Goal: Task Accomplishment & Management: Use online tool/utility

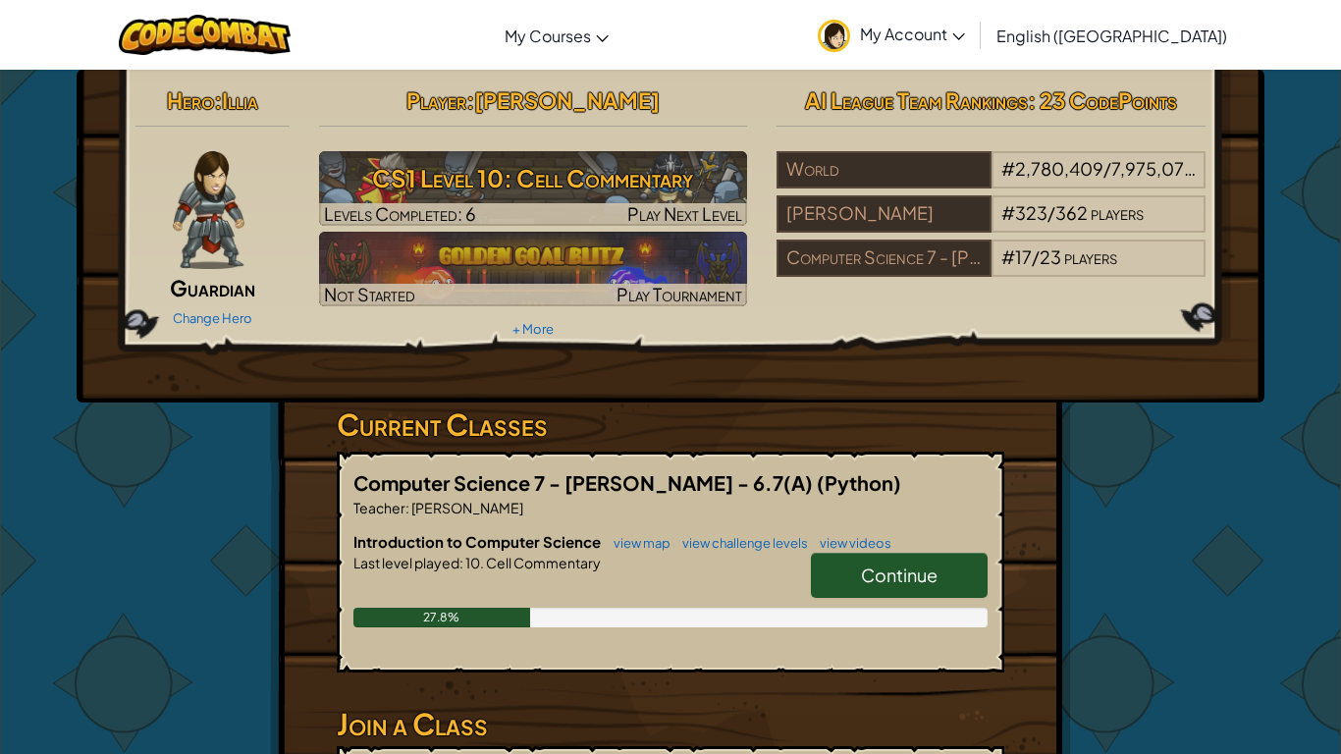
click at [912, 584] on span "Continue" at bounding box center [899, 574] width 77 height 23
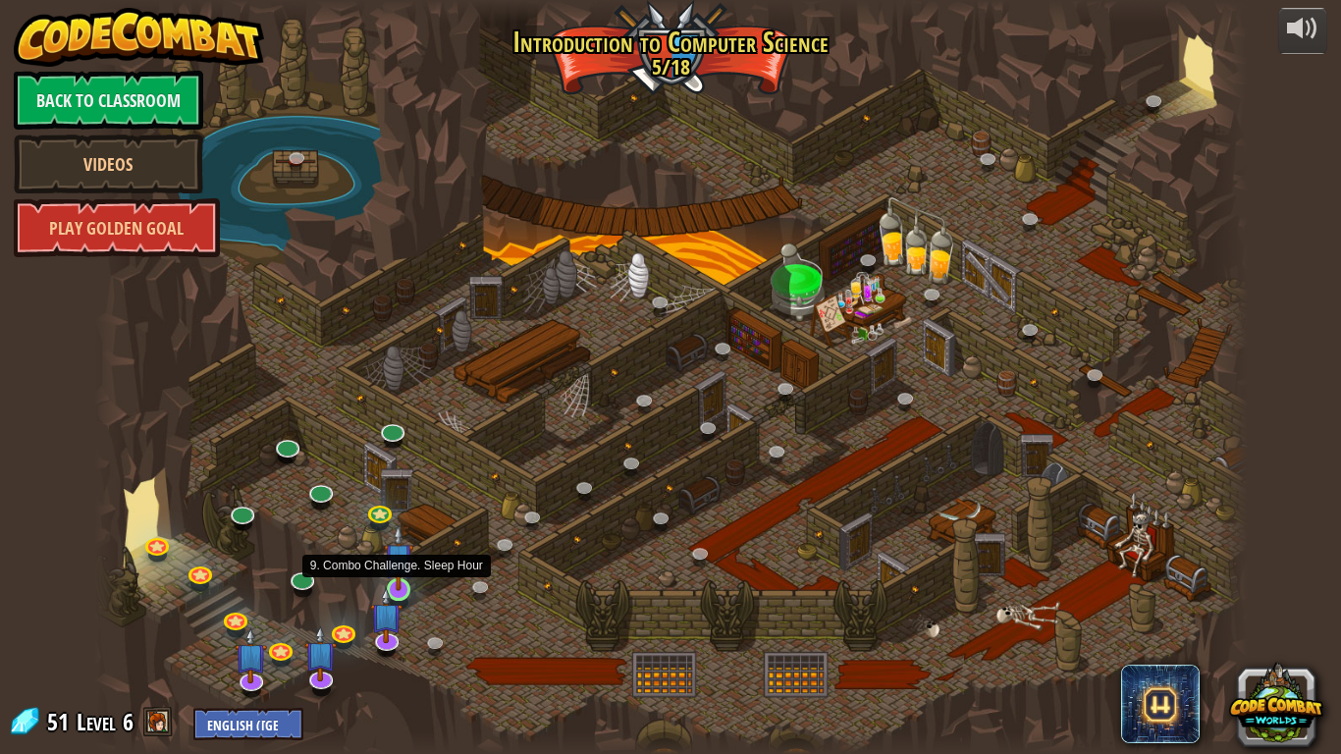
click at [402, 574] on img at bounding box center [398, 557] width 29 height 67
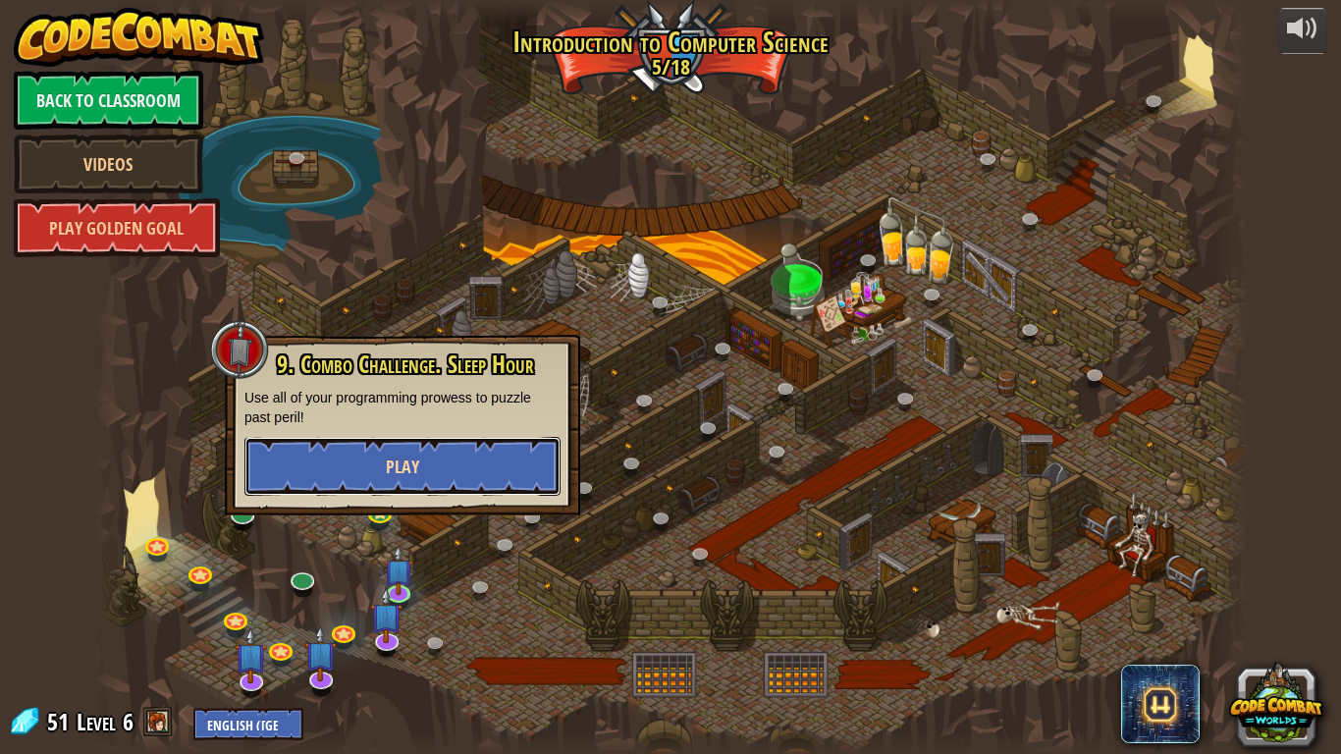
click at [481, 452] on button "Play" at bounding box center [402, 466] width 316 height 59
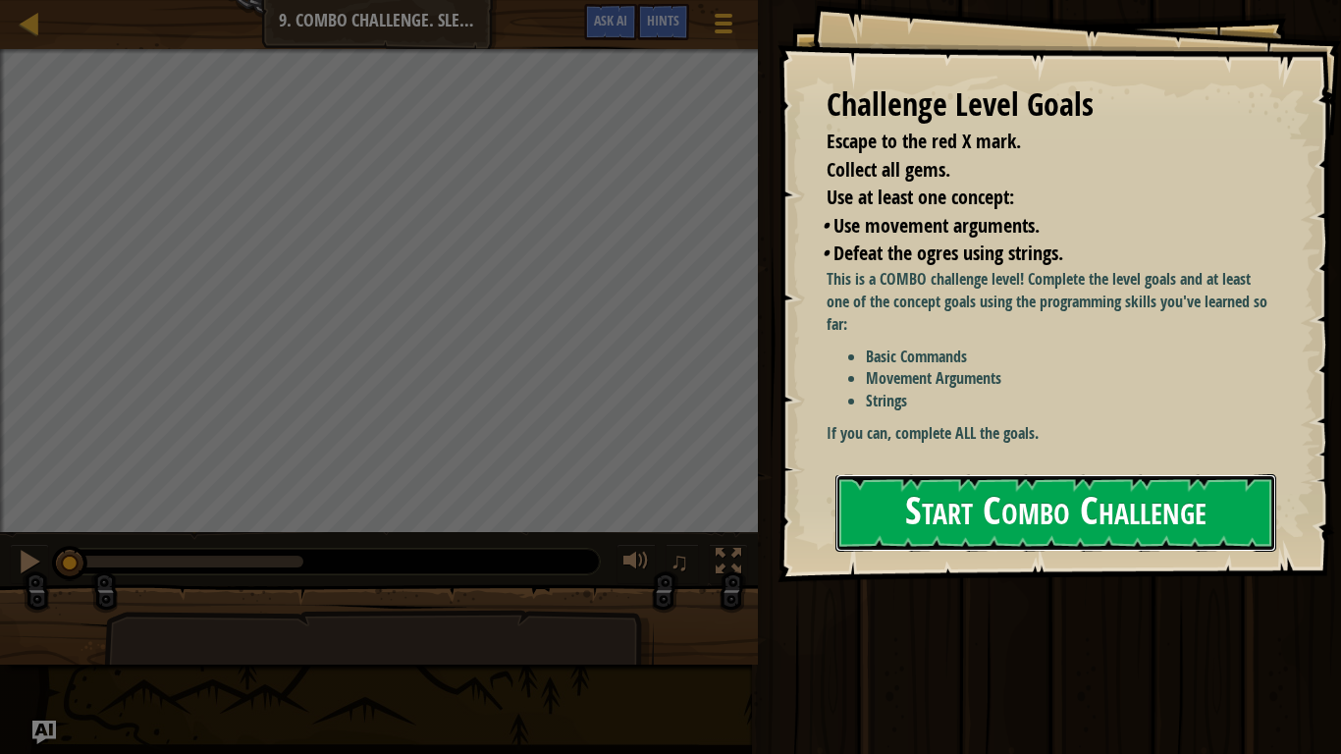
click at [1190, 483] on button "Start Combo Challenge" at bounding box center [1055, 513] width 441 height 78
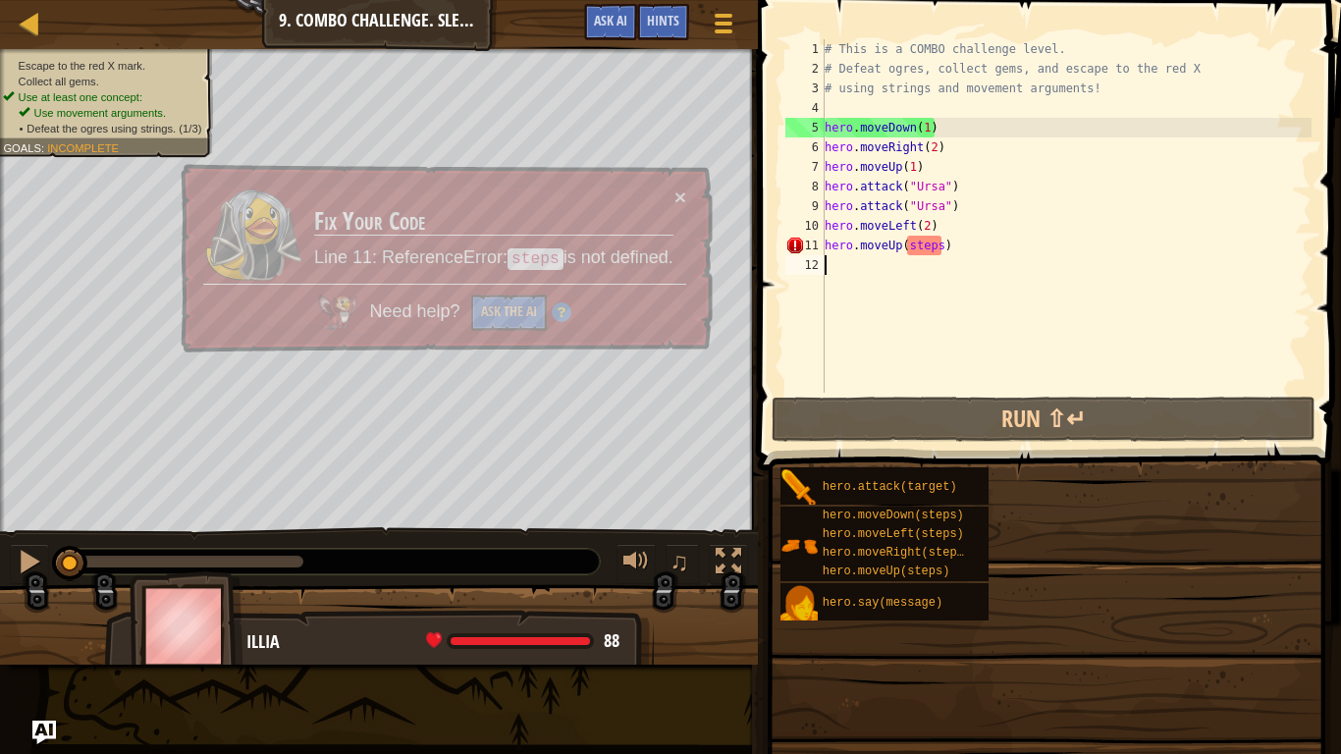
click at [1166, 513] on div "hero.attack(target) hero.moveDown(steps) hero.moveLeft(steps) hero.moveRight(st…" at bounding box center [1053, 543] width 548 height 155
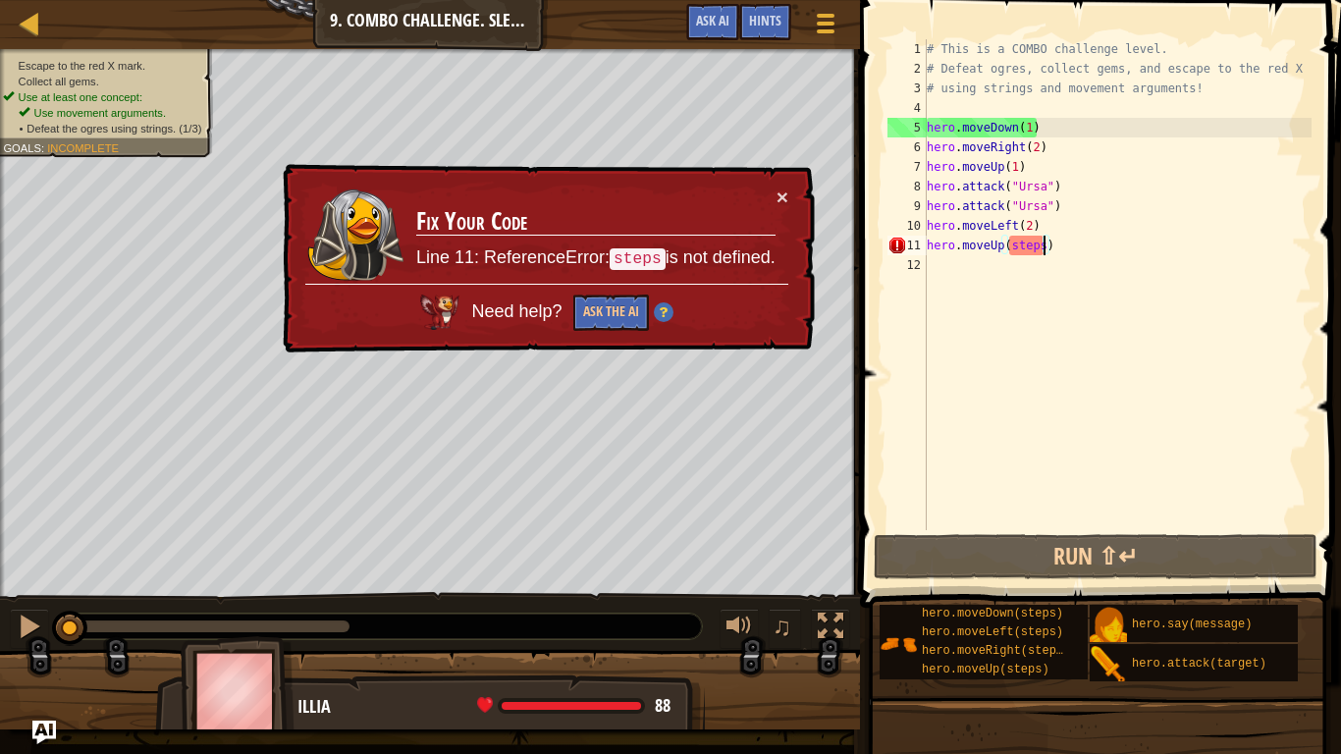
click at [1040, 243] on div "# This is a COMBO challenge level. # Defeat ogres, collect gems, and escape to …" at bounding box center [1117, 304] width 389 height 530
click at [778, 193] on button "×" at bounding box center [782, 196] width 12 height 21
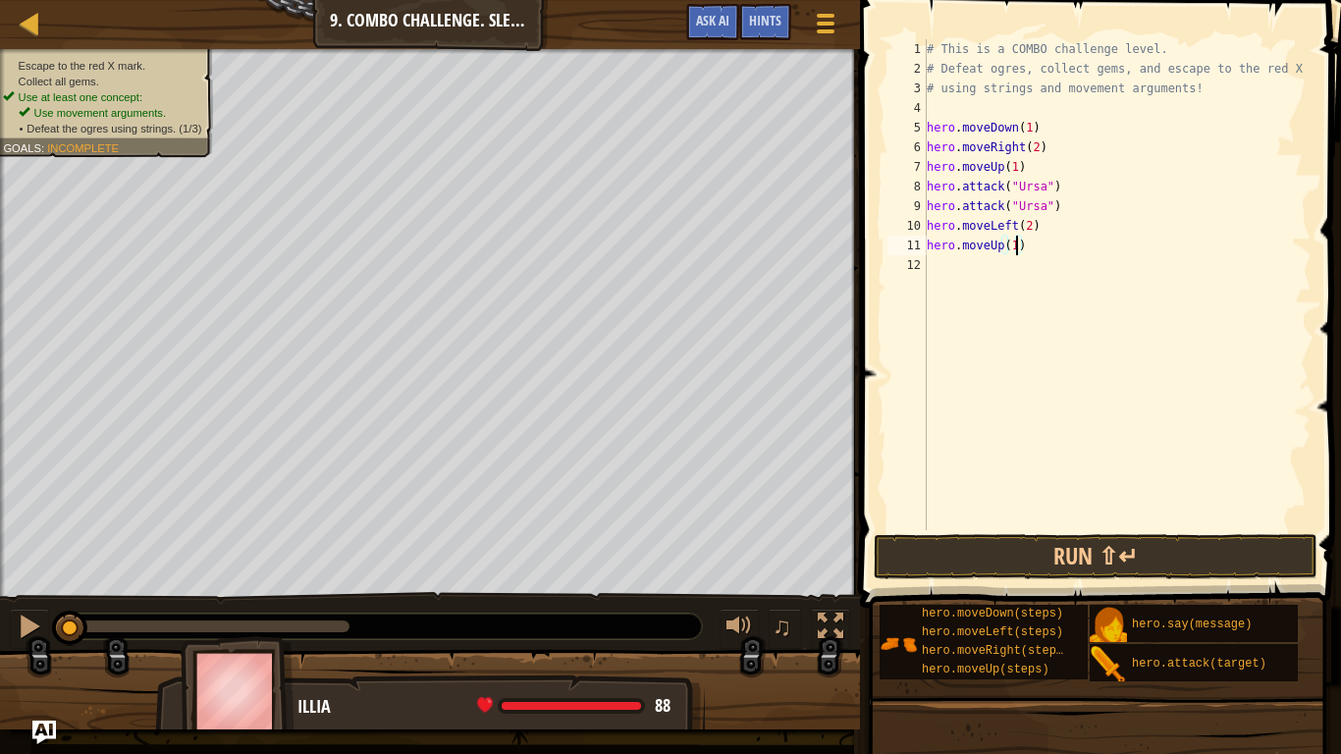
scroll to position [9, 13]
type textarea "hero.moveUp(1)"
click at [29, 22] on div at bounding box center [30, 23] width 25 height 25
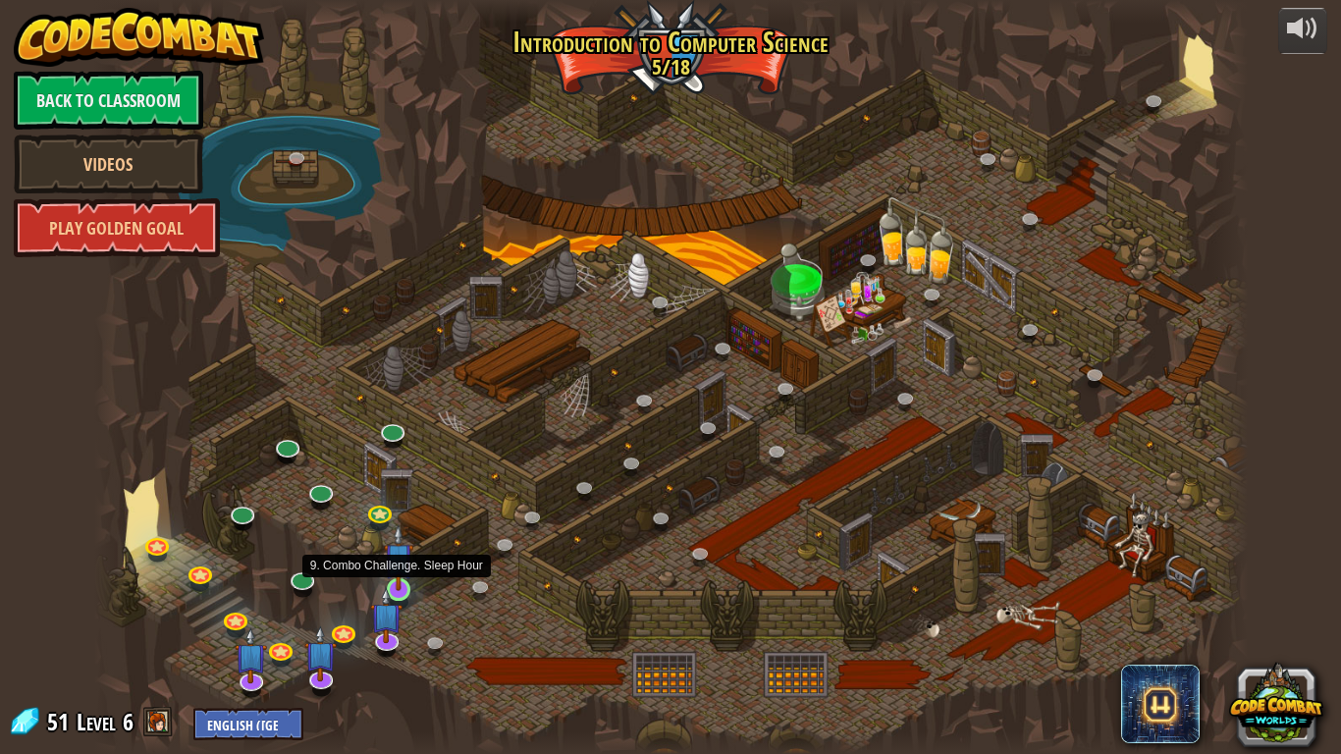
click at [405, 581] on img at bounding box center [398, 557] width 29 height 67
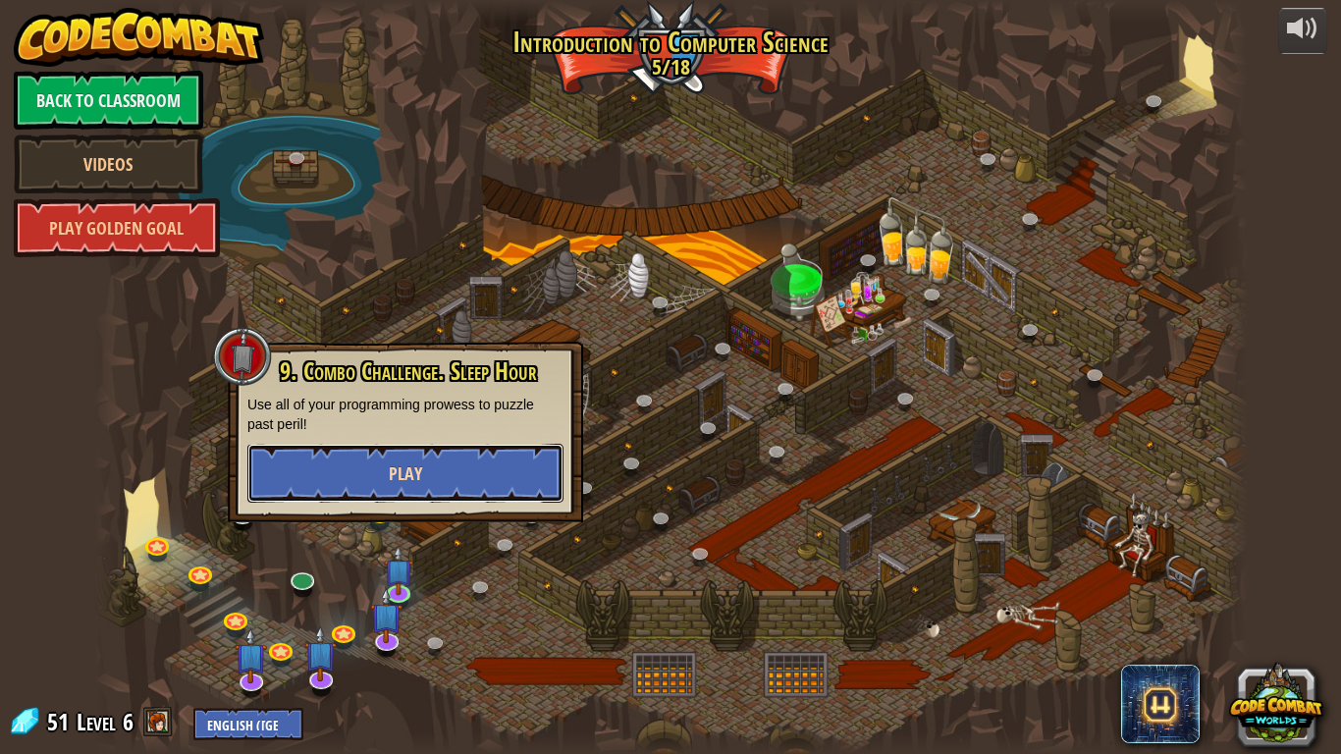
click at [444, 467] on button "Play" at bounding box center [405, 473] width 316 height 59
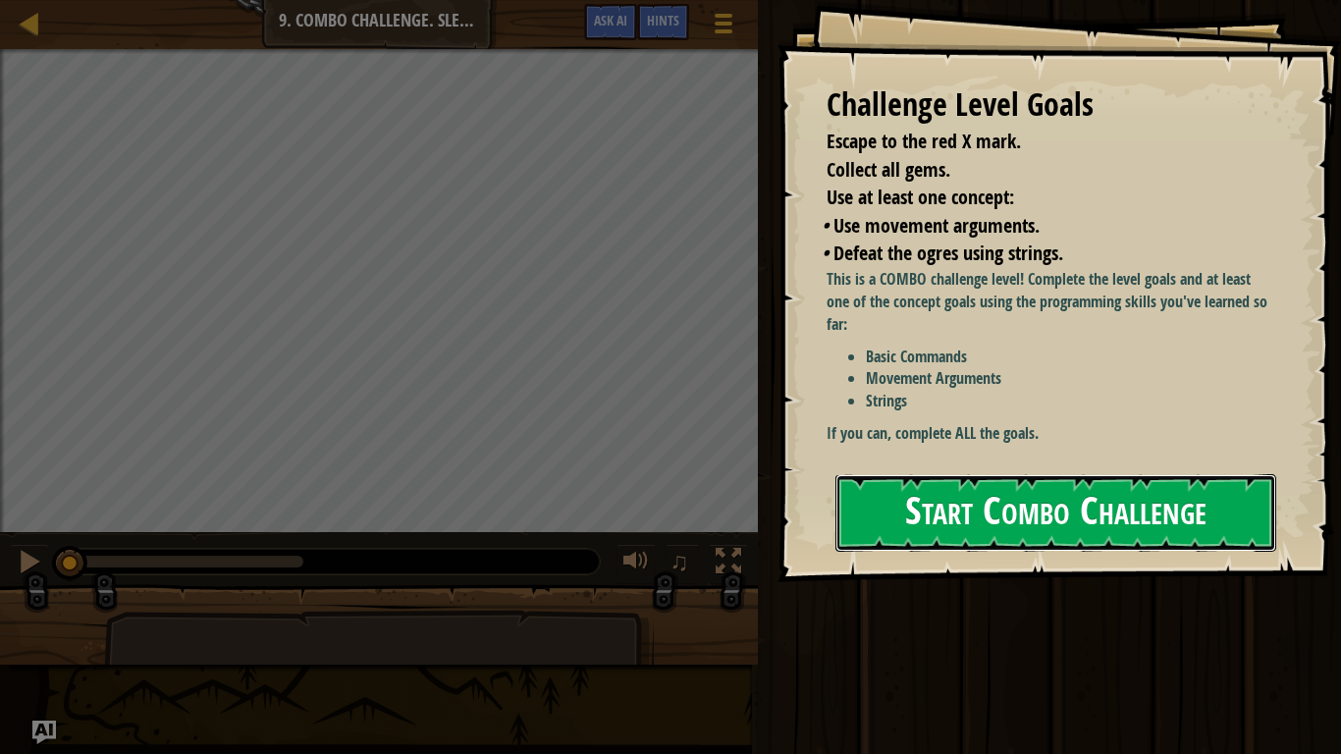
click at [998, 484] on button "Start Combo Challenge" at bounding box center [1055, 513] width 441 height 78
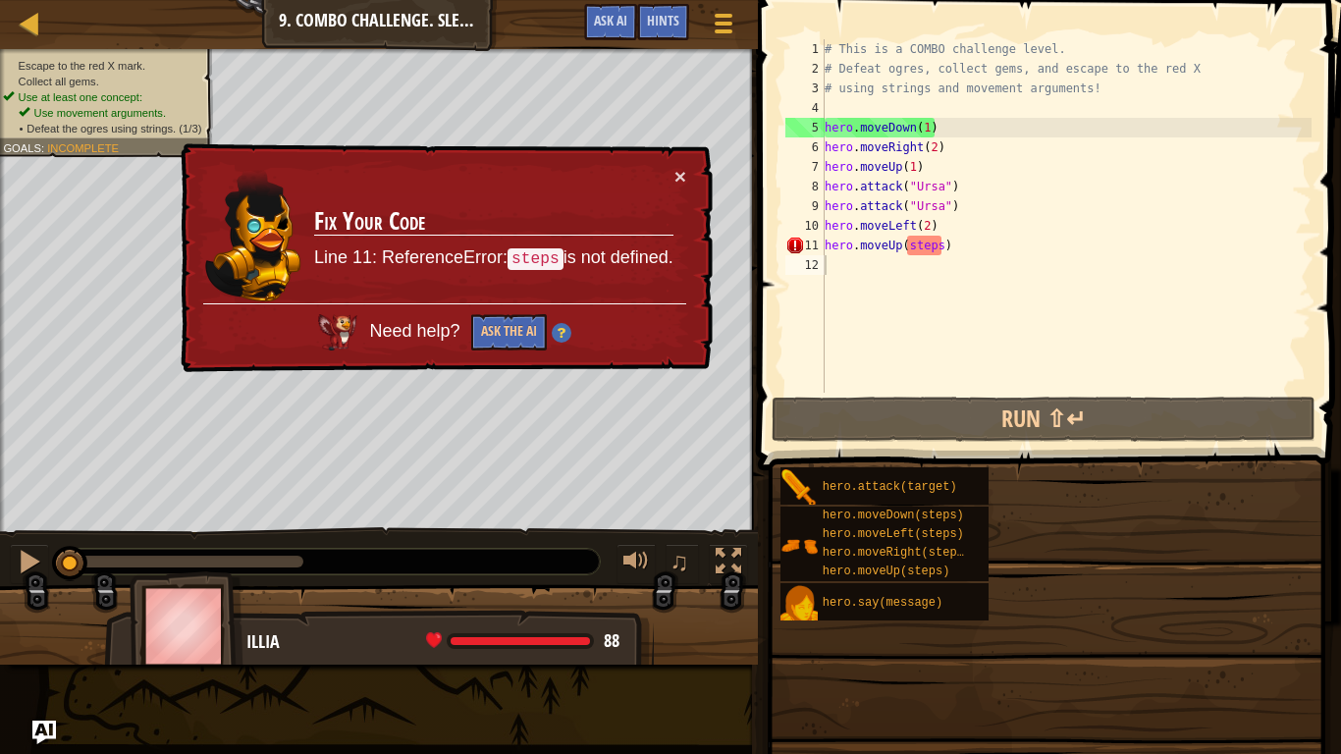
click at [184, 122] on span "Defeat the ogres using strings. (1/3)" at bounding box center [113, 128] width 175 height 13
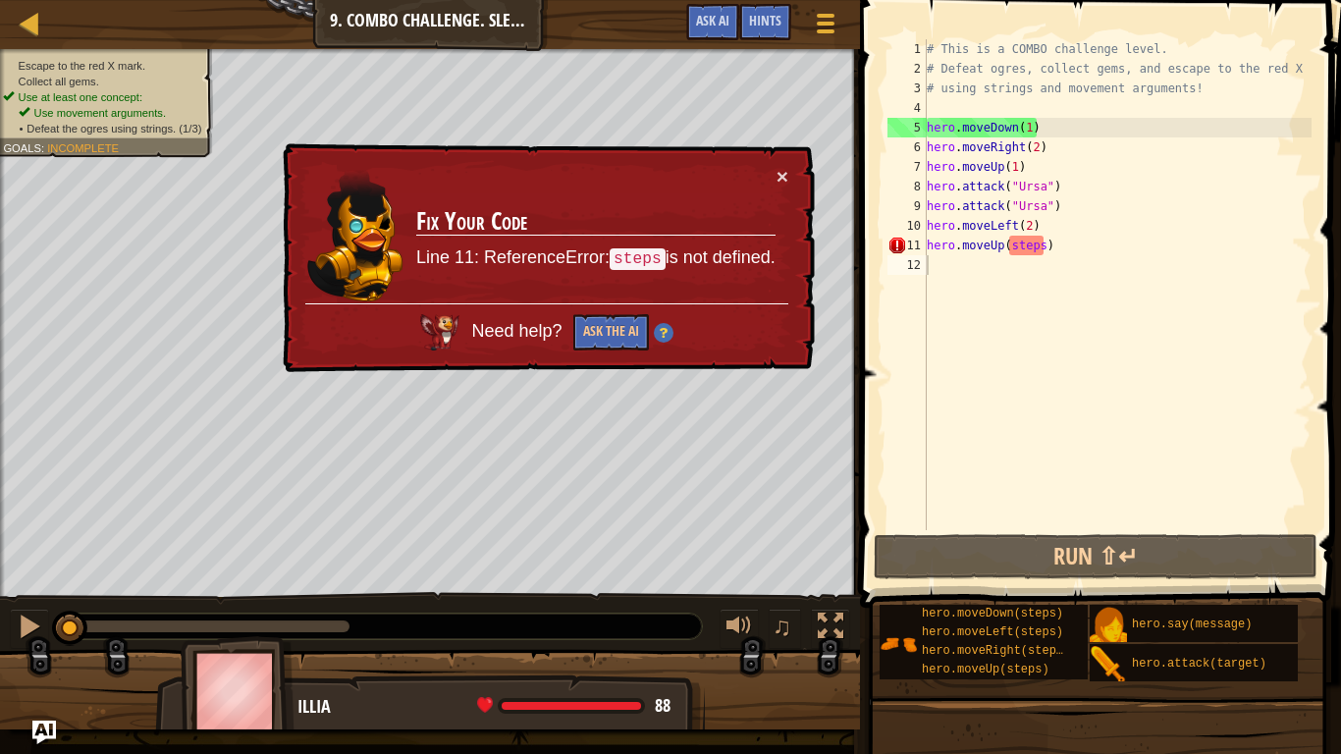
click at [199, 77] on li "Collect all gems." at bounding box center [102, 82] width 198 height 16
click at [172, 155] on div "Escape to the red X mark. Collect all gems. Use at least one concept: Use movem…" at bounding box center [95, 96] width 236 height 121
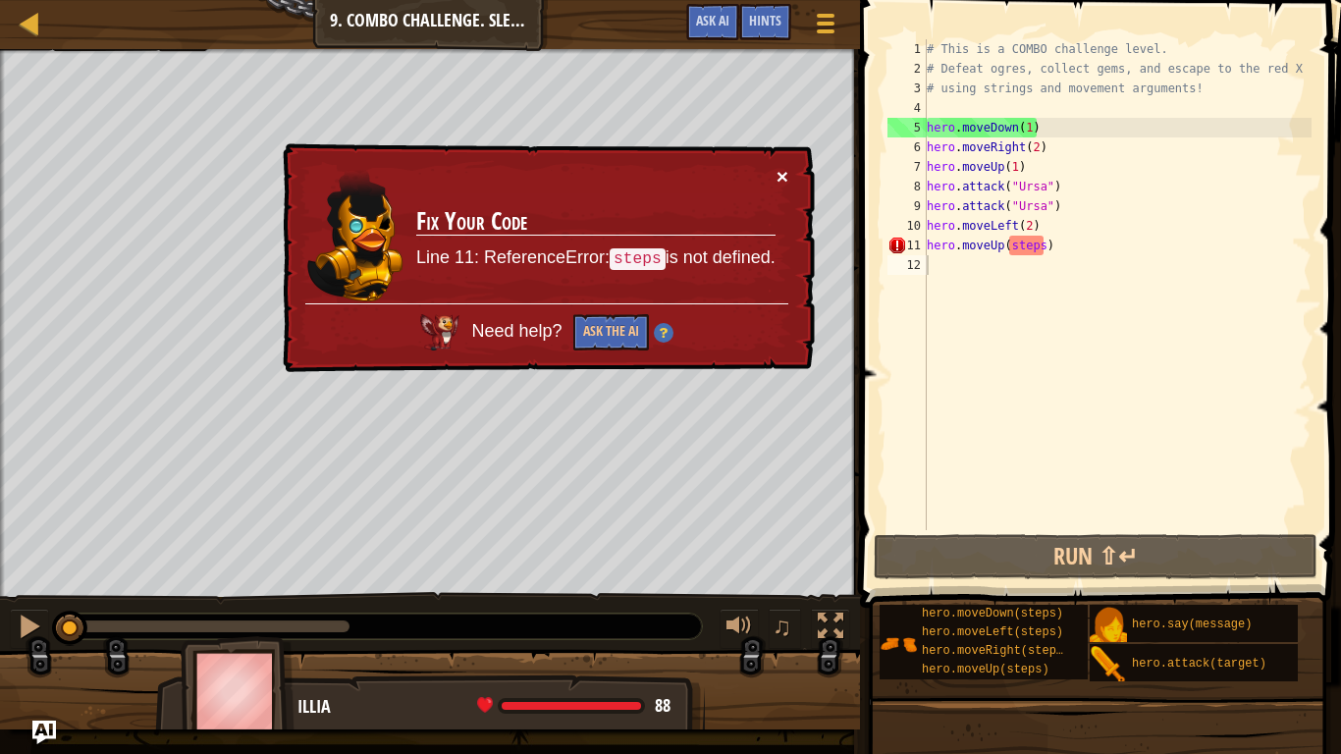
click at [785, 175] on button "×" at bounding box center [782, 176] width 12 height 21
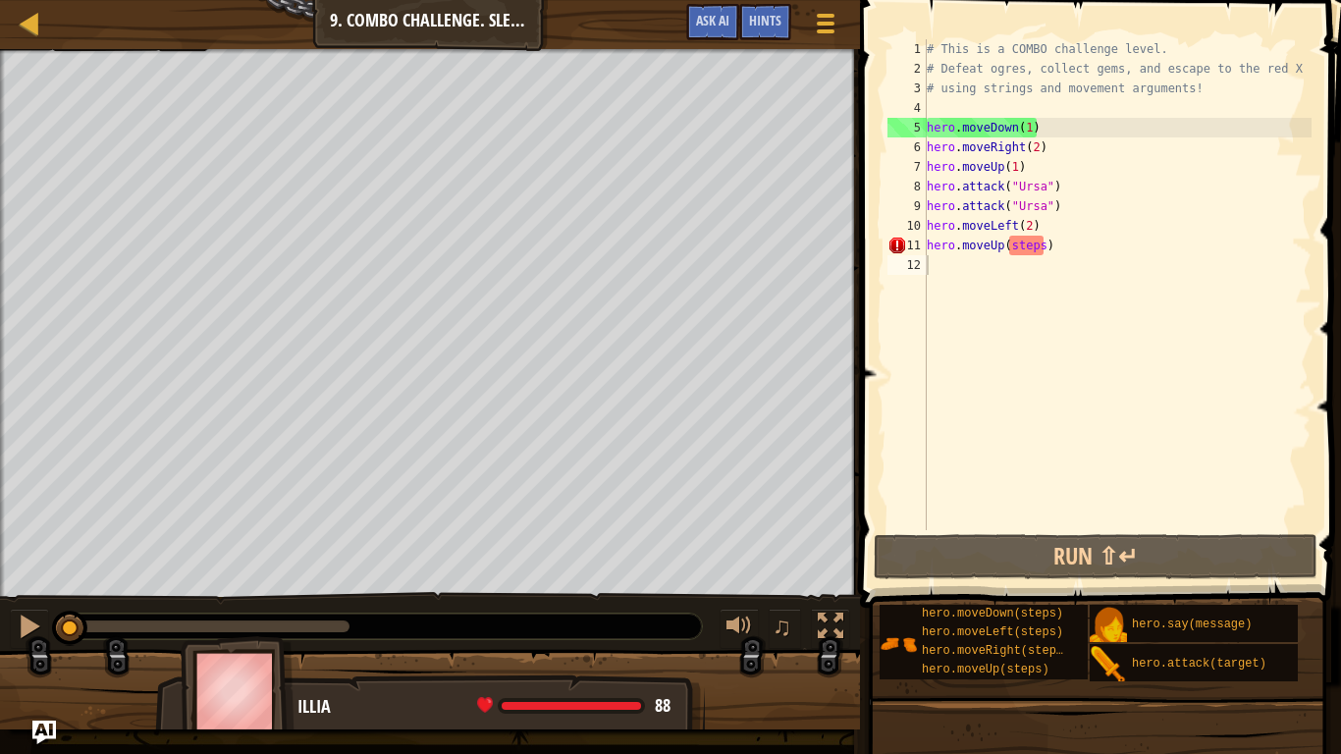
click at [80, 20] on div "Map Introduction to Computer Science 9. Combo Challenge. Sleep Hour Game Menu D…" at bounding box center [430, 24] width 860 height 49
click at [104, 0] on div "Map Introduction to Computer Science 9. Combo Challenge. Sleep Hour Game Menu D…" at bounding box center [430, 24] width 860 height 49
click at [1042, 247] on div "# This is a COMBO challenge level. # Defeat ogres, collect gems, and escape to …" at bounding box center [1117, 304] width 389 height 530
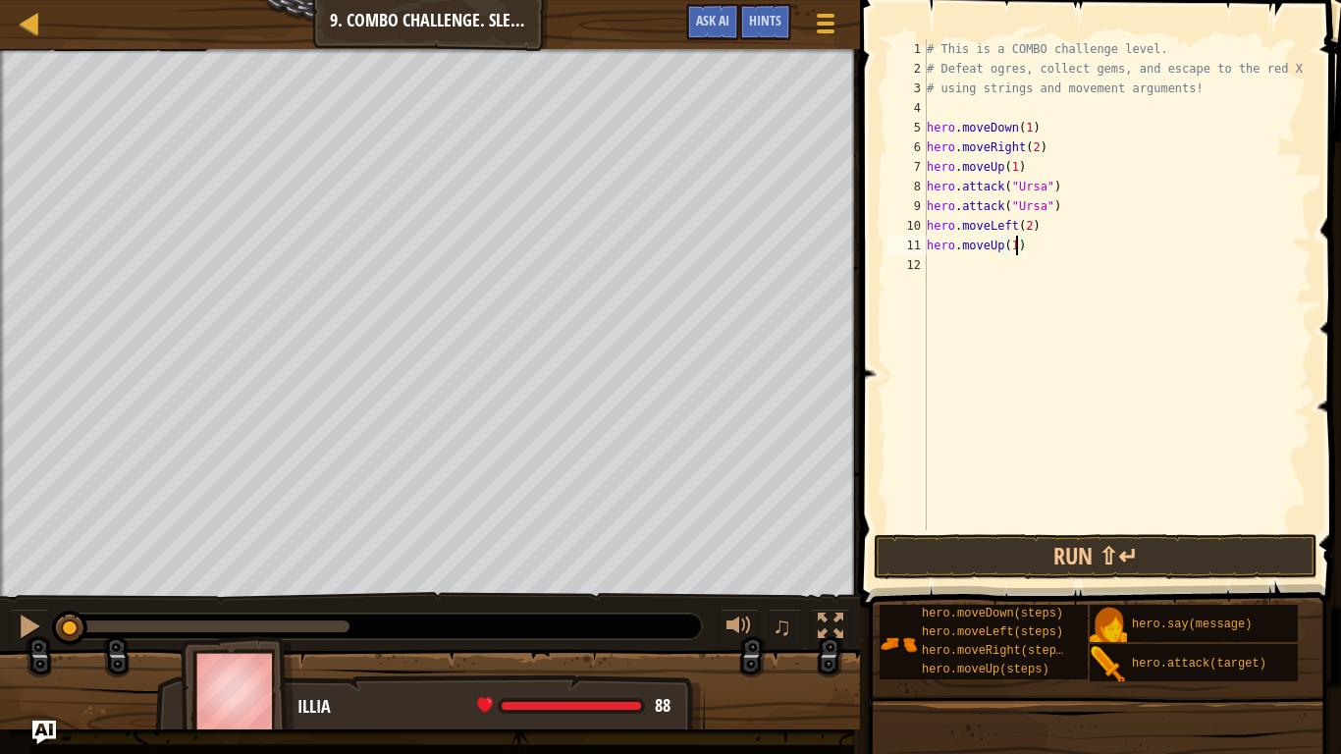
scroll to position [9, 13]
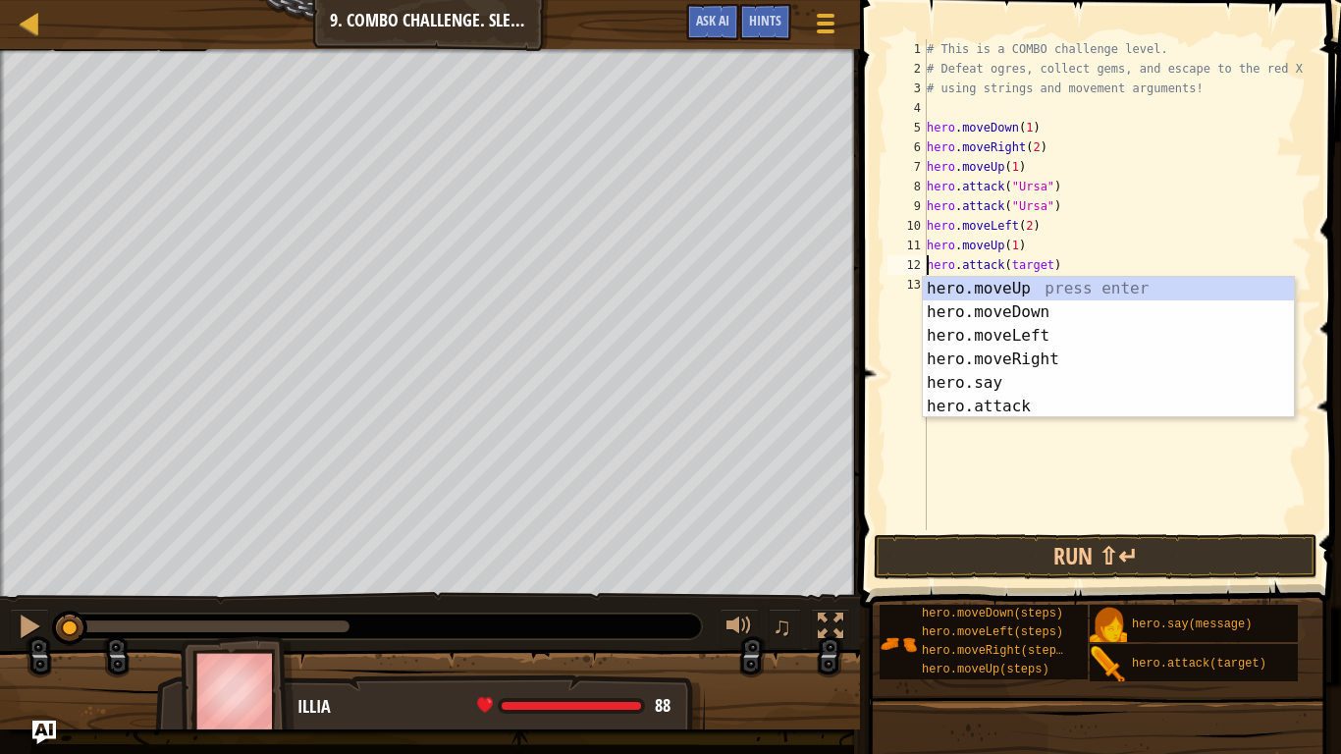
click at [1048, 265] on div "# This is a COMBO challenge level. # Defeat ogres, collect gems, and escape to …" at bounding box center [1117, 304] width 389 height 530
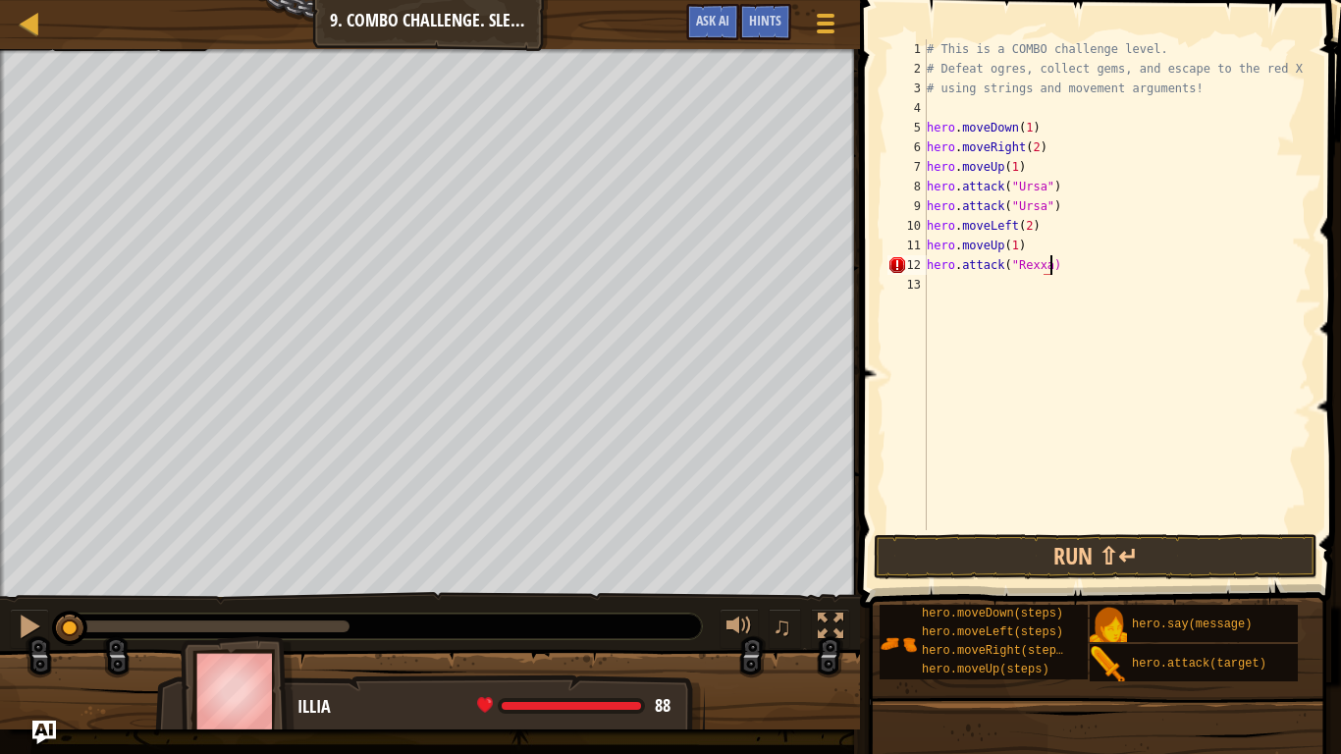
scroll to position [9, 19]
type textarea "hero.attack("Rexxar")"
drag, startPoint x: 1081, startPoint y: 265, endPoint x: 927, endPoint y: 272, distance: 153.3
click at [927, 272] on div "# This is a COMBO challenge level. # Defeat ogres, collect gems, and escape to …" at bounding box center [1117, 304] width 389 height 530
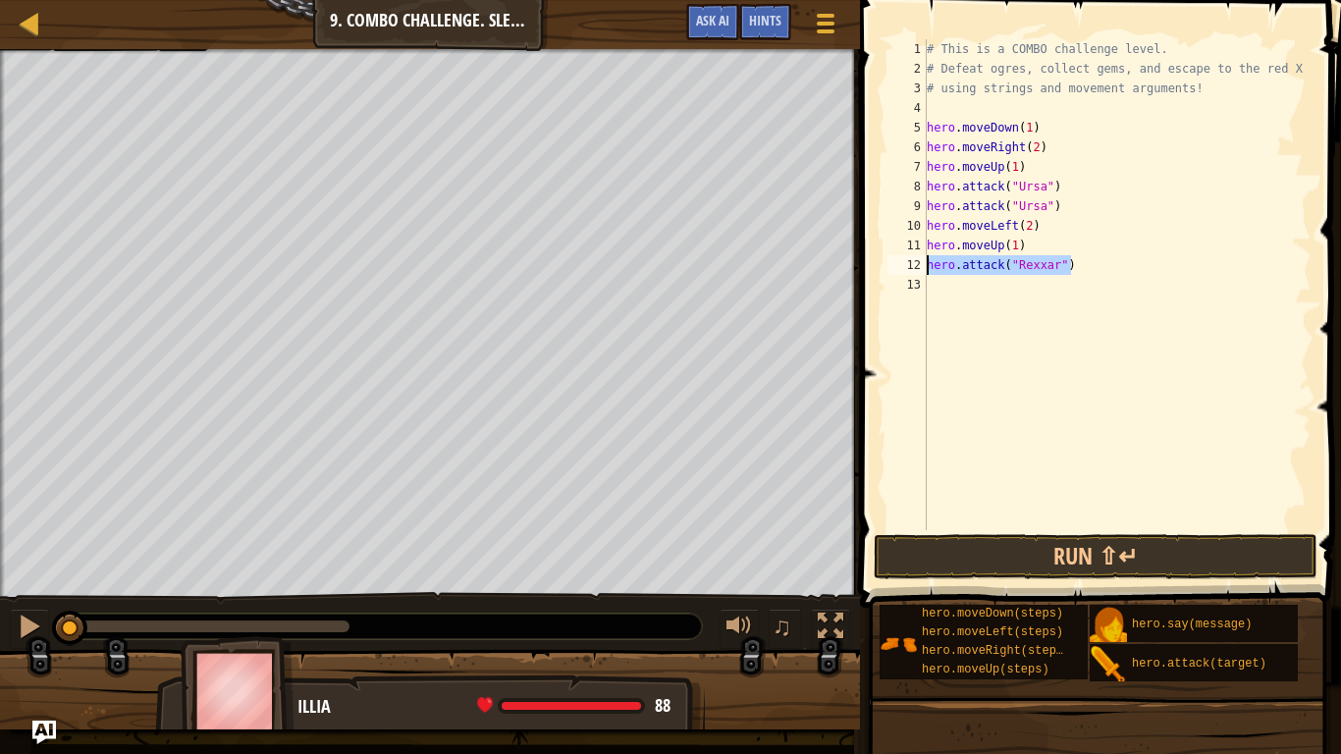
click at [937, 292] on div "# This is a COMBO challenge level. # Defeat ogres, collect gems, and escape to …" at bounding box center [1117, 304] width 389 height 530
paste textarea "hero.attack("Rexxar")"
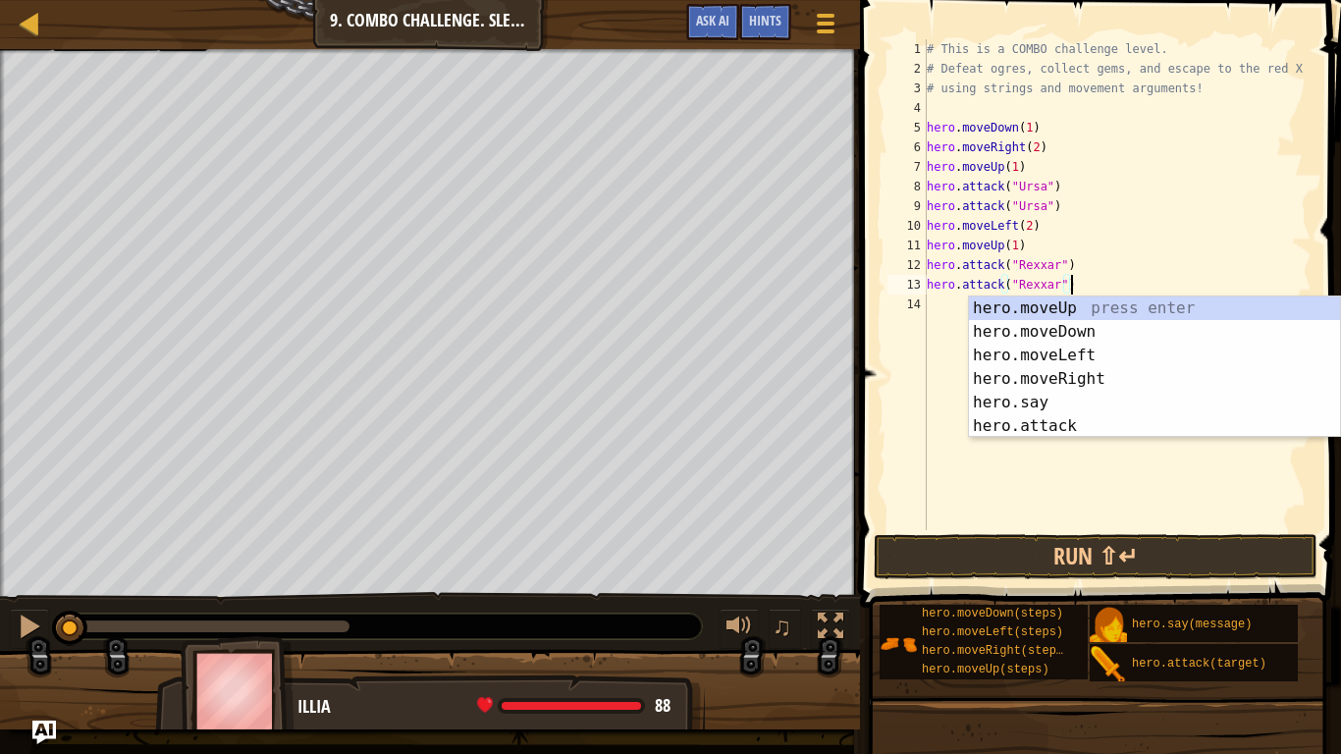
click at [1222, 231] on div "# This is a COMBO challenge level. # Defeat ogres, collect gems, and escape to …" at bounding box center [1117, 304] width 389 height 530
type textarea "hero.moveLeft(2)"
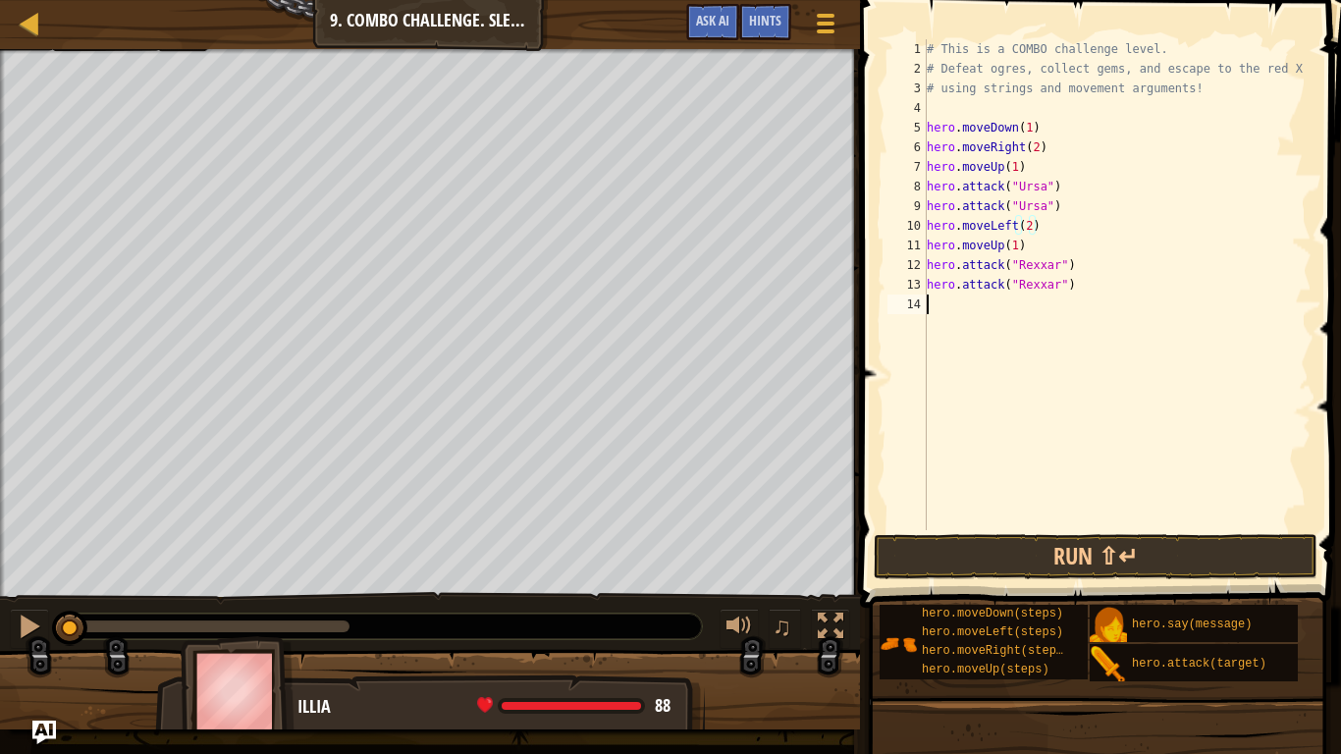
click at [957, 307] on div "# This is a COMBO challenge level. # Defeat ogres, collect gems, and escape to …" at bounding box center [1117, 304] width 389 height 530
click at [1020, 560] on button "Run ⇧↵" at bounding box center [1096, 556] width 444 height 45
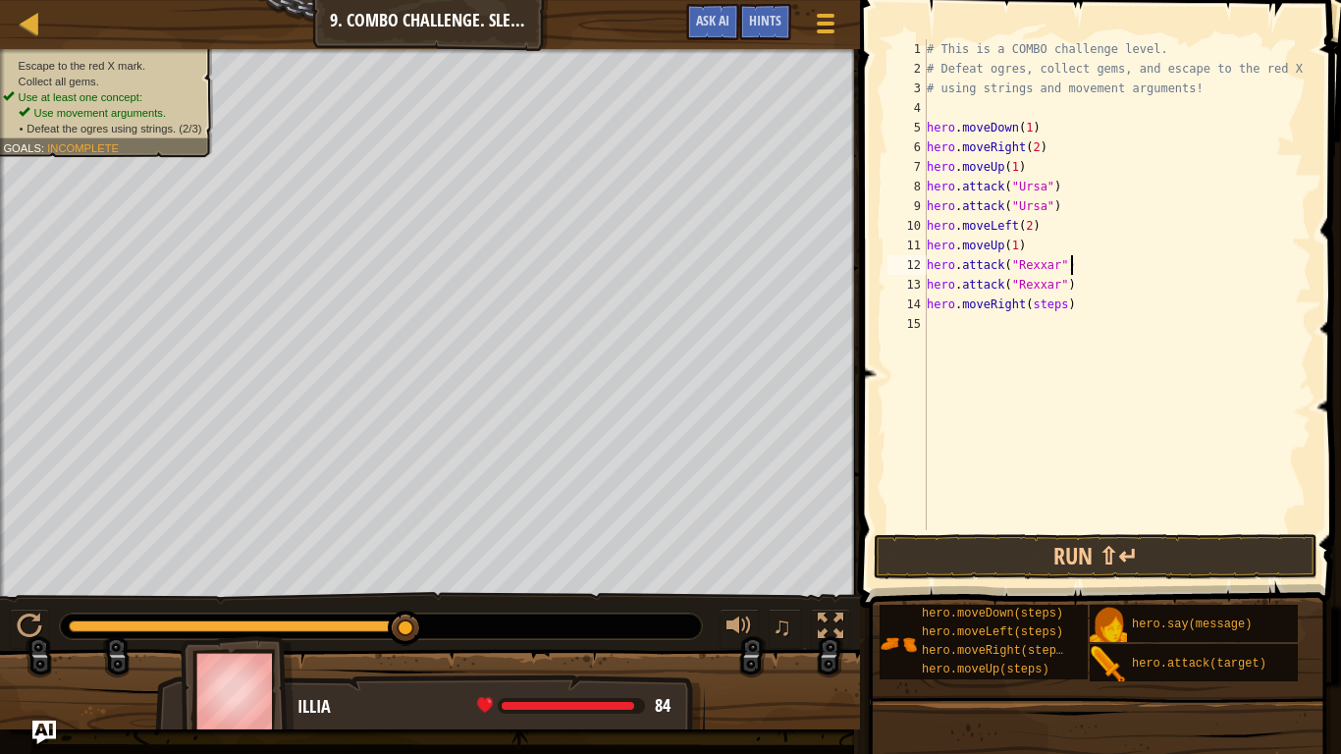
click at [1137, 266] on div "# This is a COMBO challenge level. # Defeat ogres, collect gems, and escape to …" at bounding box center [1117, 304] width 389 height 530
click at [1066, 302] on div "# This is a COMBO challenge level. # Defeat ogres, collect gems, and escape to …" at bounding box center [1117, 304] width 389 height 530
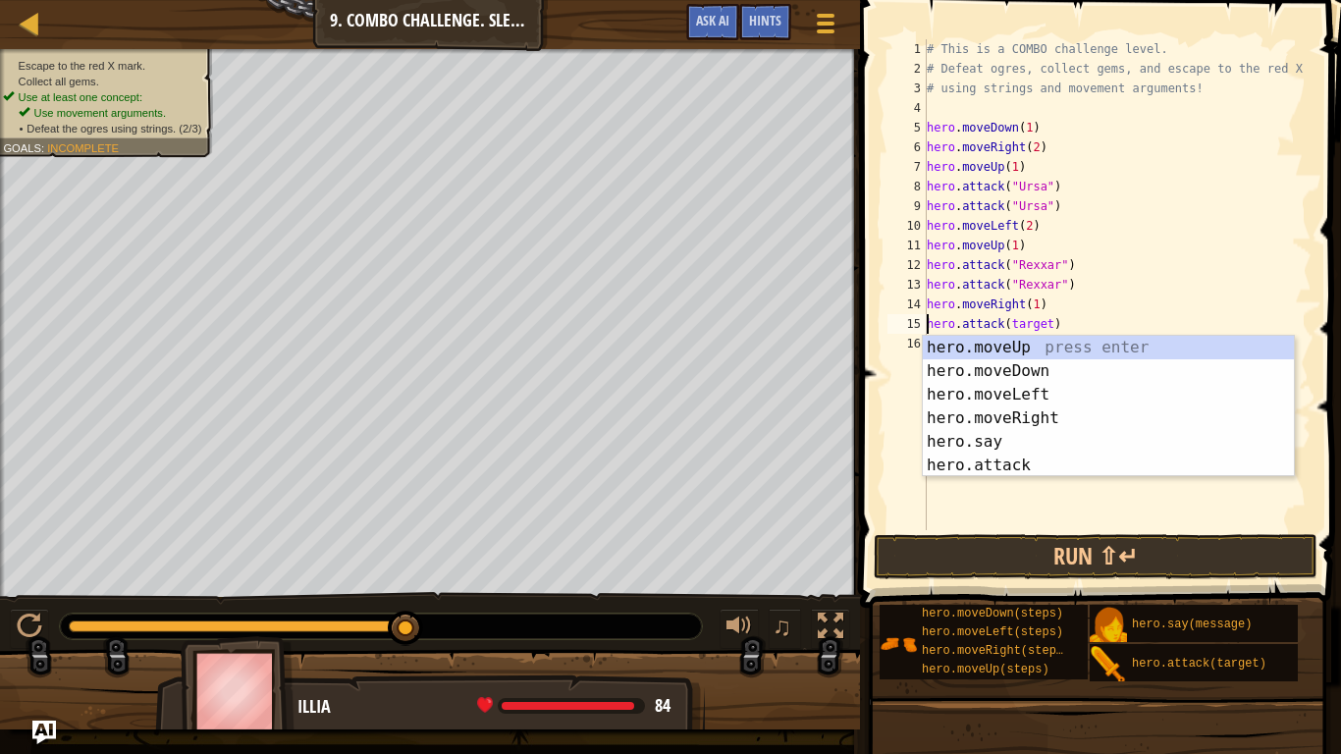
click at [1170, 273] on div "# This is a COMBO challenge level. # Defeat ogres, collect gems, and escape to …" at bounding box center [1117, 304] width 389 height 530
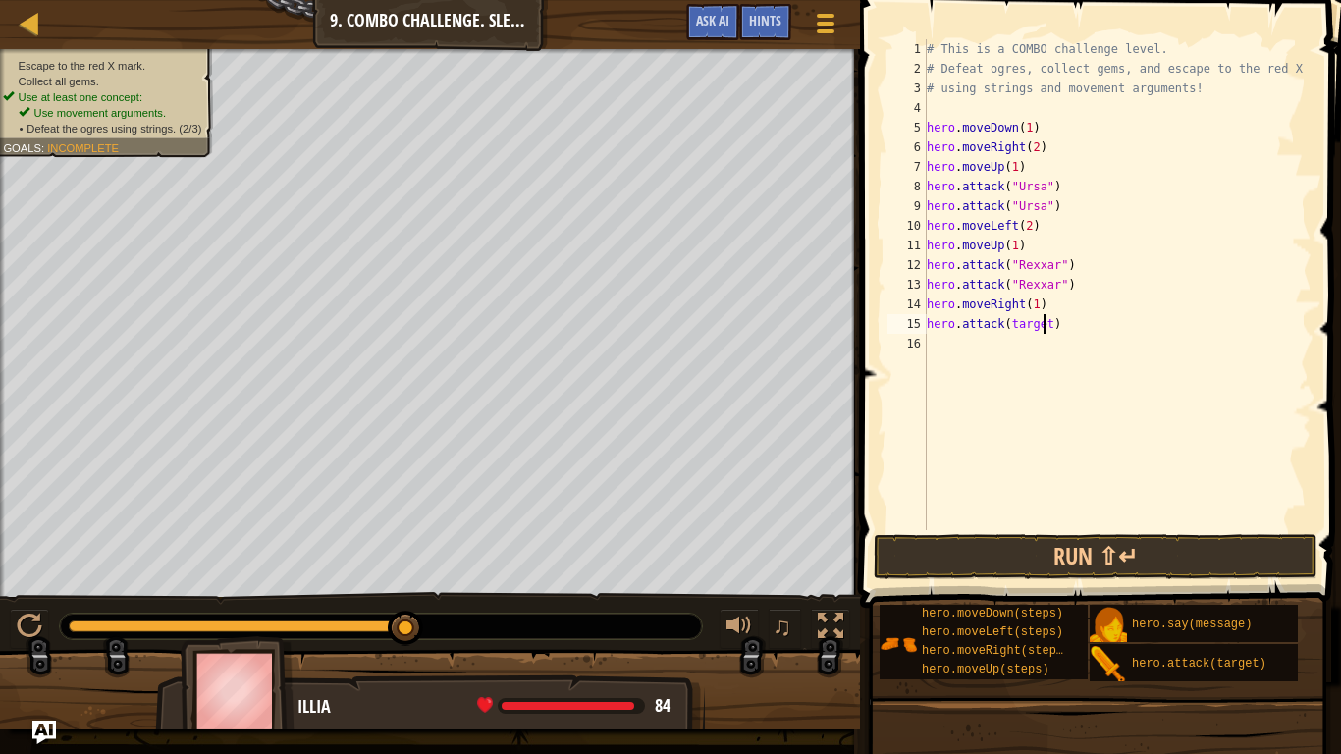
click at [1043, 322] on div "# This is a COMBO challenge level. # Defeat ogres, collect gems, and escape to …" at bounding box center [1117, 304] width 389 height 530
type textarea "hero.attack("Brack")"
drag, startPoint x: 1081, startPoint y: 327, endPoint x: 928, endPoint y: 330, distance: 152.2
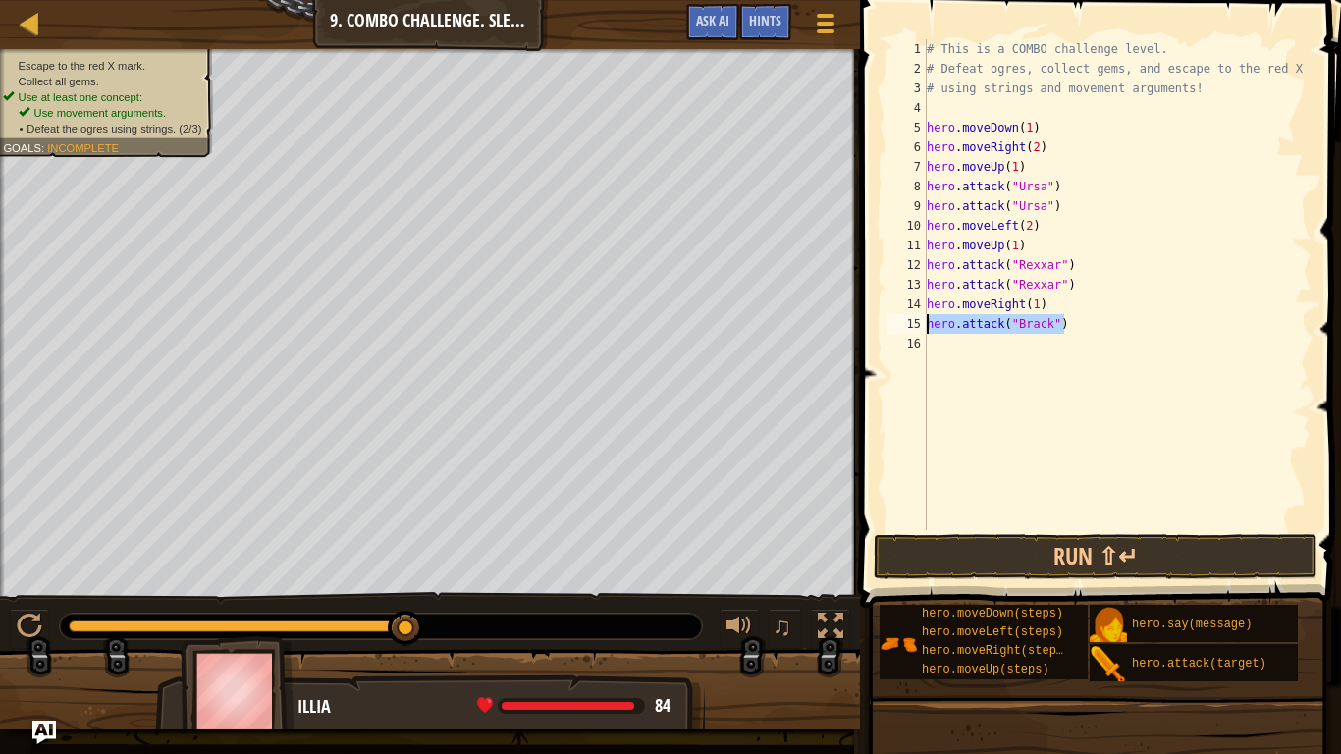
click at [928, 330] on div "# This is a COMBO challenge level. # Defeat ogres, collect gems, and escape to …" at bounding box center [1117, 304] width 389 height 530
click at [990, 426] on div "# This is a COMBO challenge level. # Defeat ogres, collect gems, and escape to …" at bounding box center [1117, 304] width 389 height 530
click at [955, 354] on div "# This is a COMBO challenge level. # Defeat ogres, collect gems, and escape to …" at bounding box center [1117, 304] width 389 height 530
paste textarea "hero.attack("Brack")"
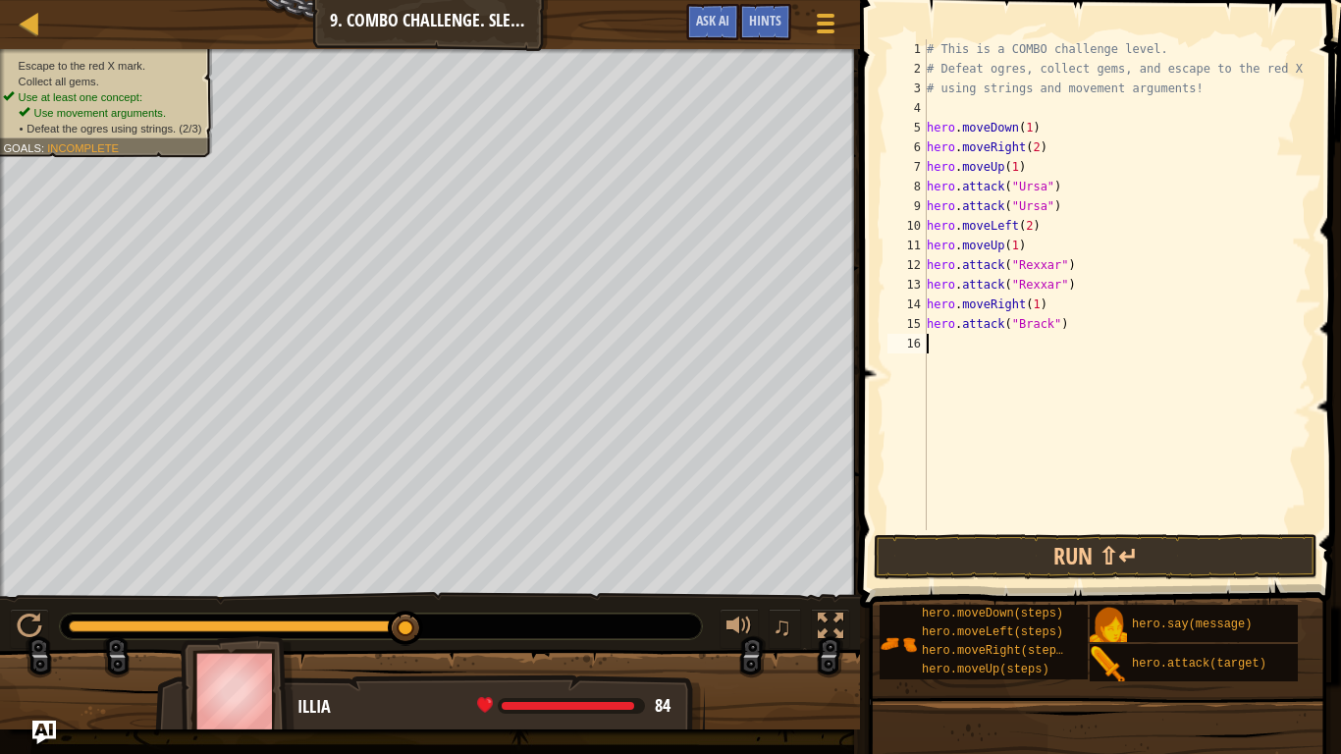
type textarea "hero.attack("Brack")"
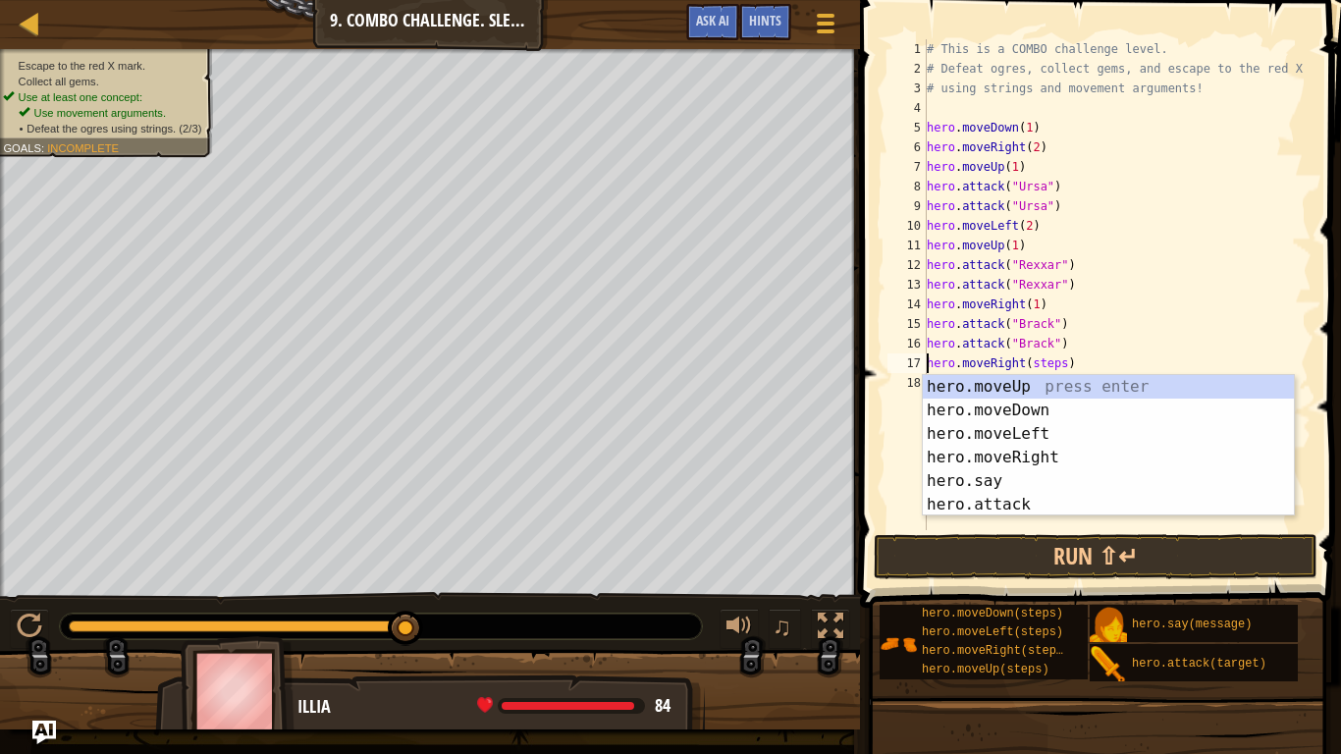
click at [1063, 363] on div "# This is a COMBO challenge level. # Defeat ogres, collect gems, and escape to …" at bounding box center [1117, 304] width 389 height 530
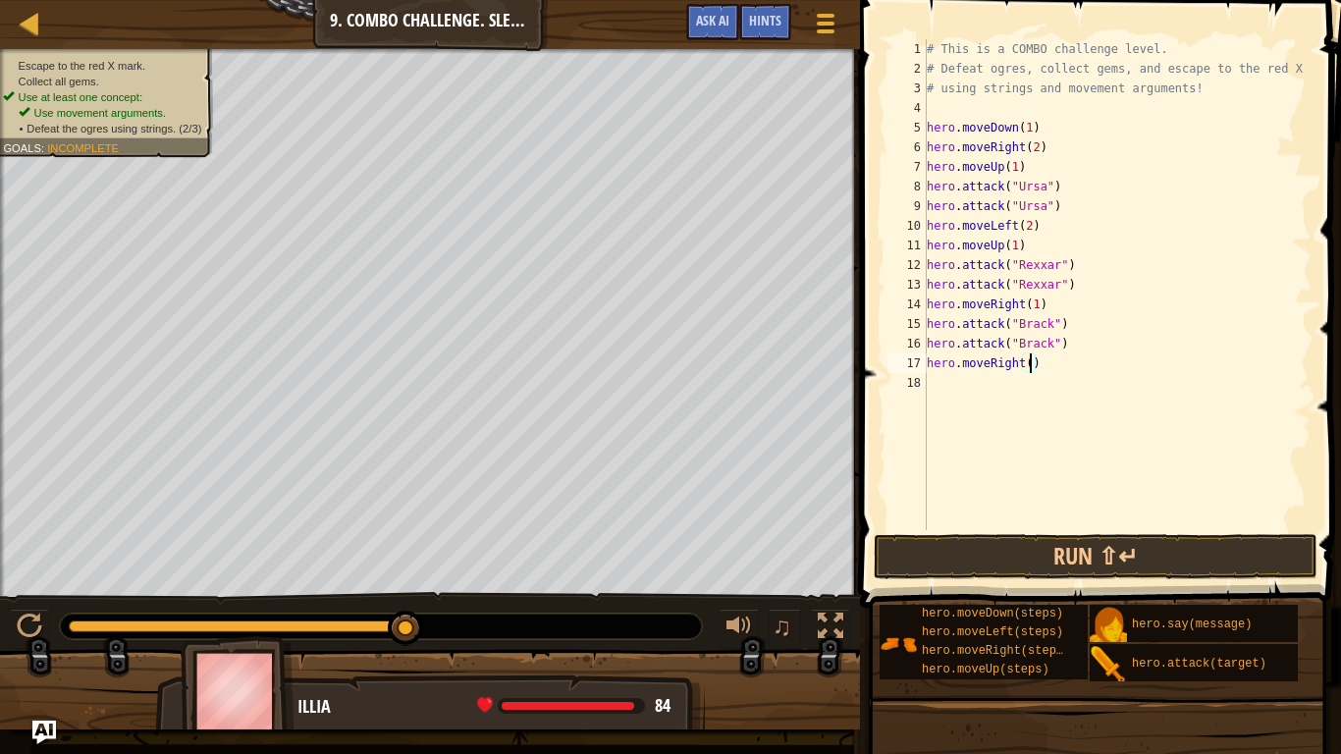
type textarea "hero.moveRight(2)"
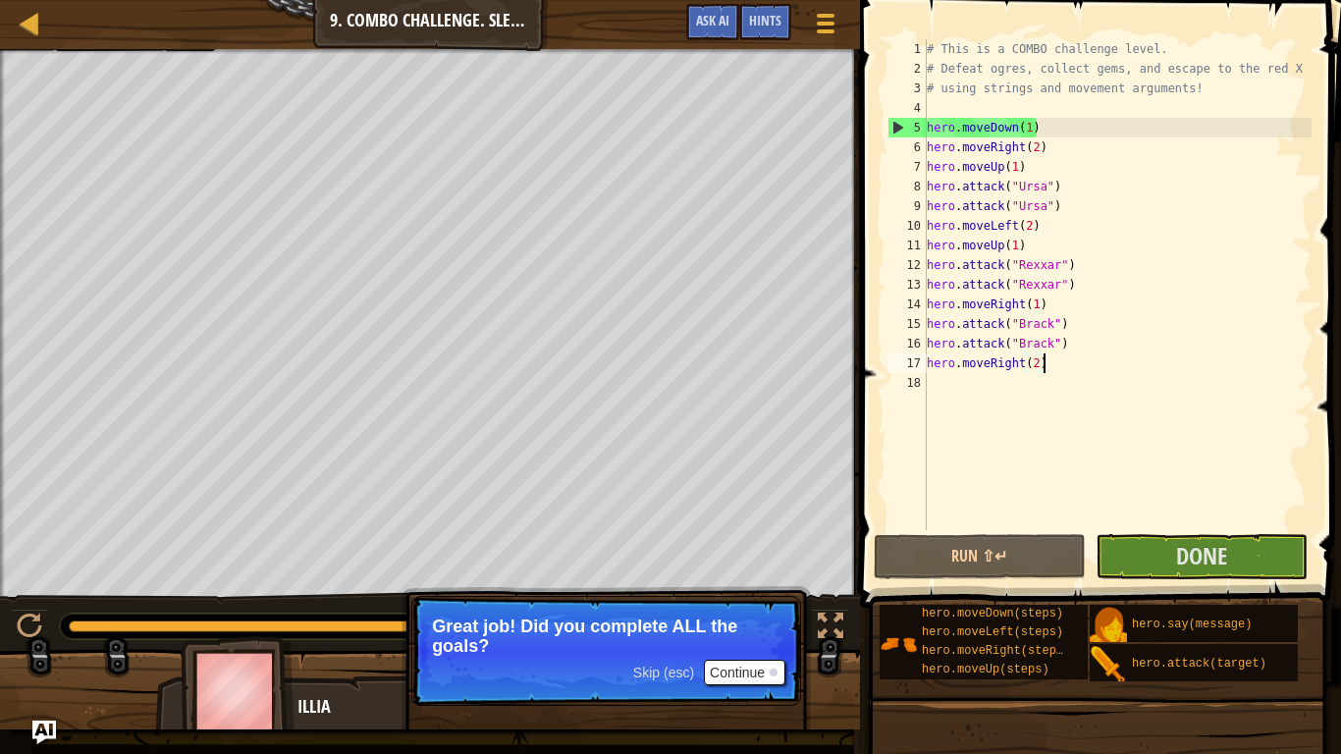
type textarea "hero.moveRight(2)"
click at [724, 668] on button "Continue" at bounding box center [744, 673] width 81 height 26
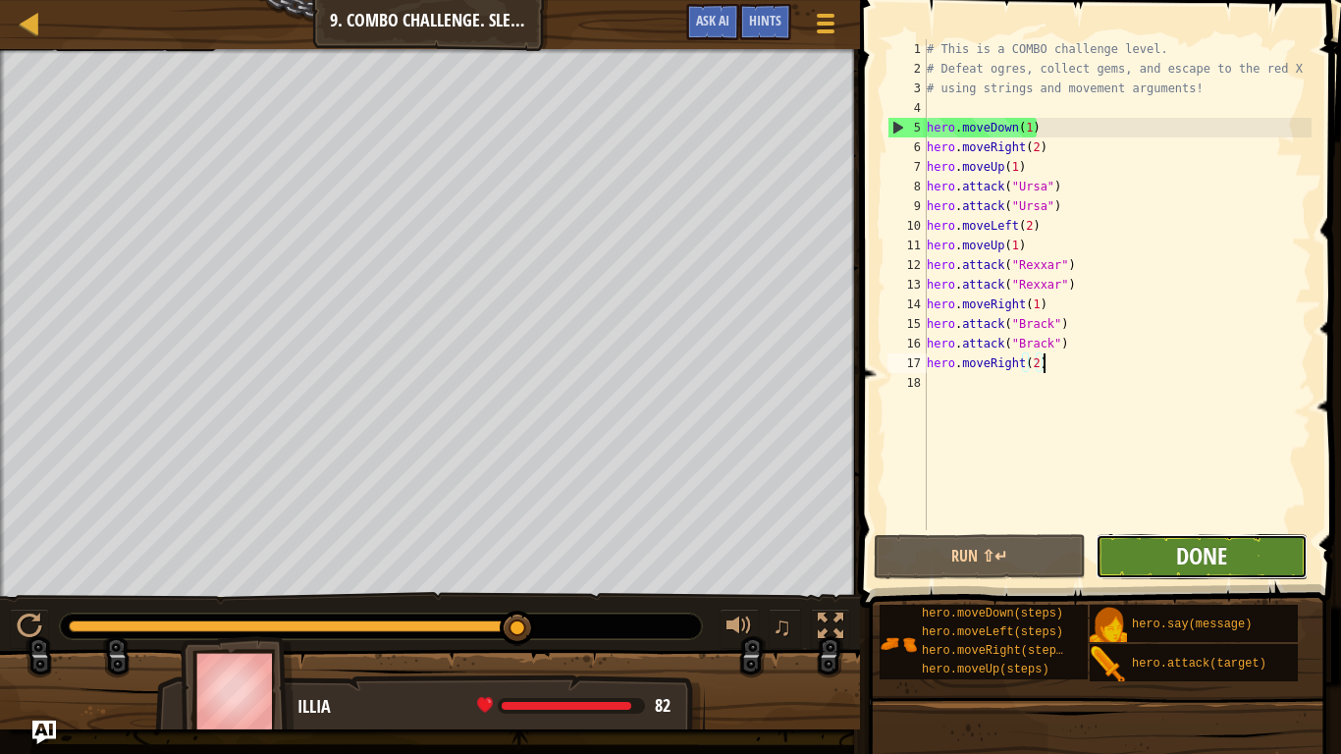
click at [1195, 561] on span "Done" at bounding box center [1201, 555] width 51 height 31
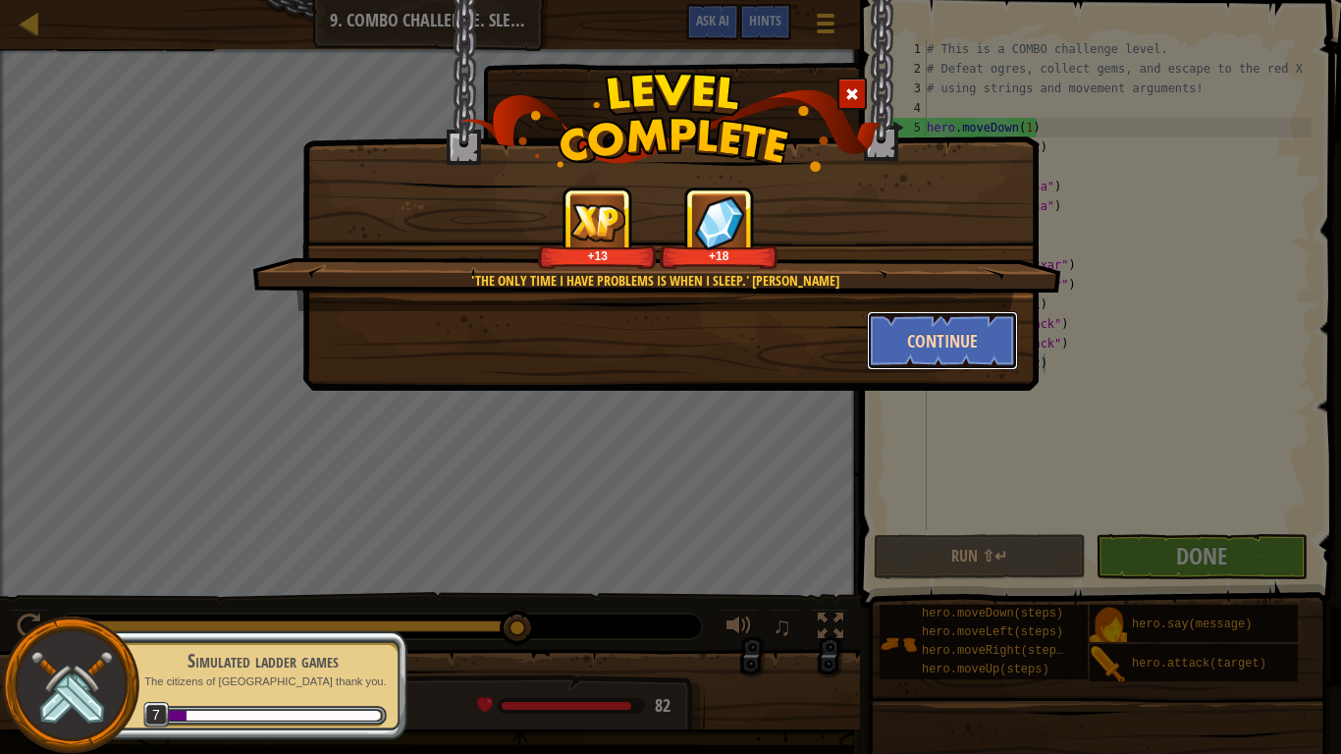
click at [926, 335] on button "Continue" at bounding box center [943, 340] width 152 height 59
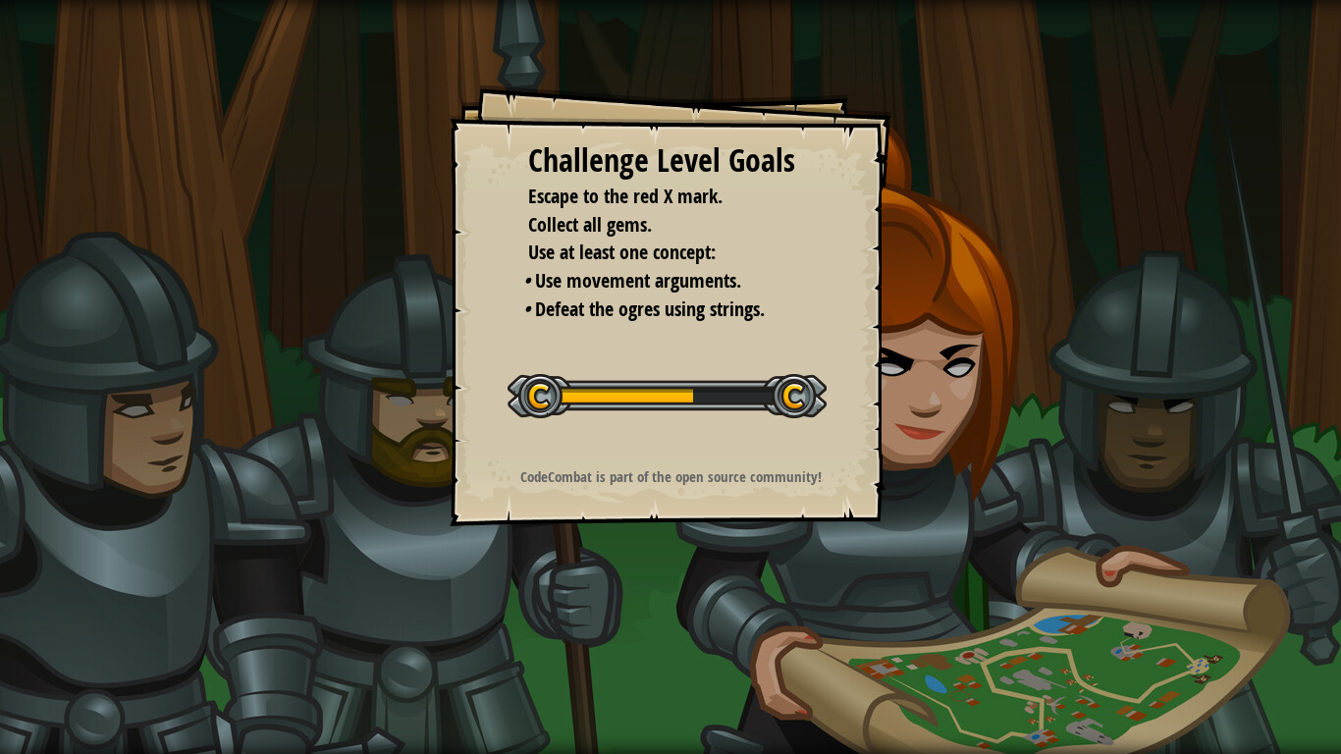
click at [869, 311] on div "Challenge Level Goals Escape to the red X mark. Collect all gems. Use at least …" at bounding box center [671, 305] width 442 height 442
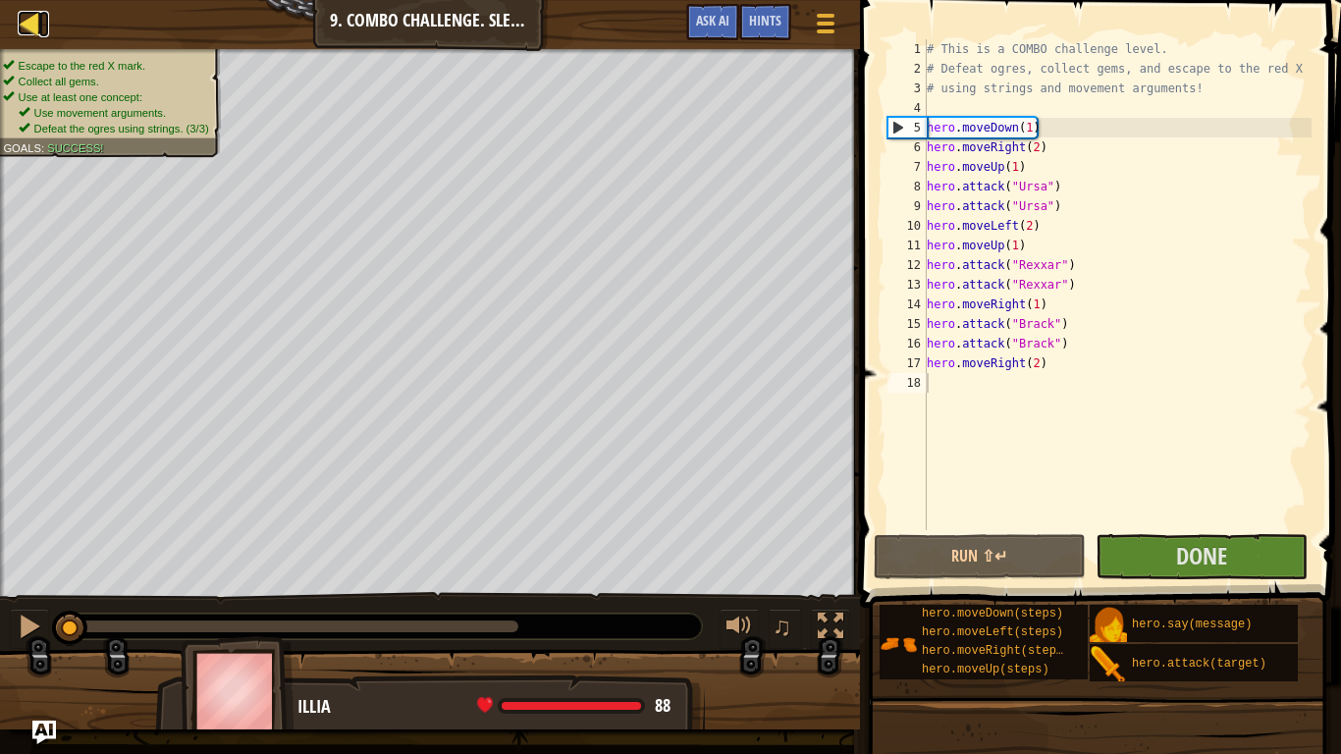
click at [44, 13] on link "Map" at bounding box center [44, 24] width 10 height 26
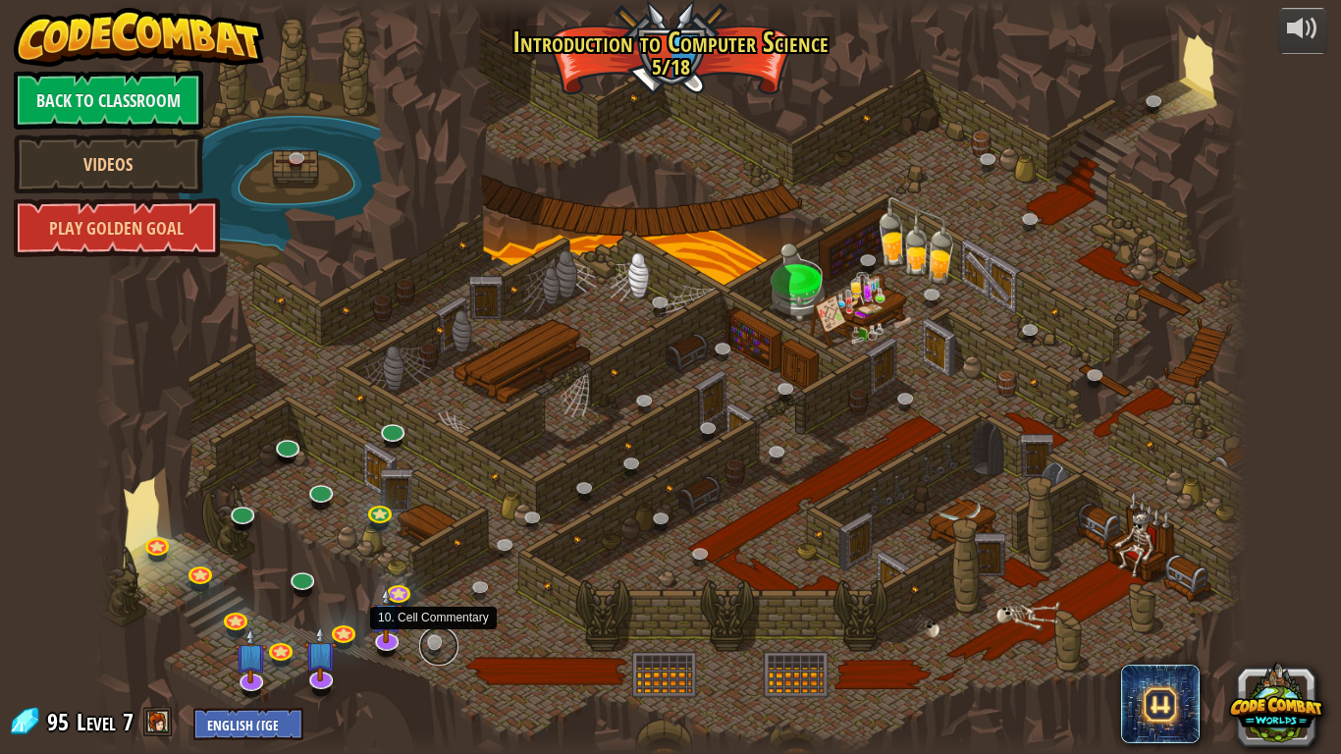
click at [440, 638] on link at bounding box center [438, 645] width 39 height 39
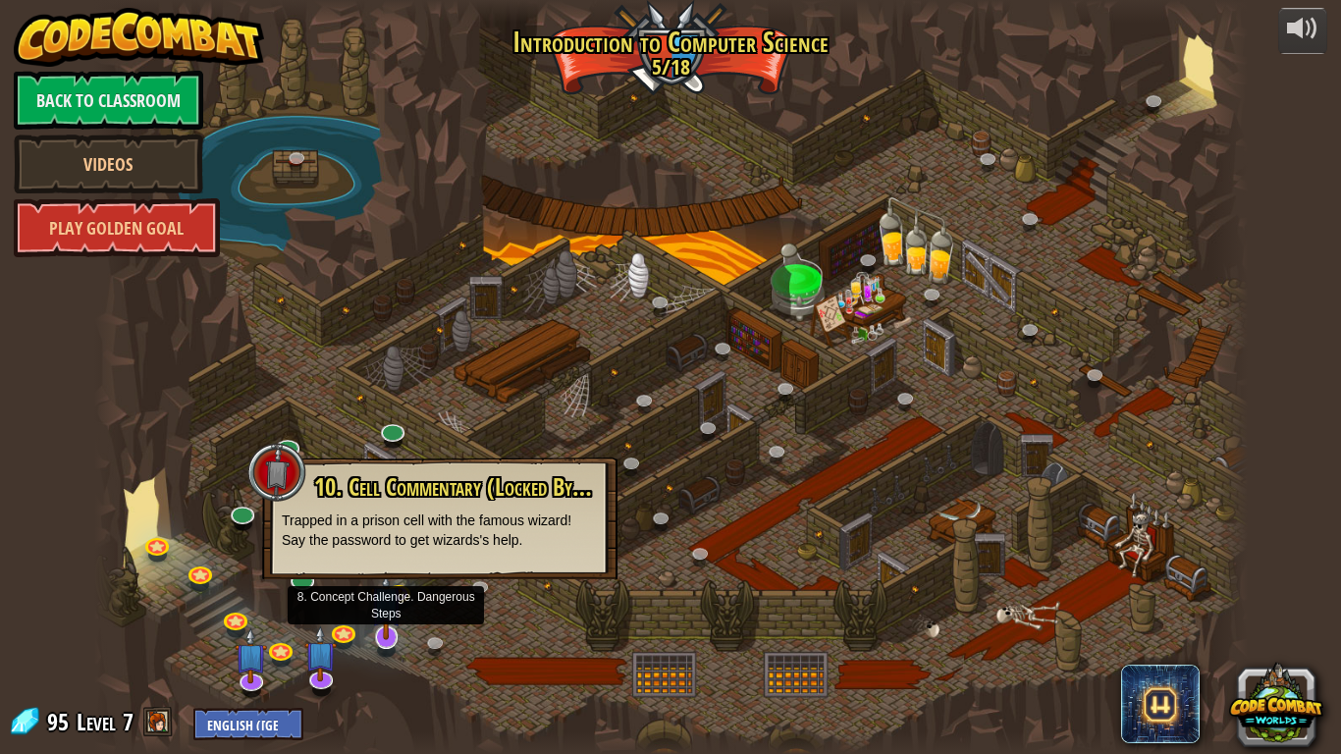
click at [387, 638] on img at bounding box center [386, 601] width 32 height 75
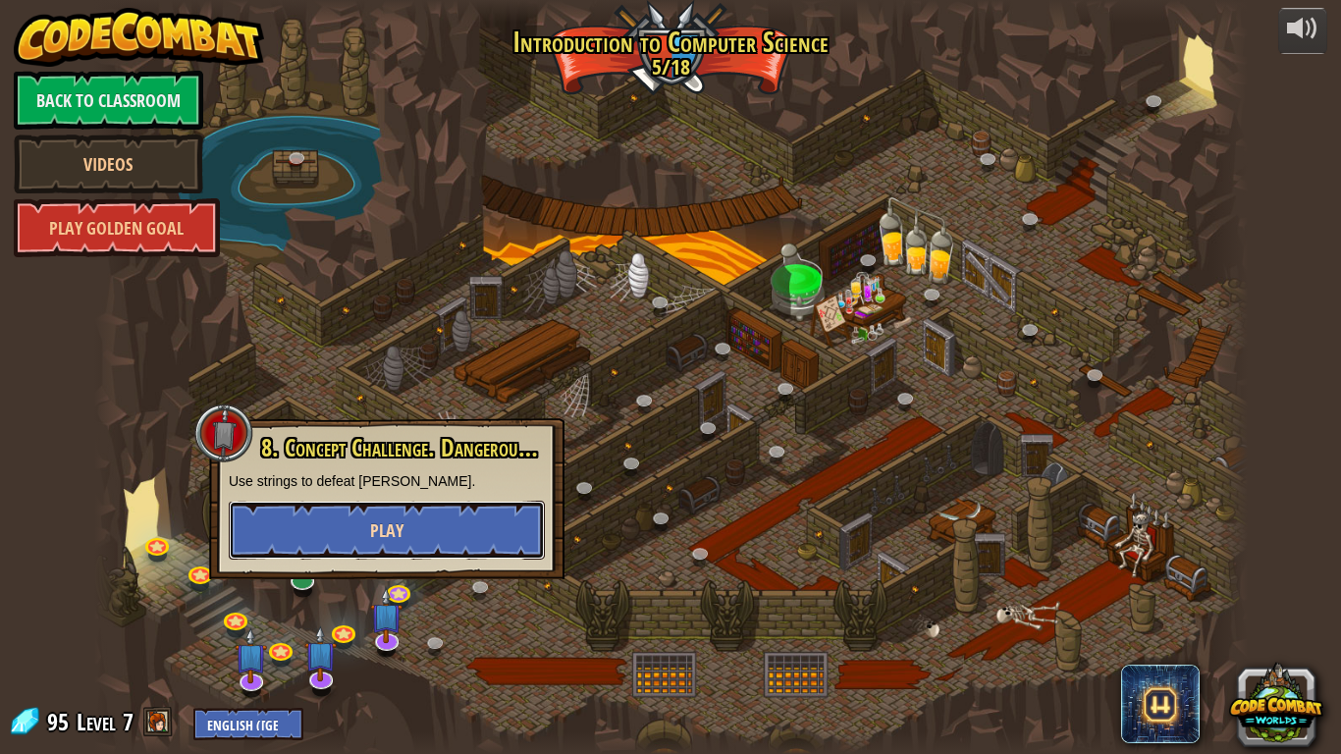
click at [346, 547] on button "Play" at bounding box center [387, 530] width 316 height 59
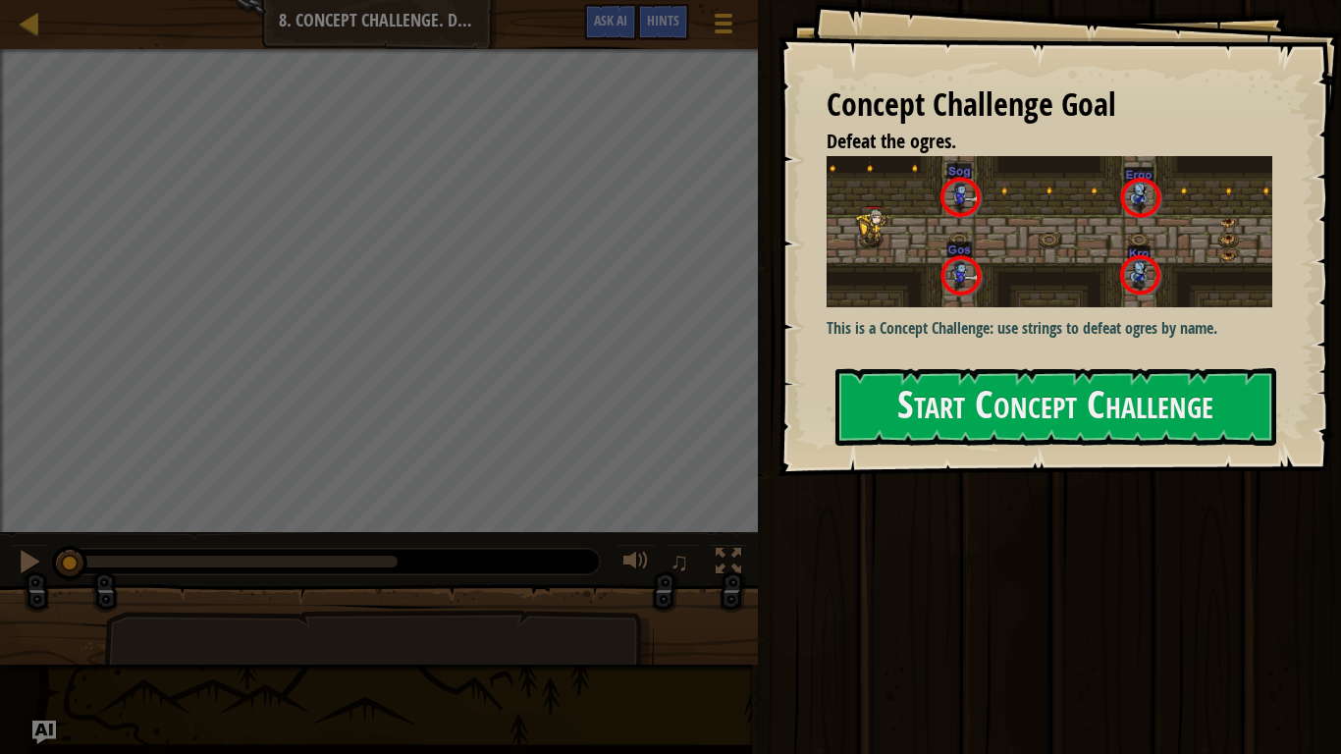
click at [933, 325] on p "This is a Concept Challenge: use strings to defeat ogres by name." at bounding box center [1049, 328] width 446 height 23
click at [897, 404] on button "Start Concept Challenge" at bounding box center [1055, 407] width 441 height 78
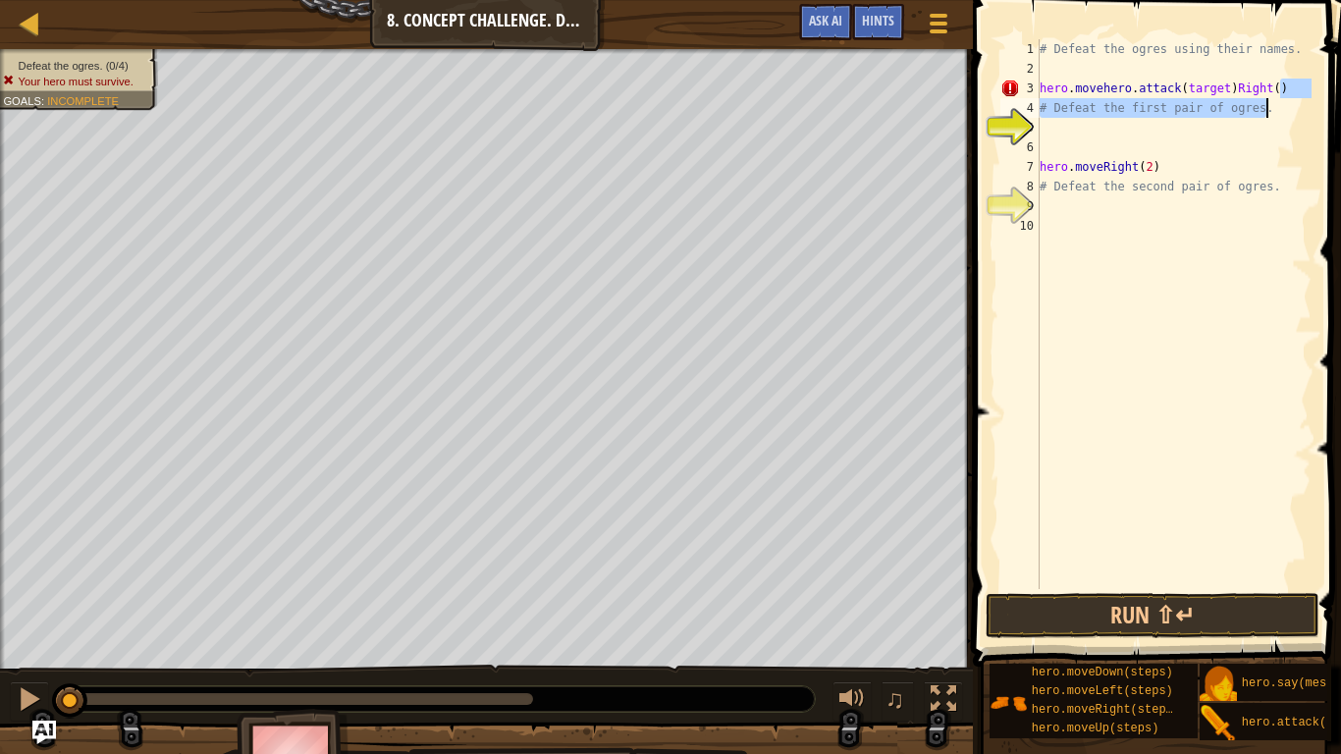
drag, startPoint x: 1285, startPoint y: 88, endPoint x: 1322, endPoint y: 107, distance: 41.7
click at [1322, 107] on div "hero.movehero.attack(target)Right() 1 2 3 4 5 6 7 8 9 10 # Defeat the ogres usi…" at bounding box center [1154, 372] width 374 height 724
click at [1313, 136] on span at bounding box center [1159, 305] width 384 height 724
drag, startPoint x: 1294, startPoint y: 84, endPoint x: 1008, endPoint y: 83, distance: 285.6
click at [1008, 83] on div "# Defeat the first pair of ogres. 1 2 3 4 5 6 7 8 9 10 # Defeat the ogres using…" at bounding box center [1153, 314] width 315 height 550
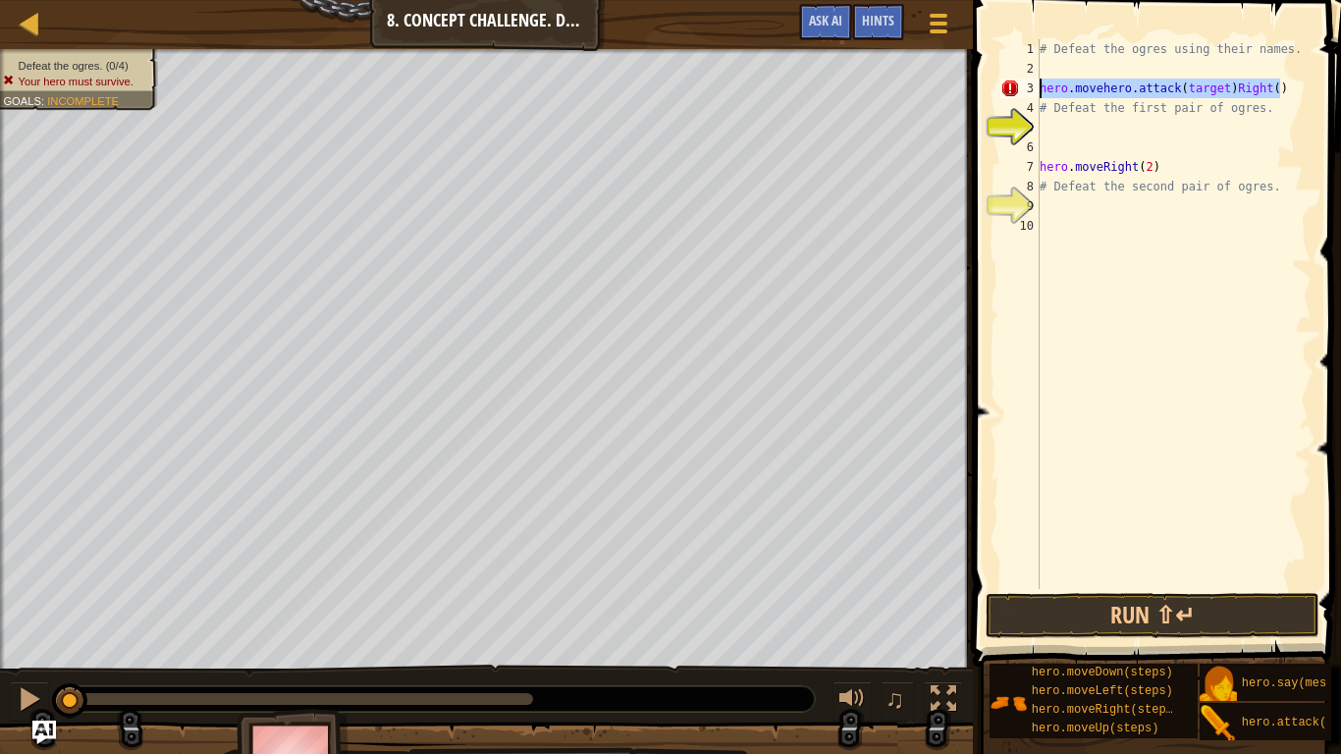
type textarea "hero.movehero.attack(target)Right()"
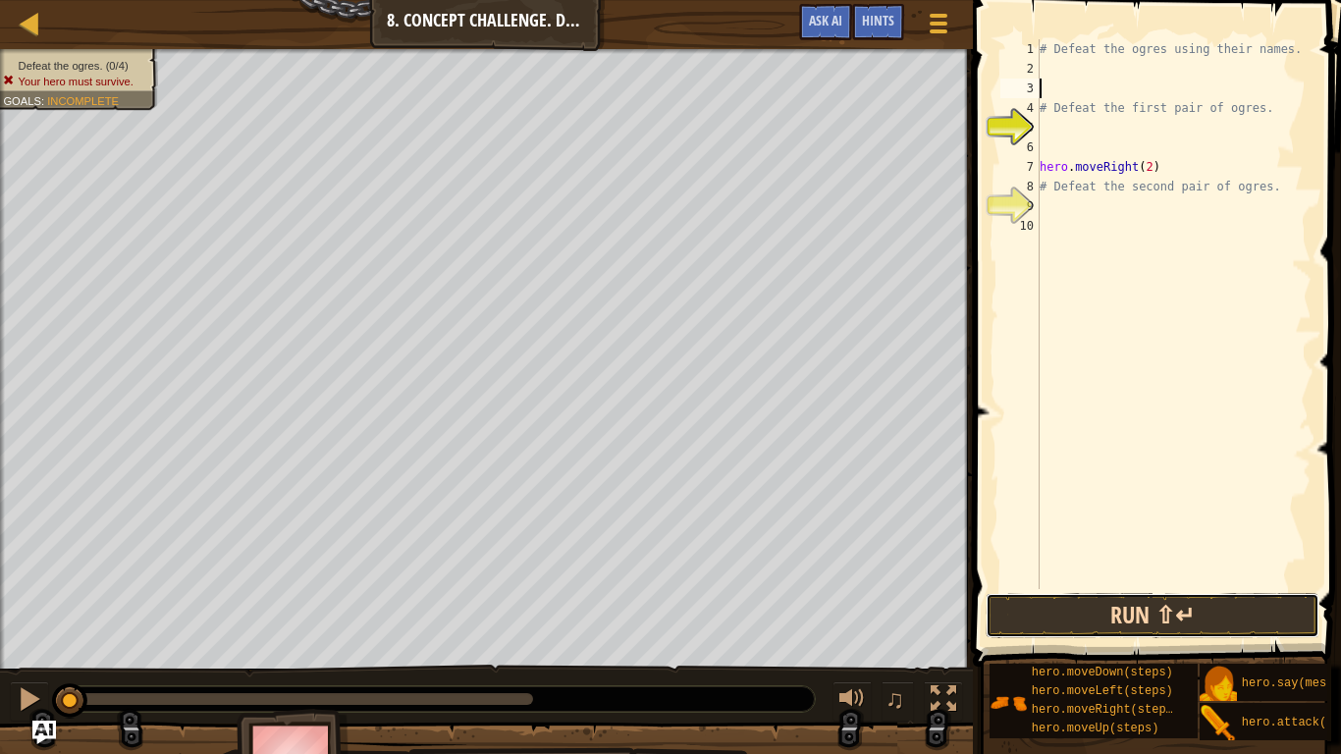
click at [1143, 617] on button "Run ⇧↵" at bounding box center [1152, 615] width 334 height 45
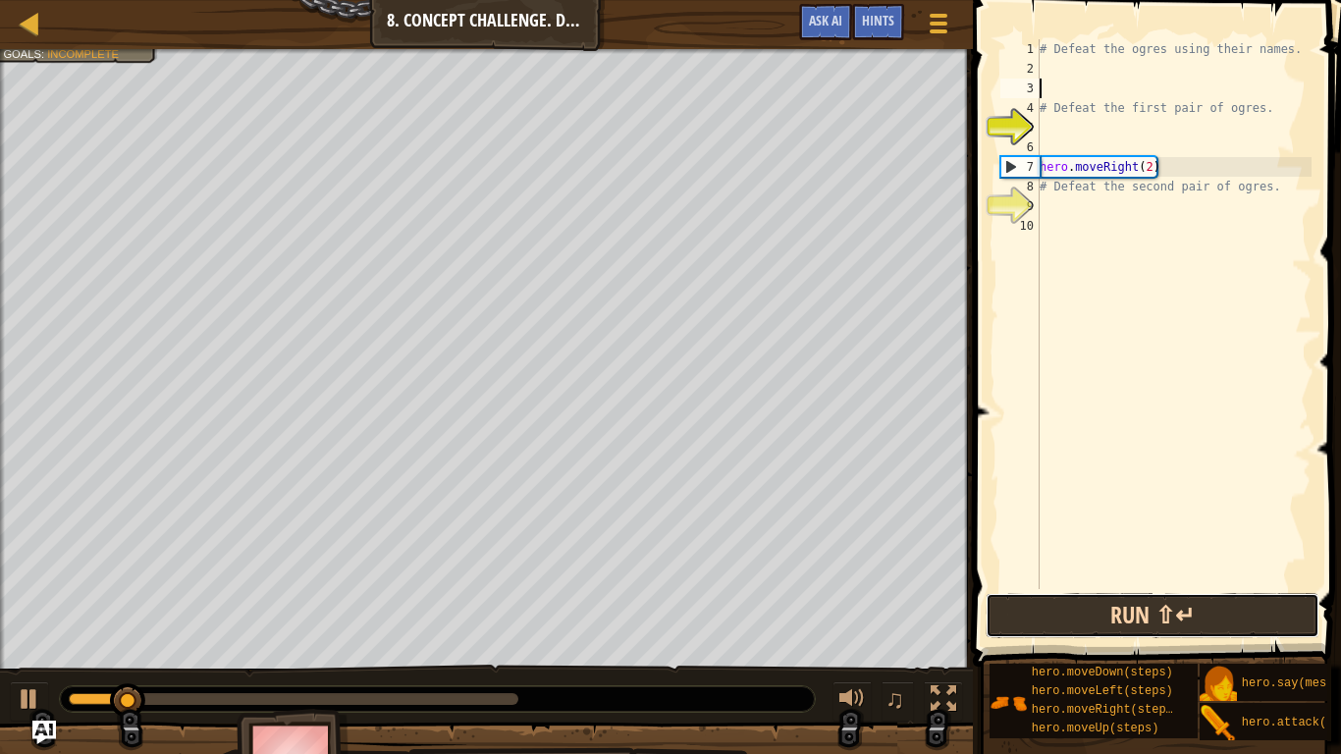
click at [1144, 620] on button "Run ⇧↵" at bounding box center [1152, 615] width 334 height 45
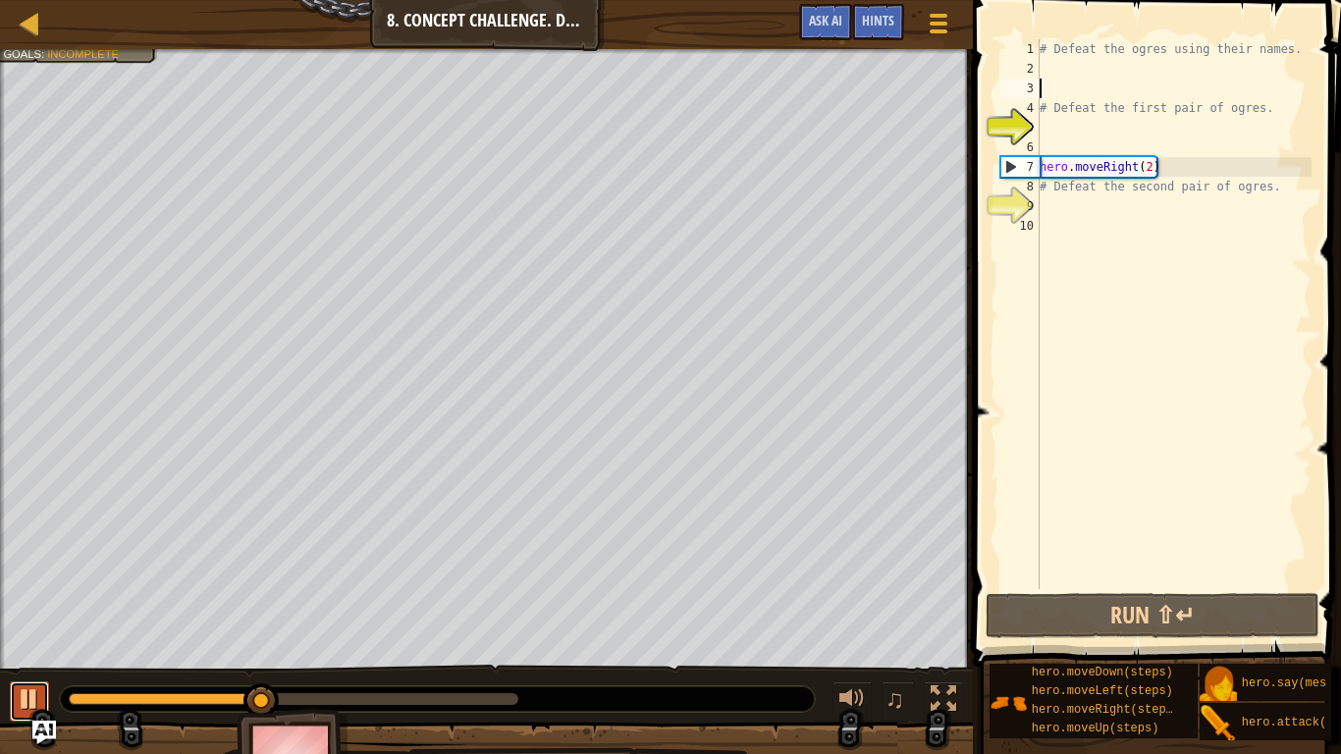
click at [29, 693] on div at bounding box center [30, 699] width 26 height 26
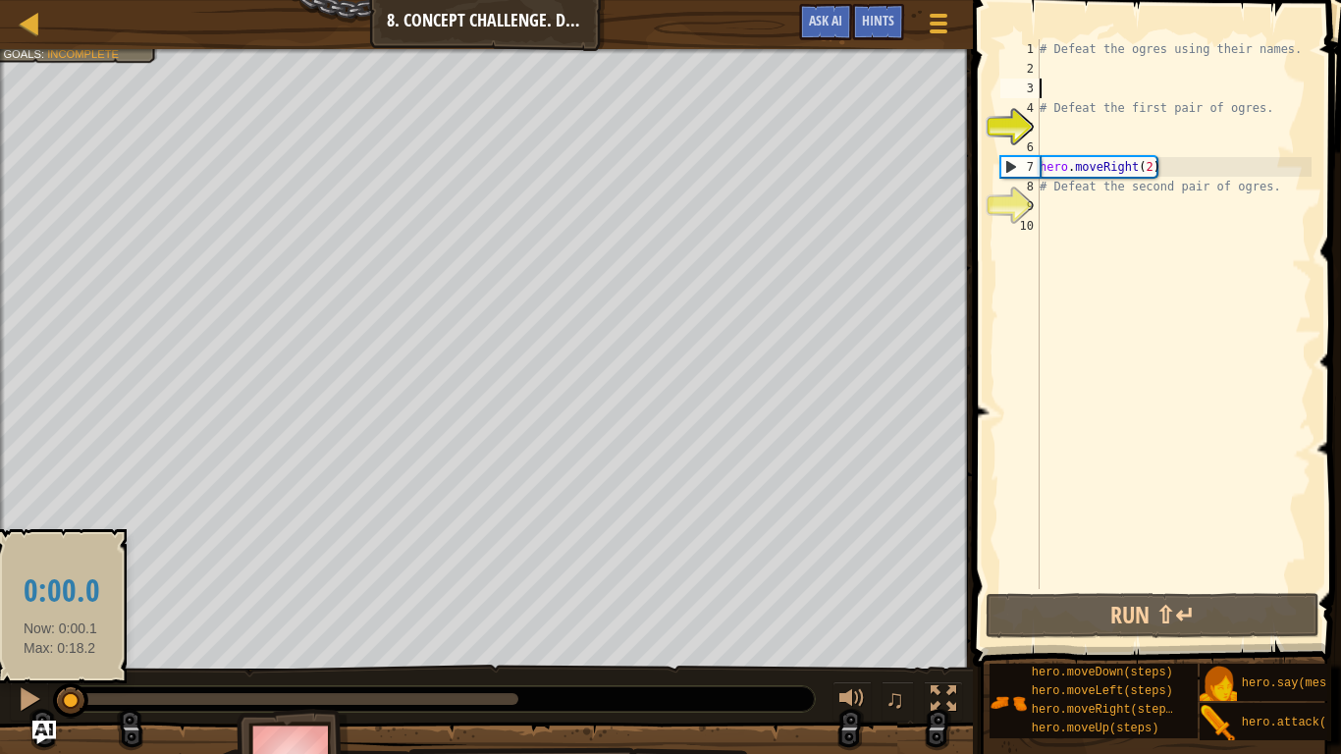
drag, startPoint x: 275, startPoint y: 698, endPoint x: 62, endPoint y: 705, distance: 213.1
click at [62, 705] on div at bounding box center [70, 700] width 35 height 35
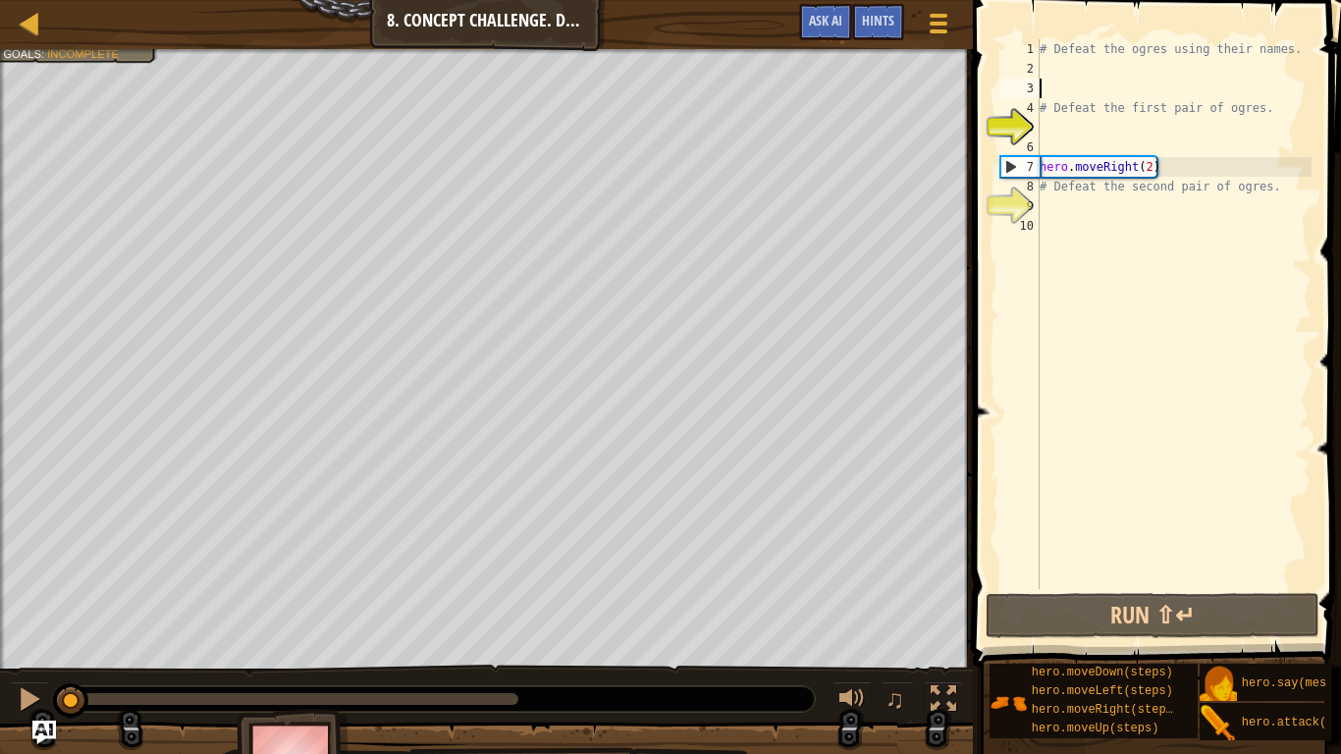
click at [1026, 118] on div "5" at bounding box center [1019, 128] width 39 height 20
type textarea "# Defeat the first pair of ogres."
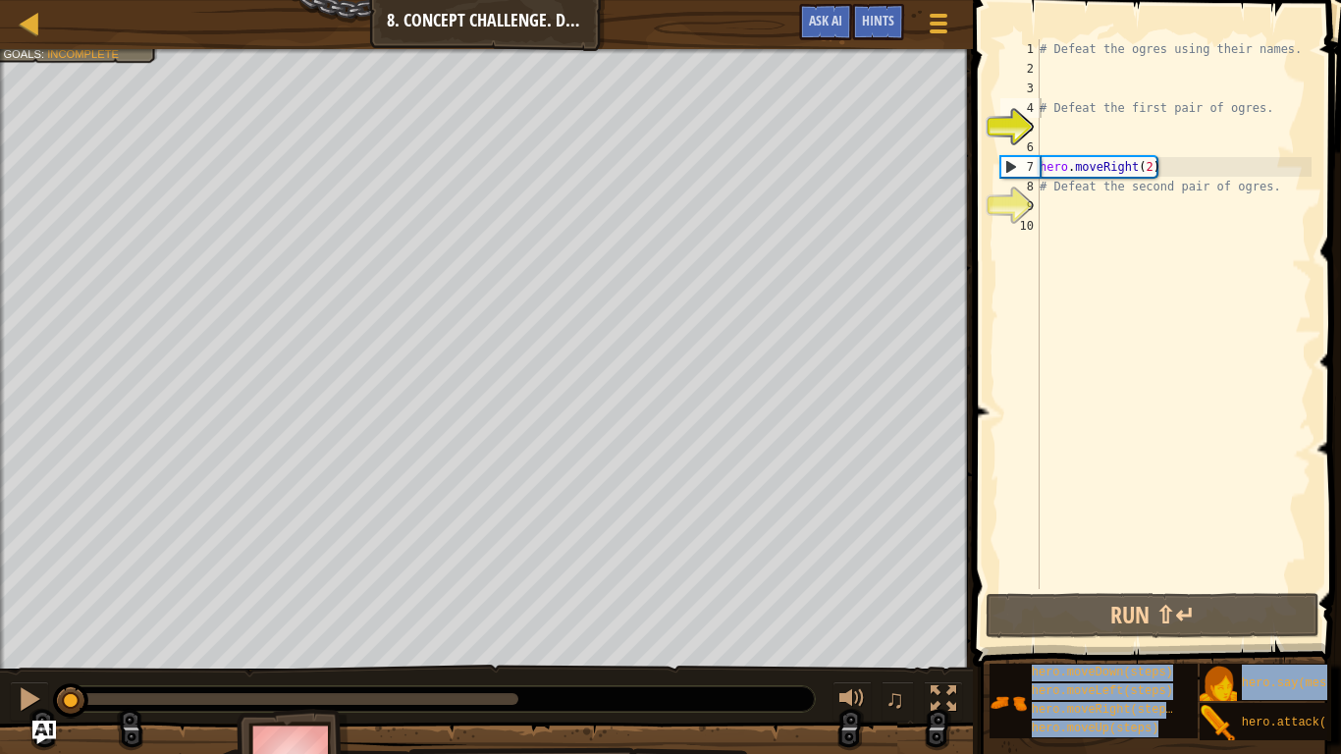
drag, startPoint x: 1298, startPoint y: 727, endPoint x: 1148, endPoint y: 400, distance: 359.7
click at [1148, 400] on div "Hints Videos # Defeat the first pair of ogres. 1 2 3 4 5 6 7 8 9 10 # Defeat th…" at bounding box center [1154, 372] width 374 height 744
drag, startPoint x: 1256, startPoint y: 723, endPoint x: 1139, endPoint y: 113, distance: 621.7
click at [1139, 113] on div "Hints Videos # Defeat the first pair of ogres. 1 2 3 4 5 6 7 8 9 10 # Defeat th…" at bounding box center [1154, 372] width 374 height 744
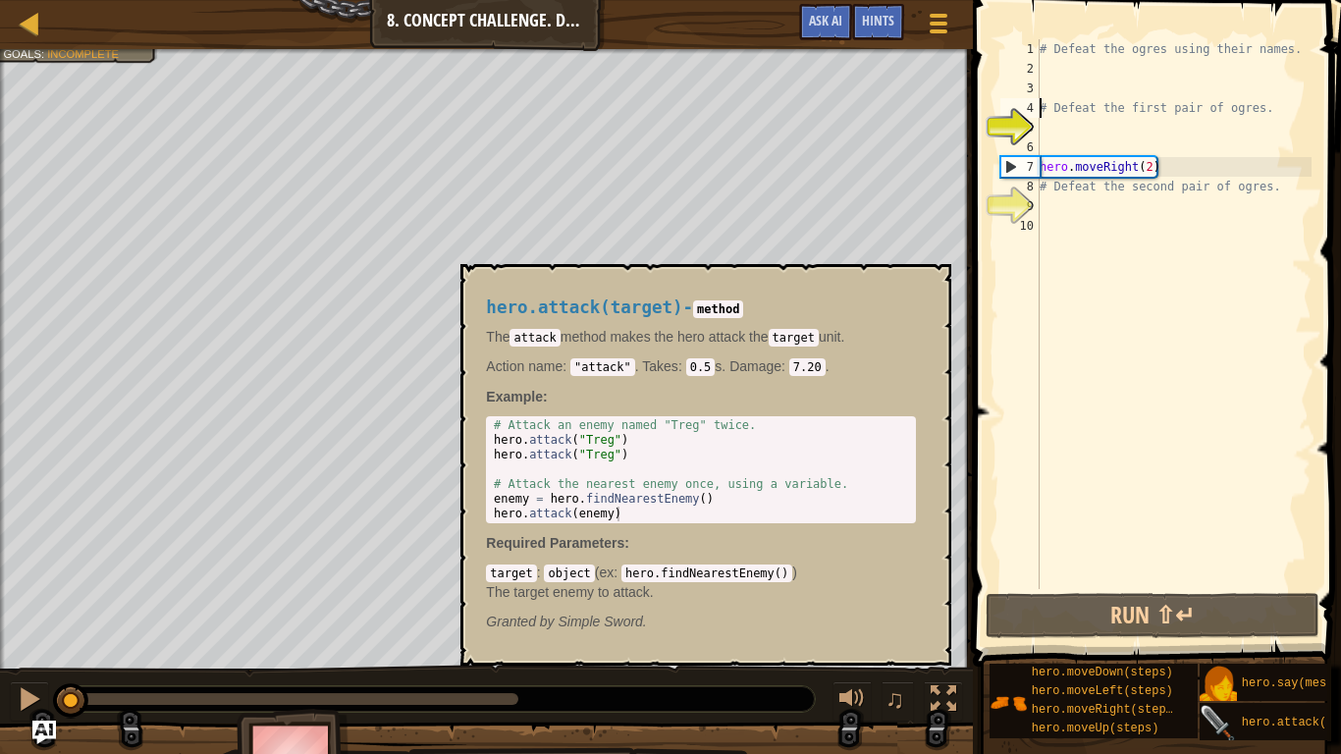
click at [1199, 726] on img at bounding box center [1217, 723] width 37 height 37
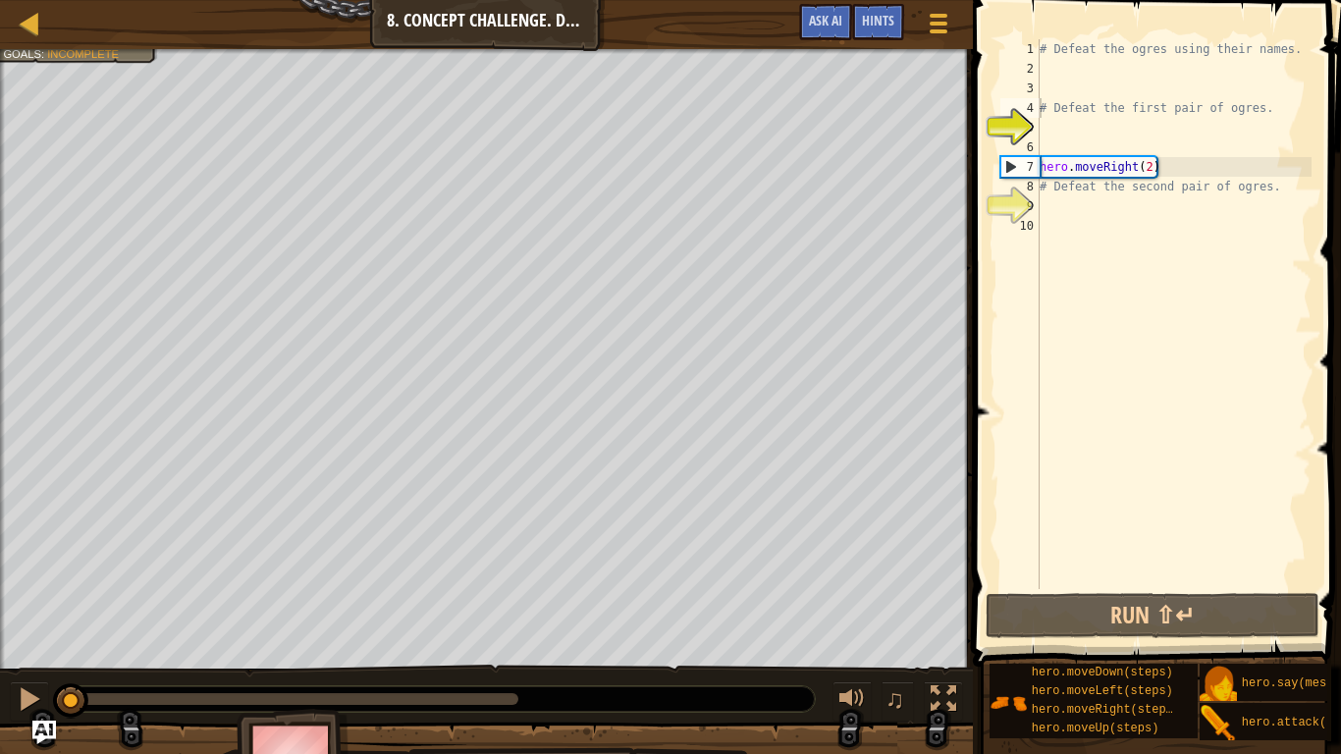
drag, startPoint x: 1243, startPoint y: 715, endPoint x: 1245, endPoint y: 653, distance: 62.8
click at [1245, 662] on div "hero.moveDown(steps) hero.moveLeft(steps) hero.moveRight(steps) hero.moveUp(ste…" at bounding box center [1157, 701] width 339 height 79
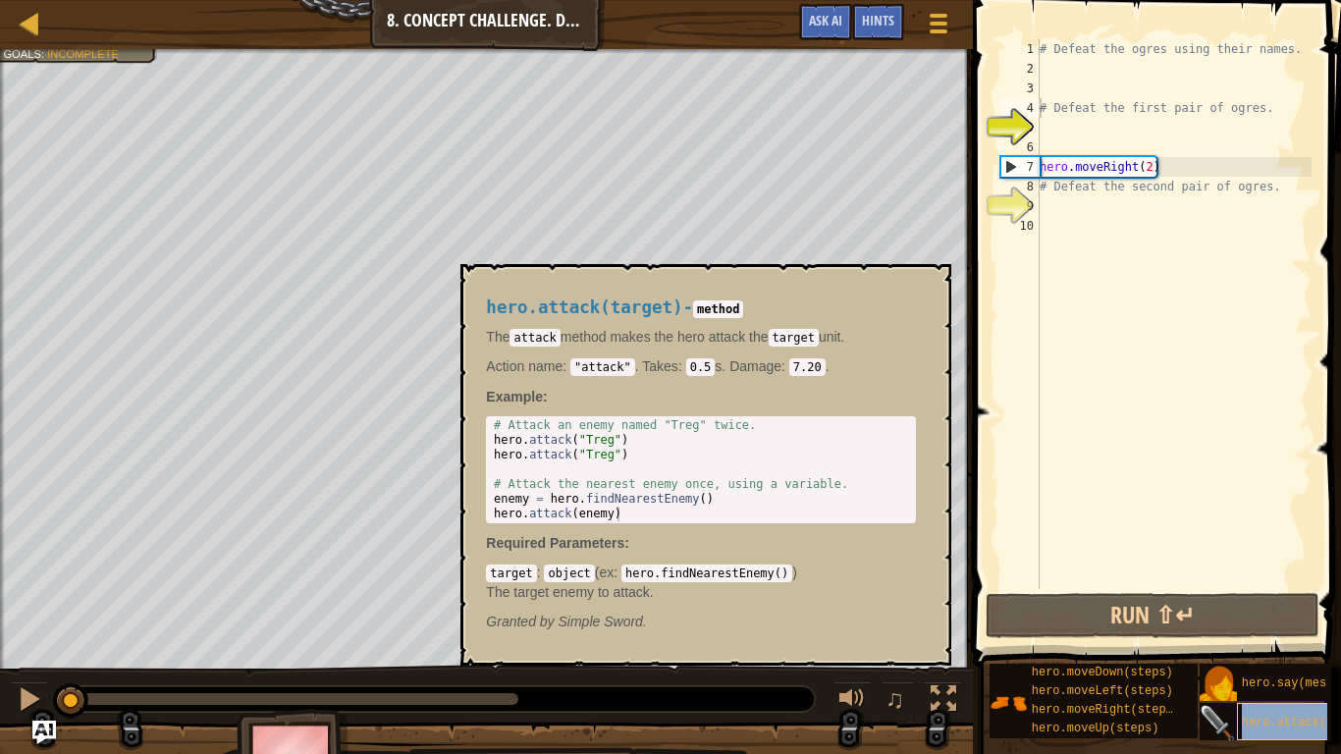
click at [1274, 712] on div "hero.attack(target)" at bounding box center [1315, 721] width 157 height 37
click at [1065, 125] on div "# Defeat the ogres using their names. # Defeat the first pair of ogres. hero . …" at bounding box center [1173, 333] width 276 height 589
click at [1062, 94] on div "# Defeat the ogres using their names. # Defeat the first pair of ogres. hero . …" at bounding box center [1173, 333] width 276 height 589
click at [1068, 109] on div "# Defeat the ogres using their names. # Defeat the first pair of ogres. hero . …" at bounding box center [1173, 333] width 276 height 589
type textarea "# Defeat the first pair of ogres."
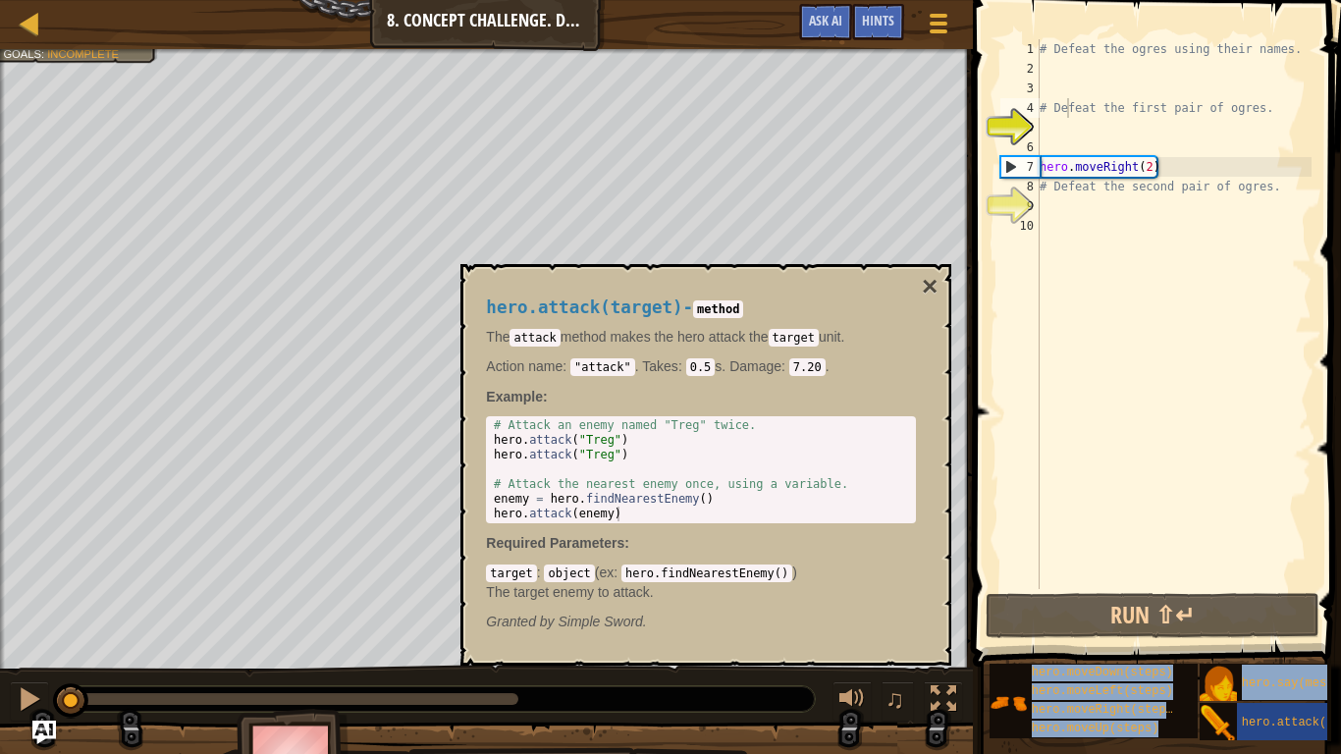
drag, startPoint x: 1280, startPoint y: 722, endPoint x: 1110, endPoint y: 238, distance: 513.7
click at [1110, 238] on div "Hints Videos # Defeat the first pair of ogres. 1 2 3 4 5 6 7 8 9 10 # Defeat th…" at bounding box center [1154, 372] width 374 height 744
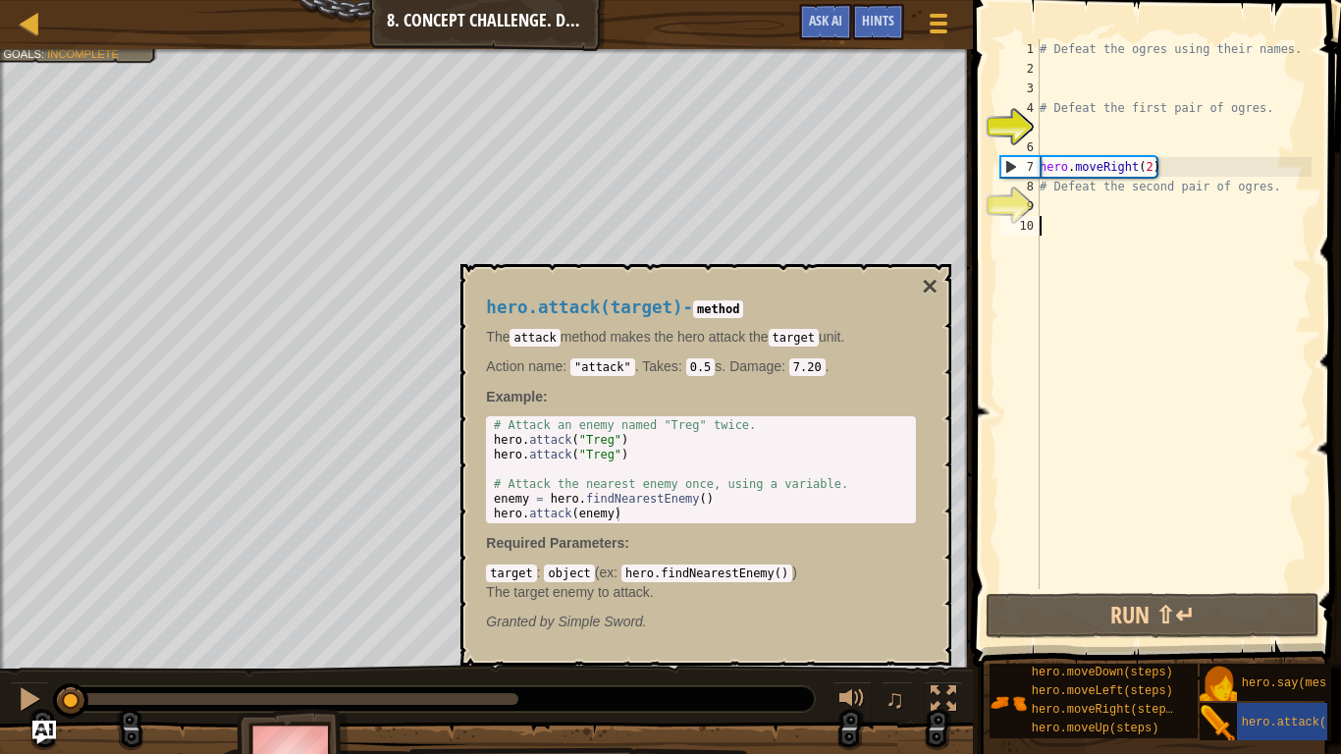
click at [1115, 262] on div "# Defeat the ogres using their names. # Defeat the first pair of ogres. hero . …" at bounding box center [1173, 333] width 276 height 589
click at [1238, 389] on div "# Defeat the ogres using their names. # Defeat the first pair of ogres. hero . …" at bounding box center [1173, 333] width 276 height 589
click at [846, 390] on p "Example :" at bounding box center [701, 397] width 430 height 20
click at [1243, 534] on div "# Defeat the ogres using their names. # Defeat the first pair of ogres. hero . …" at bounding box center [1173, 333] width 276 height 589
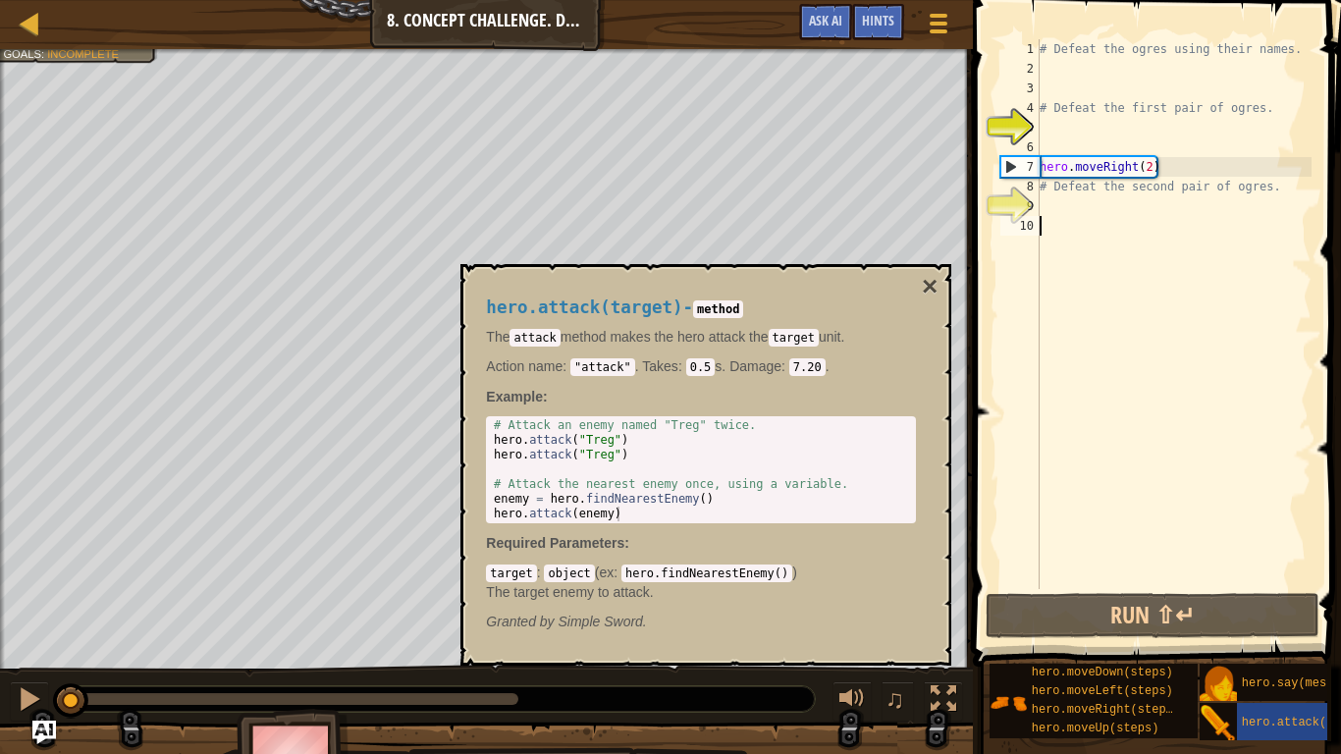
click at [1243, 534] on div "# Defeat the ogres using their names. # Defeat the first pair of ogres. hero . …" at bounding box center [1173, 333] width 276 height 589
click at [1245, 676] on span "hero.say(message)" at bounding box center [1302, 683] width 120 height 14
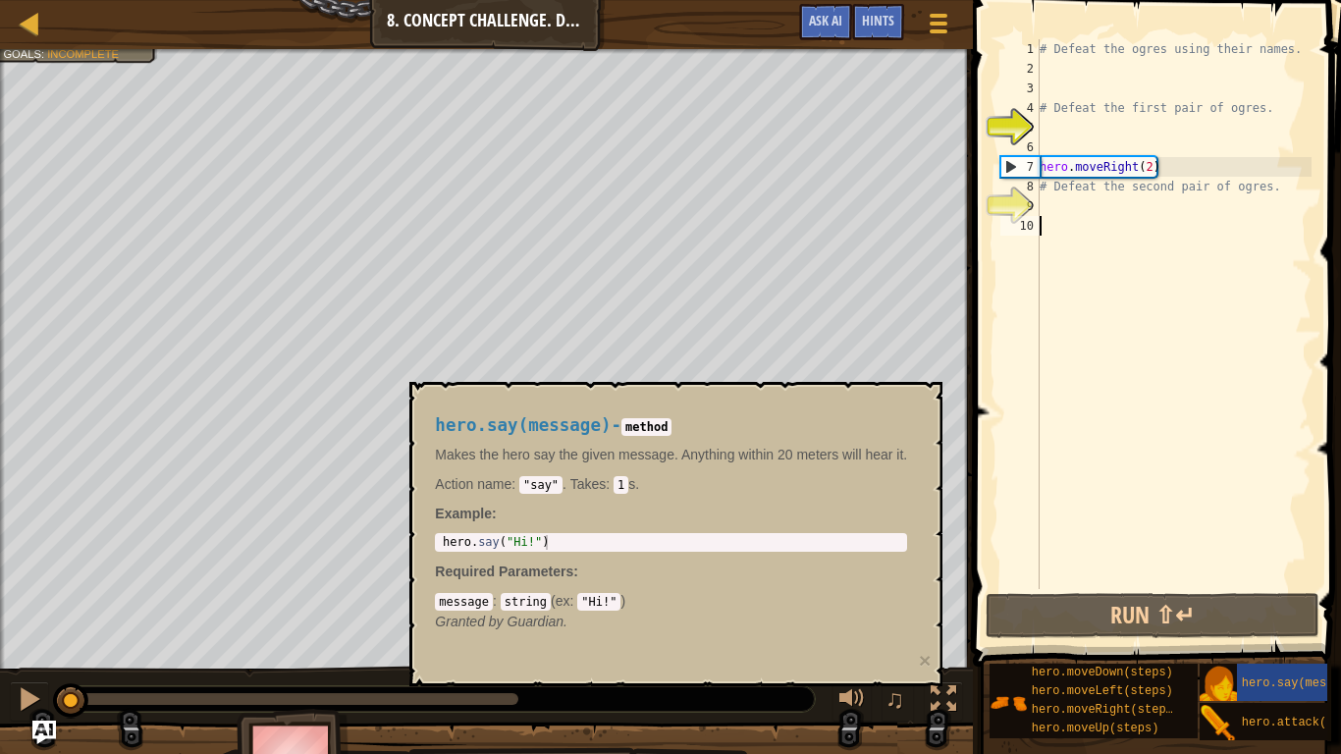
click at [1094, 123] on div "# Defeat the ogres using their names. # Defeat the first pair of ogres. hero . …" at bounding box center [1173, 333] width 276 height 589
click at [1091, 108] on div "# Defeat the ogres using their names. # Defeat the first pair of ogres. hero . …" at bounding box center [1173, 333] width 276 height 589
type textarea "# Defeat the first pair of ogres."
click at [1042, 111] on div "# Defeat the ogres using their names. # Defeat the first pair of ogres. hero . …" at bounding box center [1173, 333] width 276 height 589
click at [21, 18] on div at bounding box center [30, 23] width 25 height 25
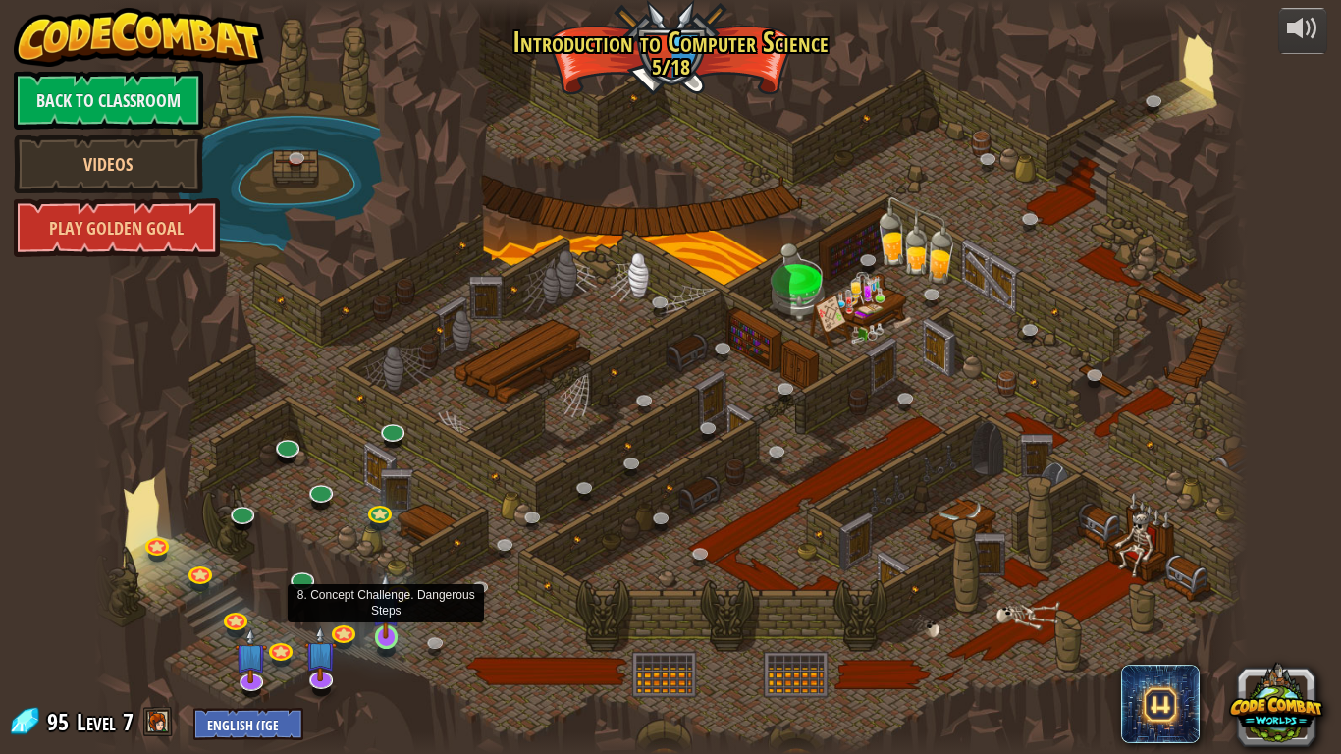
click at [391, 625] on img at bounding box center [385, 605] width 29 height 67
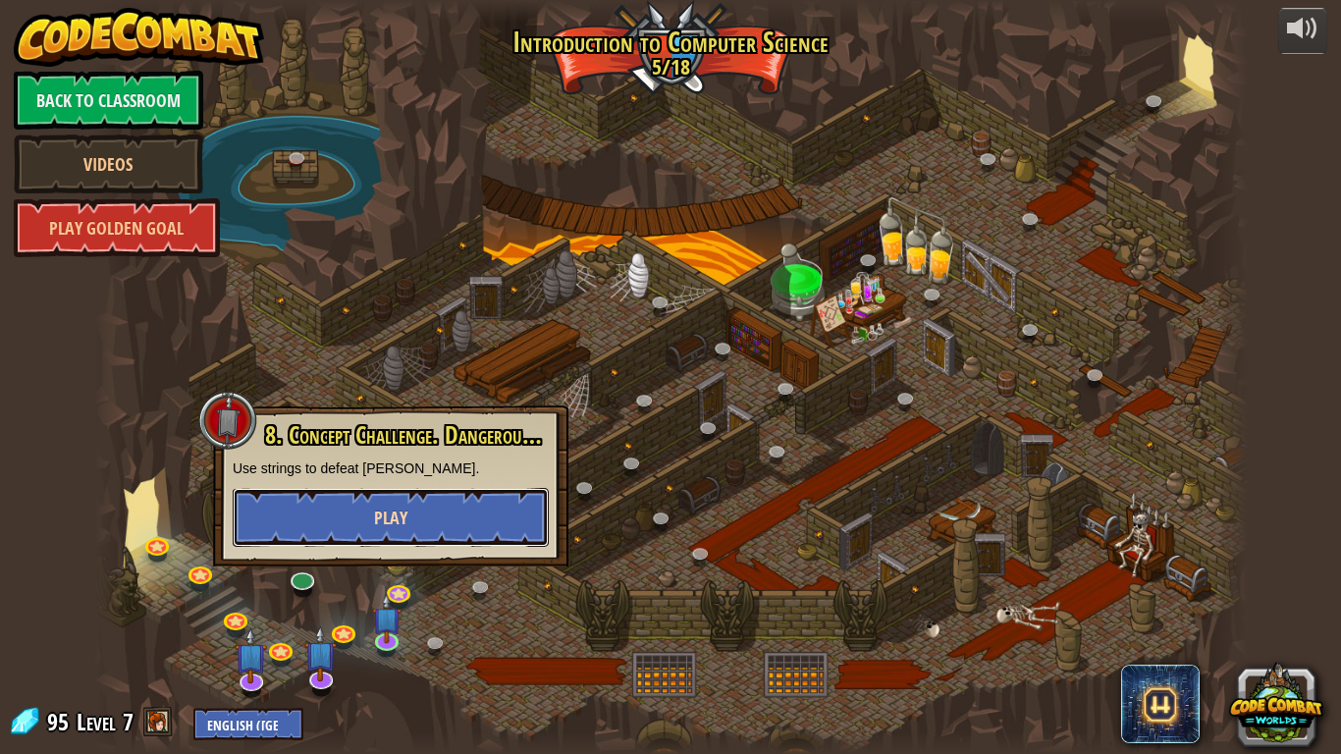
click at [416, 537] on button "Play" at bounding box center [391, 517] width 316 height 59
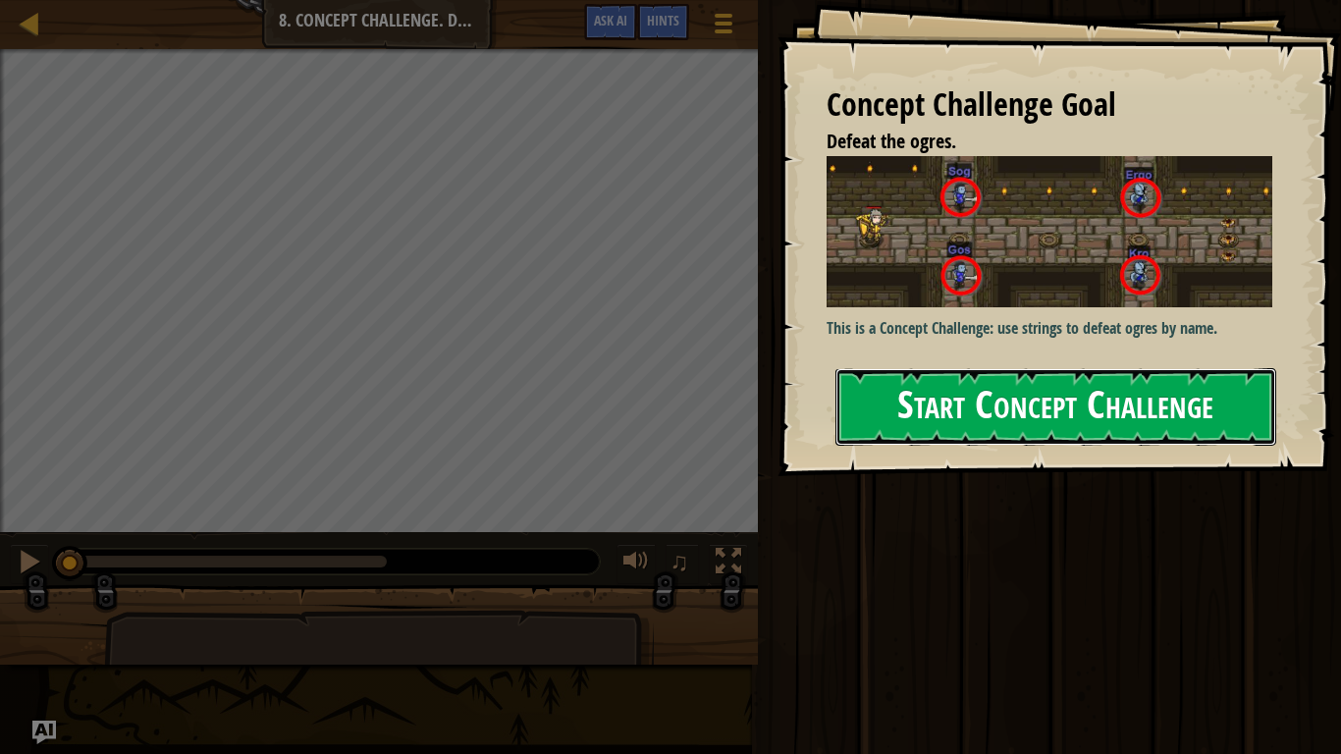
click at [1113, 390] on button "Start Concept Challenge" at bounding box center [1055, 407] width 441 height 78
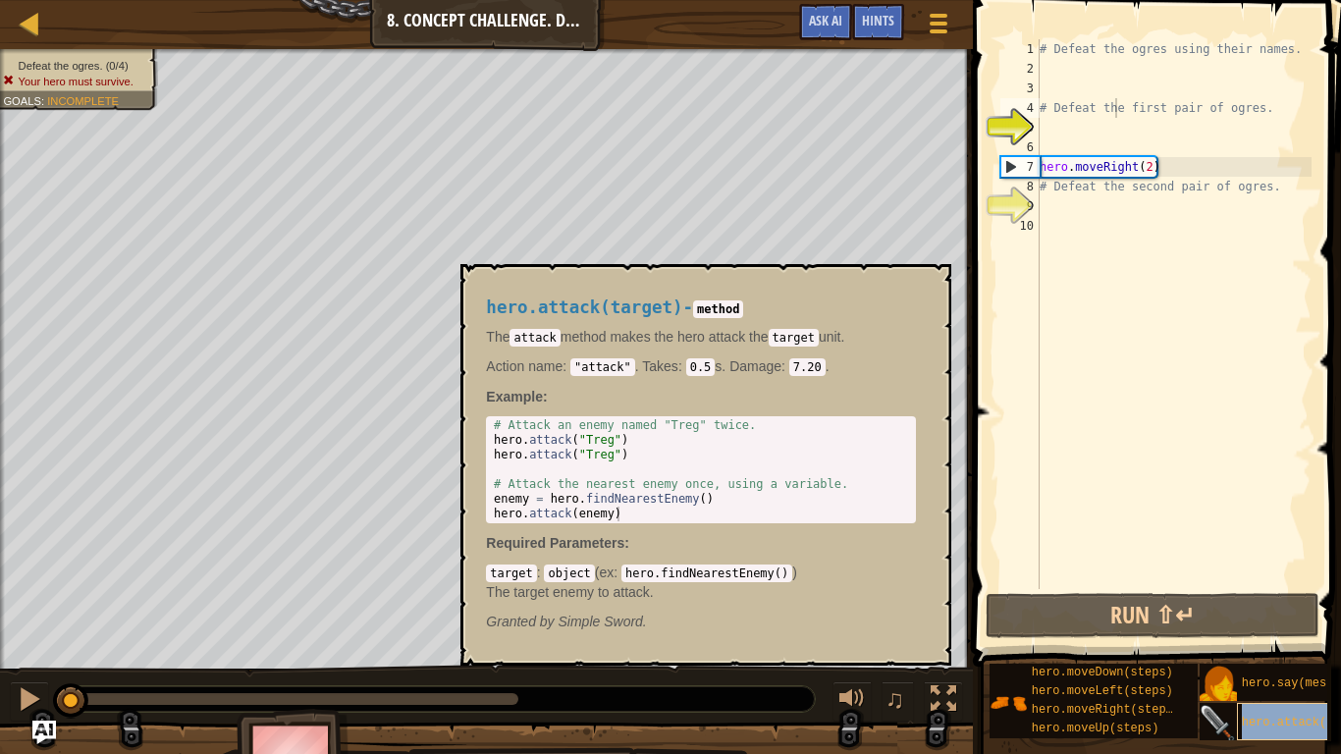
type textarea "# Defeat thhero.attack(target)e first pair of ogres."
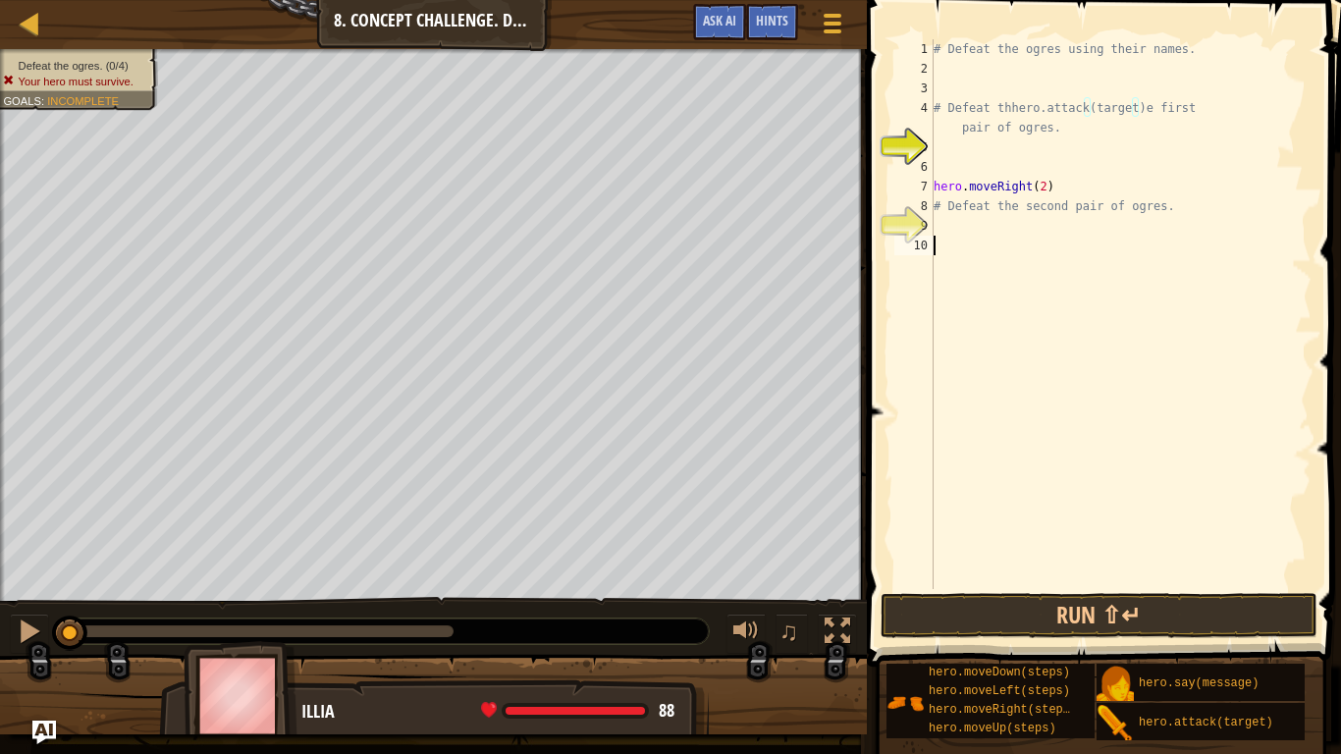
click at [1290, 434] on div "# Defeat the ogres using their names. # Defeat thhero.attack(target)e first pai…" at bounding box center [1120, 333] width 382 height 589
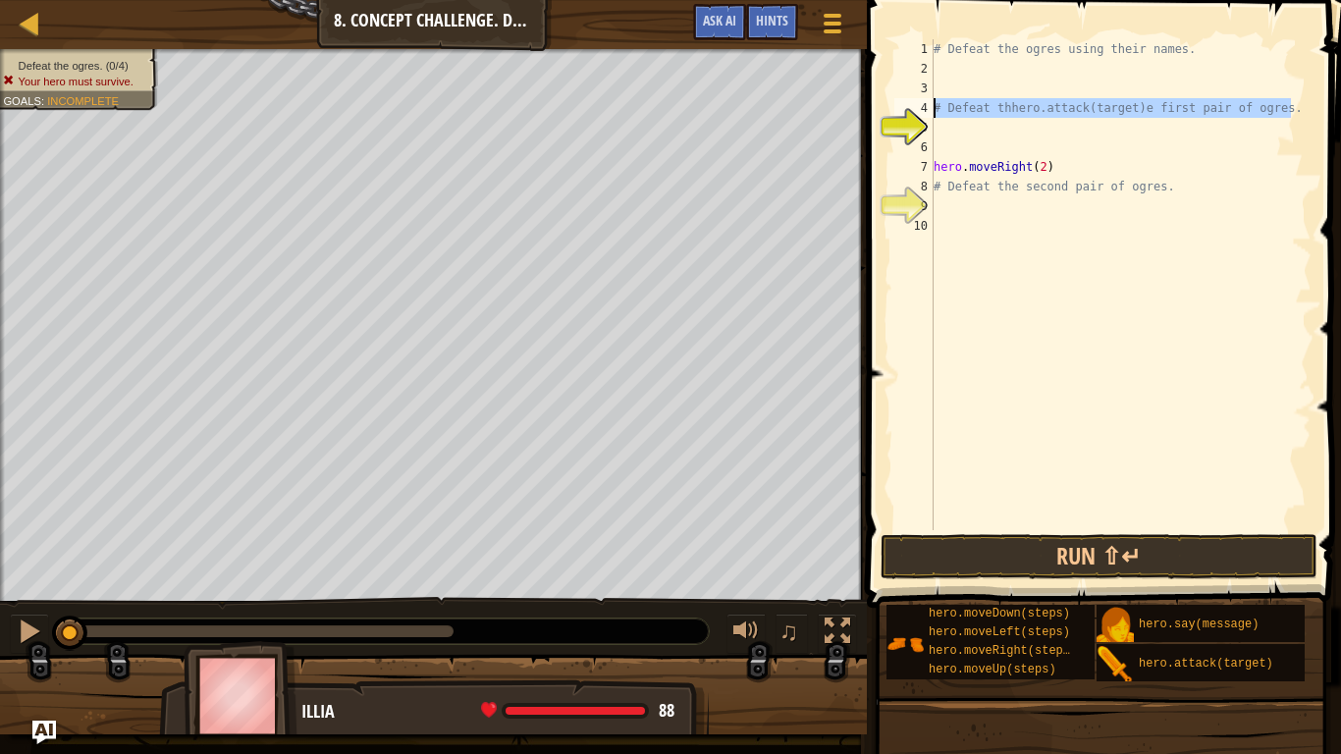
drag, startPoint x: 1290, startPoint y: 105, endPoint x: 927, endPoint y: 113, distance: 363.2
click at [927, 113] on div "1 2 3 4 5 6 7 8 9 10 # Defeat the ogres using their names. # Defeat thhero.atta…" at bounding box center [1100, 284] width 421 height 491
type textarea "# Defeat thhero.attack(target)e first pair of ogres."
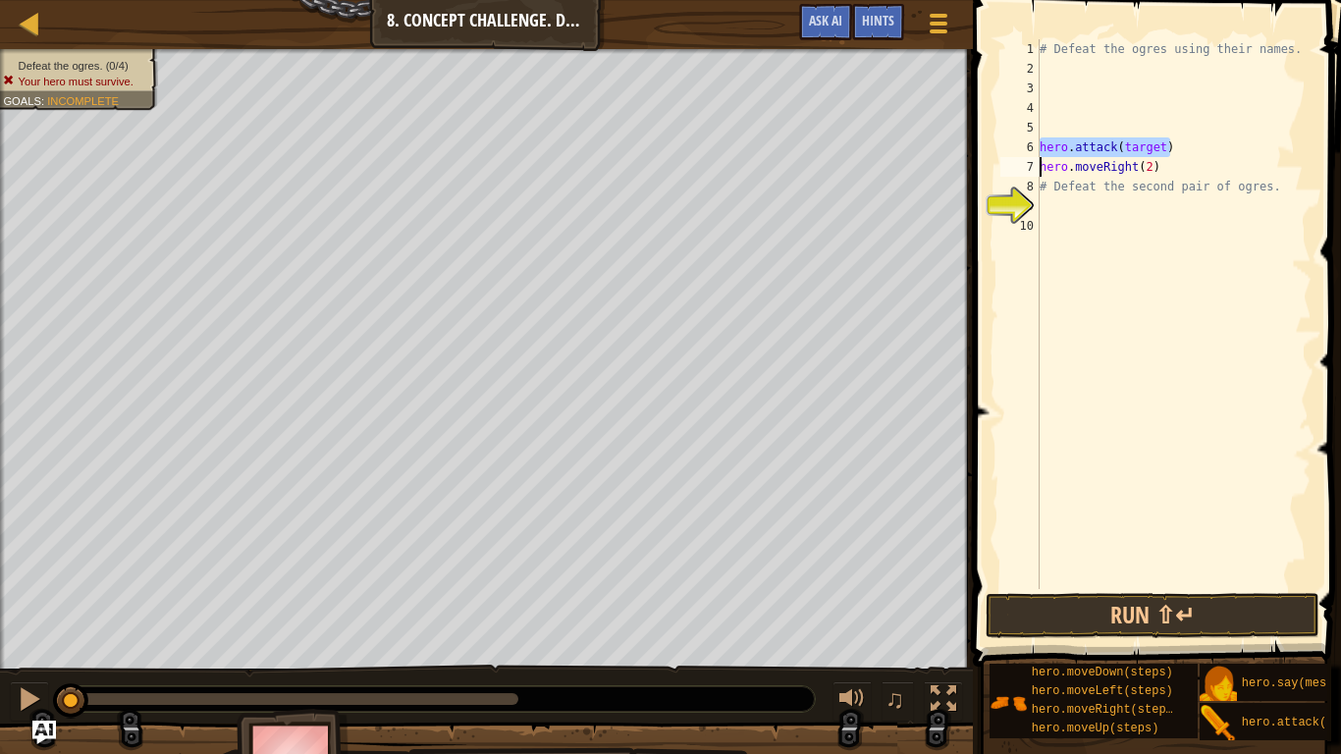
type textarea "hero.attack(target)hero.moveRight(2)"
drag, startPoint x: 1167, startPoint y: 167, endPoint x: 1041, endPoint y: 167, distance: 125.6
click at [1041, 167] on div "# Defeat the ogres using their names. hero . attack ( target ) hero . moveRight…" at bounding box center [1173, 333] width 276 height 589
click at [1113, 237] on div "# Defeat the ogres using their names. hero . attack ( target ) hero . moveRight…" at bounding box center [1173, 333] width 276 height 589
click at [1064, 71] on div "# Defeat the ogres using their names. hero . attack ( target ) hero . moveRight…" at bounding box center [1173, 333] width 276 height 589
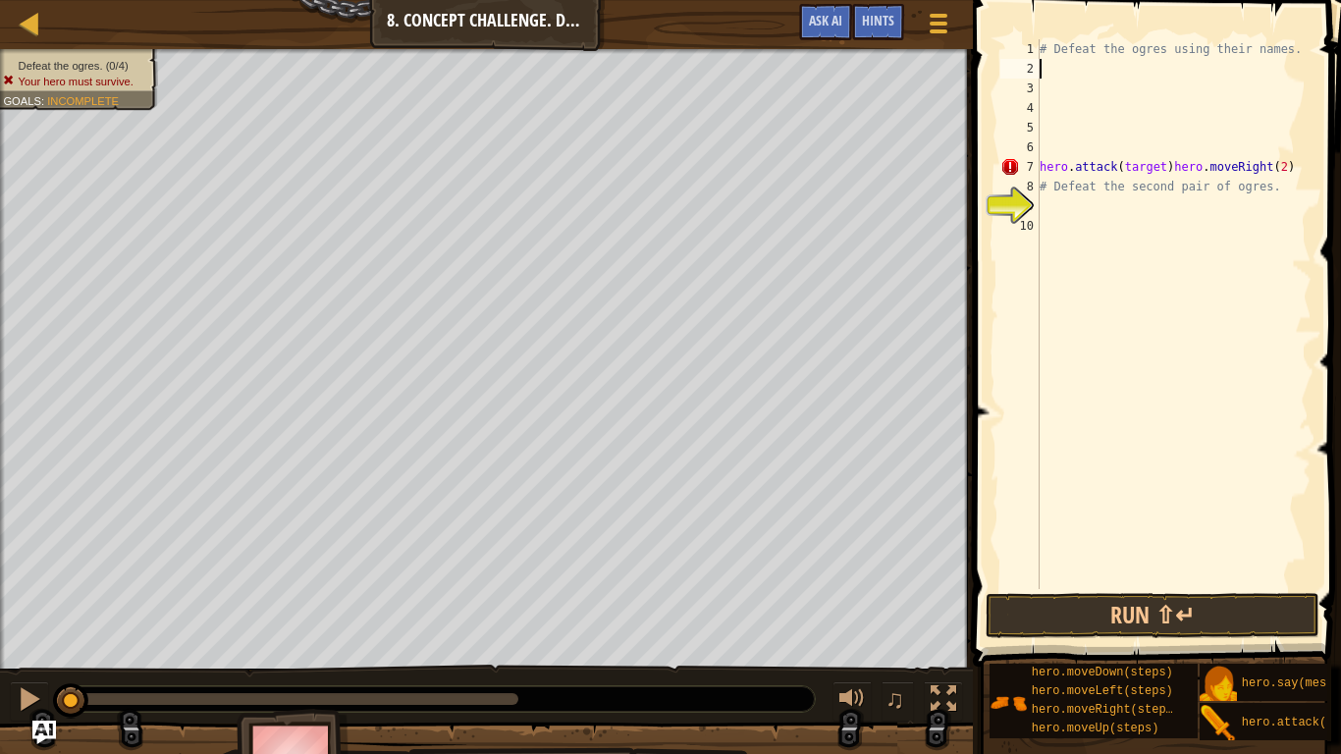
click at [1057, 44] on div "# Defeat the ogres using their names. hero . attack ( target ) hero . moveRight…" at bounding box center [1173, 333] width 276 height 589
paste textarea "hero.attack(target)"
type textarea "# Dhero.attack(target)efeat the ogres using their names."
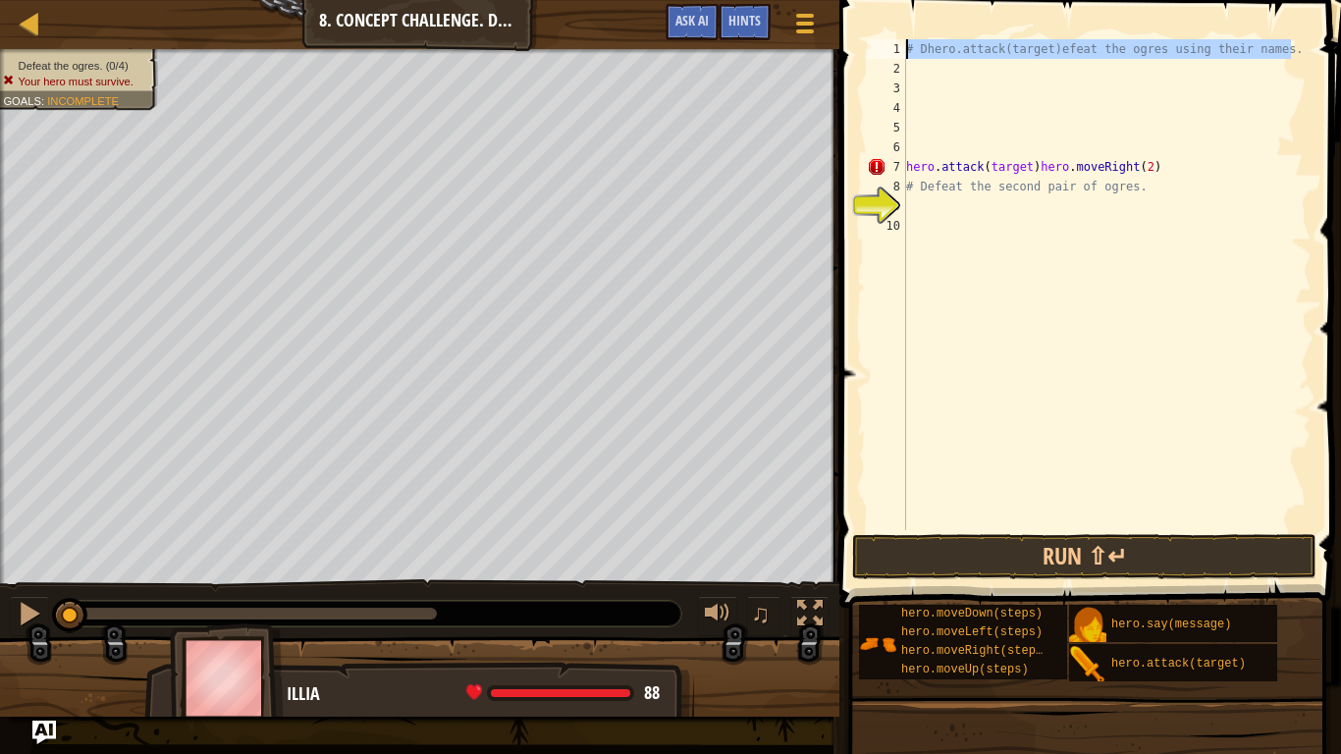
drag, startPoint x: 1299, startPoint y: 50, endPoint x: 987, endPoint y: 27, distance: 312.9
click at [987, 27] on div "# Dhero.attack(target)efeat the ogres using their names. 1 2 3 4 5 6 7 8 9 10 #…" at bounding box center [1086, 342] width 507 height 665
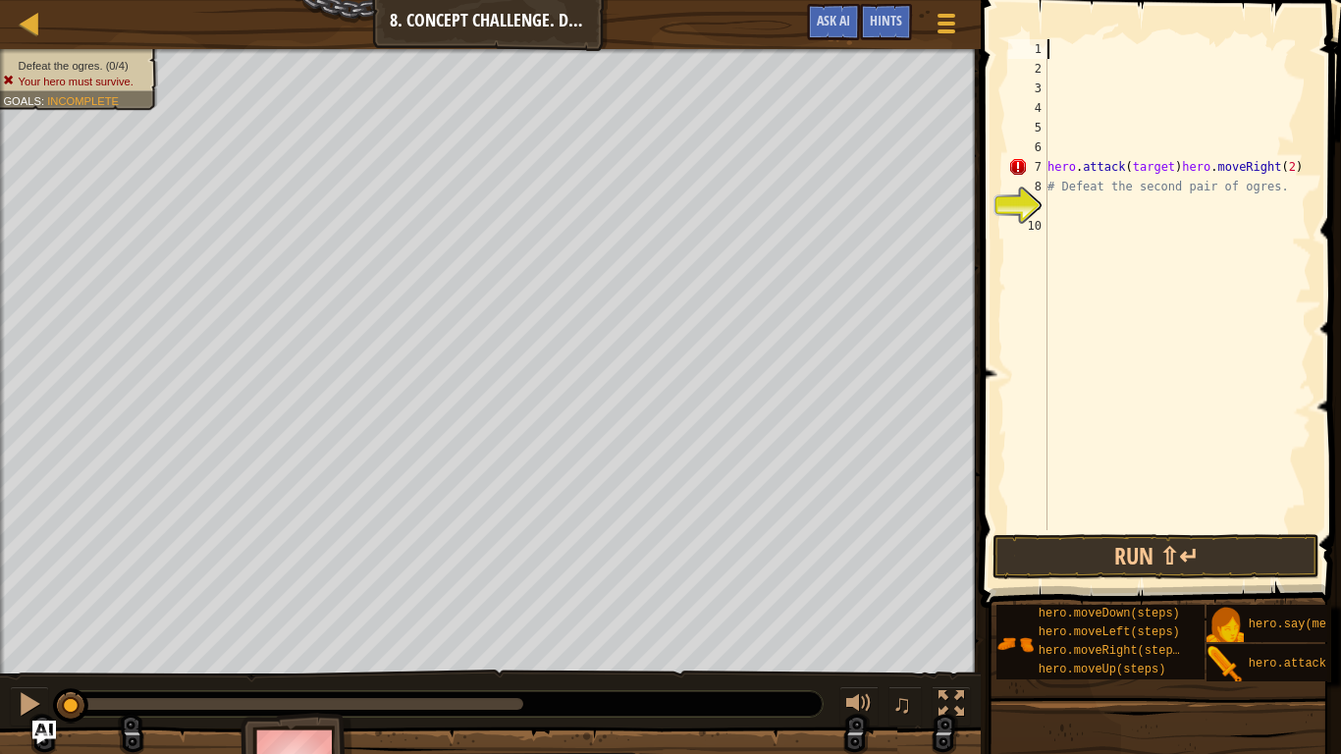
paste textarea "hero.attack(target)"
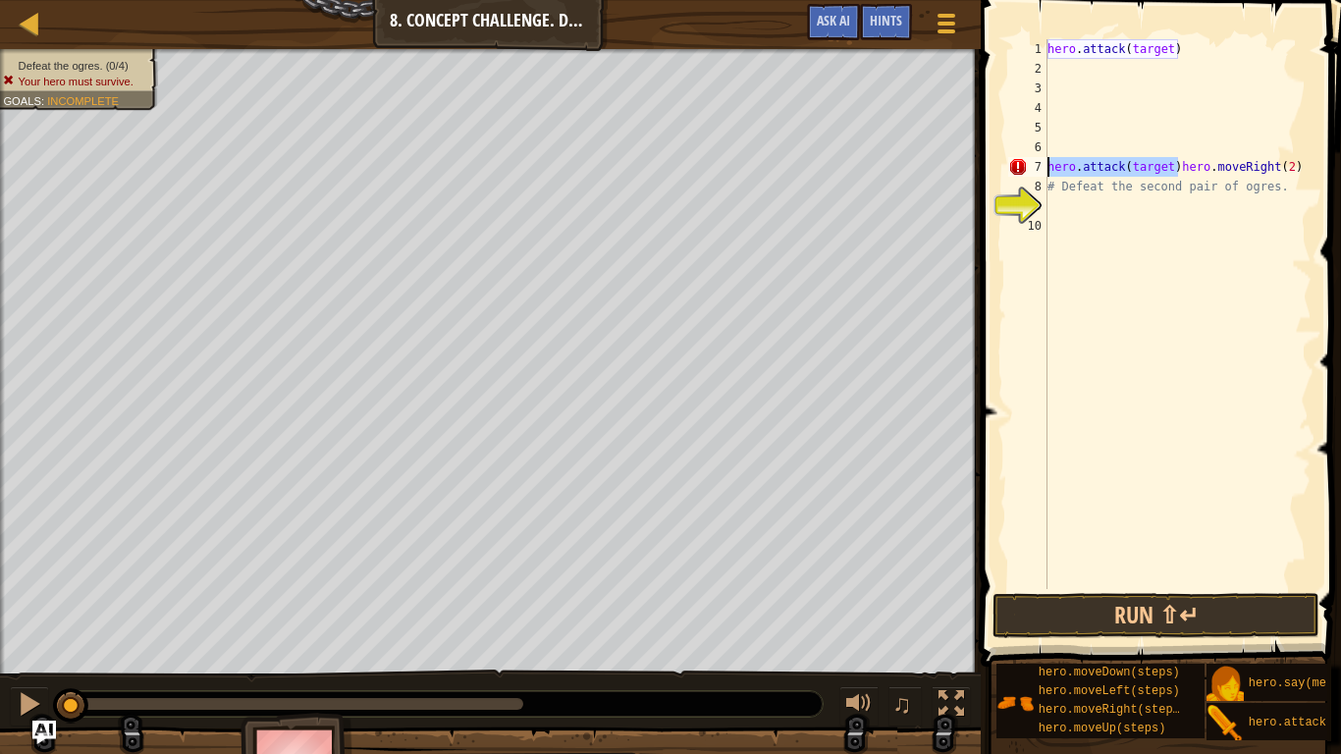
drag, startPoint x: 1176, startPoint y: 166, endPoint x: 1054, endPoint y: 162, distance: 121.8
click at [1054, 162] on div "hero . attack ( target ) hero . attack ( target ) hero . moveRight ( 2 ) # Defe…" at bounding box center [1177, 333] width 268 height 589
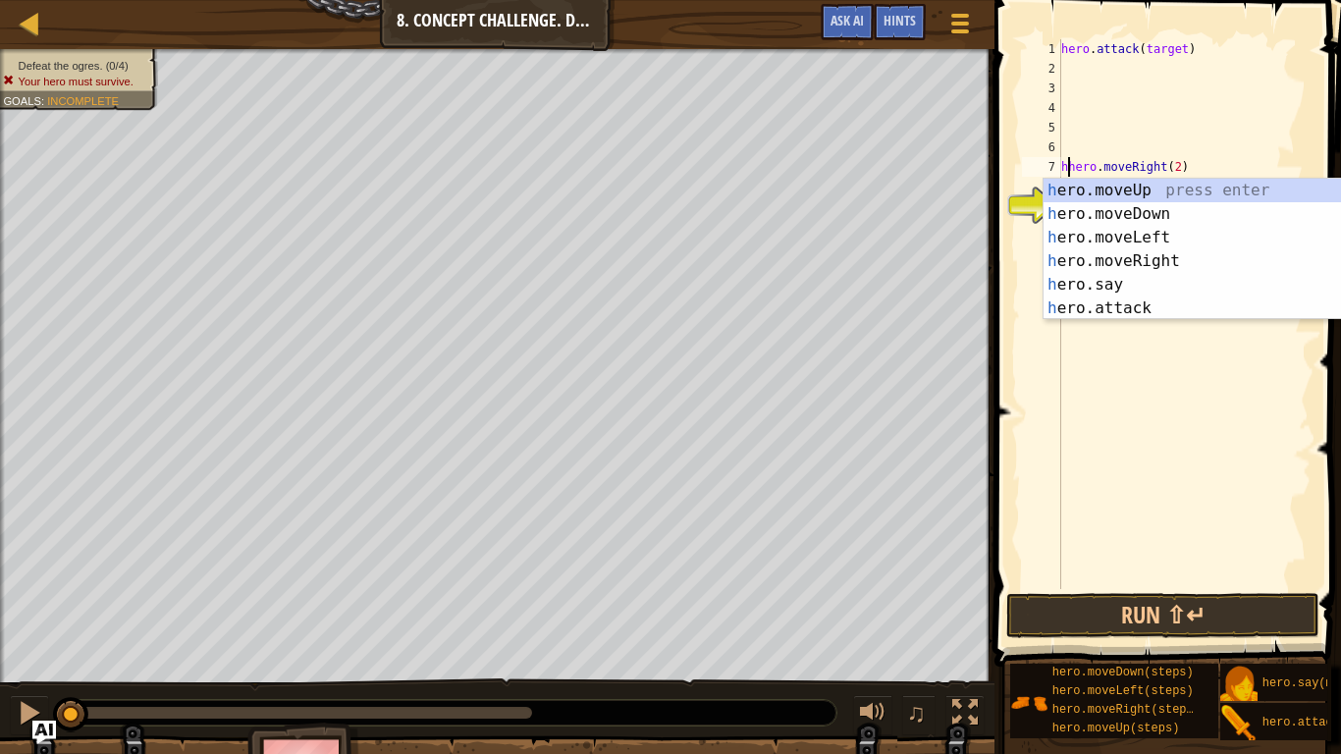
type textarea "hero.moveRight(2)"
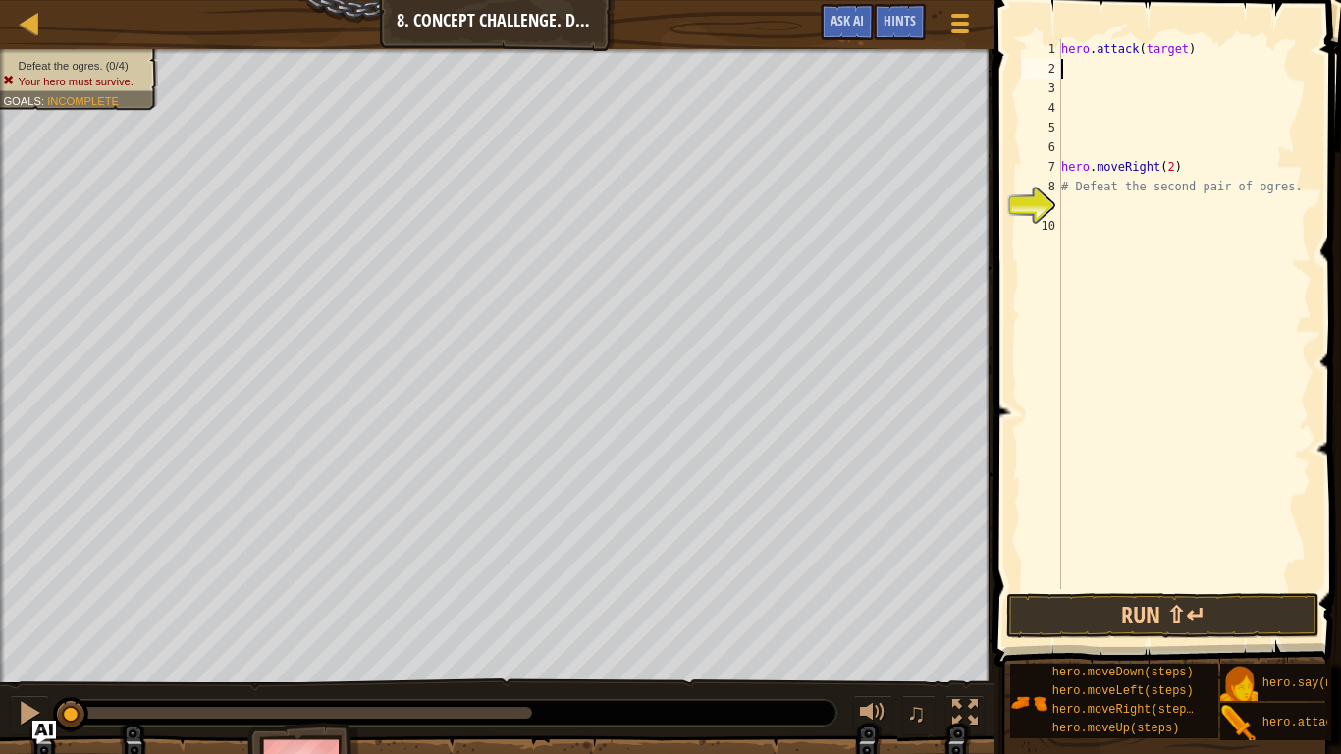
click at [1070, 64] on div "hero . attack ( target ) hero . moveRight ( 2 ) # Defeat the second pair of ogr…" at bounding box center [1184, 333] width 254 height 589
paste textarea "hero.attack(target)"
type textarea "hero.attack(target)"
click at [1077, 86] on div "hero . attack ( target ) hero . attack ( target ) hero . moveRight ( 2 ) # Defe…" at bounding box center [1184, 333] width 254 height 589
paste textarea "hero.attack(target)"
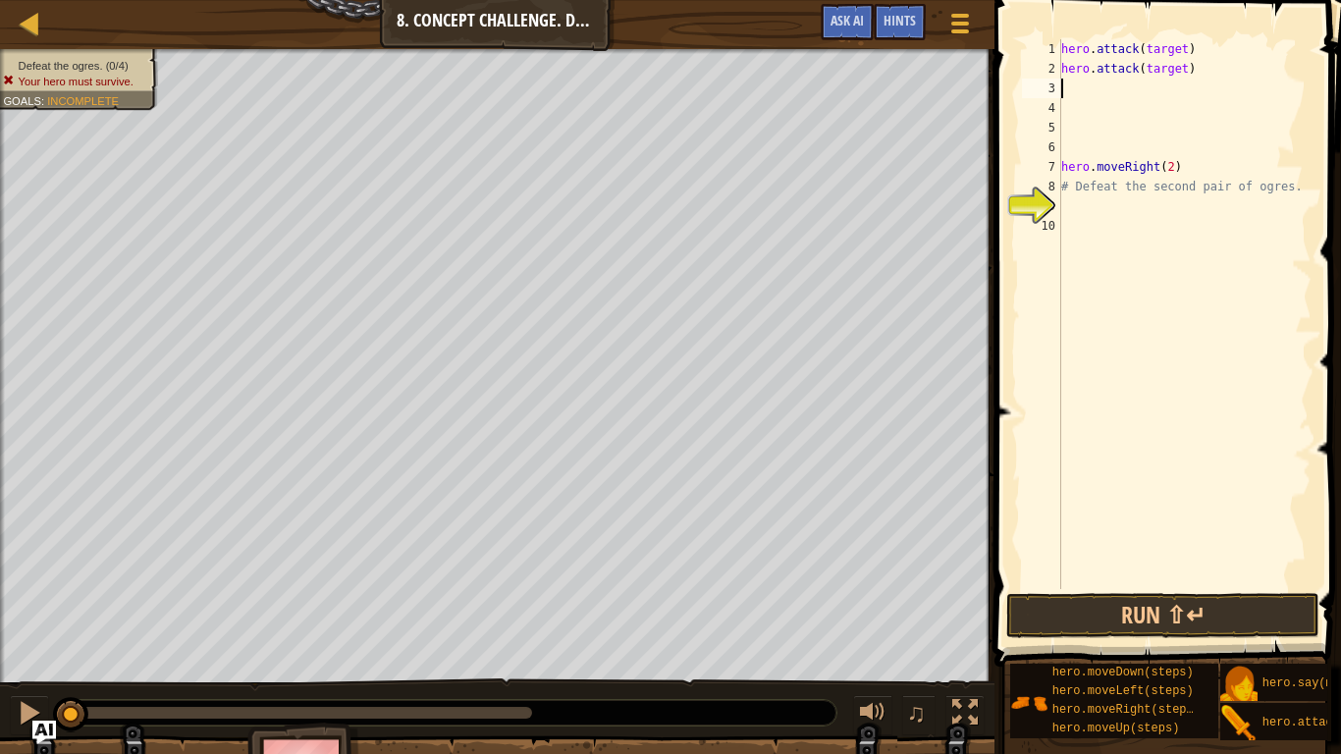
type textarea "hero.attack(target)"
click at [1070, 109] on div "hero . attack ( target ) hero . attack ( target ) hero . attack ( target ) hero…" at bounding box center [1184, 333] width 254 height 589
paste textarea "hero.attack(target)"
click at [1182, 49] on div "hero . attack ( target ) hero . attack ( target ) hero . attack ( target ) hero…" at bounding box center [1184, 333] width 254 height 589
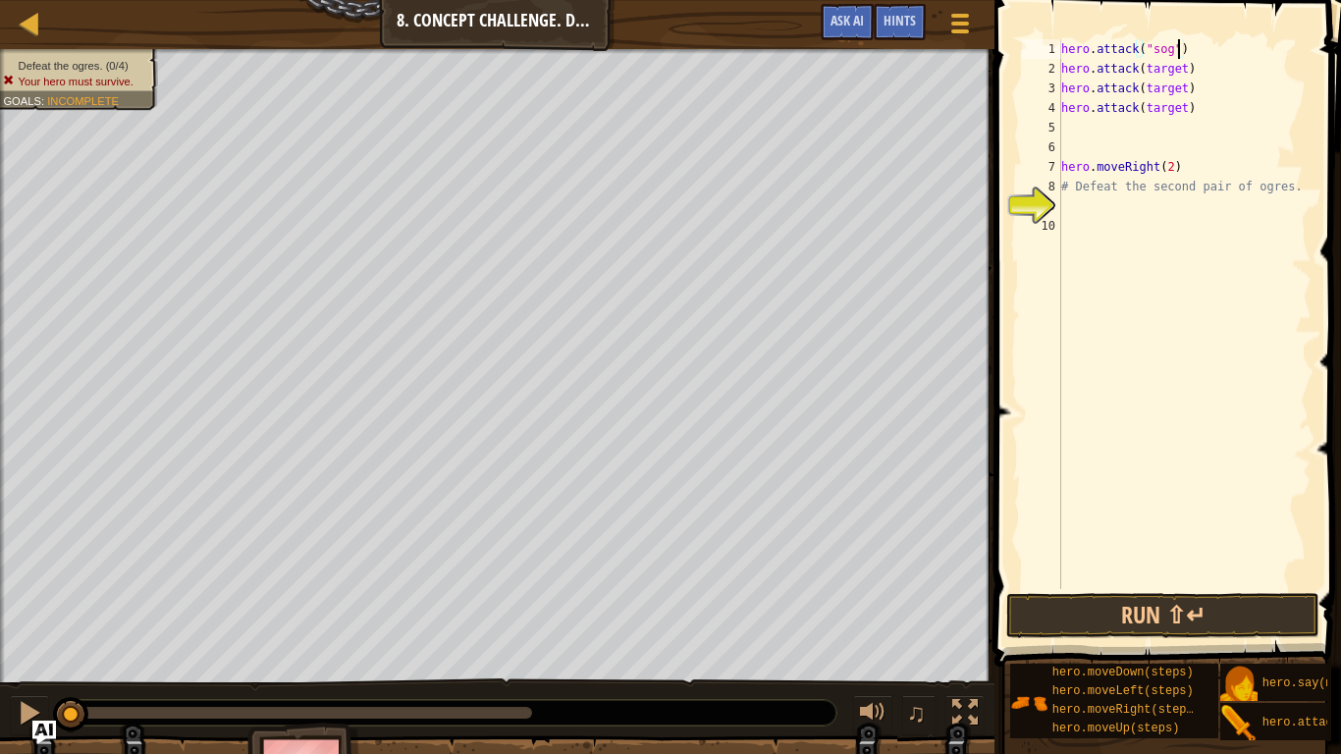
click at [1185, 68] on div "hero . attack ( "sog" ) hero . attack ( target ) hero . attack ( target ) hero …" at bounding box center [1184, 333] width 254 height 589
click at [1188, 88] on div "hero . attack ( "sog" ) hero . attack ( "gos" ) hero . attack ( target ) hero .…" at bounding box center [1184, 333] width 254 height 589
click at [1186, 103] on div "hero . attack ( "sog" ) hero . attack ( "gos" ) hero . attack ( "sog" ) hero . …" at bounding box center [1184, 333] width 254 height 589
drag, startPoint x: 1182, startPoint y: 166, endPoint x: 1053, endPoint y: 172, distance: 128.7
click at [1053, 172] on div "hero.attack("gos") 1 2 3 4 5 6 7 8 9 10 hero . attack ( "sog" ) hero . attack (…" at bounding box center [1164, 314] width 293 height 550
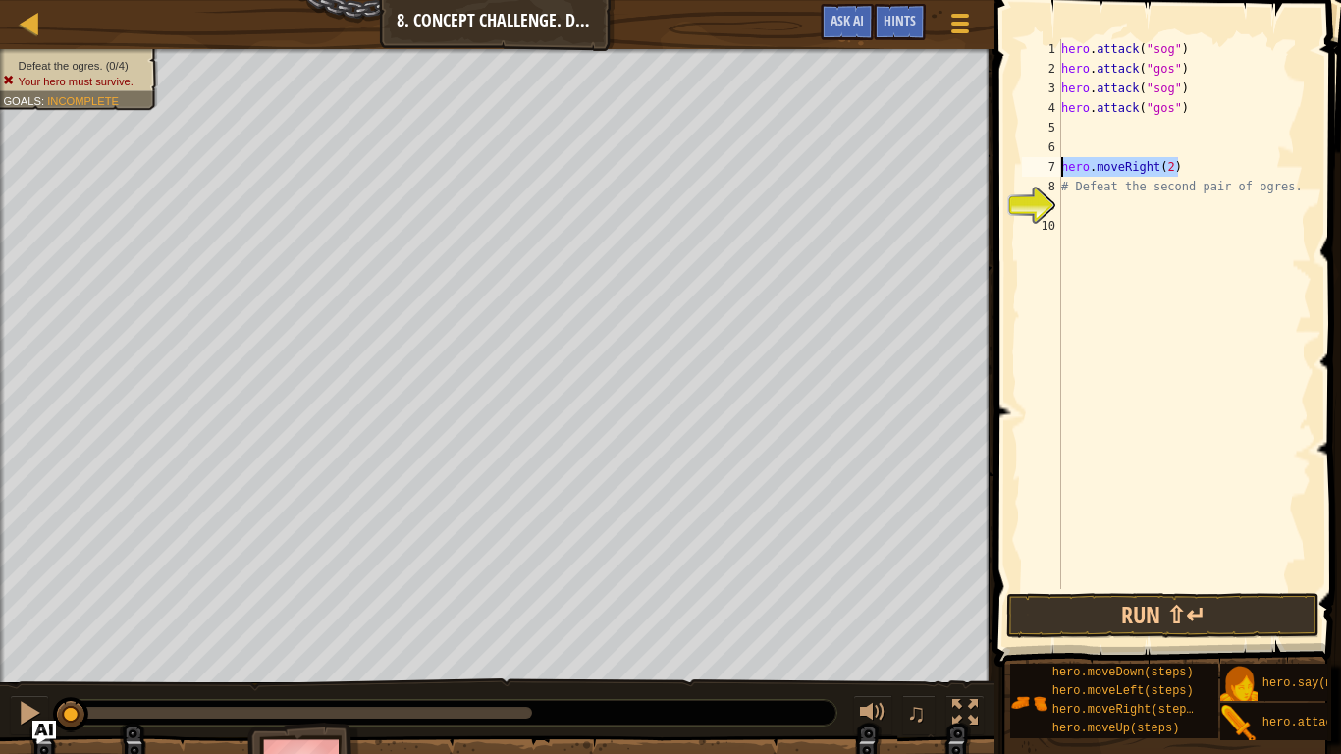
type textarea "hero.moveRight(2)"
click at [1088, 128] on div "hero . attack ( "sog" ) hero . attack ( "gos" ) hero . attack ( "sog" ) hero . …" at bounding box center [1184, 333] width 254 height 589
paste textarea "hero.moveRight(2)"
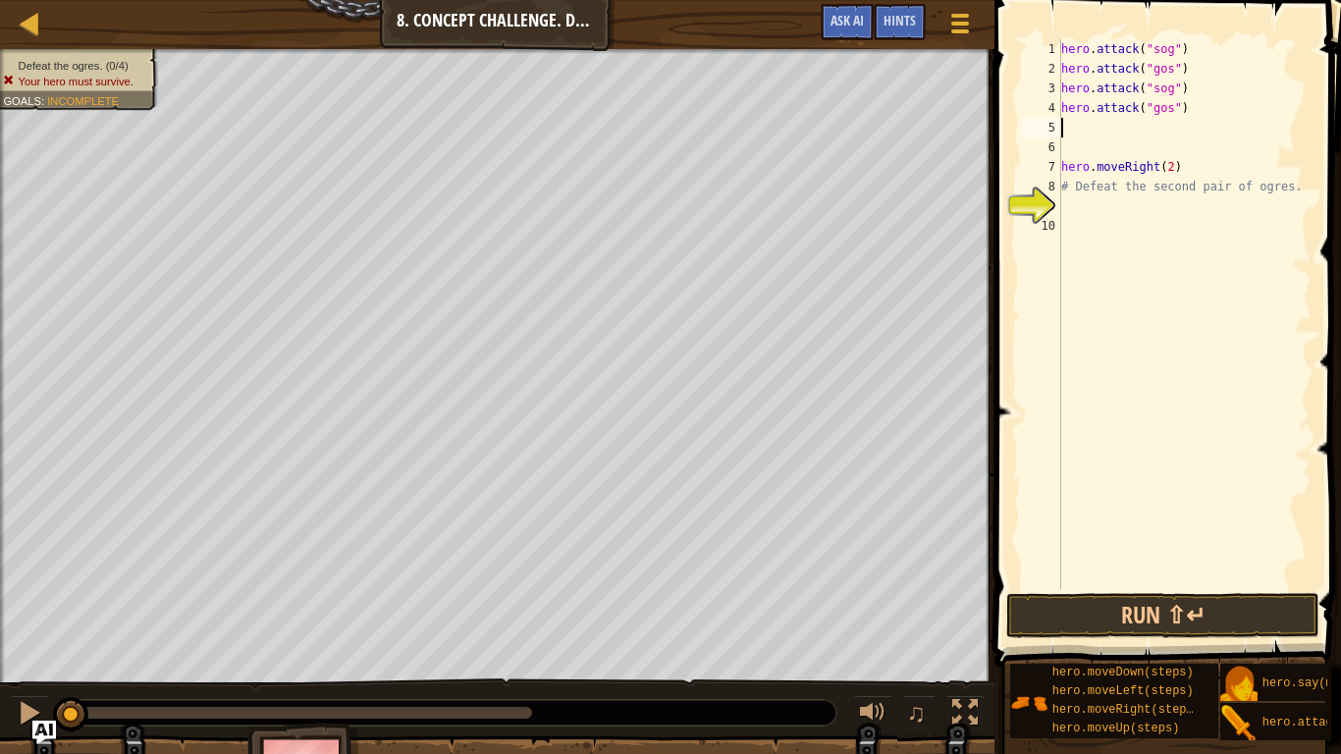
type textarea "hero.moveRight(2)"
drag, startPoint x: 1188, startPoint y: 172, endPoint x: 1057, endPoint y: 165, distance: 130.7
click at [1057, 165] on div "hero.moveRight(2) 1 2 3 4 5 6 7 8 9 10 hero . attack ( "sog" ) hero . attack ( …" at bounding box center [1164, 314] width 293 height 550
drag, startPoint x: 1247, startPoint y: 719, endPoint x: 1105, endPoint y: 155, distance: 582.0
click at [1105, 155] on div "Hints Videos 1 2 3 4 5 6 7 8 9 10 hero . attack ( "sog" ) hero . attack ( "gos"…" at bounding box center [1164, 372] width 352 height 744
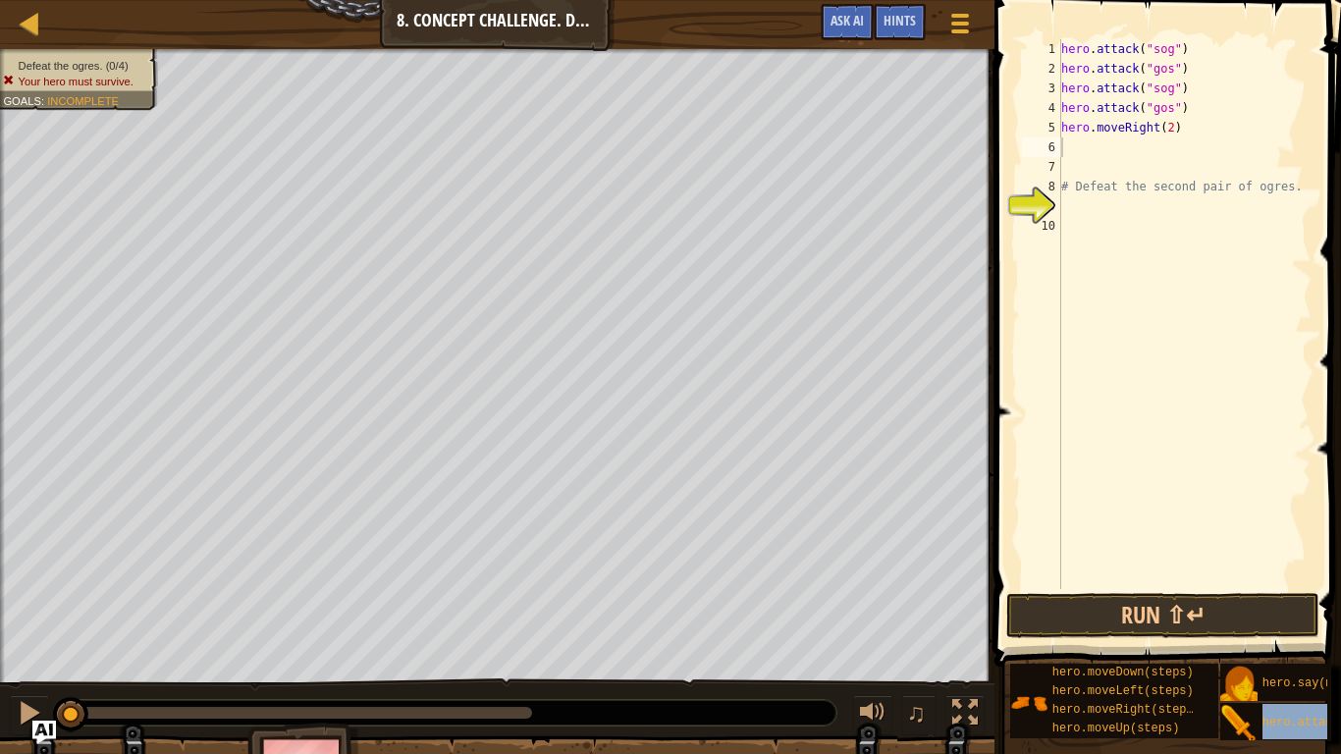
type textarea "hero.attack(target)"
click at [1170, 216] on div "hero . attack ( "sog" ) hero . attack ( "gos" ) hero . attack ( "sog" ) hero . …" at bounding box center [1184, 333] width 254 height 589
drag, startPoint x: 1192, startPoint y: 144, endPoint x: 1050, endPoint y: 147, distance: 141.4
click at [1050, 147] on div "1 2 3 4 5 6 7 8 9 10 hero . attack ( "sog" ) hero . attack ( "gos" ) hero . att…" at bounding box center [1164, 314] width 293 height 550
type textarea "hero.attack(target)"
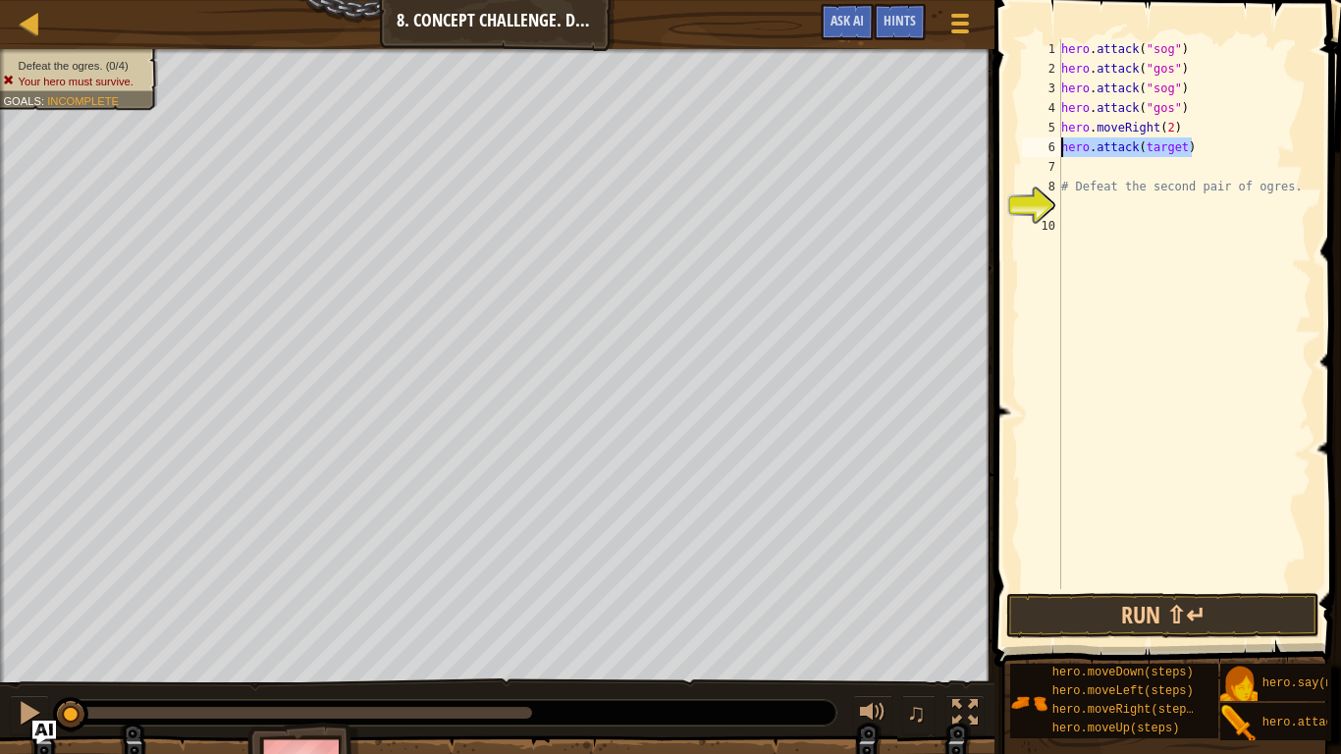
click at [1078, 170] on div "hero . attack ( "sog" ) hero . attack ( "gos" ) hero . attack ( "sog" ) hero . …" at bounding box center [1184, 333] width 254 height 589
paste textarea "hero.attack(target)"
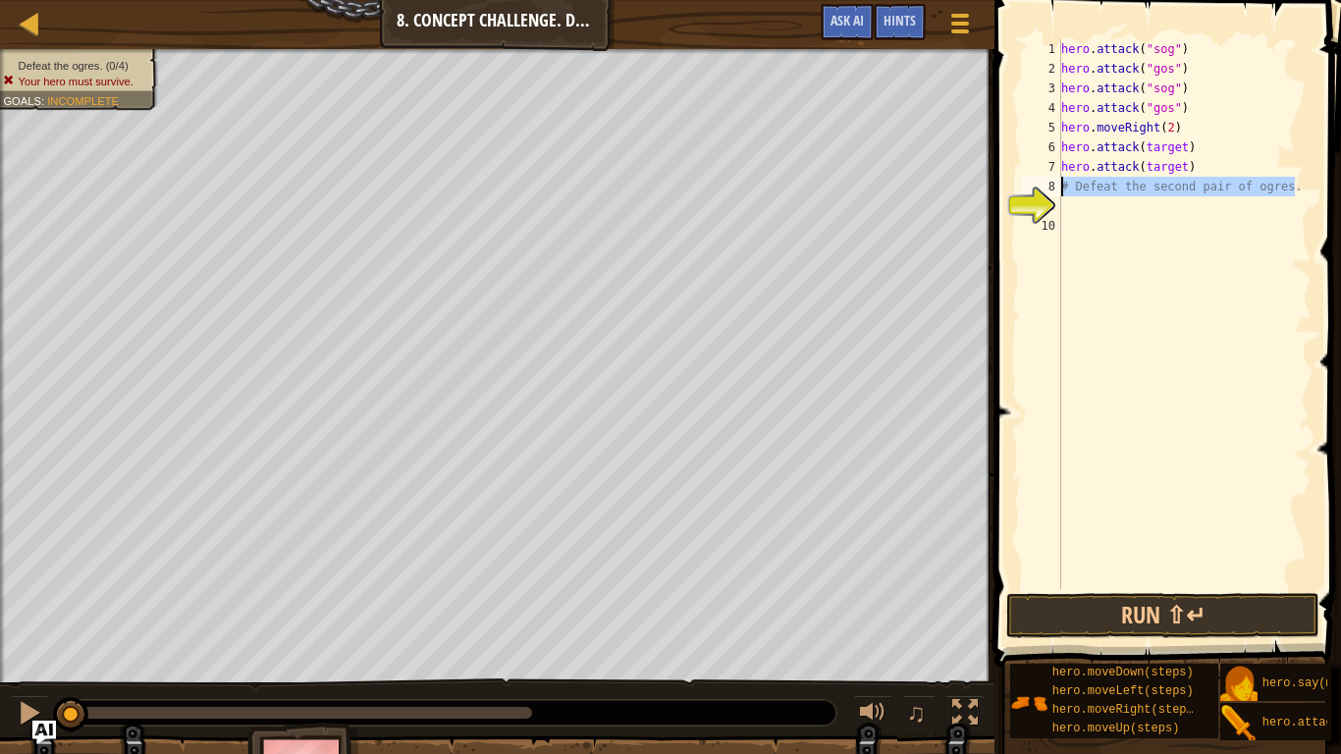
drag, startPoint x: 1293, startPoint y: 189, endPoint x: 1043, endPoint y: 188, distance: 249.3
click at [1043, 188] on div "hero.attack(target) 1 2 3 4 5 6 7 8 9 10 hero . attack ( "sog" ) hero . attack …" at bounding box center [1164, 314] width 293 height 550
type textarea "# Defeat the second pair of ogres."
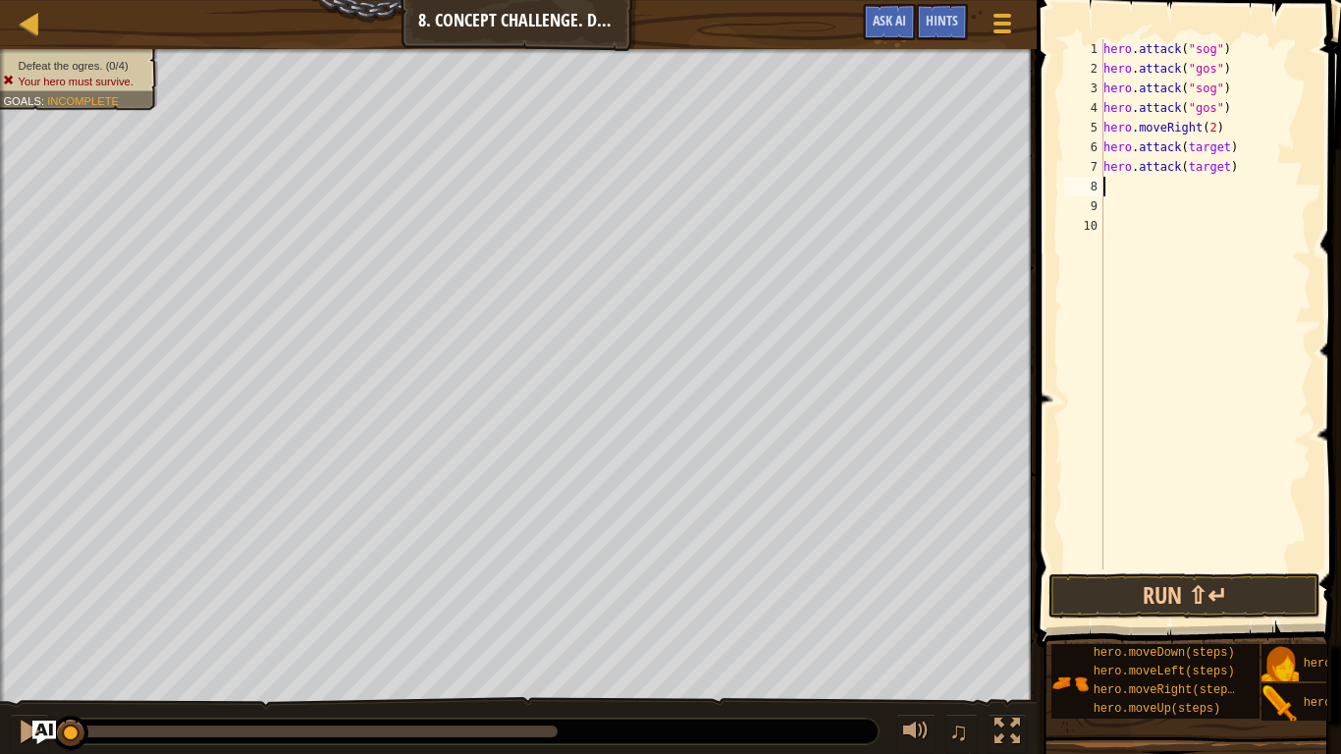
paste textarea "hero.attack(target)"
type textarea "hero.attack(target)"
click at [1112, 201] on div "hero . attack ( "sog" ) hero . attack ( "gos" ) hero . attack ( "sog" ) hero . …" at bounding box center [1205, 323] width 212 height 569
paste textarea "hero.attack(target)"
click at [1225, 149] on div "hero . attack ( "sog" ) hero . attack ( "gos" ) hero . attack ( "sog" ) hero . …" at bounding box center [1205, 323] width 212 height 569
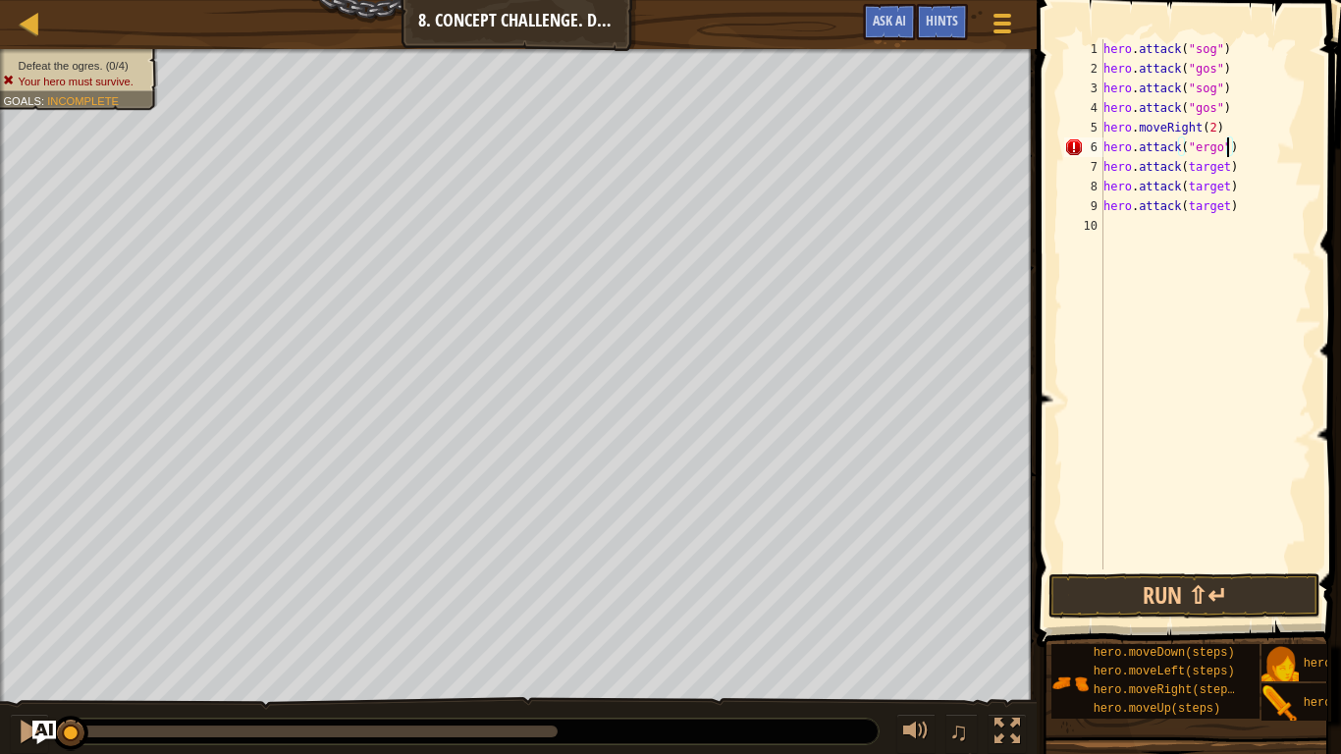
scroll to position [9, 18]
click at [1230, 170] on div "hero . attack ( "sog" ) hero . attack ( "gos" ) hero . attack ( "sog" ) hero . …" at bounding box center [1205, 323] width 212 height 569
click at [1230, 190] on div "hero . attack ( "sog" ) hero . attack ( "gos" ) hero . attack ( "sog" ) hero . …" at bounding box center [1205, 323] width 212 height 569
click at [1230, 208] on div "hero . attack ( "sog" ) hero . attack ( "gos" ) hero . attack ( "sog" ) hero . …" at bounding box center [1205, 323] width 212 height 569
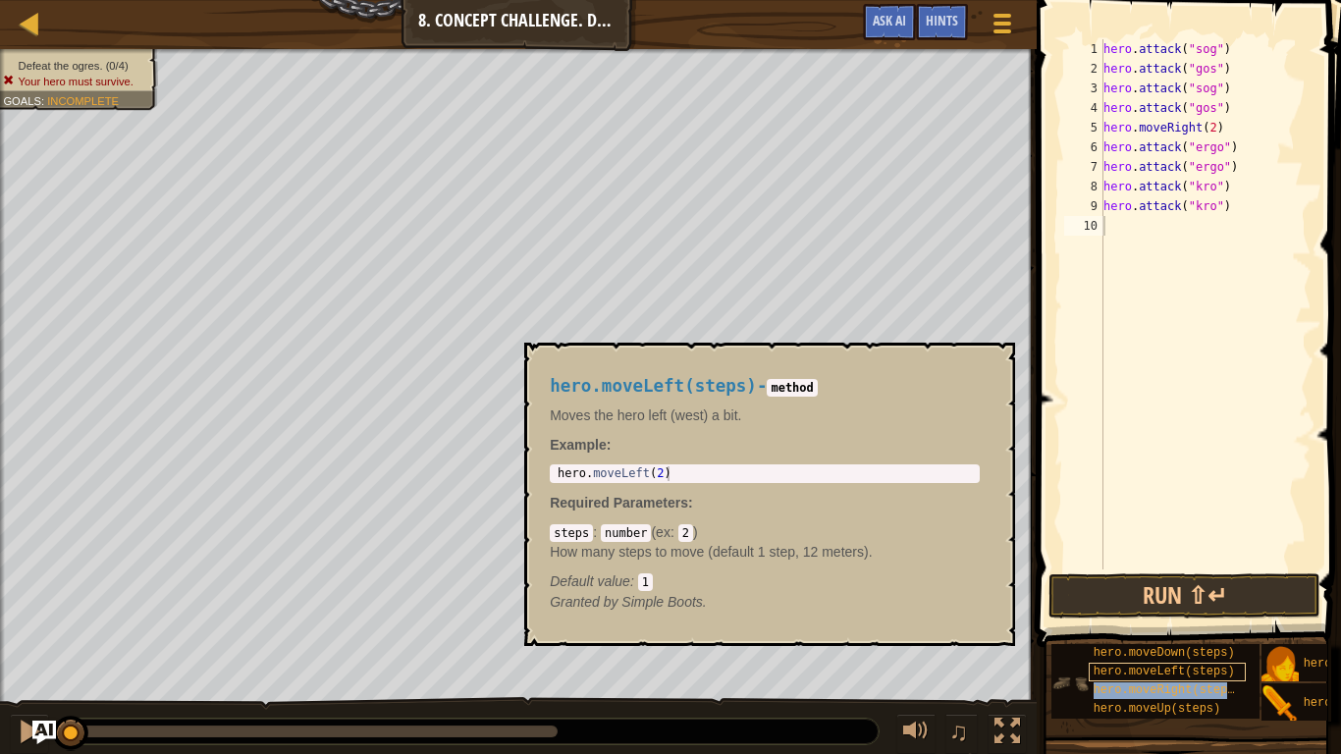
type textarea "hero.moveRight(steps)"
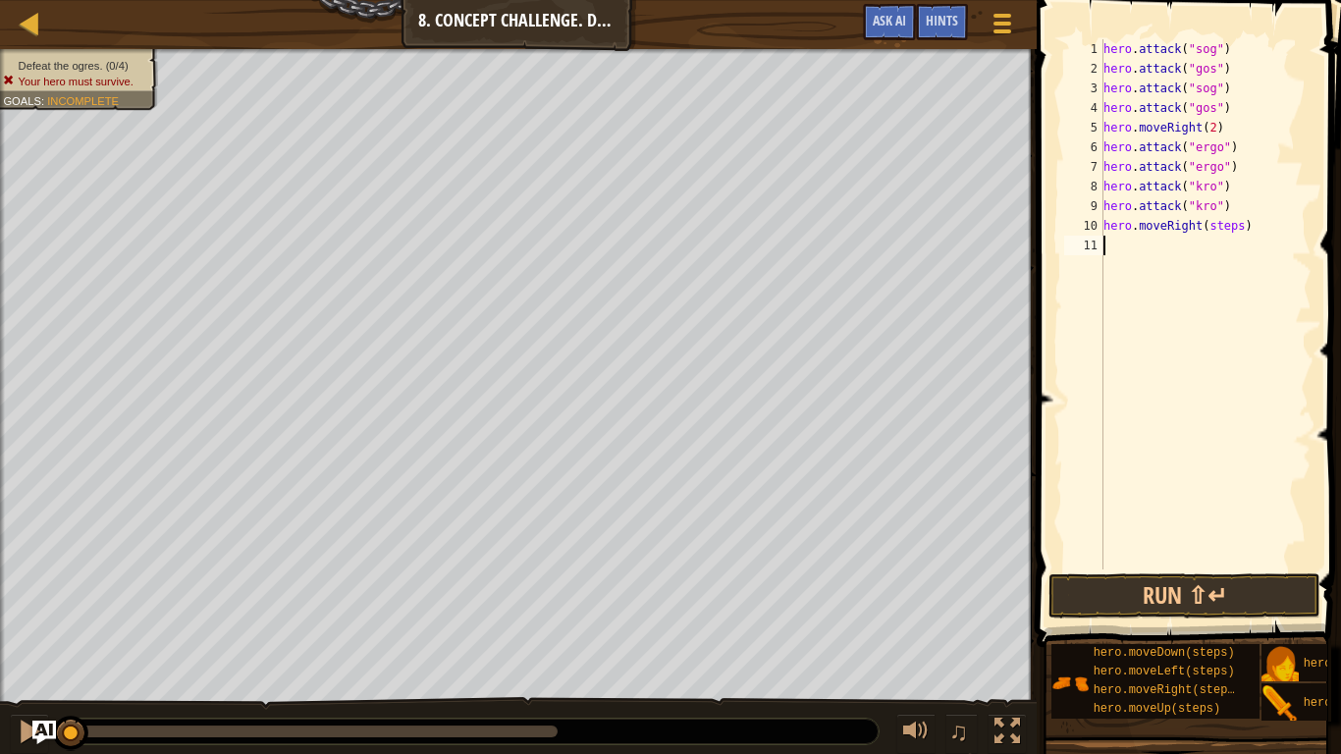
click at [1167, 447] on div "hero . attack ( "sog" ) hero . attack ( "gos" ) hero . attack ( "sog" ) hero . …" at bounding box center [1205, 323] width 212 height 569
click at [1239, 226] on div "hero . attack ( "sog" ) hero . attack ( "gos" ) hero . attack ( "sog" ) hero . …" at bounding box center [1205, 323] width 212 height 569
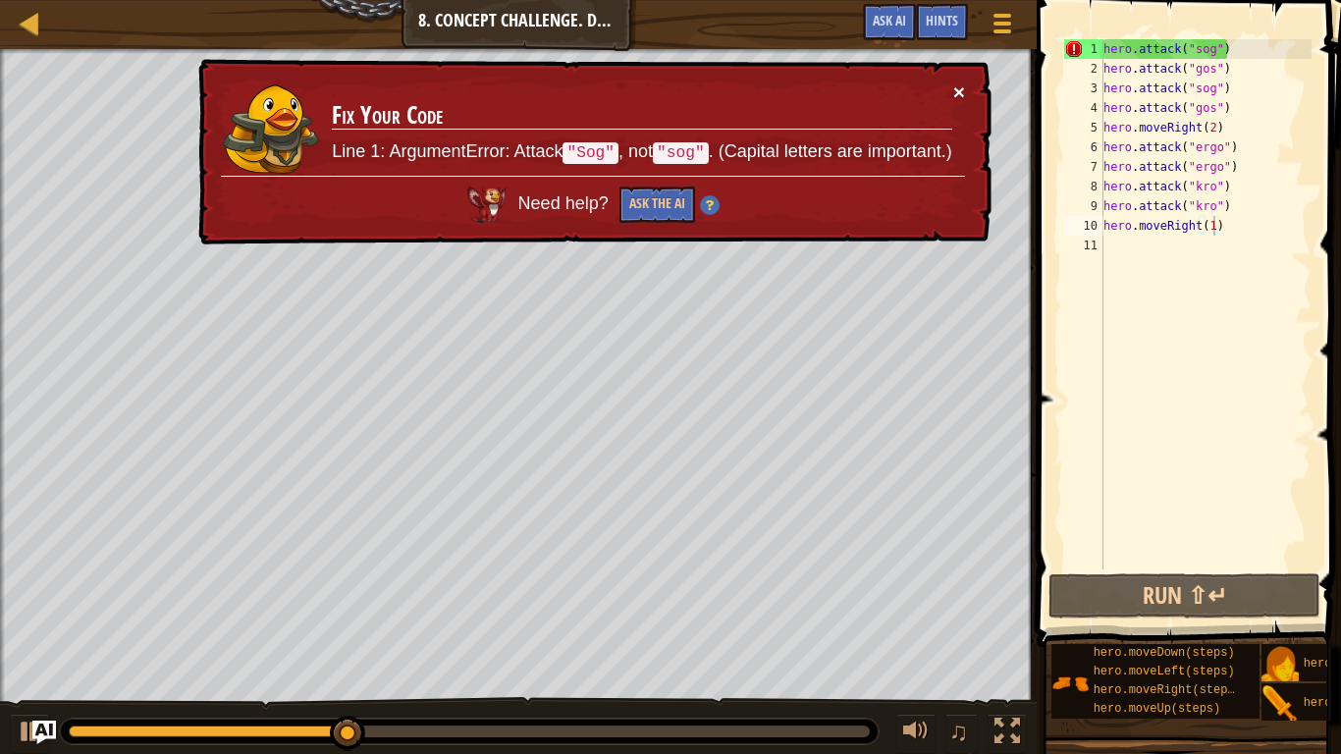
click at [958, 88] on button "×" at bounding box center [959, 91] width 12 height 21
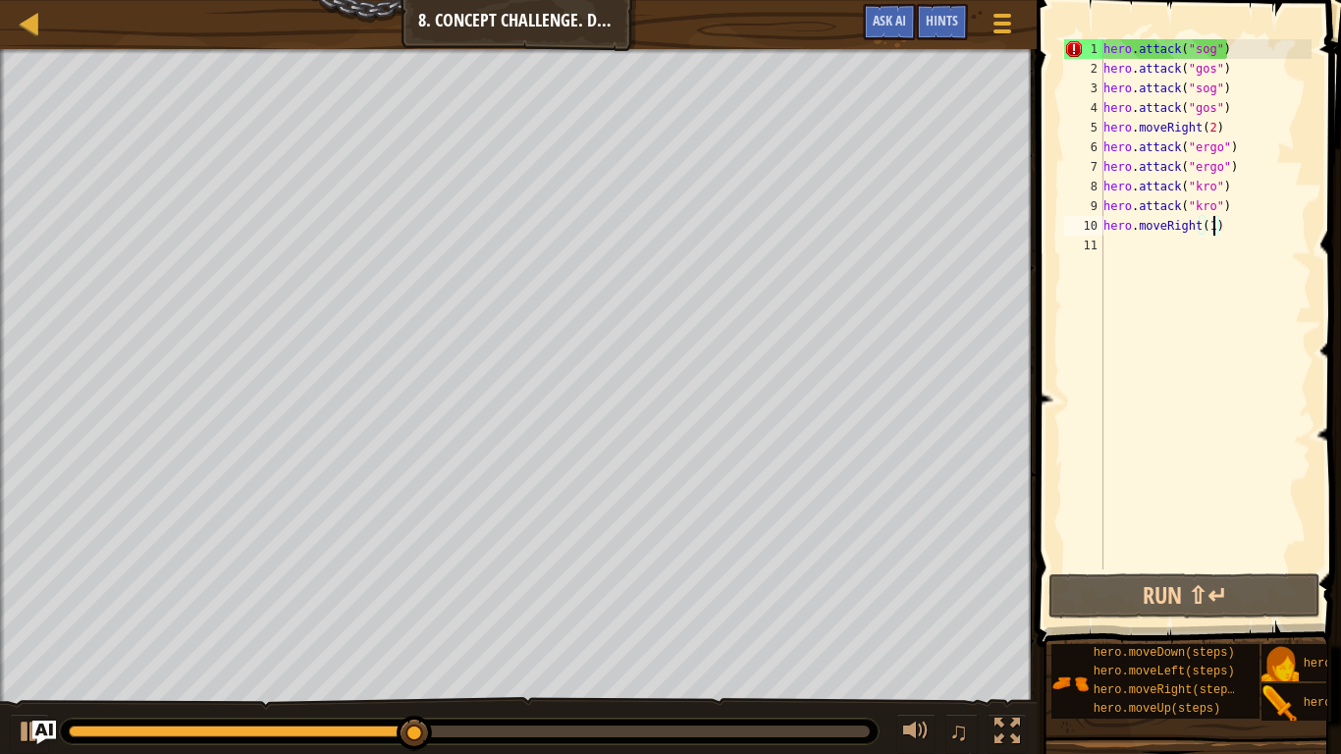
click at [1271, 109] on div "hero . attack ( "sog" ) hero . attack ( "gos" ) hero . attack ( "sog" ) hero . …" at bounding box center [1205, 323] width 212 height 569
click at [1237, 54] on div "hero . attack ( "sog" ) hero . attack ( "gos" ) hero . attack ( "sog" ) hero . …" at bounding box center [1205, 323] width 212 height 569
type textarea "hero.attack("sog")"
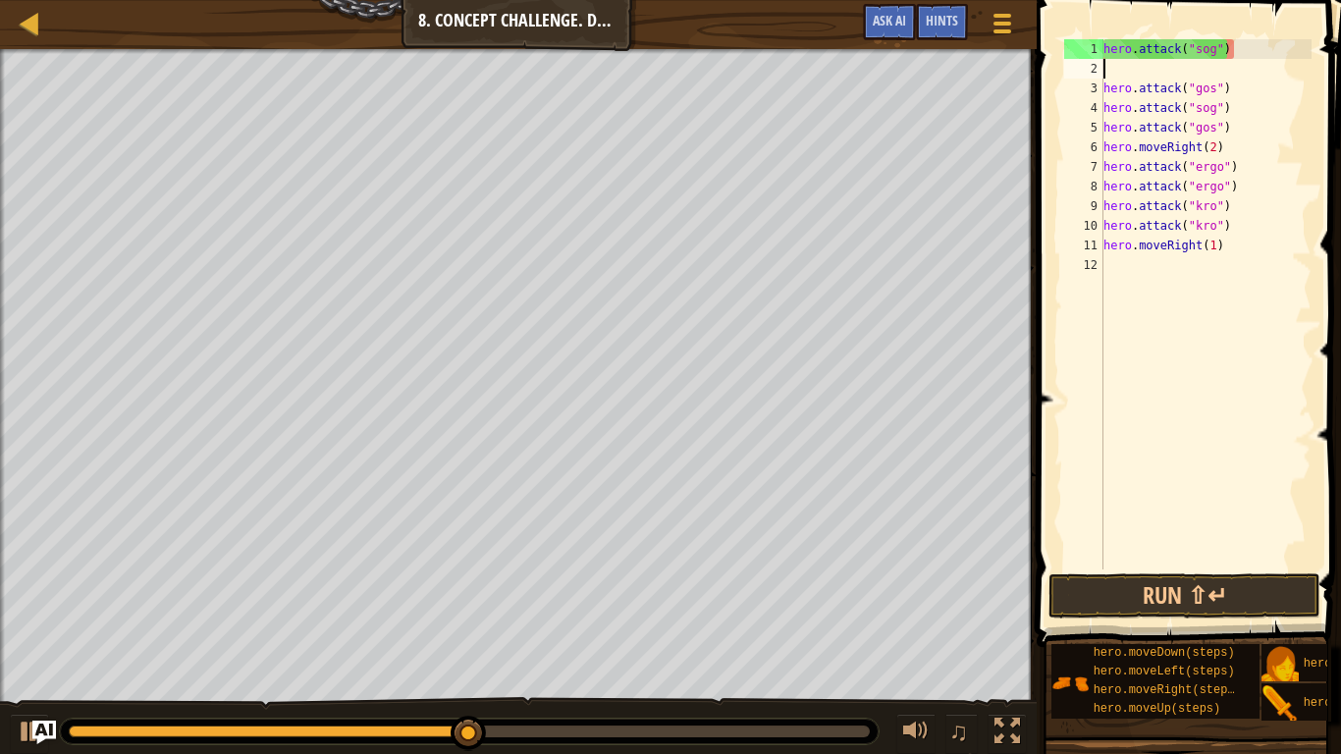
scroll to position [9, 0]
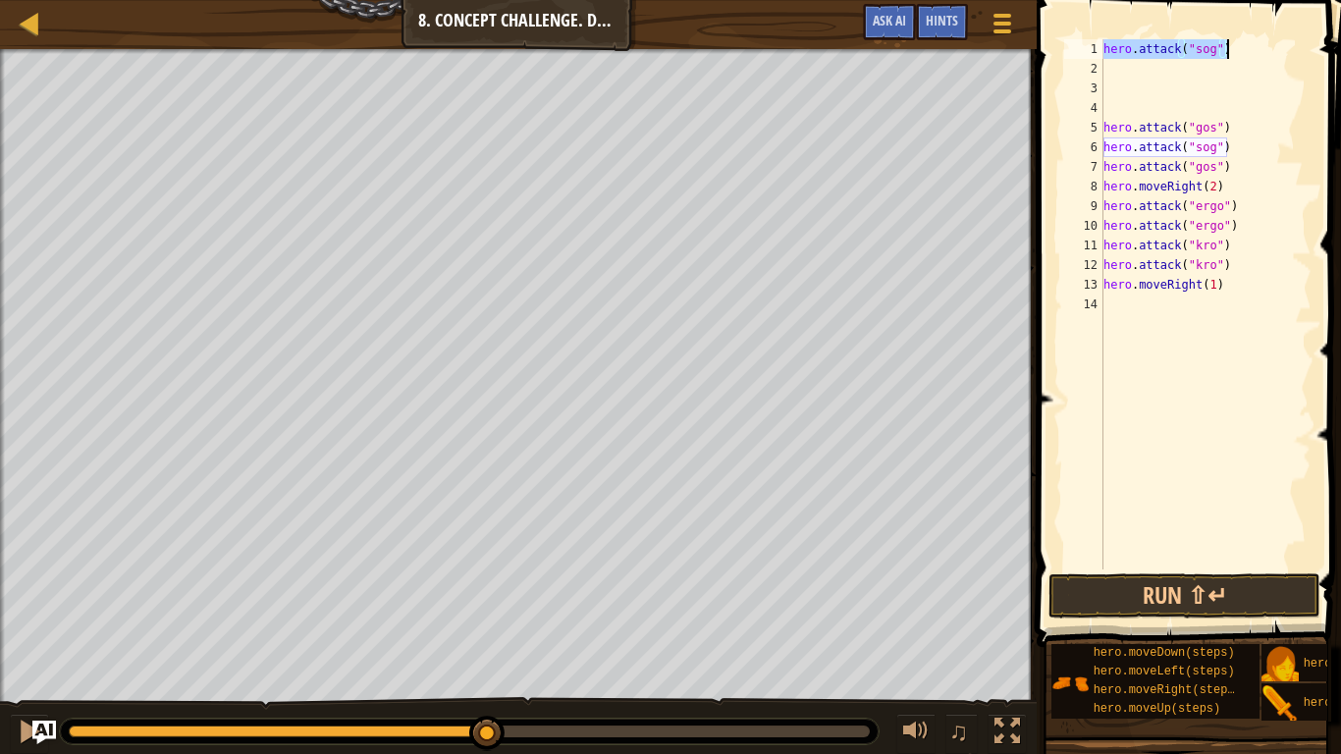
drag, startPoint x: 1104, startPoint y: 49, endPoint x: 1246, endPoint y: 53, distance: 142.4
click at [1246, 53] on div "hero . attack ( "sog" ) hero . attack ( "gos" ) hero . attack ( "sog" ) hero . …" at bounding box center [1205, 323] width 212 height 569
type textarea "hero.attack("sog")"
click at [1153, 104] on div "hero . attack ( "sog" ) hero . attack ( "gos" ) hero . attack ( "sog" ) hero . …" at bounding box center [1205, 323] width 212 height 569
paste textarea "hero.attack("sog")"
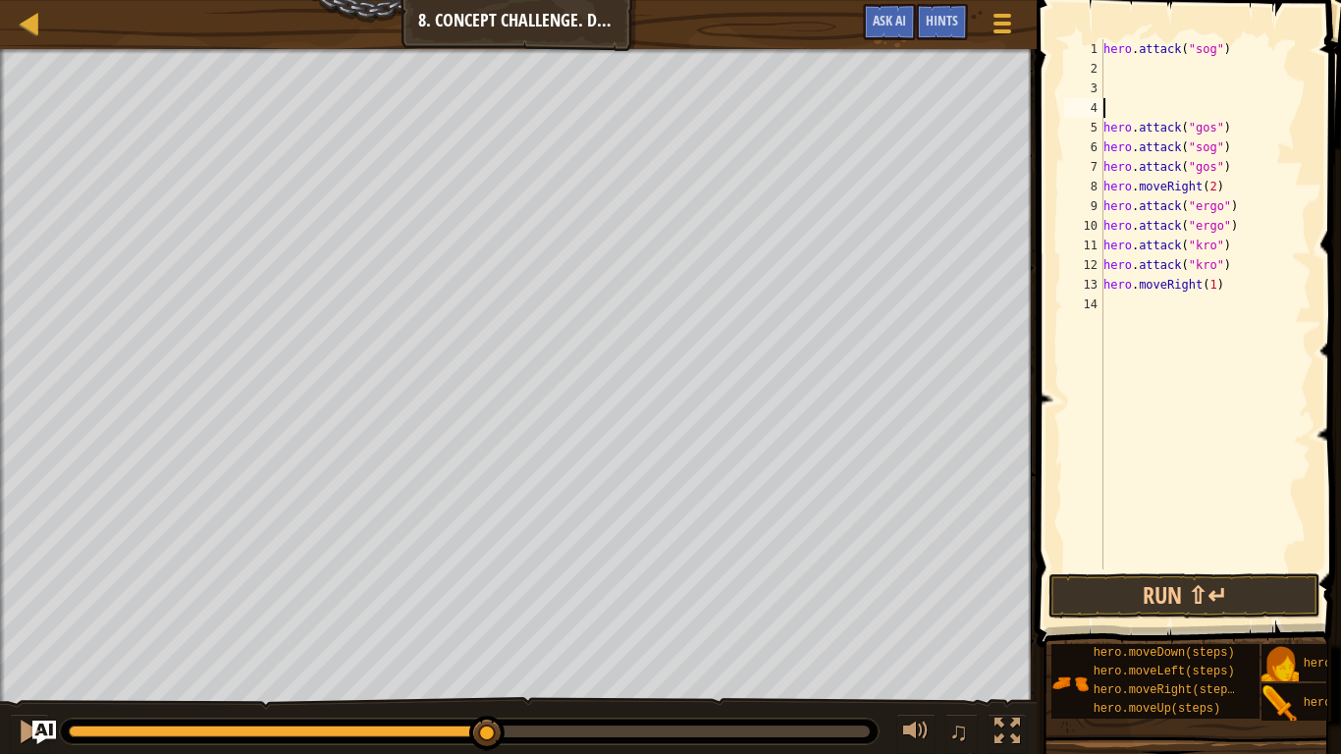
type textarea "hero.attack("sog")"
drag, startPoint x: 1226, startPoint y: 45, endPoint x: 1097, endPoint y: 50, distance: 128.7
click at [1097, 50] on div "hero.attack("sog") 1 2 3 4 5 6 7 8 9 10 11 12 13 14 hero . attack ( "sog" ) her…" at bounding box center [1185, 304] width 251 height 530
click at [1234, 66] on div "hero . moveLeft ( steps ) hero . attack ( "sog" ) hero . attack ( "gos" ) hero …" at bounding box center [1205, 304] width 212 height 530
type textarea "hero.moveLeft(1)"
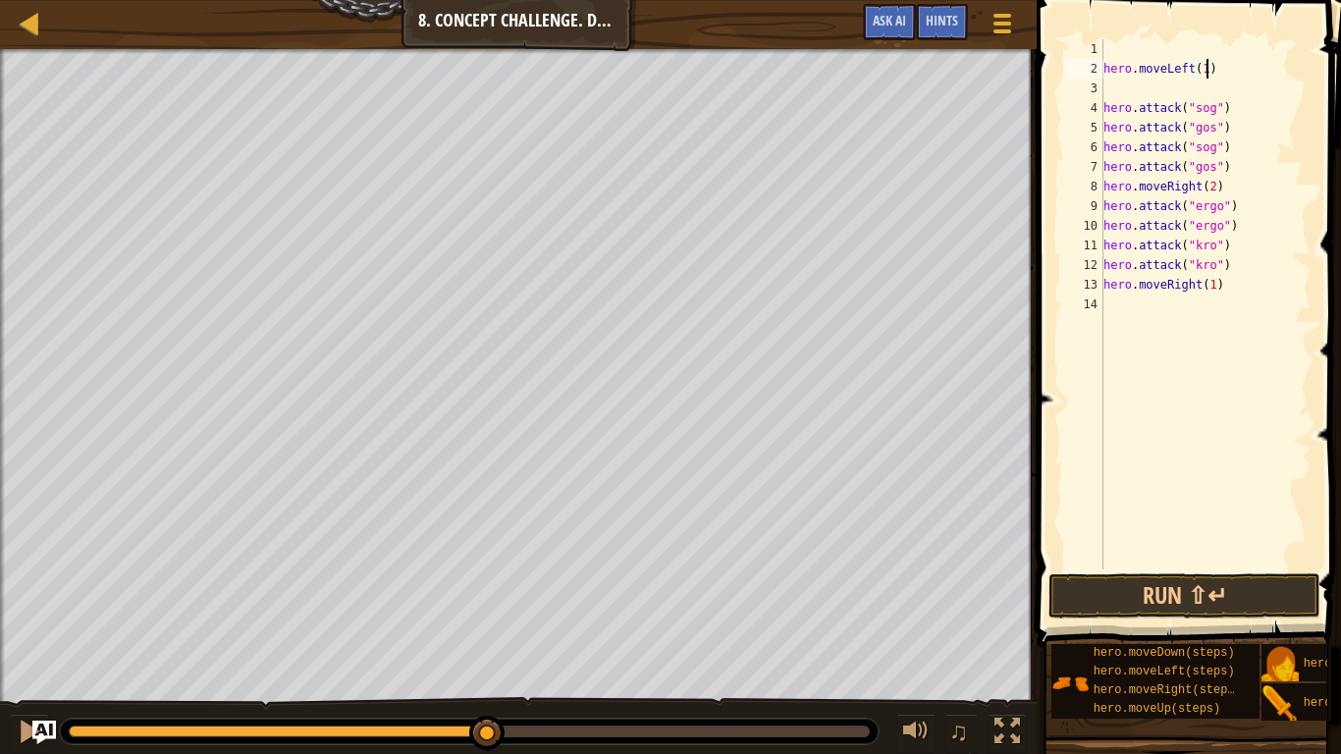
scroll to position [9, 15]
click at [1138, 93] on div "hero . moveLeft ( 1 ) hero . attack ( "sog" ) hero . attack ( "gos" ) hero . at…" at bounding box center [1205, 323] width 212 height 569
type textarea "hero.moveLeft(1)"
click at [1110, 52] on div "hero . moveLeft ( 1 ) hero . attack ( "sog" ) hero . attack ( "gos" ) hero . at…" at bounding box center [1205, 323] width 212 height 569
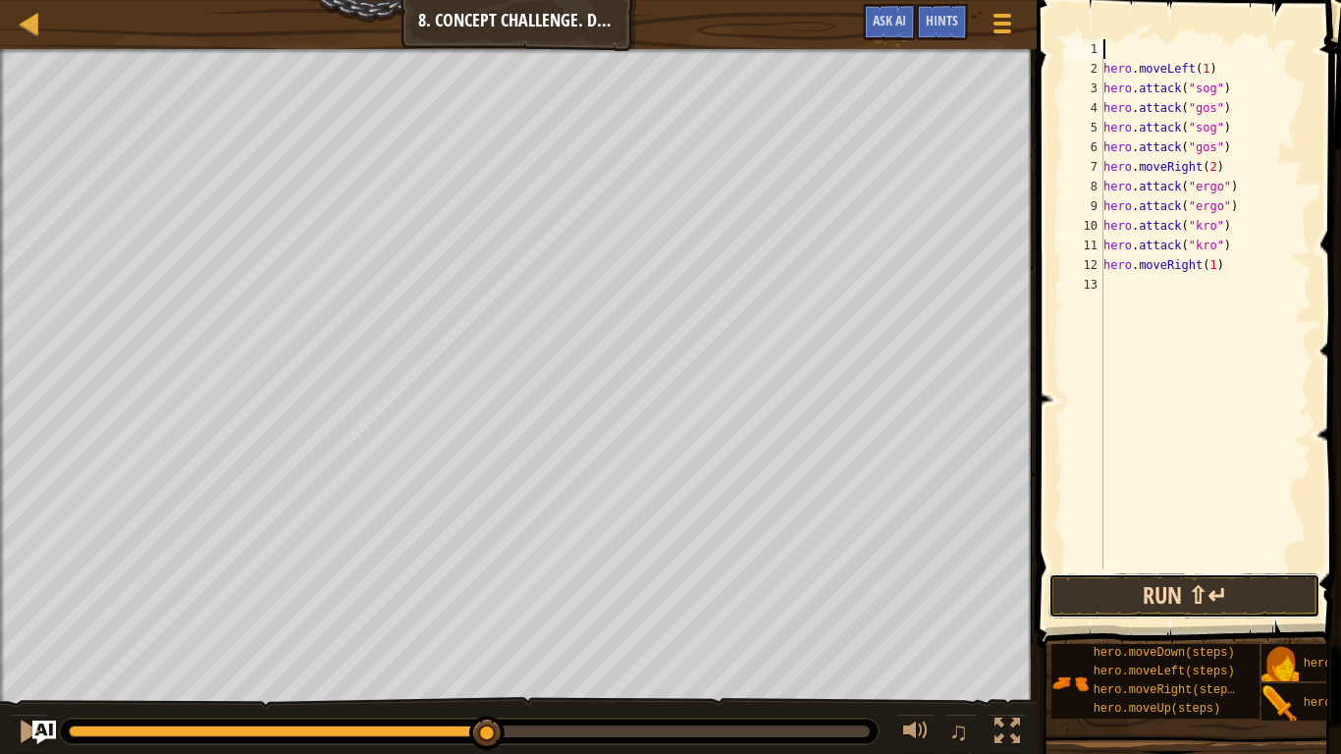
click at [1169, 585] on button "Run ⇧↵" at bounding box center [1184, 595] width 272 height 45
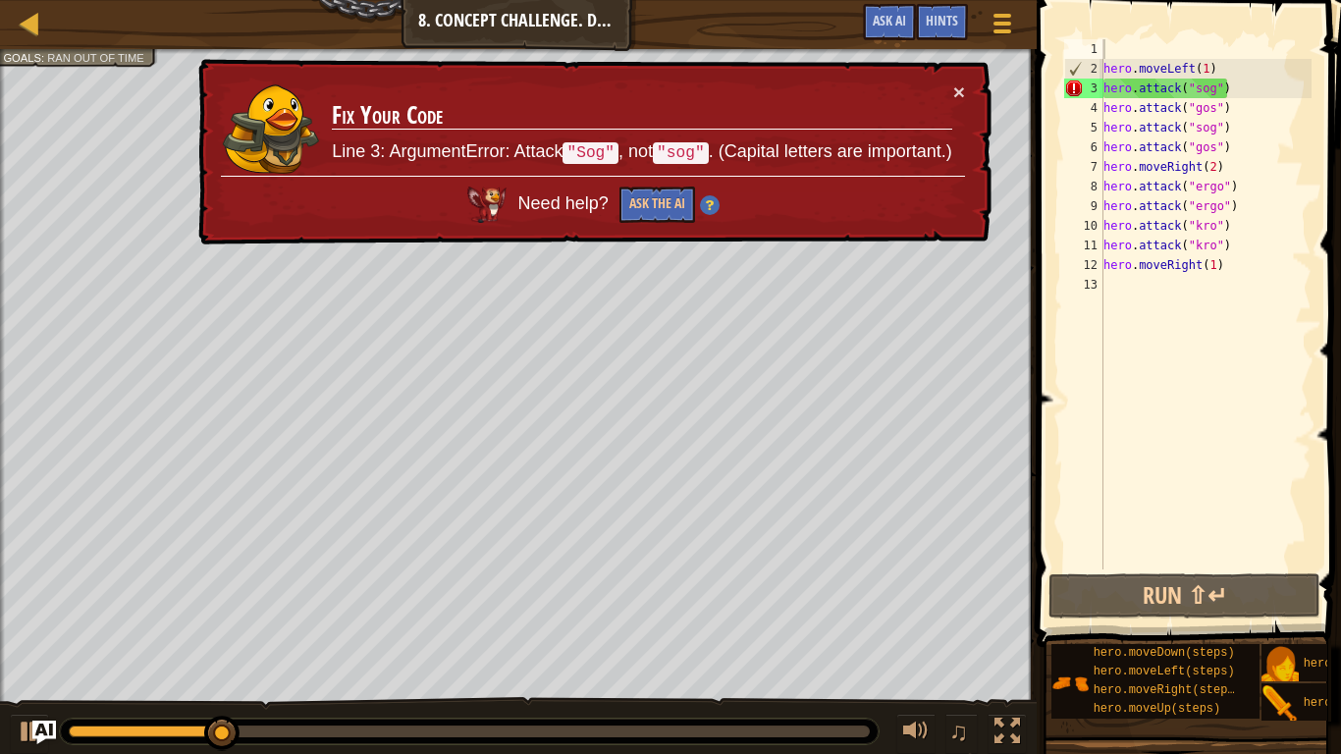
click at [965, 79] on div "× Fix Your Code Line 3: ArgumentError: Attack "Sog" , not "sog" . (Capital lett…" at bounding box center [592, 152] width 797 height 186
click at [959, 87] on button "×" at bounding box center [959, 91] width 12 height 21
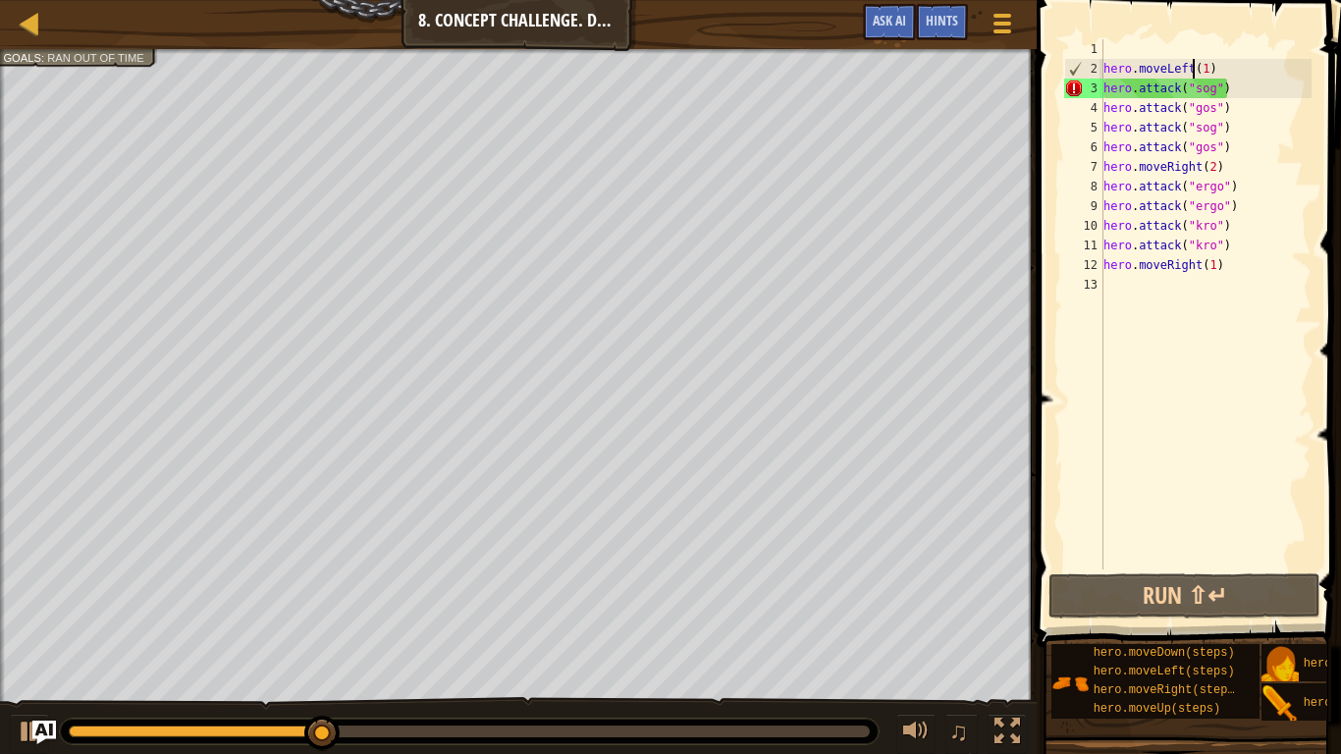
click at [1191, 67] on div "hero . moveLeft ( 1 ) hero . attack ( "sog" ) hero . attack ( "gos" ) hero . at…" at bounding box center [1205, 323] width 212 height 569
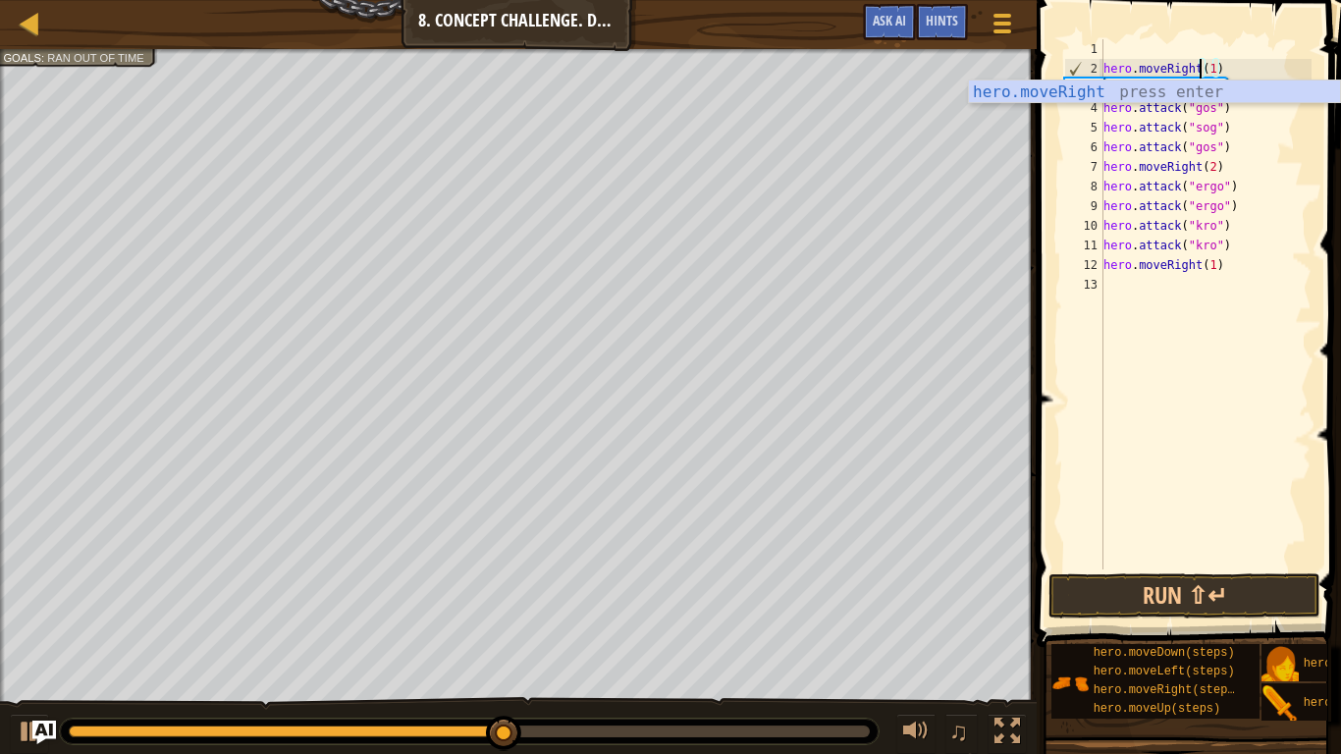
scroll to position [9, 2]
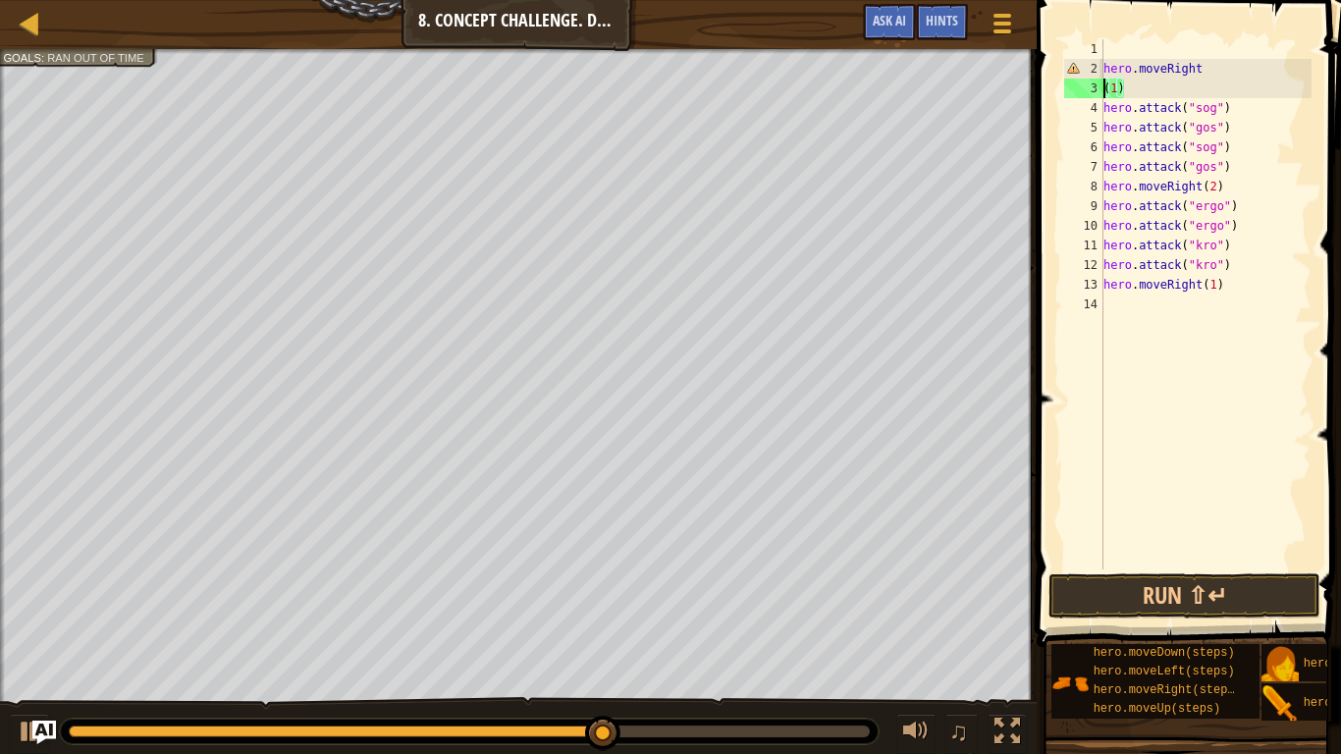
click at [1120, 87] on div "hero . moveRight ( 1 ) hero . attack ( "sog" ) hero . attack ( "gos" ) hero . a…" at bounding box center [1205, 323] width 212 height 569
drag, startPoint x: 1125, startPoint y: 85, endPoint x: 1102, endPoint y: 88, distance: 22.8
click at [1102, 88] on div "[PHONE_NUMBER] 10 11 12 13 14 hero . moveRight ( 1 ) hero . attack ( "sog" ) he…" at bounding box center [1185, 304] width 251 height 530
click at [1210, 64] on div "hero . moveRight ( 1 ) hero . attack ( "sog" ) hero . attack ( "gos" ) hero . a…" at bounding box center [1205, 323] width 212 height 569
paste textarea "(1)"
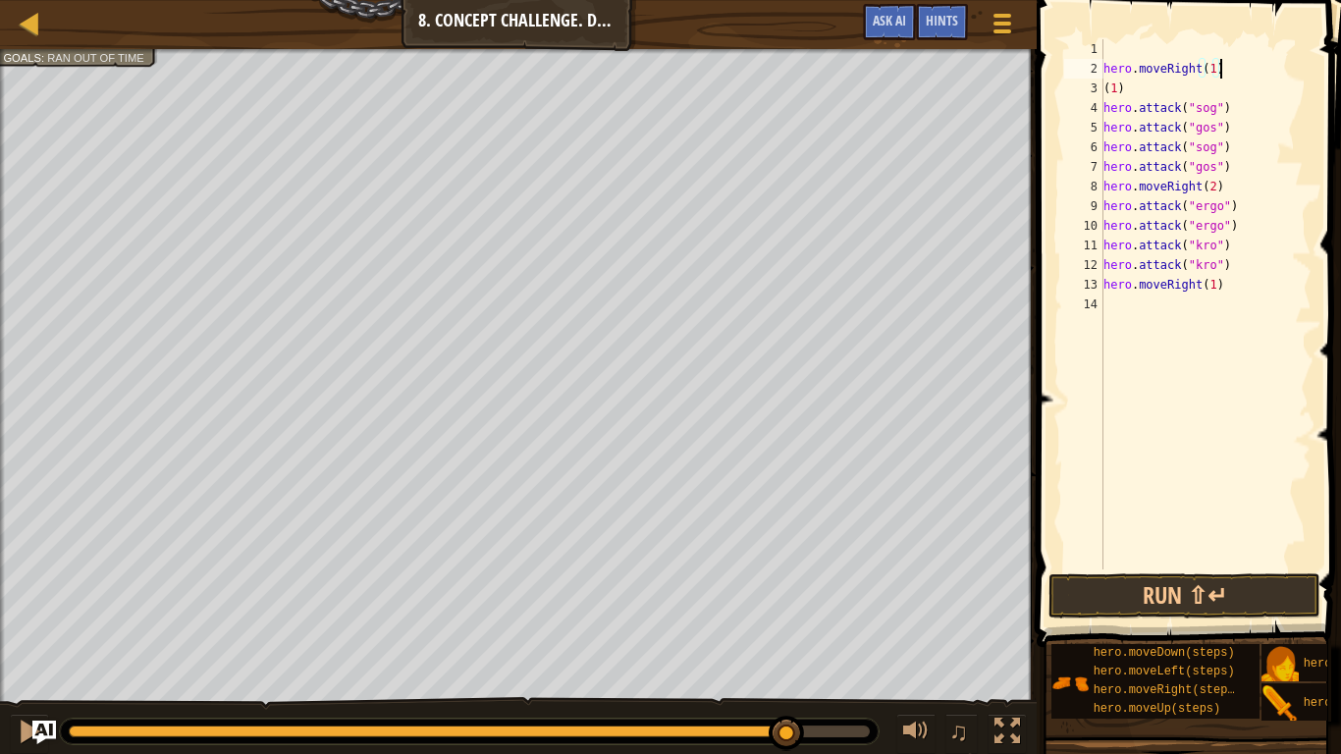
click at [1135, 92] on div "hero . moveRight ( 1 ) ( 1 ) hero . attack ( "sog" ) hero . attack ( "gos" ) he…" at bounding box center [1205, 323] width 212 height 569
type textarea "("
click at [1164, 600] on button "Run ⇧↵" at bounding box center [1184, 595] width 272 height 45
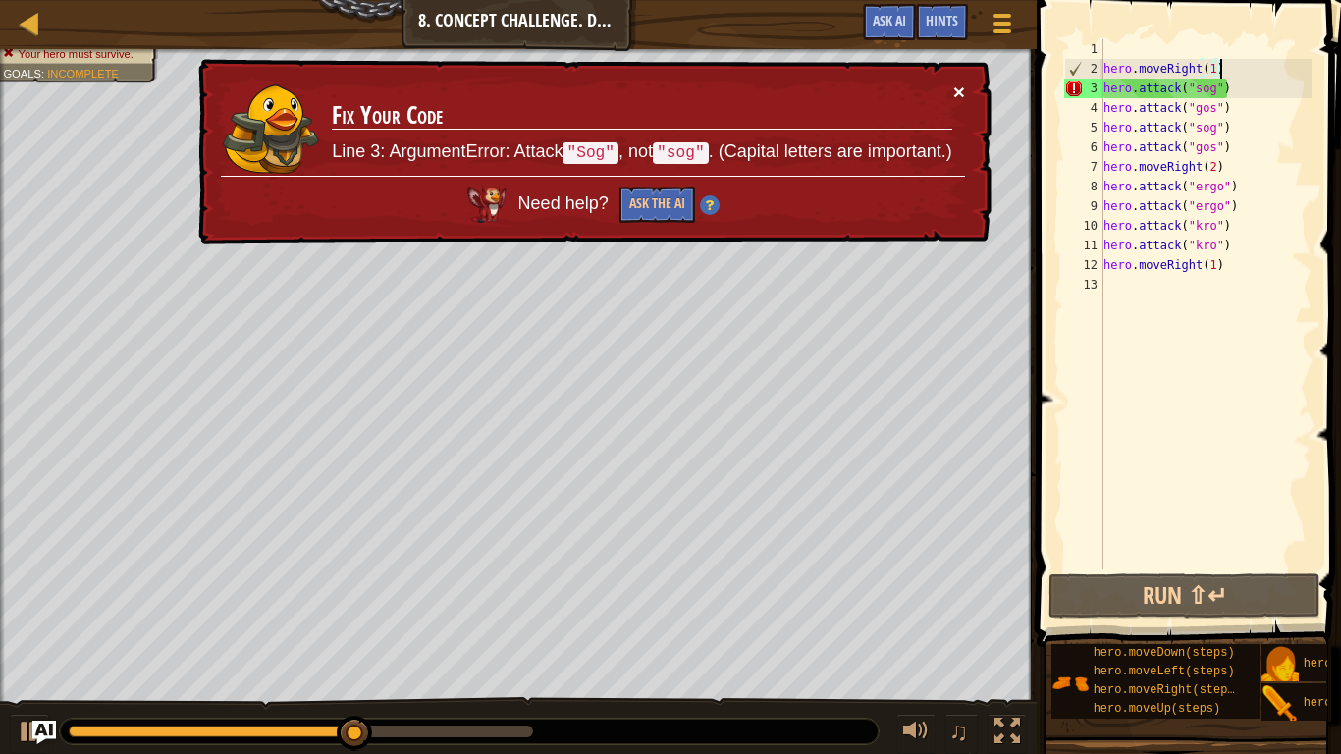
click at [958, 92] on button "×" at bounding box center [959, 91] width 12 height 21
click at [1197, 89] on div "hero . moveRight ( 1 ) hero . attack ( "sog" ) hero . attack ( "gos" ) hero . a…" at bounding box center [1205, 323] width 212 height 569
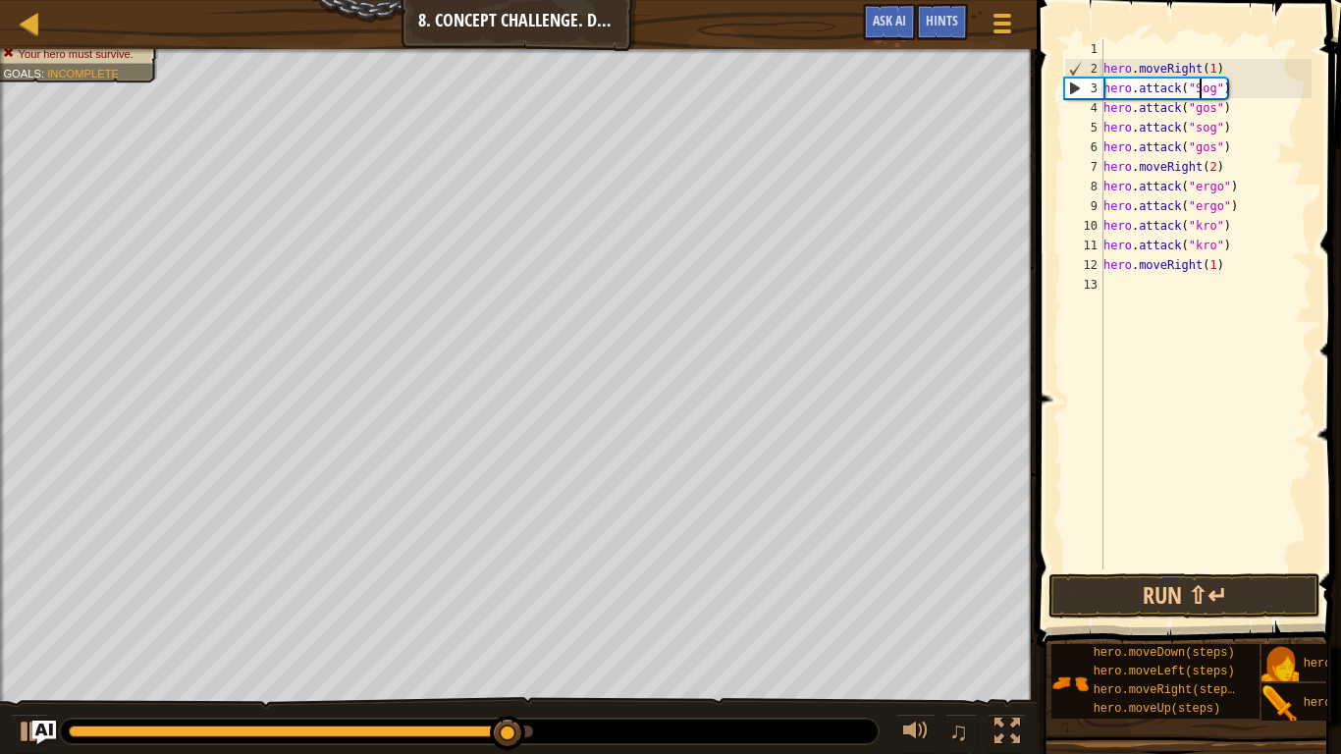
scroll to position [9, 15]
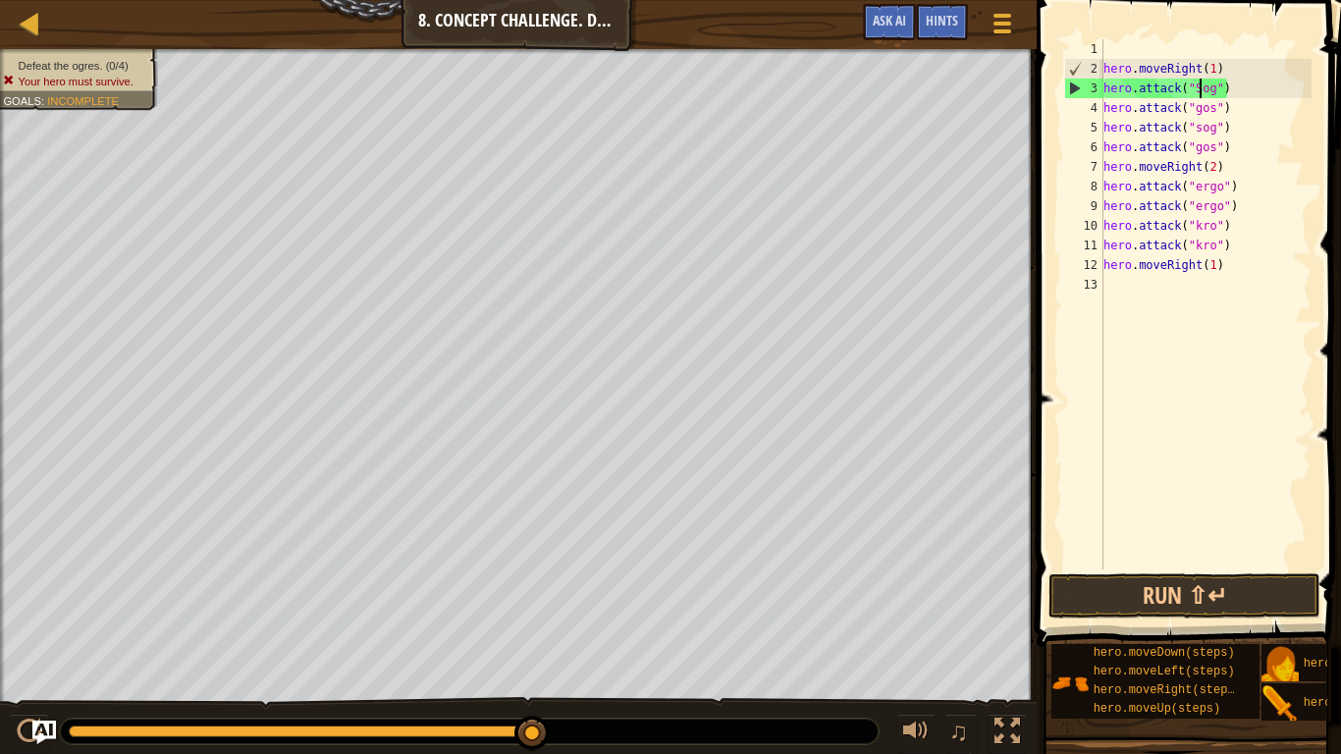
click at [1197, 110] on div "hero . moveRight ( 1 ) hero . attack ( "Sog" ) hero . attack ( "gos" ) hero . a…" at bounding box center [1205, 323] width 212 height 569
click at [1198, 130] on div "hero . moveRight ( 1 ) hero . attack ( "Sog" ) hero . attack ( "Gos" ) hero . a…" at bounding box center [1205, 323] width 212 height 569
click at [1199, 147] on div "hero . moveRight ( 1 ) hero . attack ( "Sog" ) hero . attack ( "Gos" ) hero . a…" at bounding box center [1205, 323] width 212 height 569
click at [1200, 189] on div "hero . moveRight ( 1 ) hero . attack ( "Sog" ) hero . attack ( "Gos" ) hero . a…" at bounding box center [1205, 323] width 212 height 569
click at [1201, 208] on div "hero . moveRight ( 1 ) hero . attack ( "Sog" ) hero . attack ( "Gos" ) hero . a…" at bounding box center [1205, 323] width 212 height 569
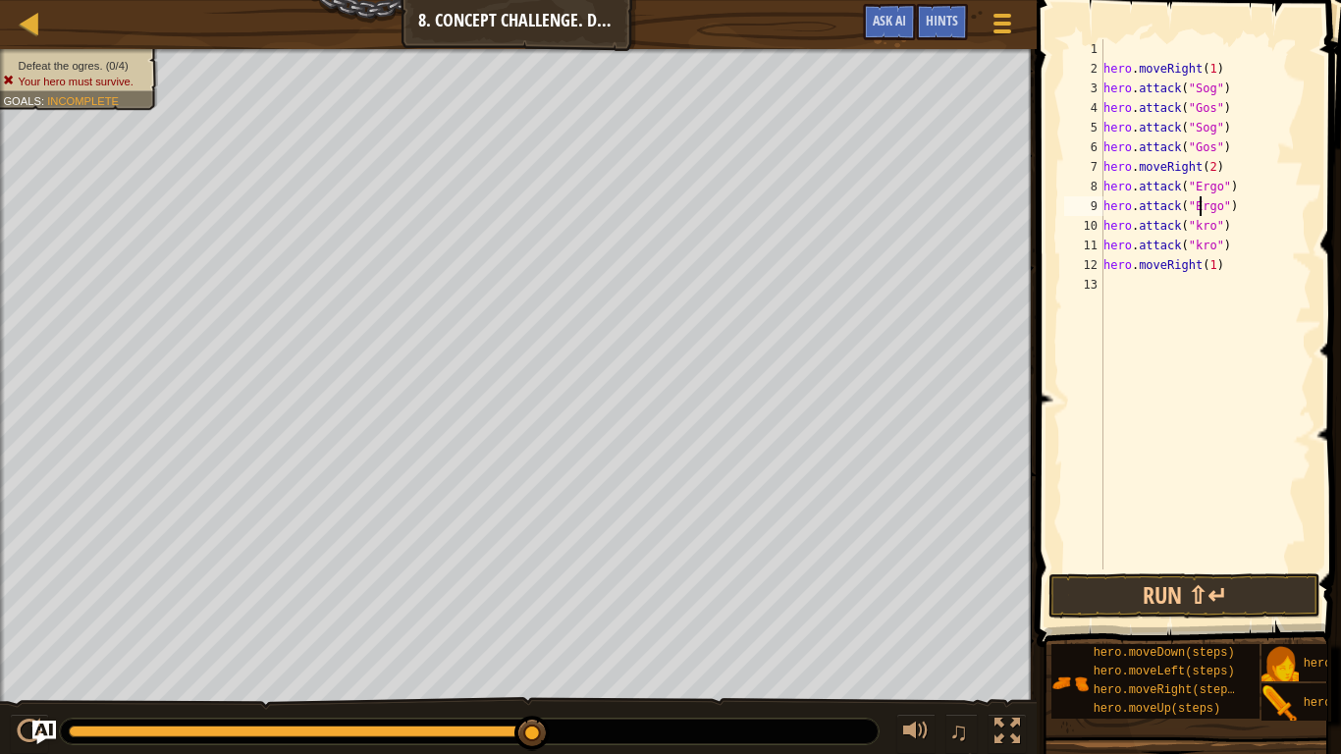
click at [1198, 226] on div "hero . moveRight ( 1 ) hero . attack ( "Sog" ) hero . attack ( "Gos" ) hero . a…" at bounding box center [1205, 323] width 212 height 569
click at [1197, 246] on div "hero . moveRight ( 1 ) hero . attack ( "Sog" ) hero . attack ( "Gos" ) hero . a…" at bounding box center [1205, 323] width 212 height 569
click at [1230, 602] on button "Run ⇧↵" at bounding box center [1184, 595] width 272 height 45
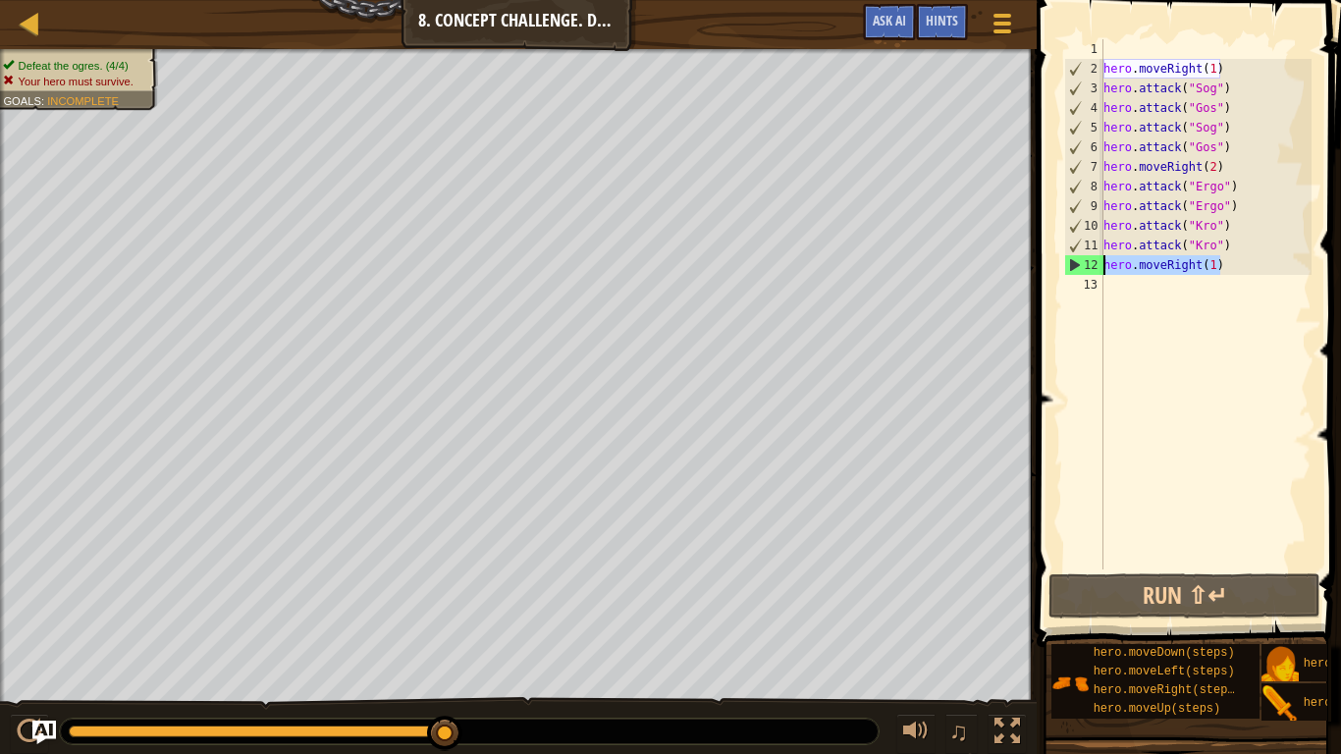
drag, startPoint x: 1226, startPoint y: 265, endPoint x: 1106, endPoint y: 273, distance: 120.0
click at [1106, 273] on div "hero . moveRight ( 1 ) hero . attack ( "Sog" ) hero . attack ( "Gos" ) hero . a…" at bounding box center [1205, 323] width 212 height 569
type textarea "hero.moveRight(1)"
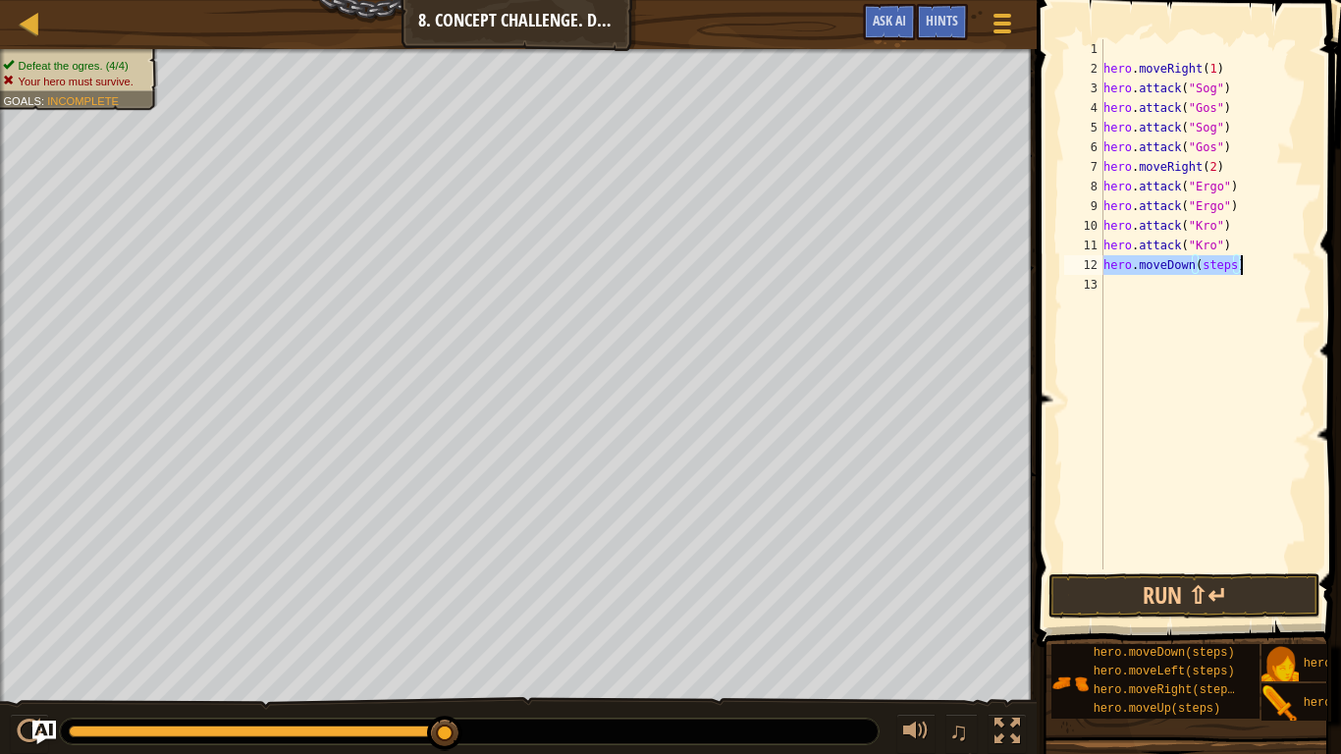
click at [1233, 263] on div "hero . moveRight ( 1 ) hero . attack ( "Sog" ) hero . attack ( "Gos" ) hero . a…" at bounding box center [1205, 304] width 212 height 530
click at [1219, 287] on div "hero . moveRight ( 1 ) hero . attack ( "Sog" ) hero . attack ( "Gos" ) hero . a…" at bounding box center [1205, 323] width 212 height 569
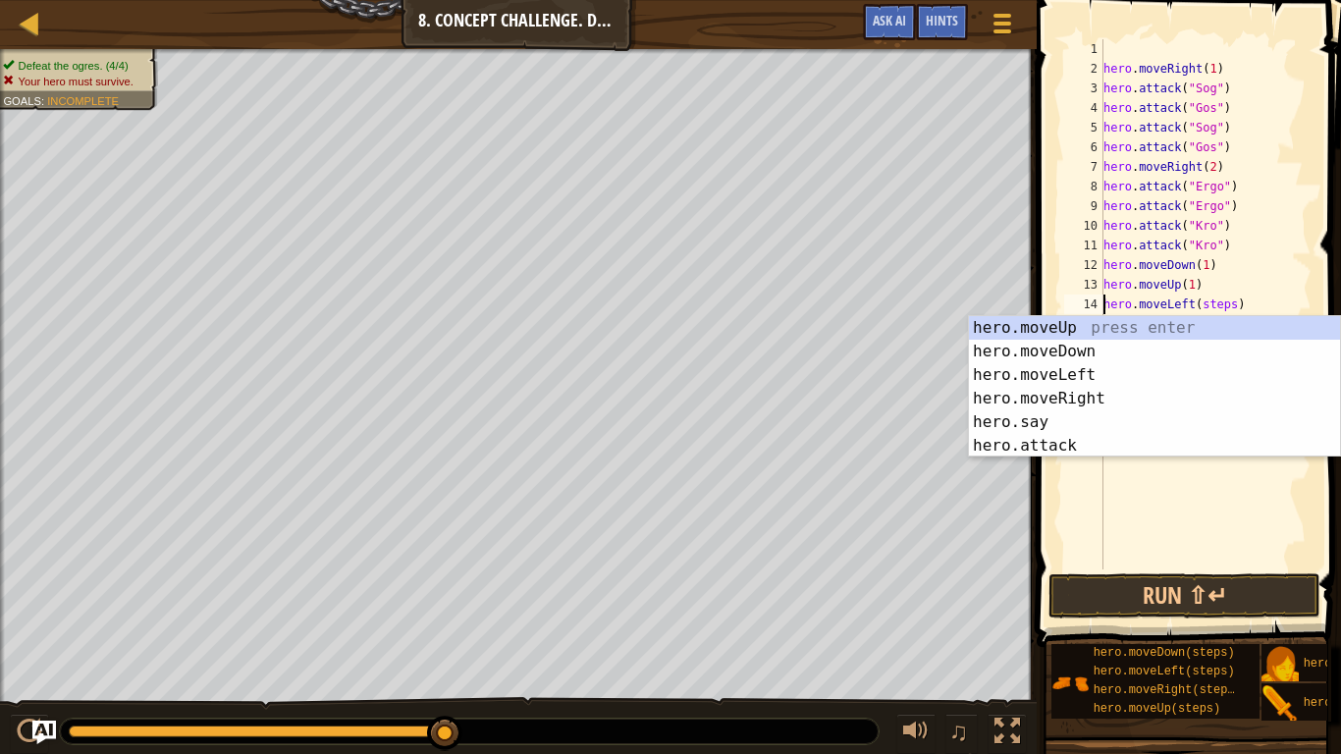
click at [1237, 303] on div "hero . moveRight ( 1 ) hero . attack ( "Sog" ) hero . attack ( "Gos" ) hero . a…" at bounding box center [1205, 323] width 212 height 569
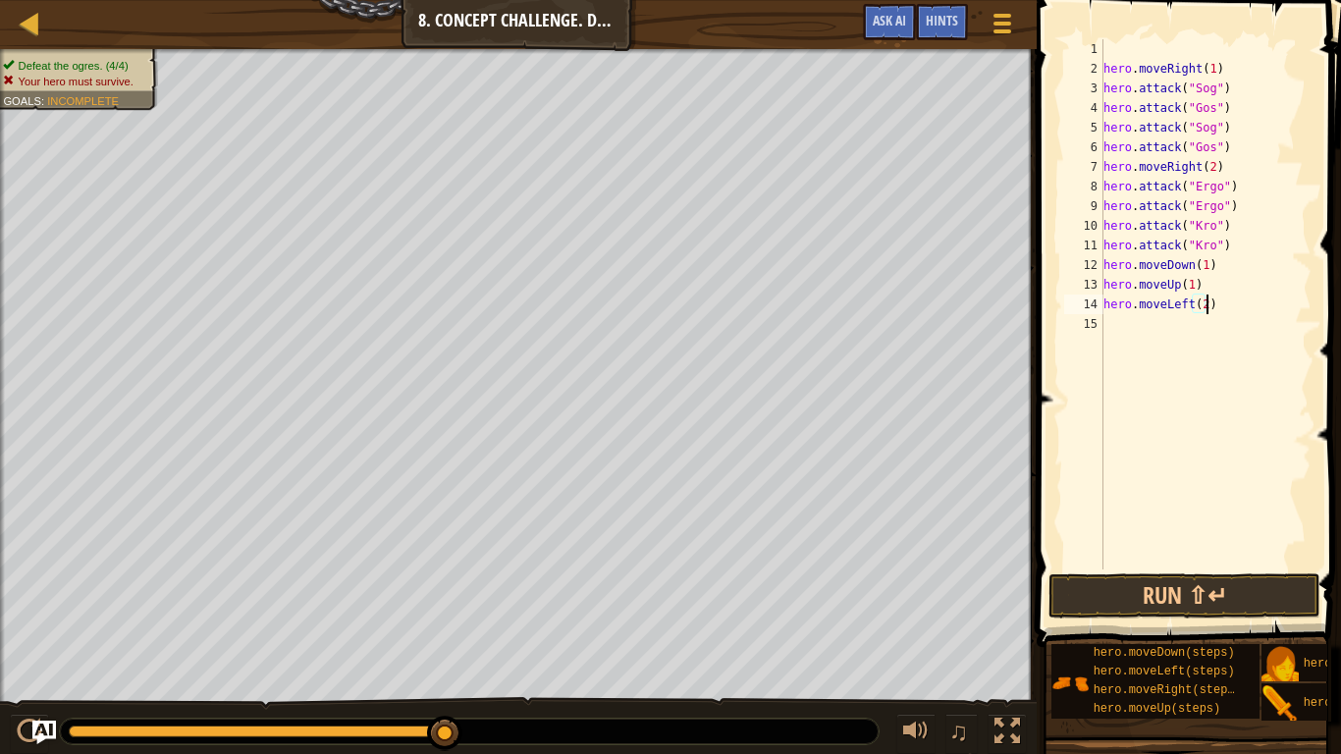
scroll to position [9, 15]
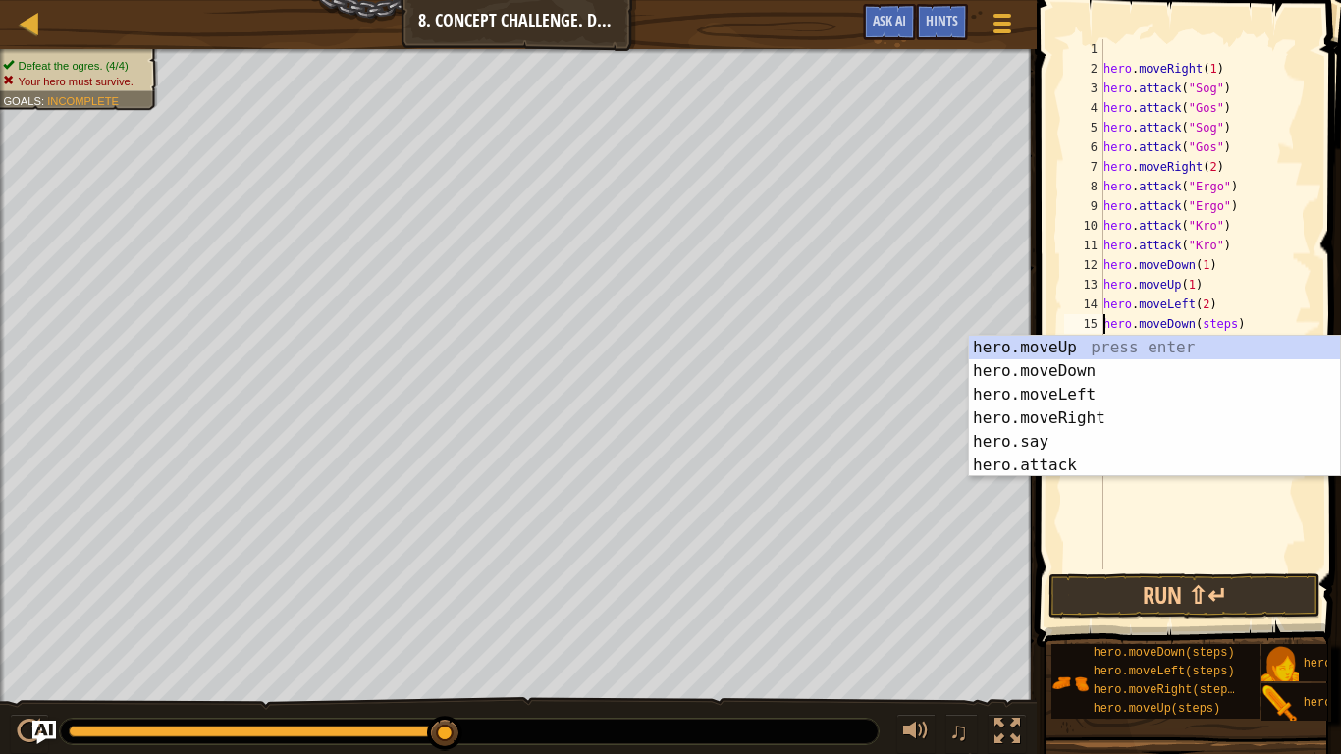
click at [1232, 322] on div "hero . moveRight ( 1 ) hero . attack ( "Sog" ) hero . attack ( "Gos" ) hero . a…" at bounding box center [1205, 323] width 212 height 569
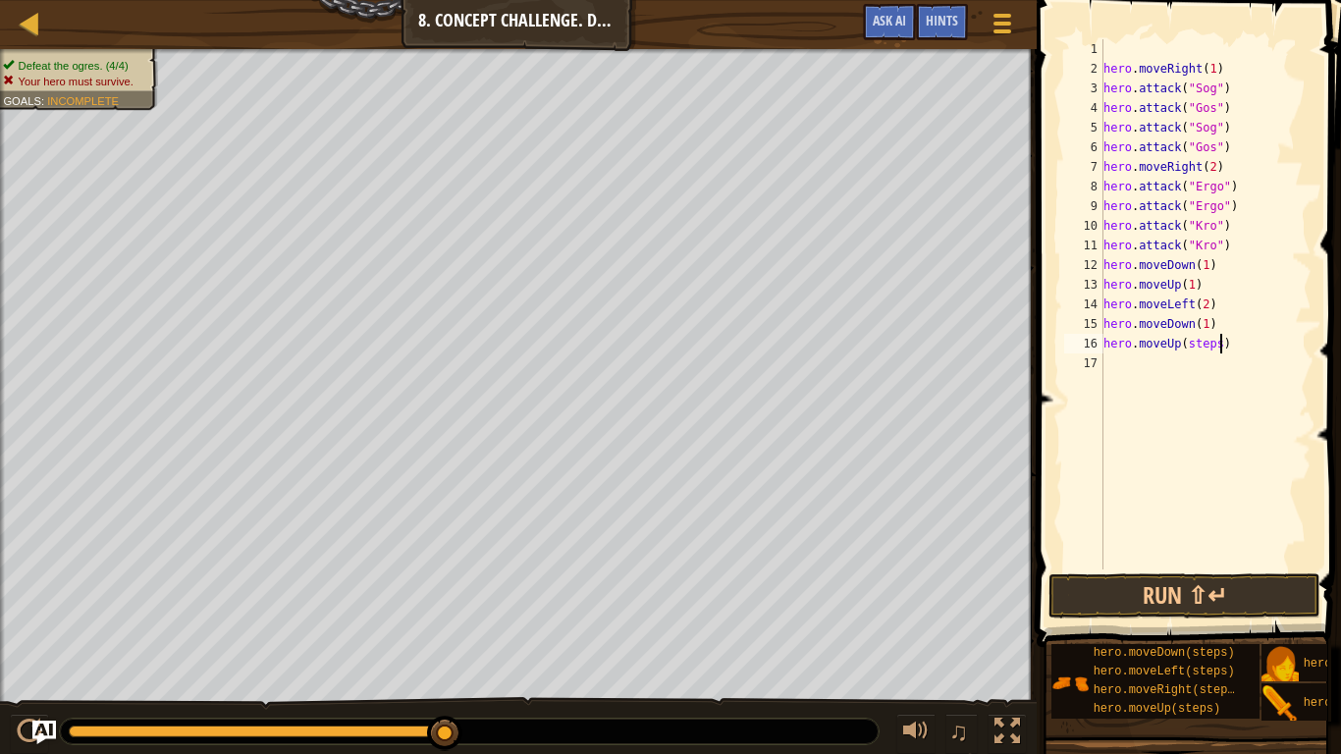
click at [1223, 342] on div "hero . moveRight ( 1 ) hero . attack ( "Sog" ) hero . attack ( "Gos" ) hero . a…" at bounding box center [1205, 323] width 212 height 569
click at [1242, 367] on div "hero . moveRight ( 1 ) hero . attack ( "Sog" ) hero . attack ( "Gos" ) hero . a…" at bounding box center [1205, 323] width 212 height 569
type textarea "hero.moveRight(2)"
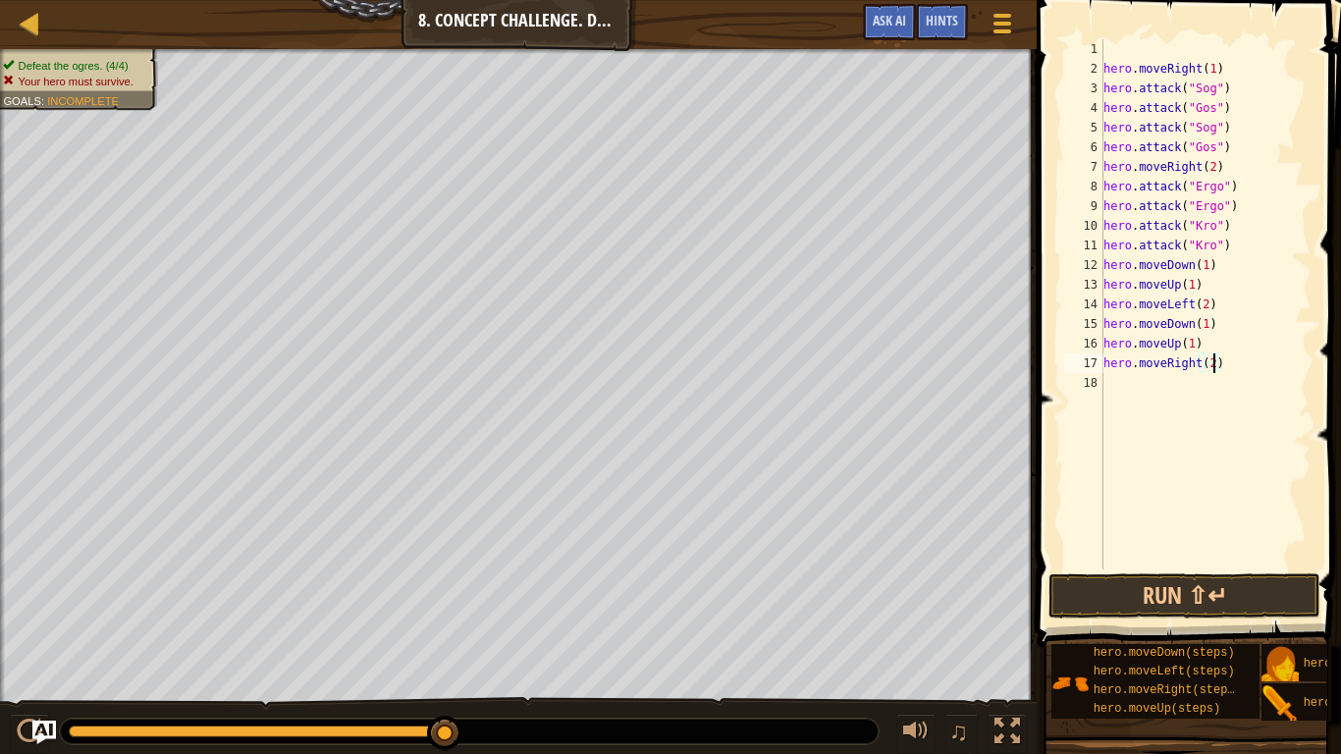
click at [1232, 505] on div "hero . moveRight ( 1 ) hero . attack ( "Sog" ) hero . attack ( "Gos" ) hero . a…" at bounding box center [1205, 323] width 212 height 569
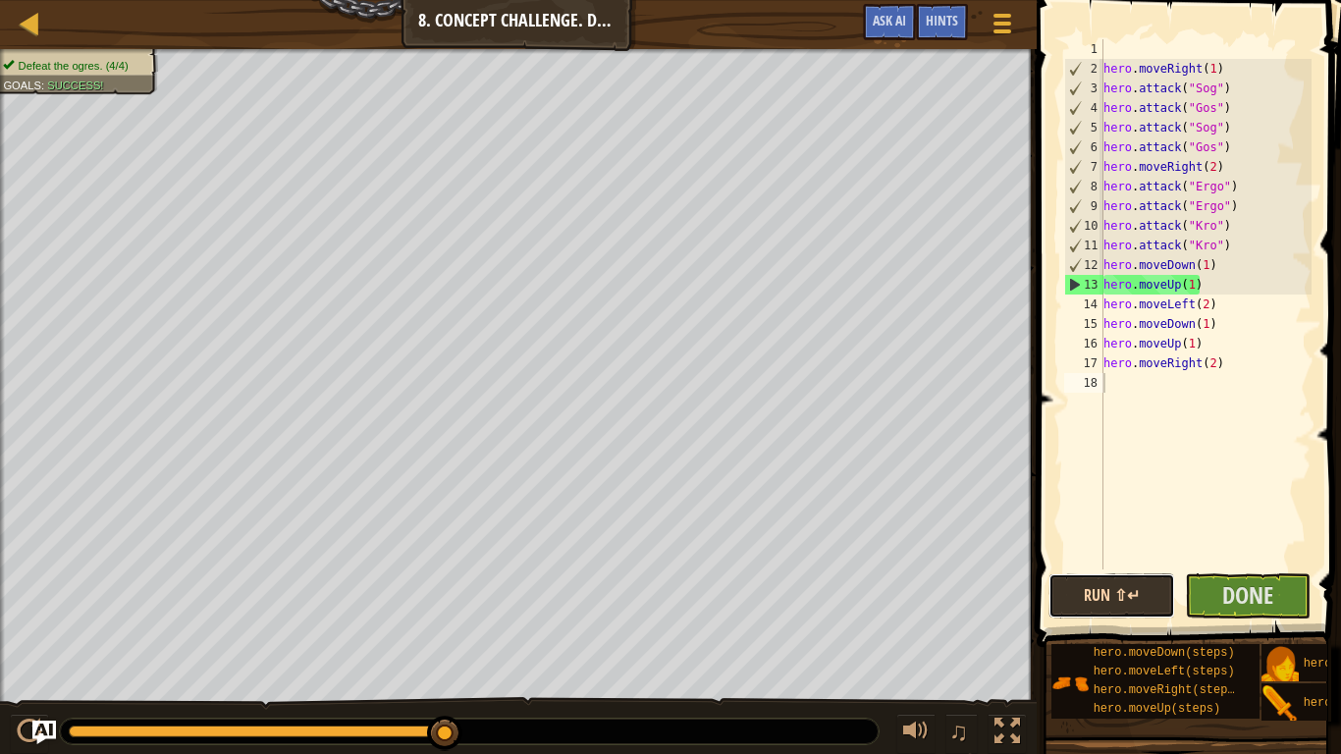
click at [1138, 600] on button "Run ⇧↵" at bounding box center [1111, 595] width 127 height 45
click at [1116, 158] on div "hero . moveRight ( 1 ) hero . attack ( "Sog" ) hero . attack ( "Gos" ) hero . a…" at bounding box center [1205, 323] width 212 height 569
type textarea "hero.moveRight(2)"
click at [1103, 165] on div "hero . moveRight ( 1 ) hero . attack ( "Sog" ) hero . attack ( "Gos" ) hero . a…" at bounding box center [1205, 323] width 212 height 569
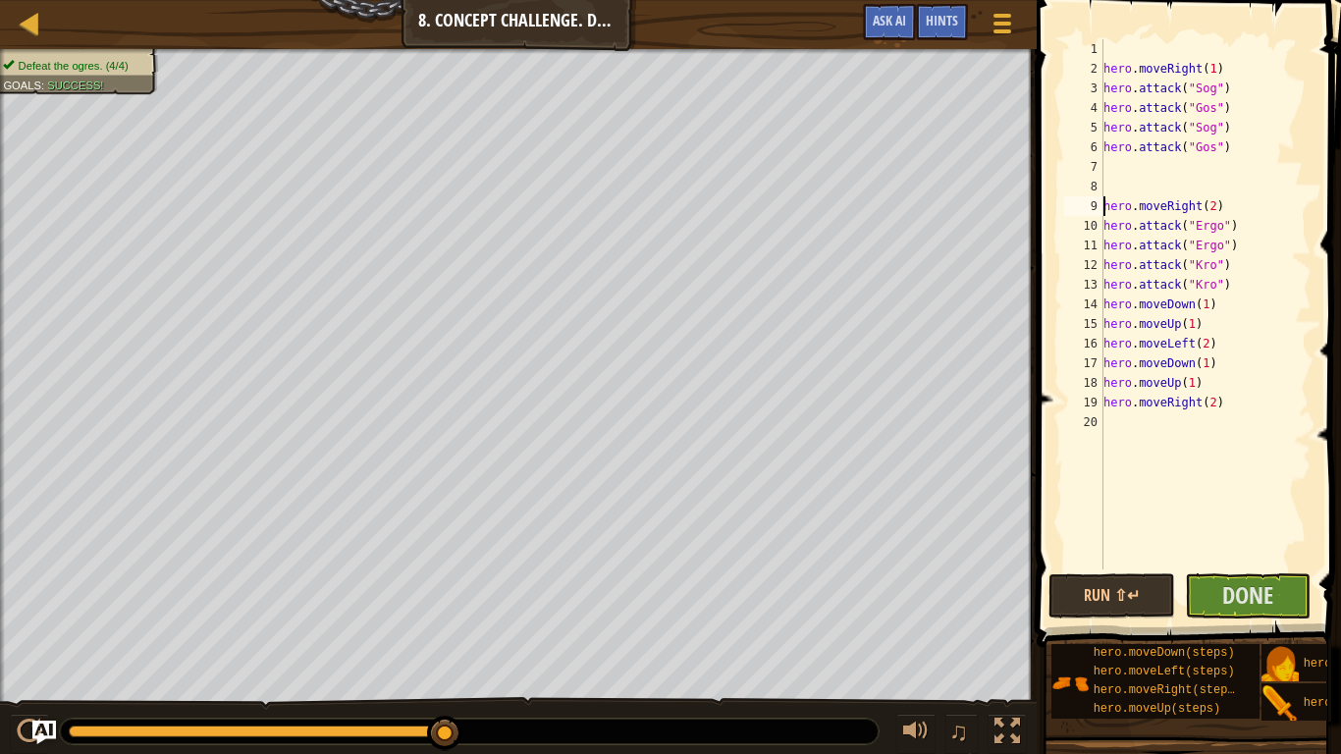
click at [1120, 165] on div "hero . moveRight ( 1 ) hero . attack ( "Sog" ) hero . attack ( "Gos" ) hero . a…" at bounding box center [1205, 323] width 212 height 569
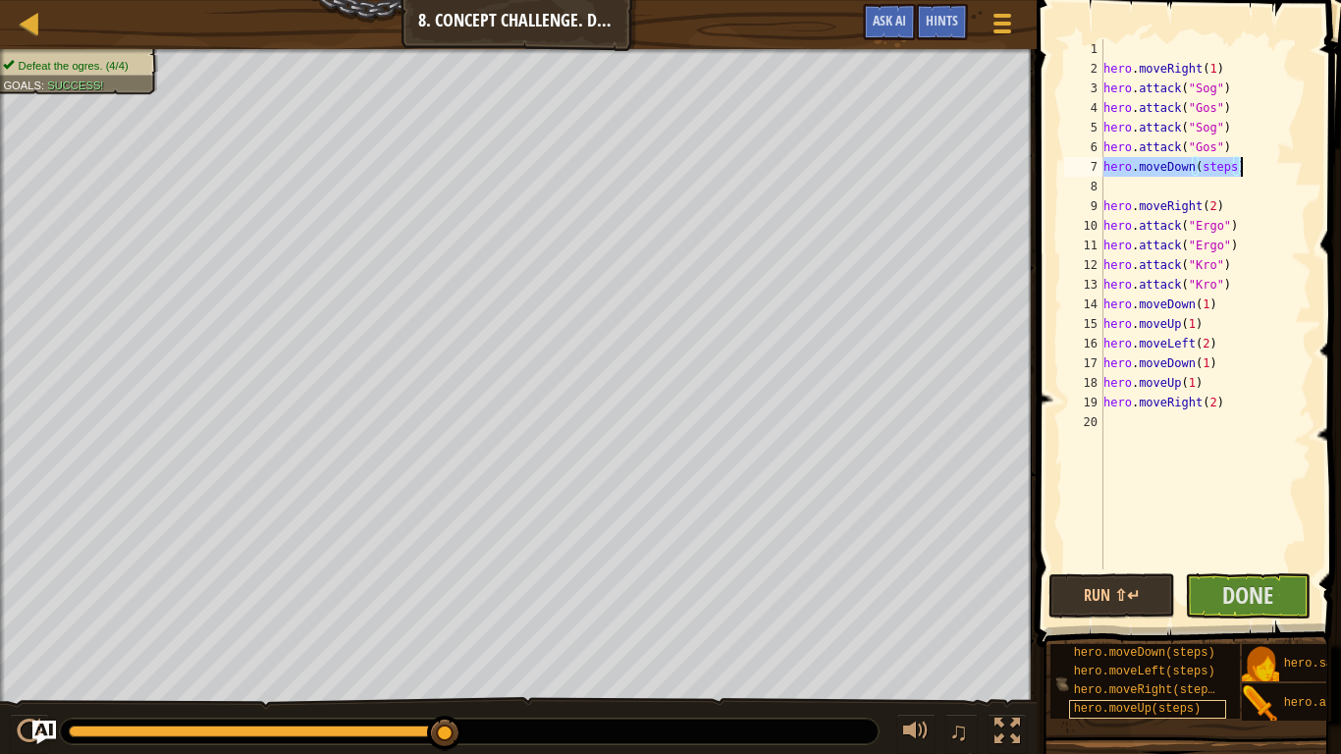
scroll to position [0, 16]
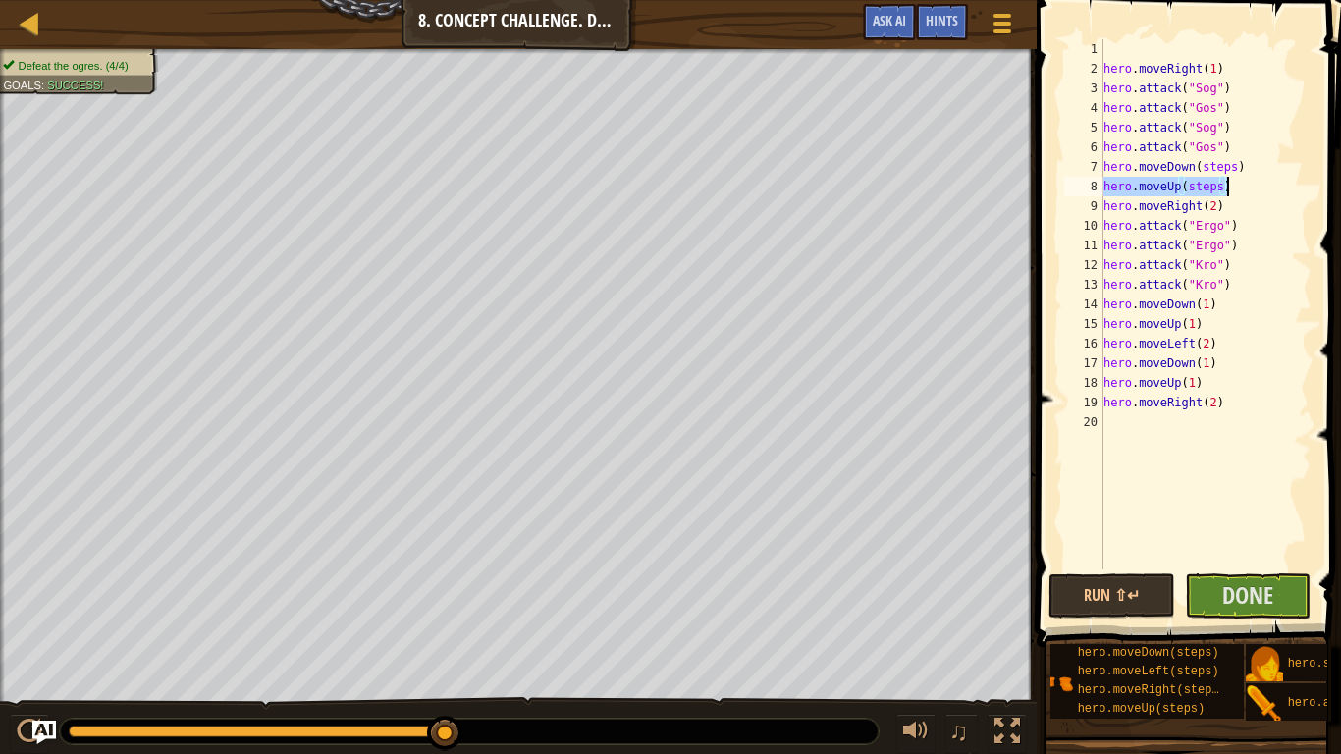
click at [1217, 186] on div "hero . moveRight ( 1 ) hero . attack ( "Sog" ) hero . attack ( "Gos" ) hero . a…" at bounding box center [1205, 304] width 212 height 530
click at [1232, 165] on div "hero . moveRight ( 1 ) hero . attack ( "Sog" ) hero . attack ( "Gos" ) hero . a…" at bounding box center [1205, 323] width 212 height 569
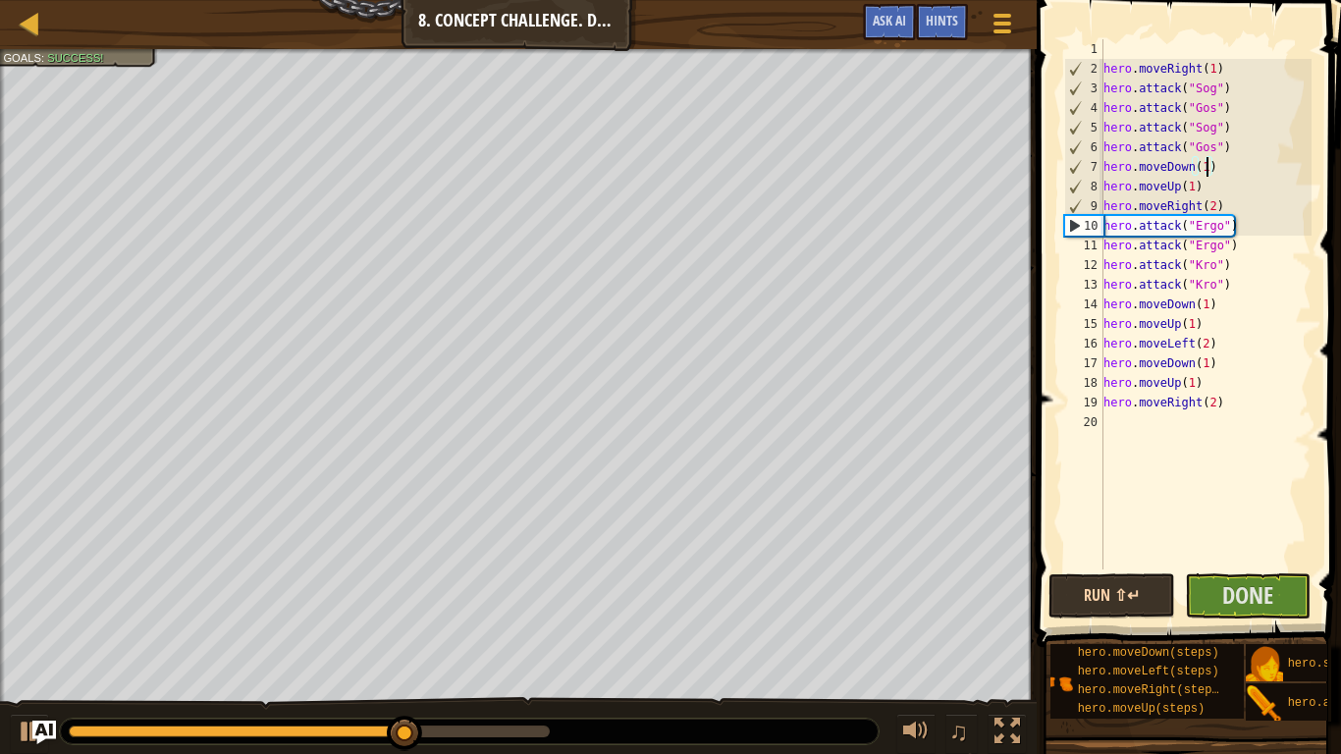
type textarea "hero.moveDown(1)"
click at [1134, 591] on button "Run ⇧↵" at bounding box center [1111, 595] width 127 height 45
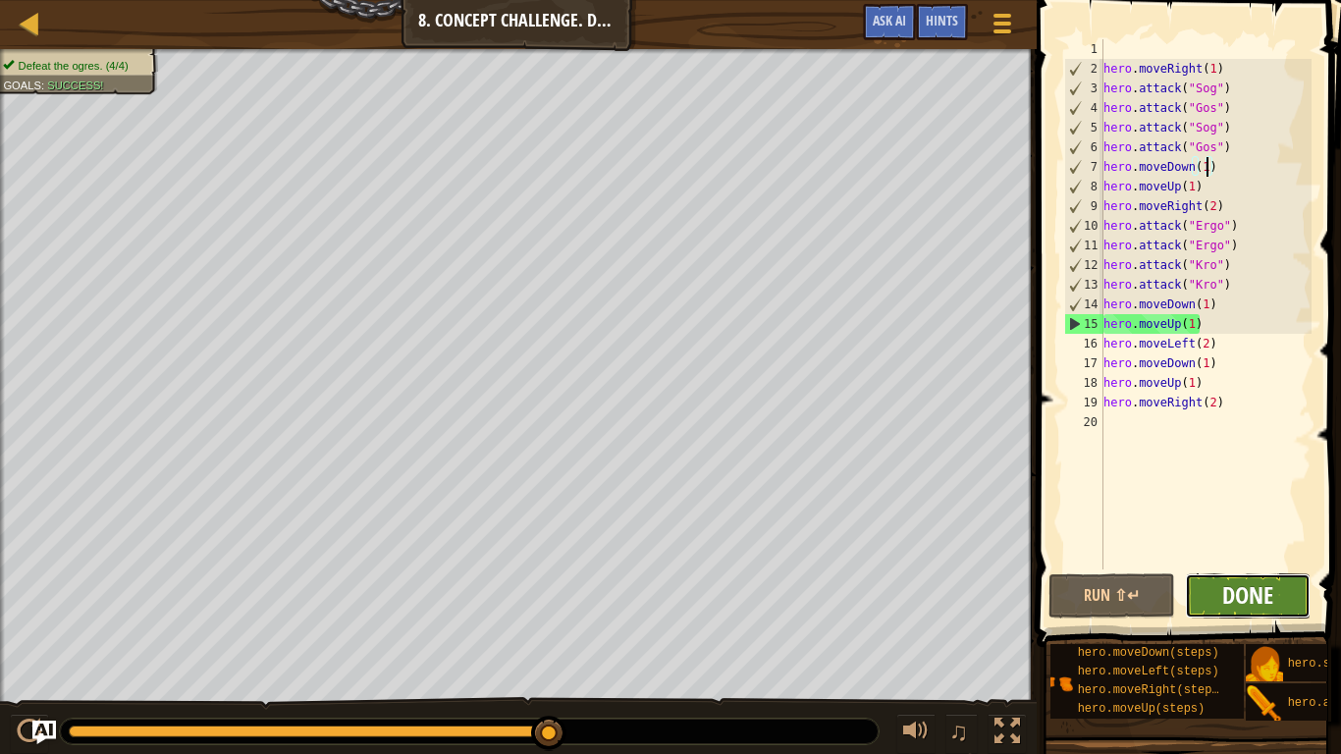
click at [1243, 602] on span "Done" at bounding box center [1247, 594] width 51 height 31
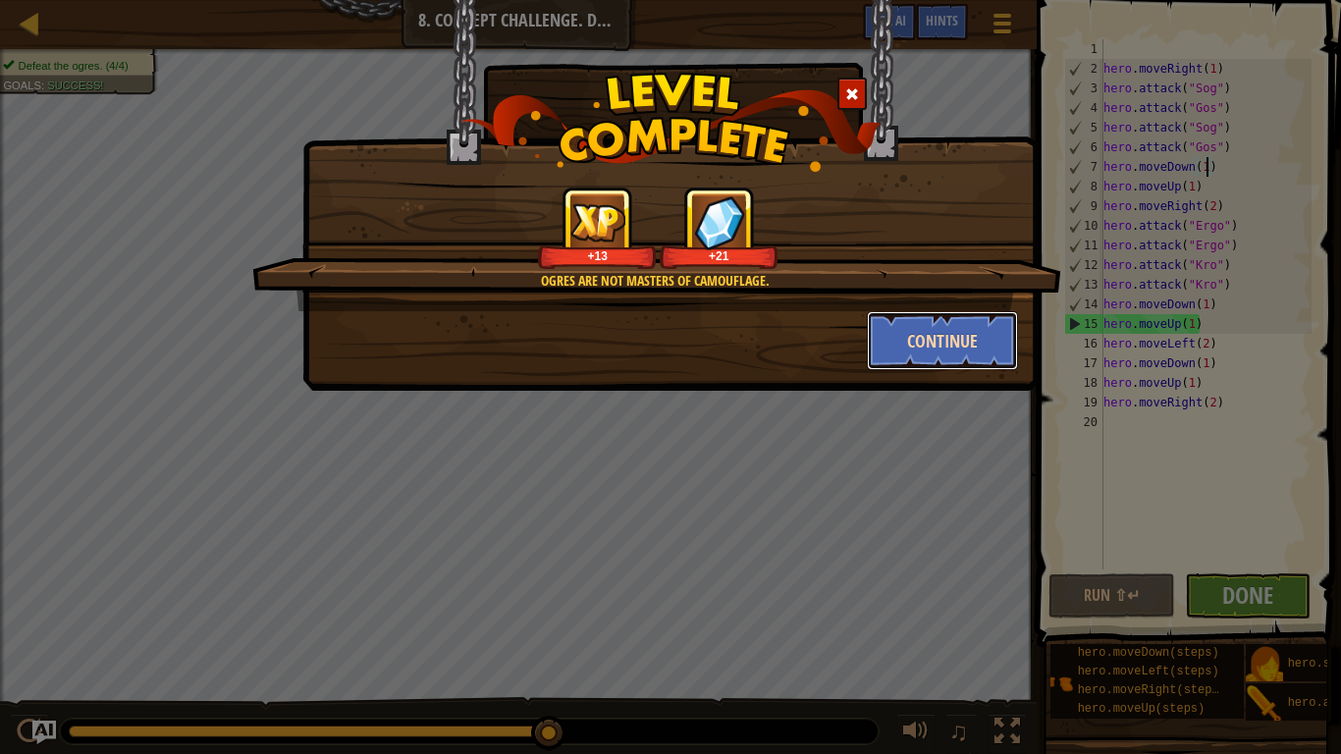
click at [918, 339] on button "Continue" at bounding box center [943, 340] width 152 height 59
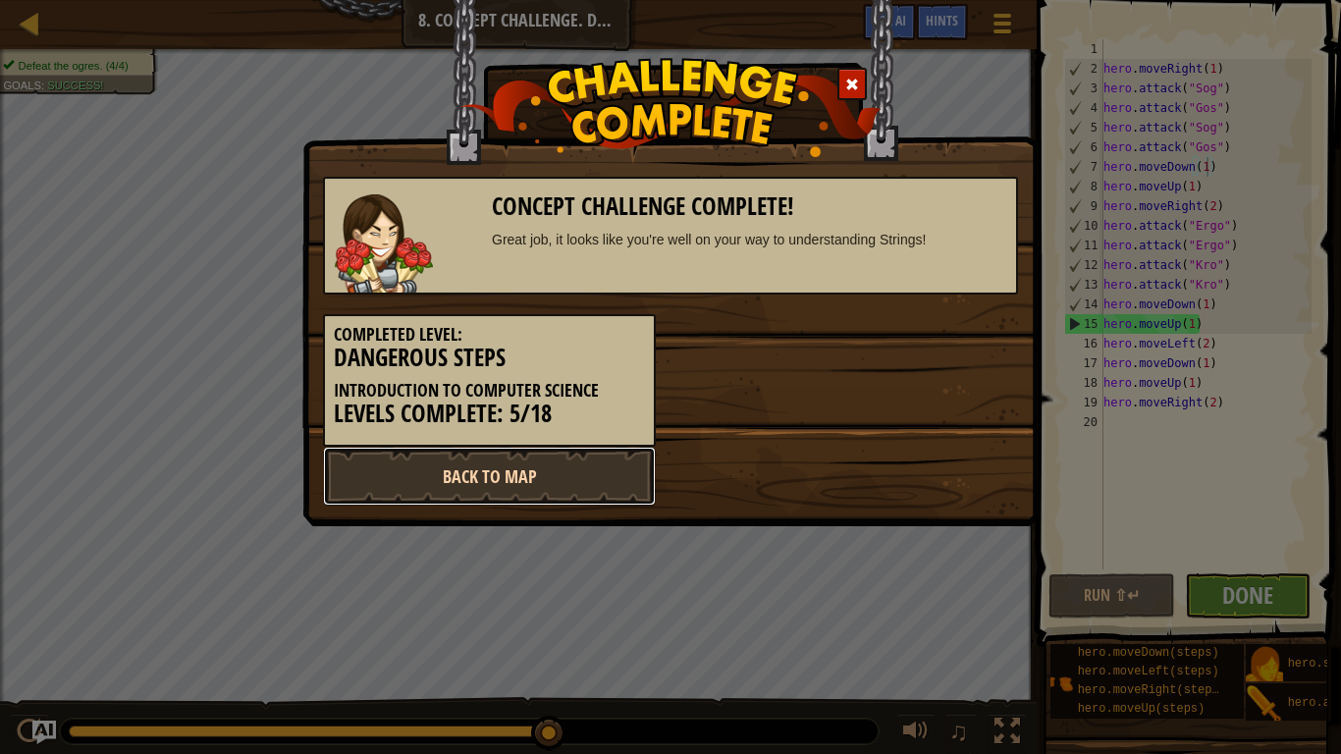
click at [604, 465] on link "Back to Map" at bounding box center [489, 476] width 333 height 59
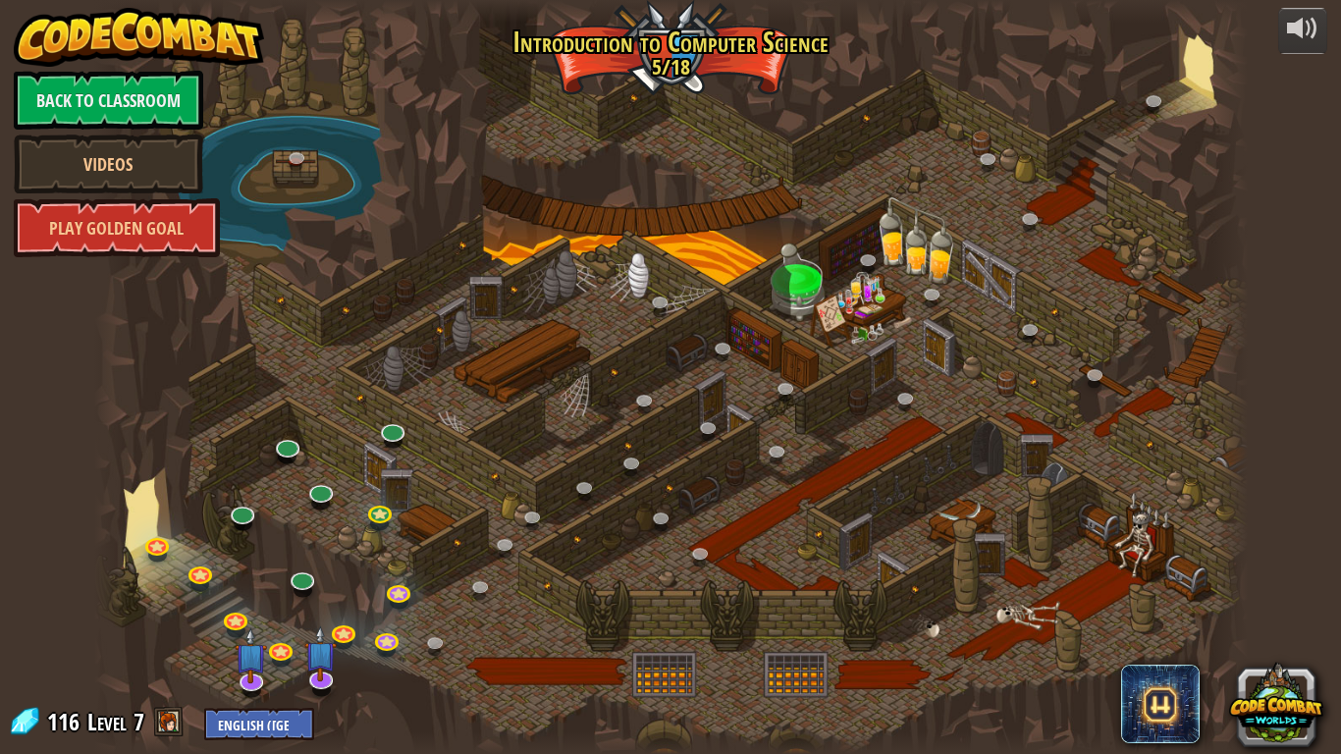
click at [166, 726] on span at bounding box center [168, 721] width 29 height 29
click at [273, 730] on select "English ([GEOGRAPHIC_DATA]) English ([GEOGRAPHIC_DATA]) 简体中文 繁體中文 русский españ…" at bounding box center [259, 724] width 110 height 32
click at [284, 734] on select "English ([GEOGRAPHIC_DATA]) English ([GEOGRAPHIC_DATA]) 简体中文 繁體中文 русский españ…" at bounding box center [259, 724] width 110 height 32
click at [171, 720] on span at bounding box center [168, 721] width 29 height 29
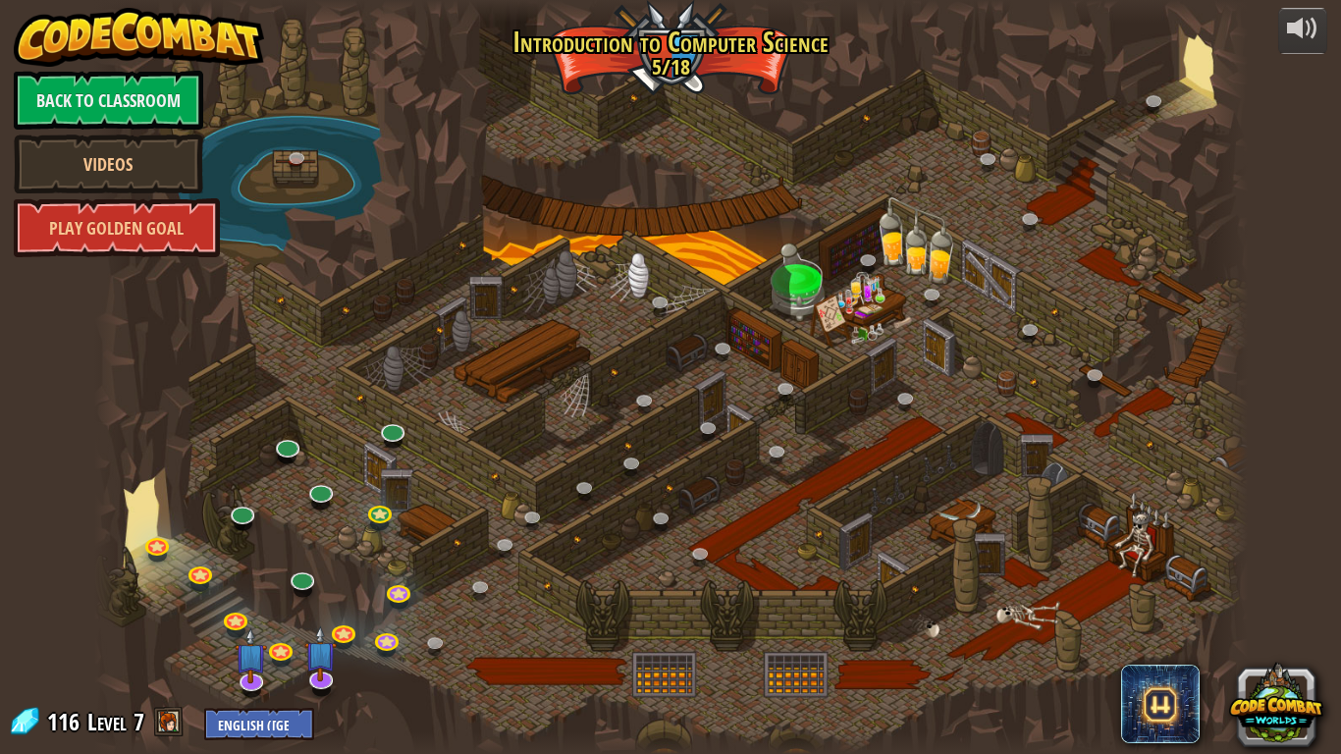
click at [171, 720] on span at bounding box center [168, 721] width 29 height 29
click at [321, 652] on img at bounding box center [321, 641] width 32 height 75
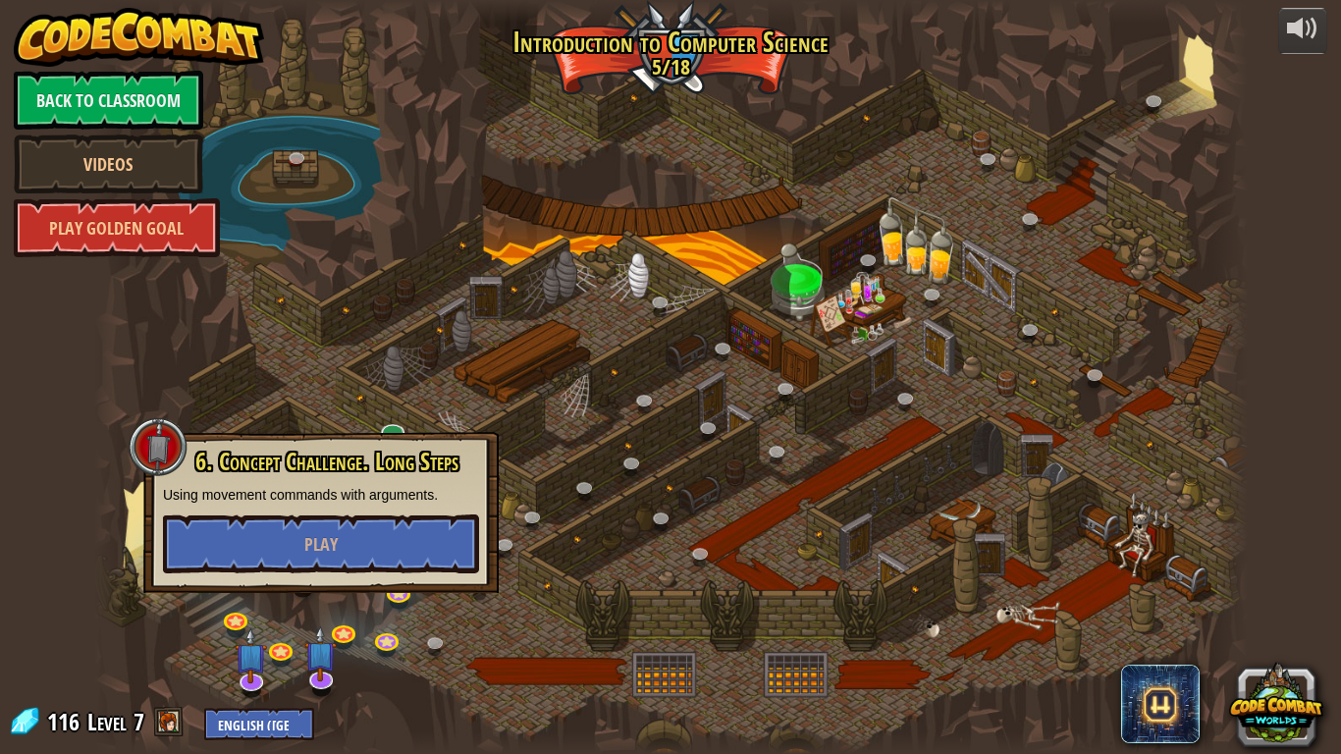
click at [244, 230] on div at bounding box center [670, 377] width 1153 height 754
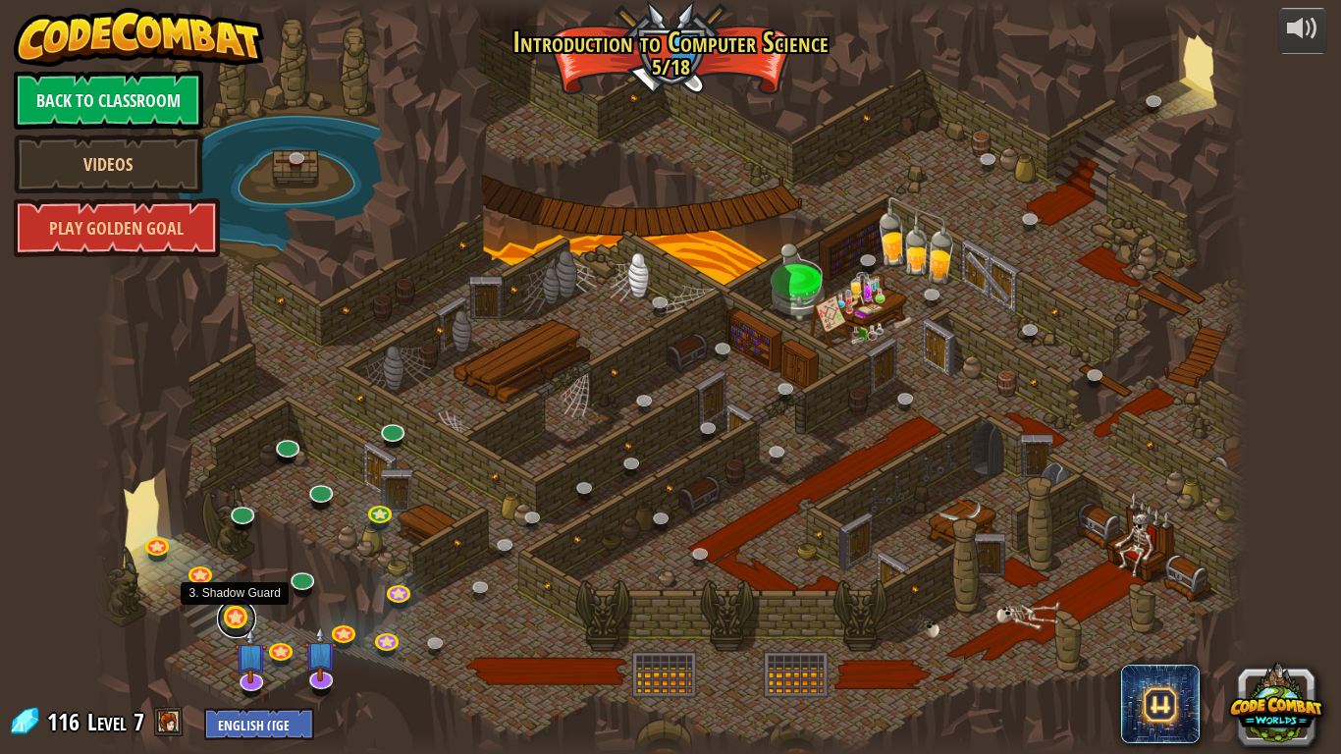
click at [238, 614] on link at bounding box center [236, 618] width 39 height 39
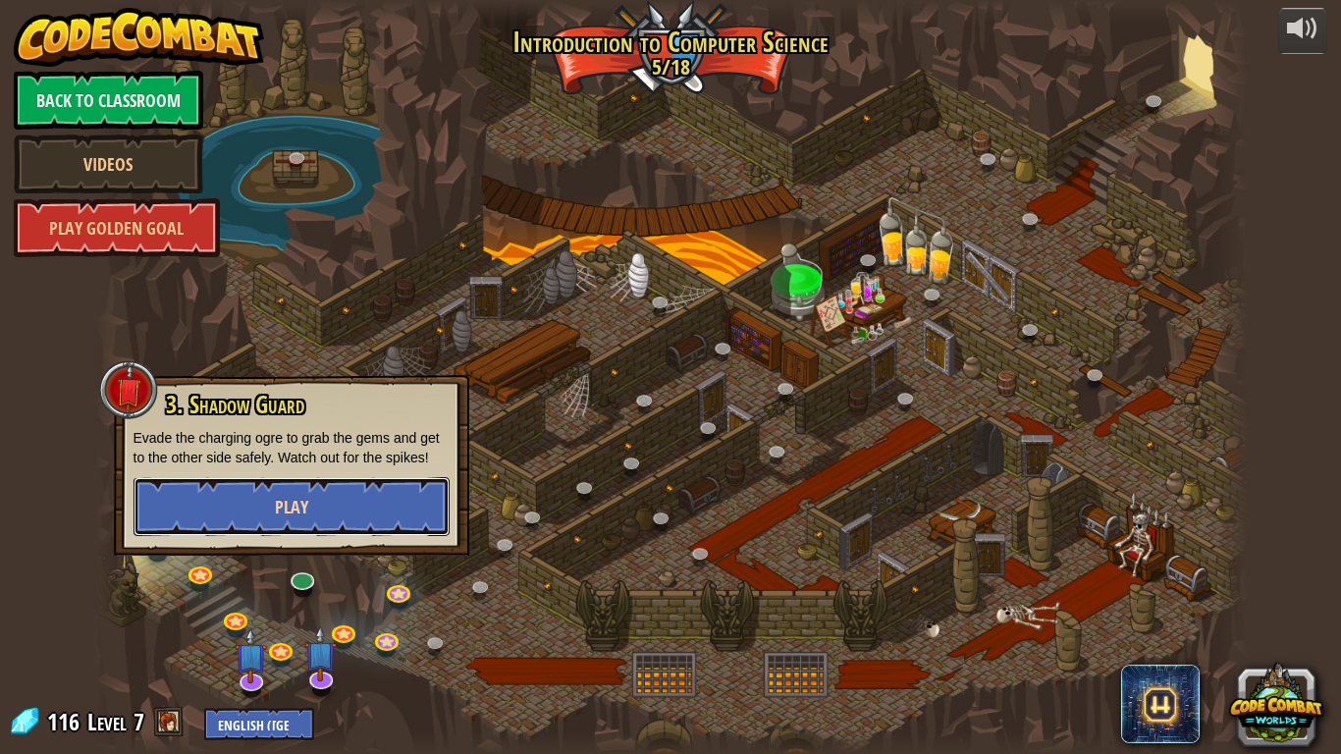
click at [291, 505] on span "Play" at bounding box center [291, 507] width 33 height 25
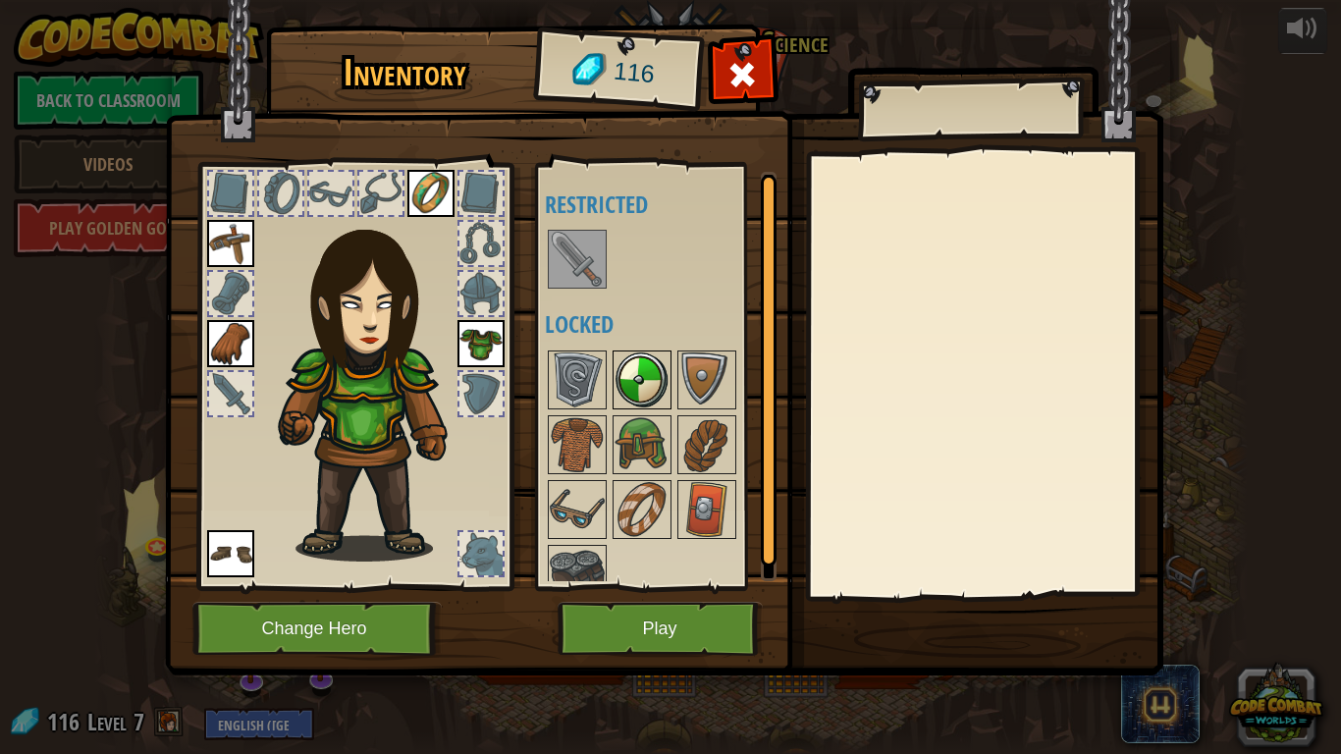
click at [643, 379] on img at bounding box center [641, 379] width 55 height 55
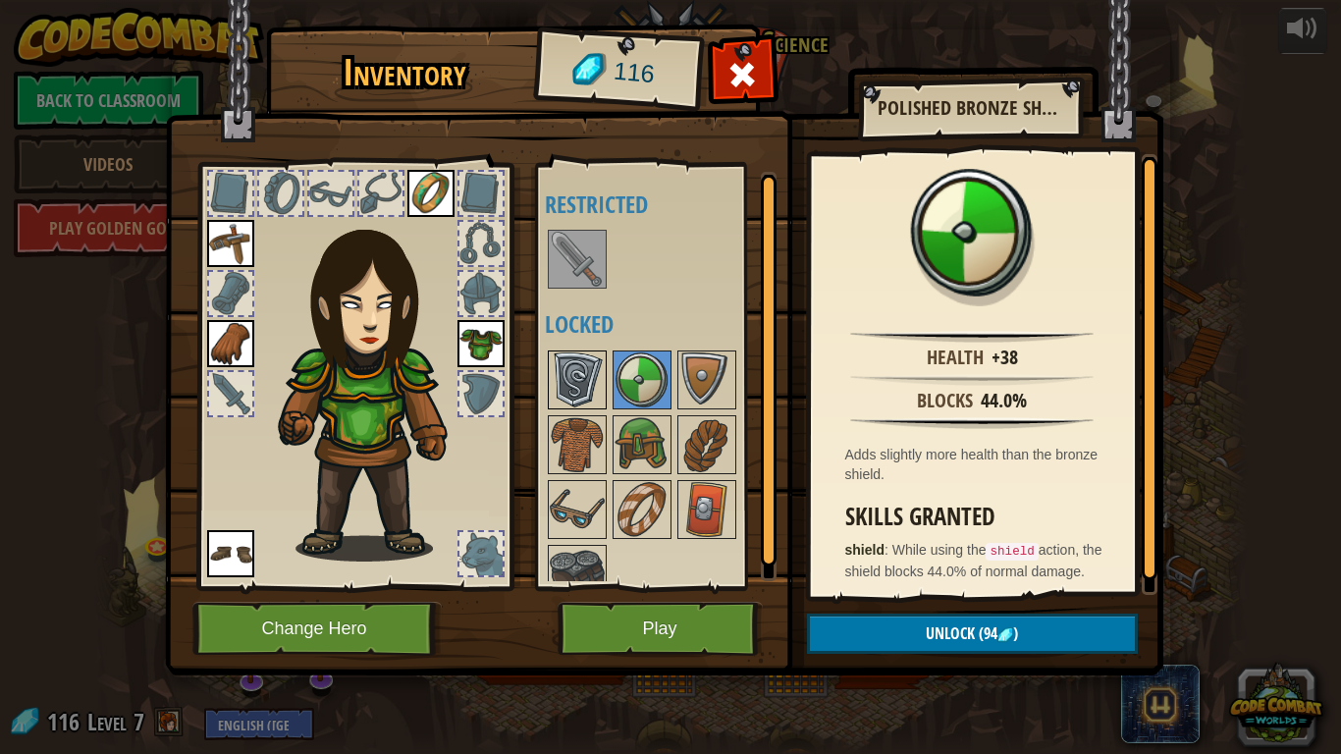
click at [583, 375] on img at bounding box center [577, 379] width 55 height 55
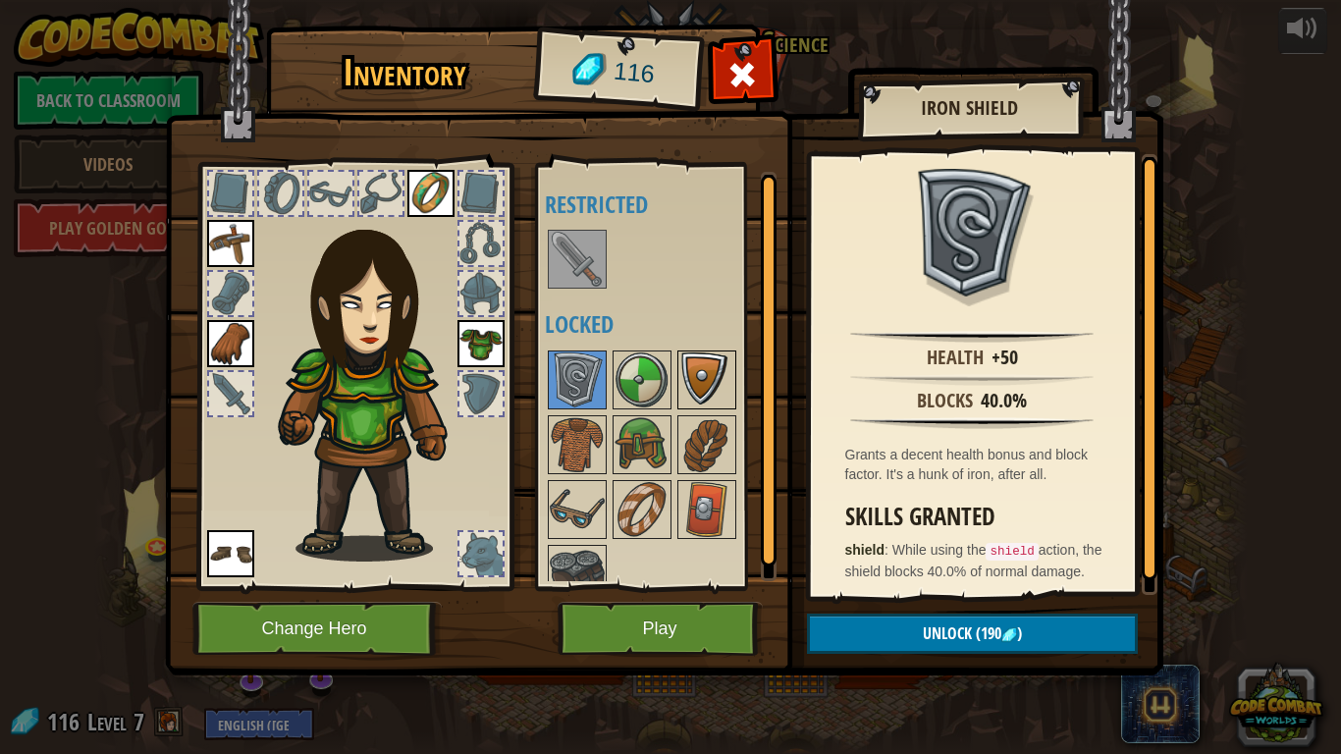
click at [712, 375] on img at bounding box center [706, 379] width 55 height 55
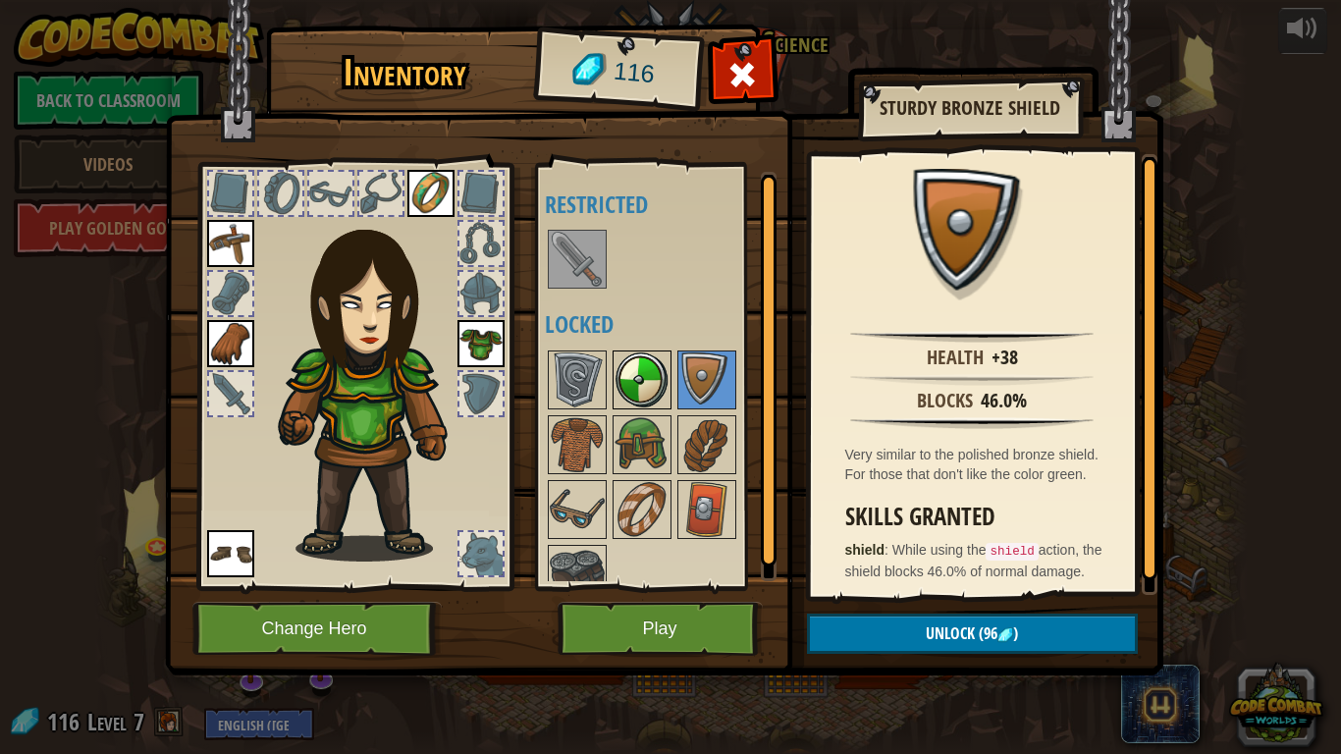
click at [666, 362] on img at bounding box center [641, 379] width 55 height 55
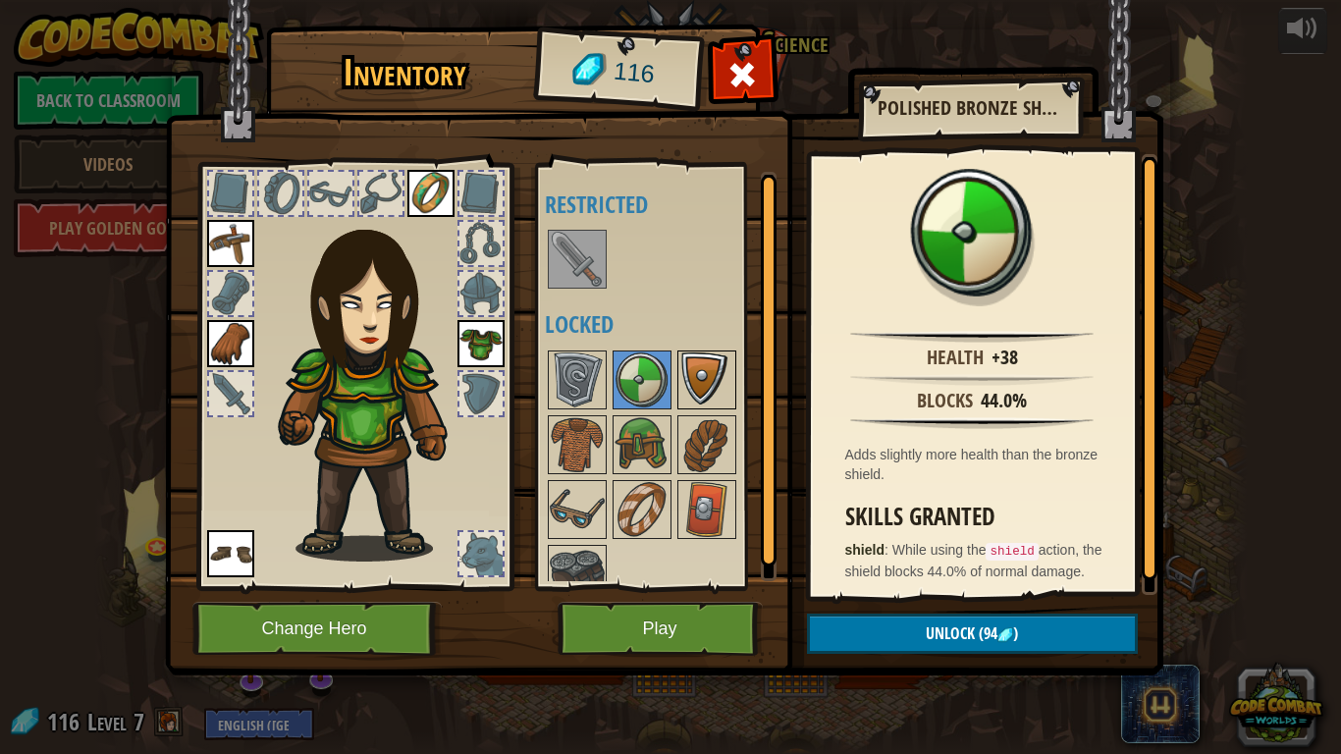
click at [717, 359] on img at bounding box center [706, 379] width 55 height 55
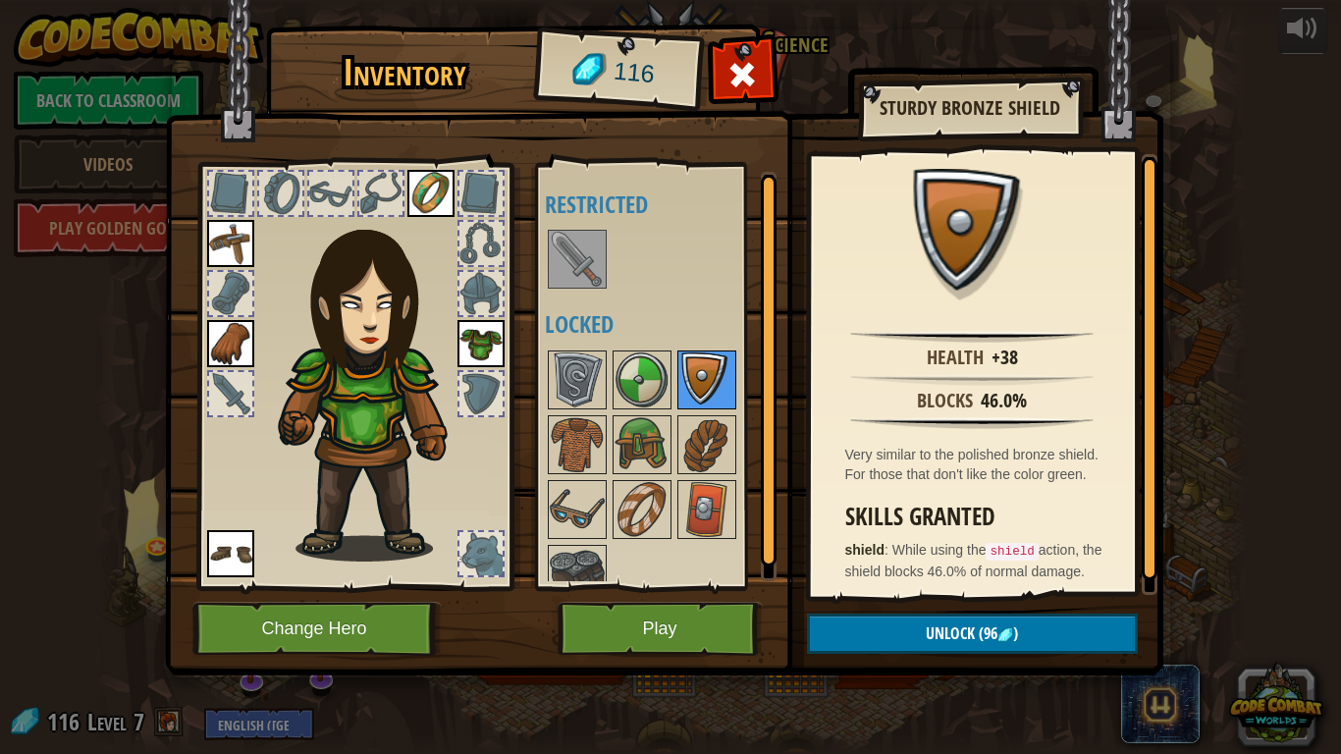
click at [677, 364] on div at bounding box center [706, 379] width 59 height 59
click at [637, 376] on img at bounding box center [641, 379] width 55 height 55
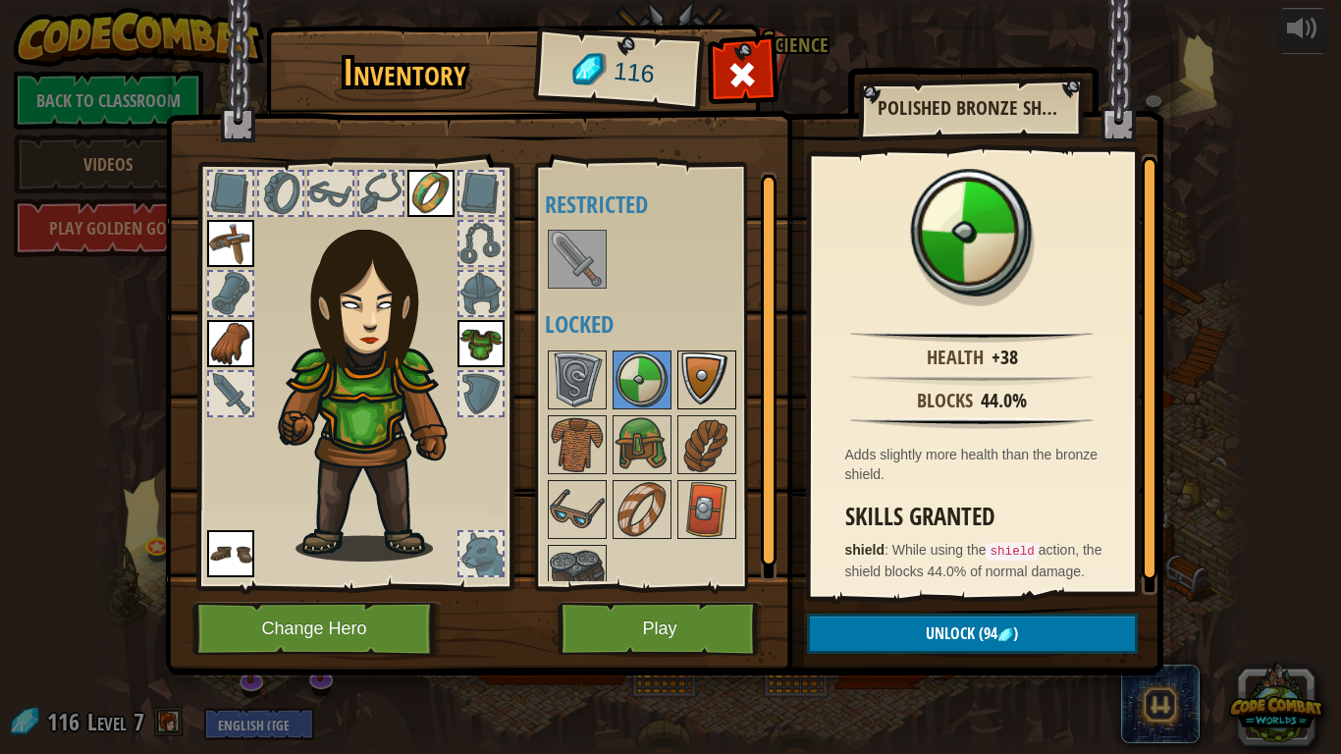
click at [708, 374] on img at bounding box center [706, 379] width 55 height 55
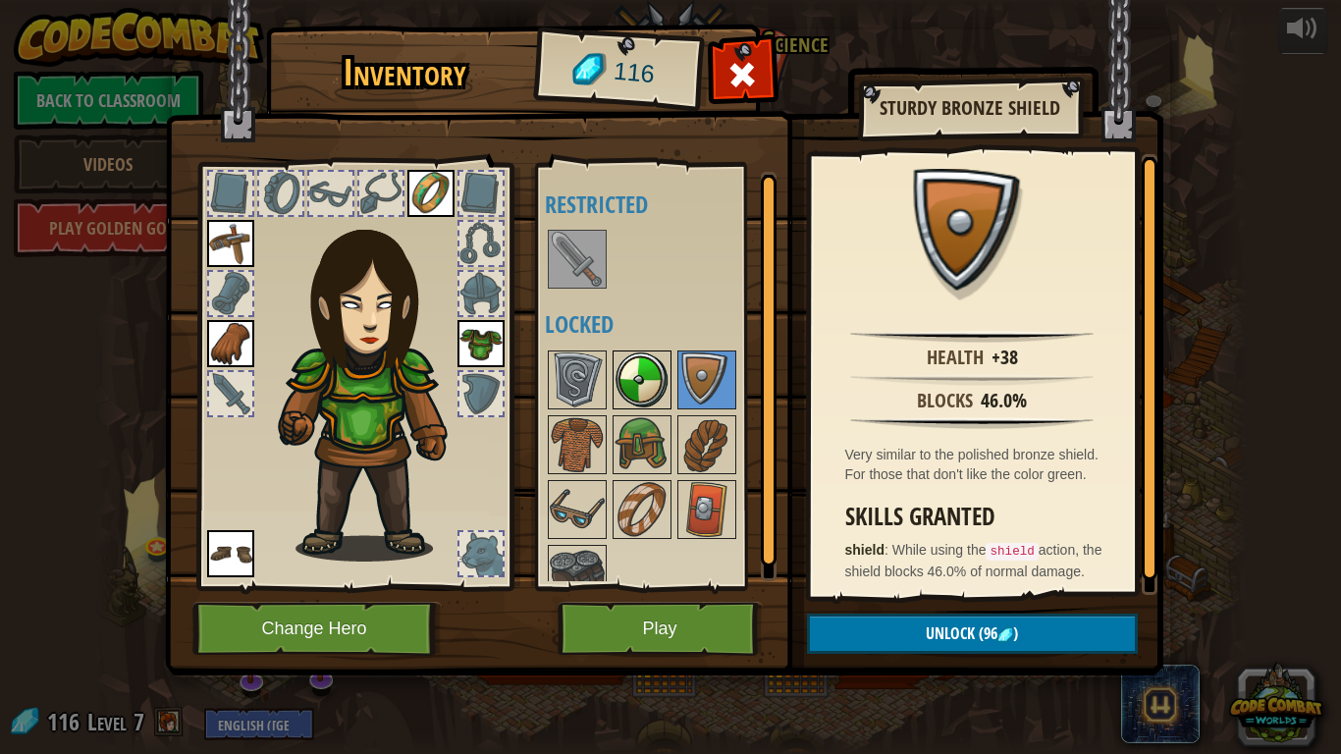
click at [666, 379] on img at bounding box center [641, 379] width 55 height 55
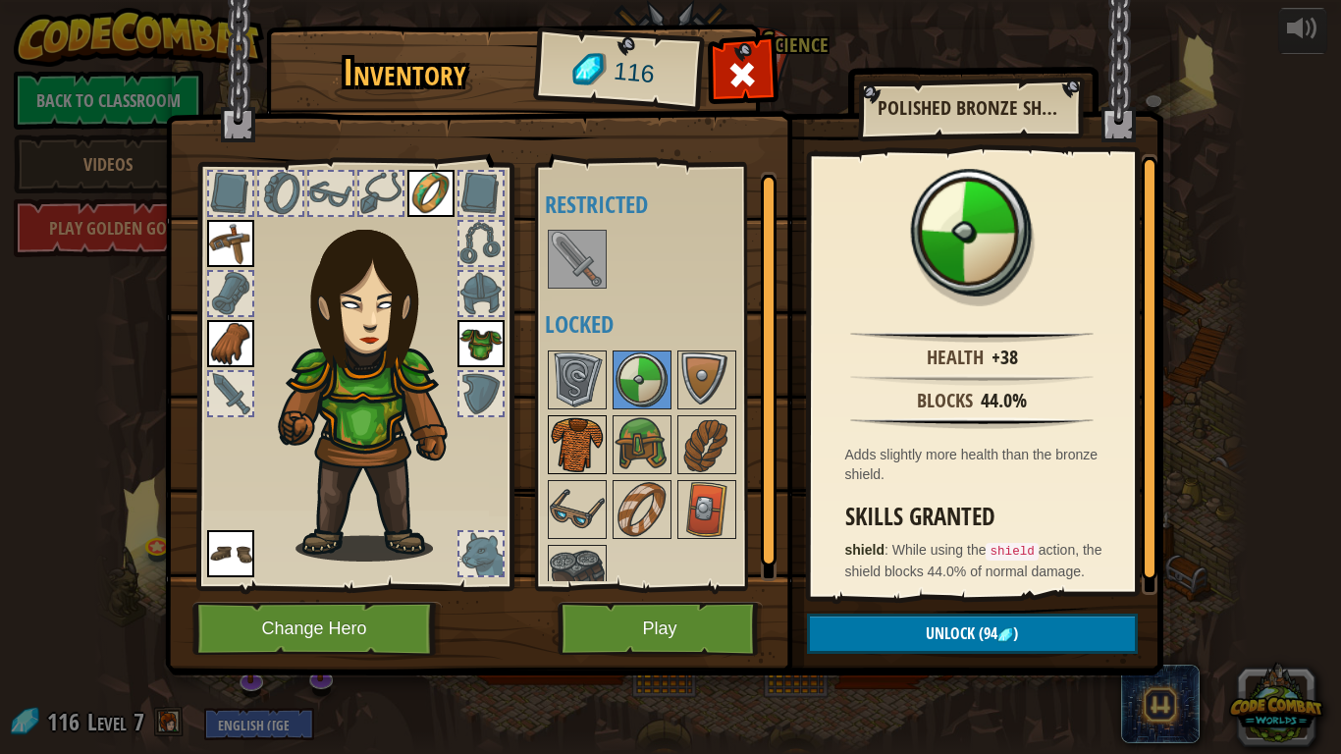
click at [575, 450] on img at bounding box center [577, 444] width 55 height 55
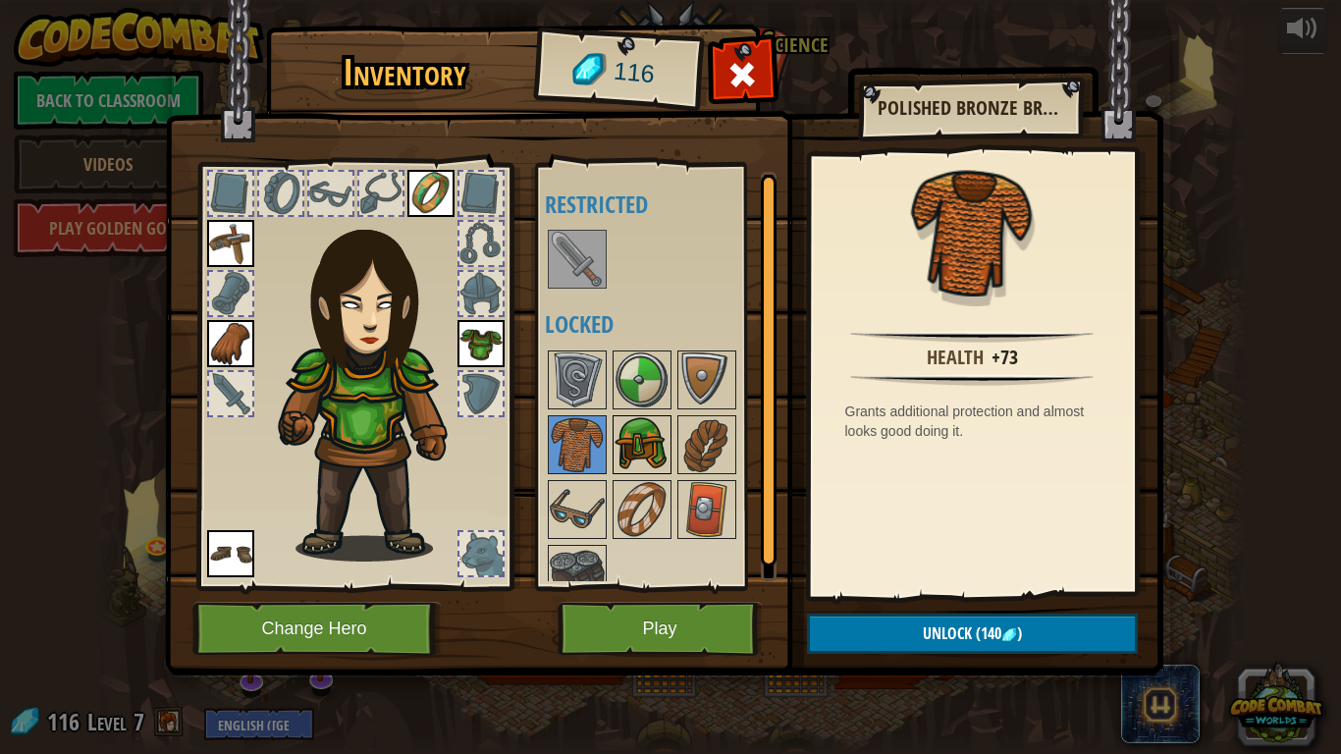
click at [621, 443] on img at bounding box center [641, 444] width 55 height 55
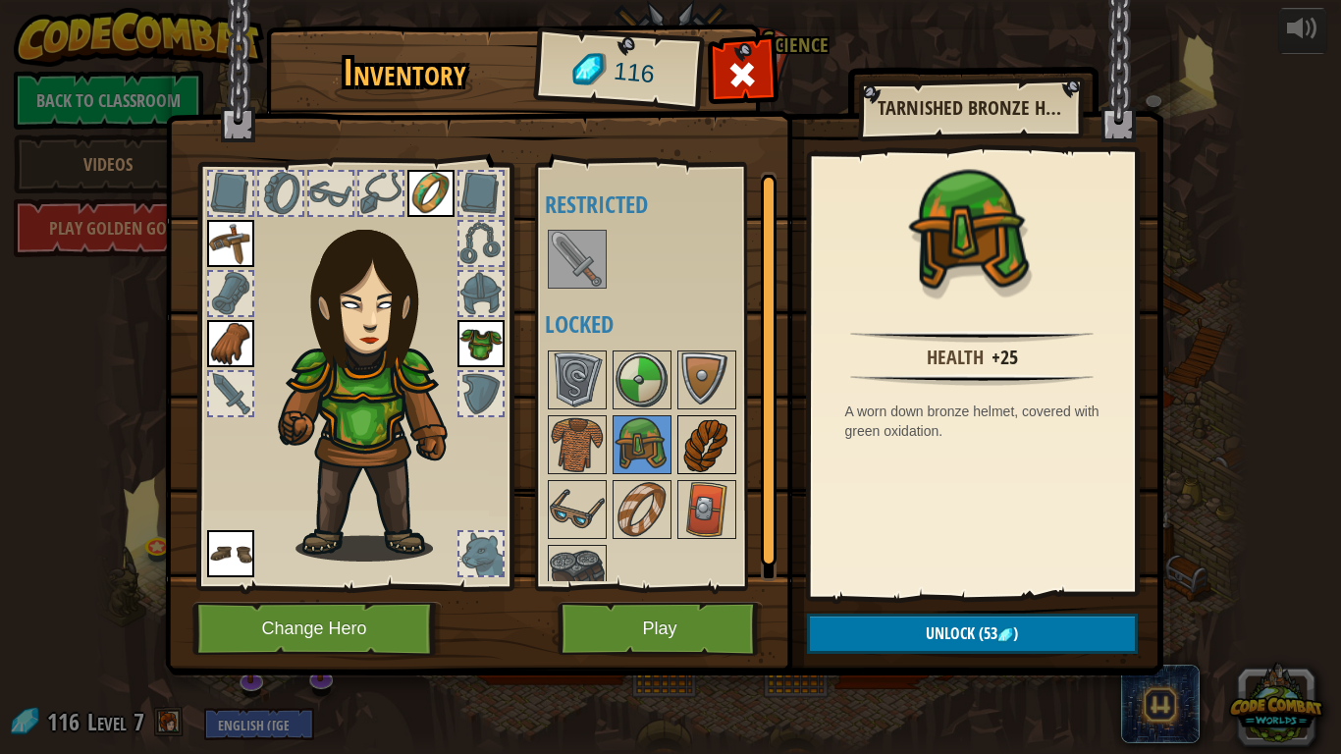
click at [692, 447] on img at bounding box center [706, 444] width 55 height 55
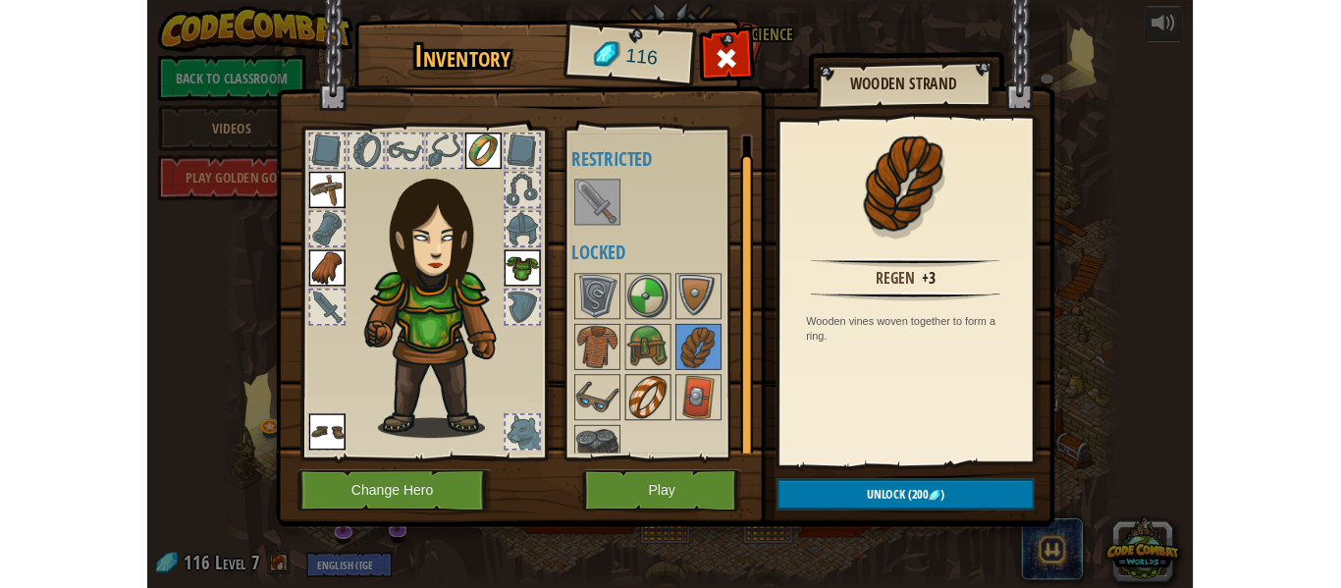
scroll to position [26, 0]
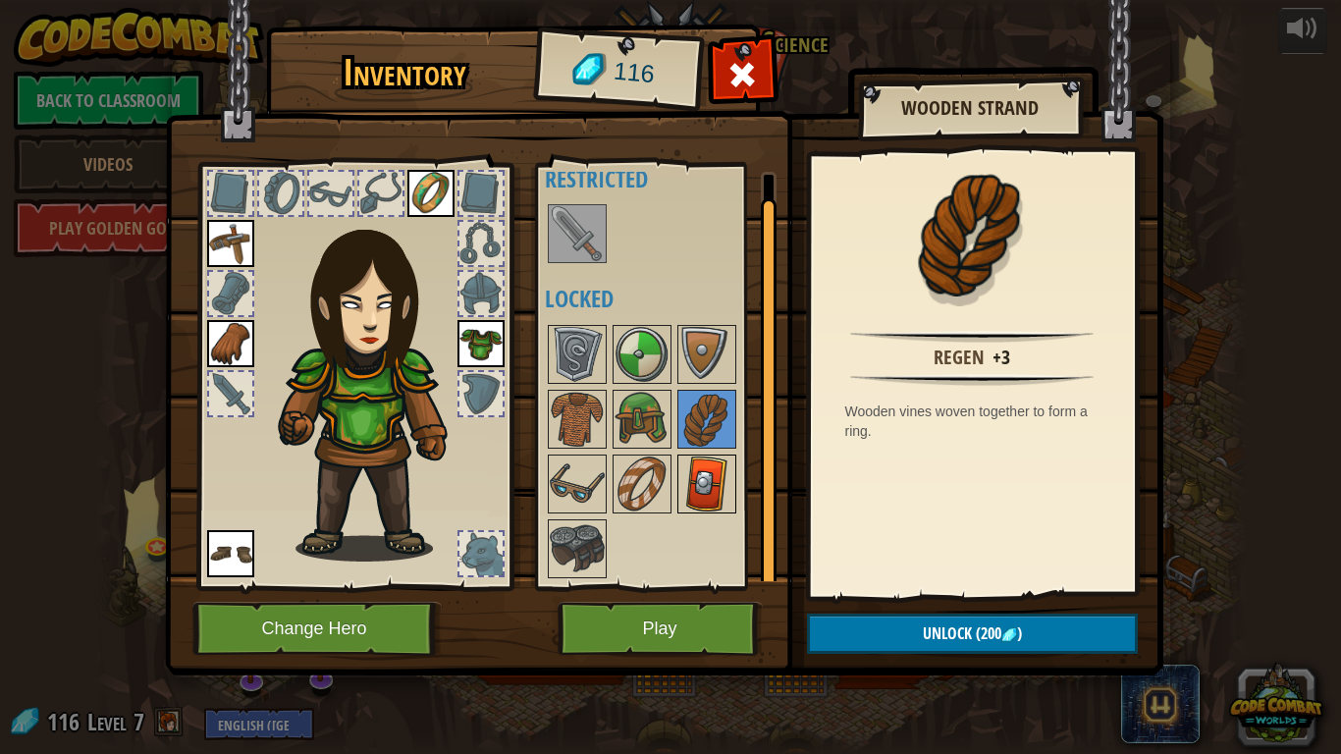
click at [697, 488] on img at bounding box center [706, 483] width 55 height 55
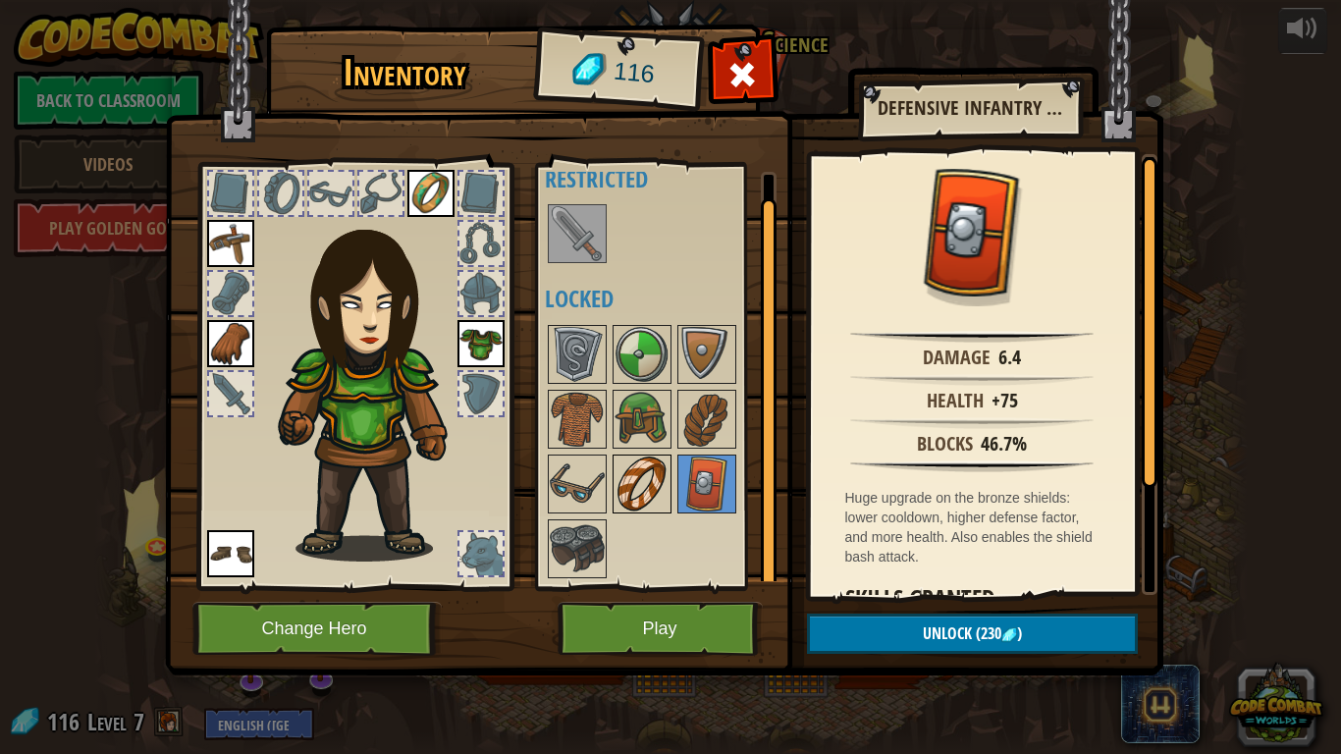
click at [661, 478] on img at bounding box center [641, 483] width 55 height 55
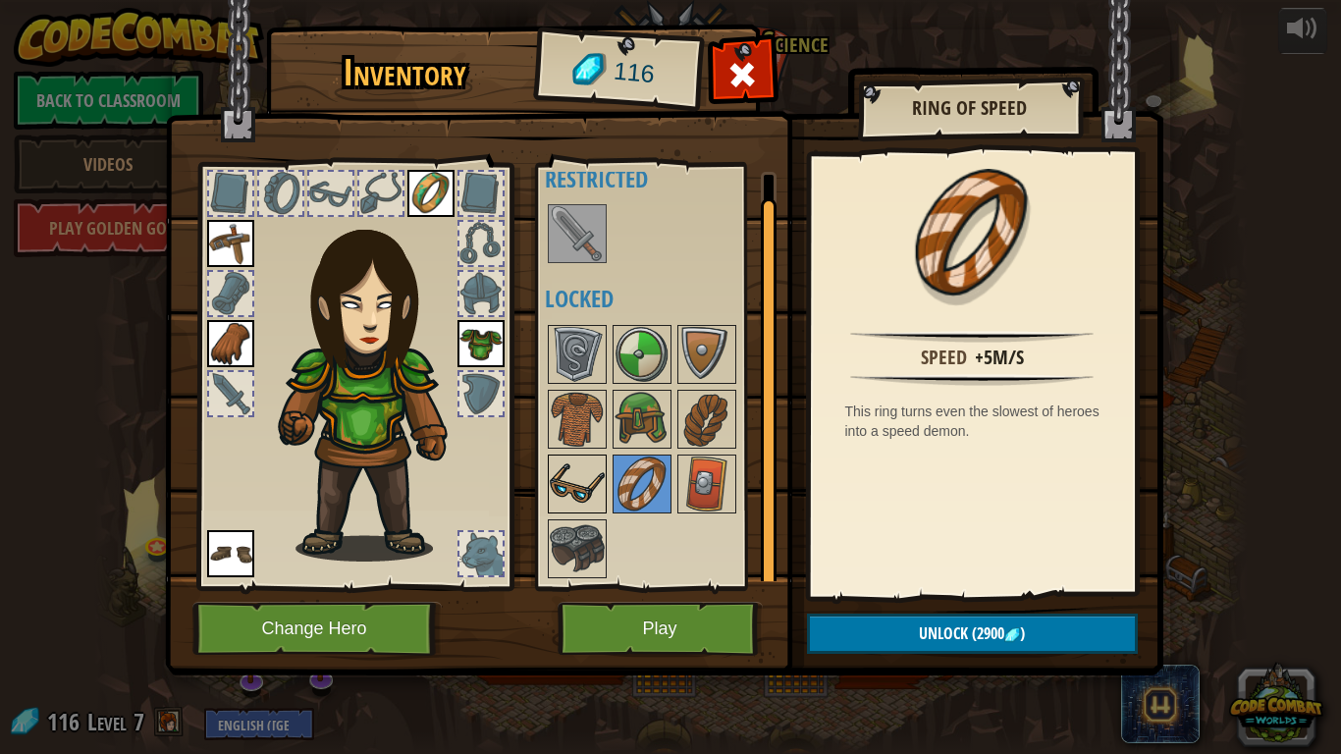
click at [588, 479] on img at bounding box center [577, 483] width 55 height 55
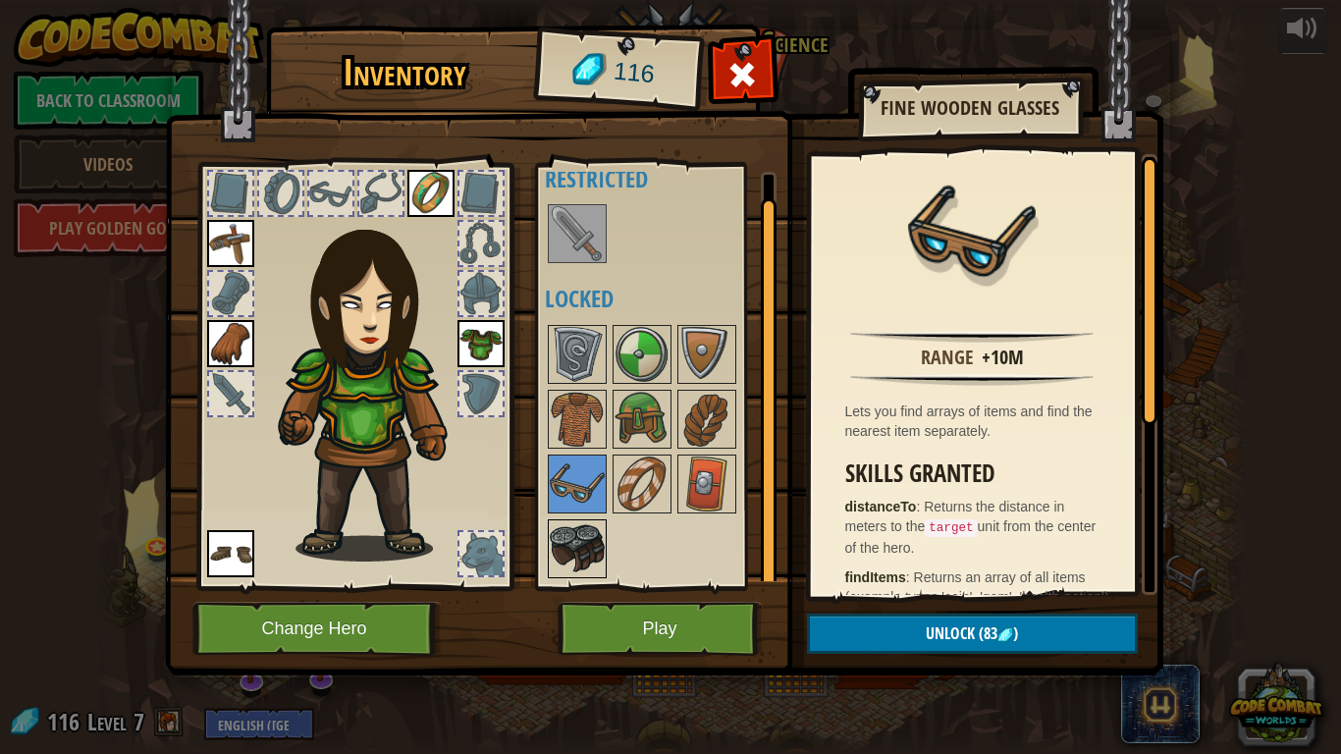
click at [589, 527] on img at bounding box center [577, 548] width 55 height 55
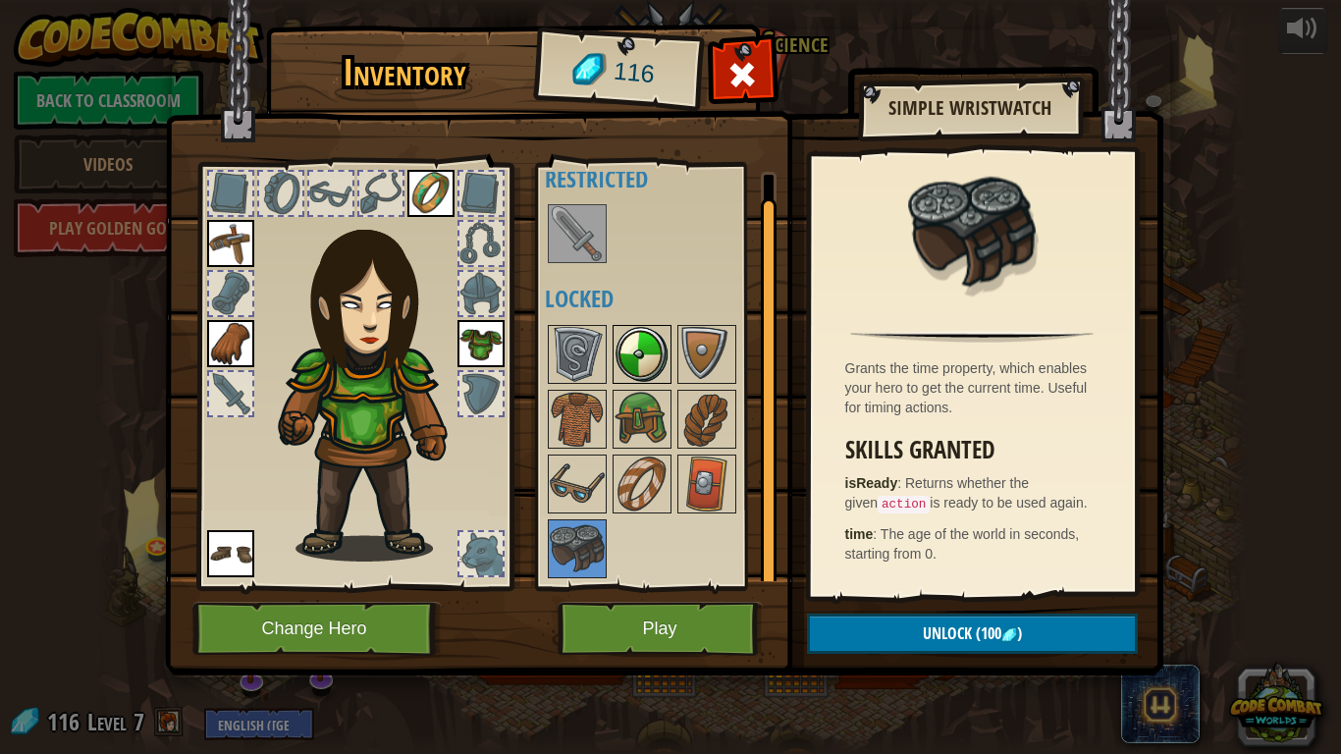
click at [627, 356] on img at bounding box center [641, 354] width 55 height 55
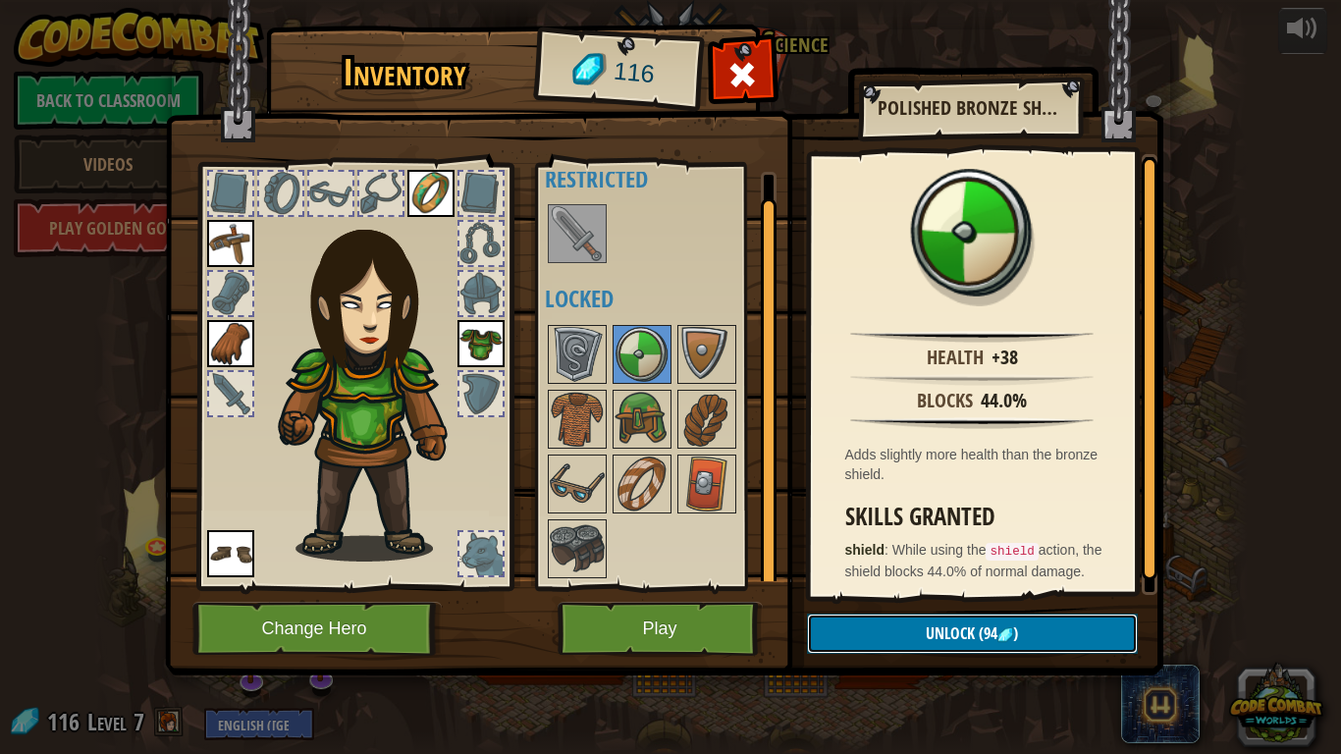
click at [997, 631] on img at bounding box center [1005, 635] width 16 height 16
click at [890, 629] on button "Confirm" at bounding box center [972, 633] width 331 height 40
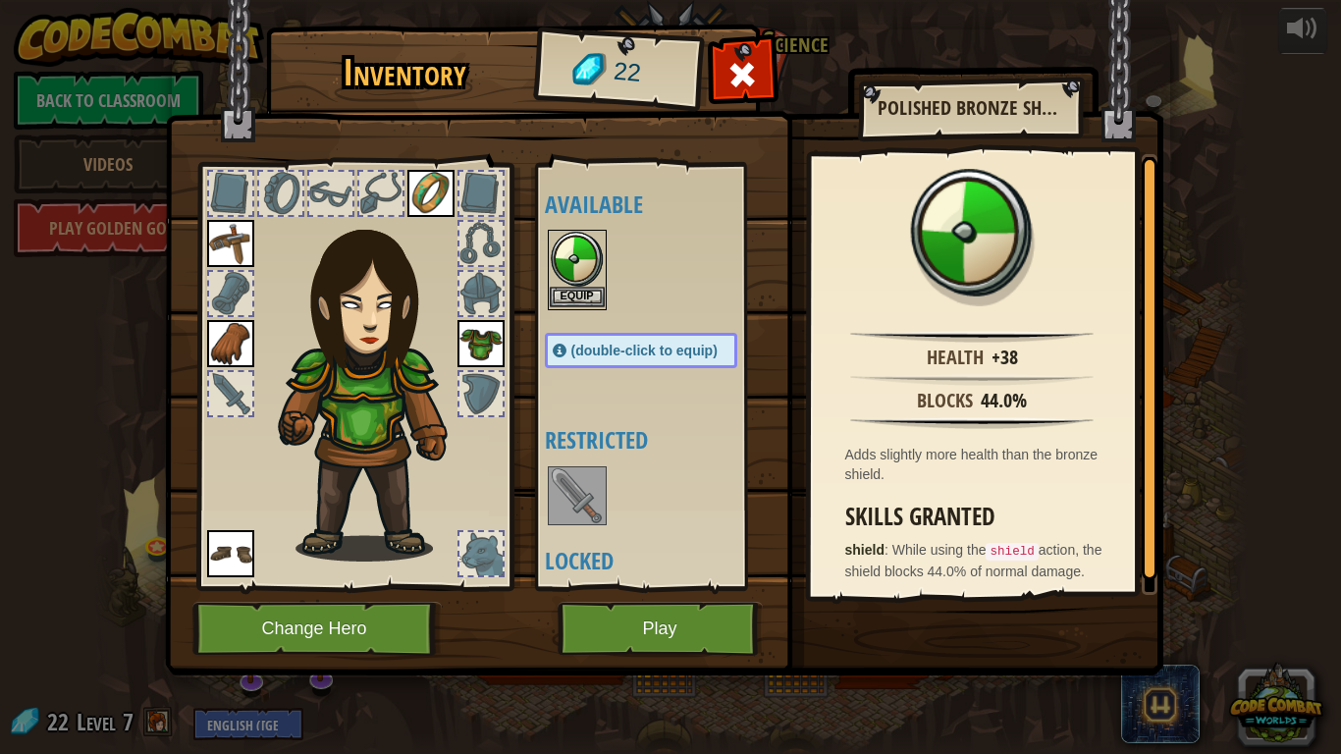
click at [576, 253] on img at bounding box center [577, 259] width 55 height 55
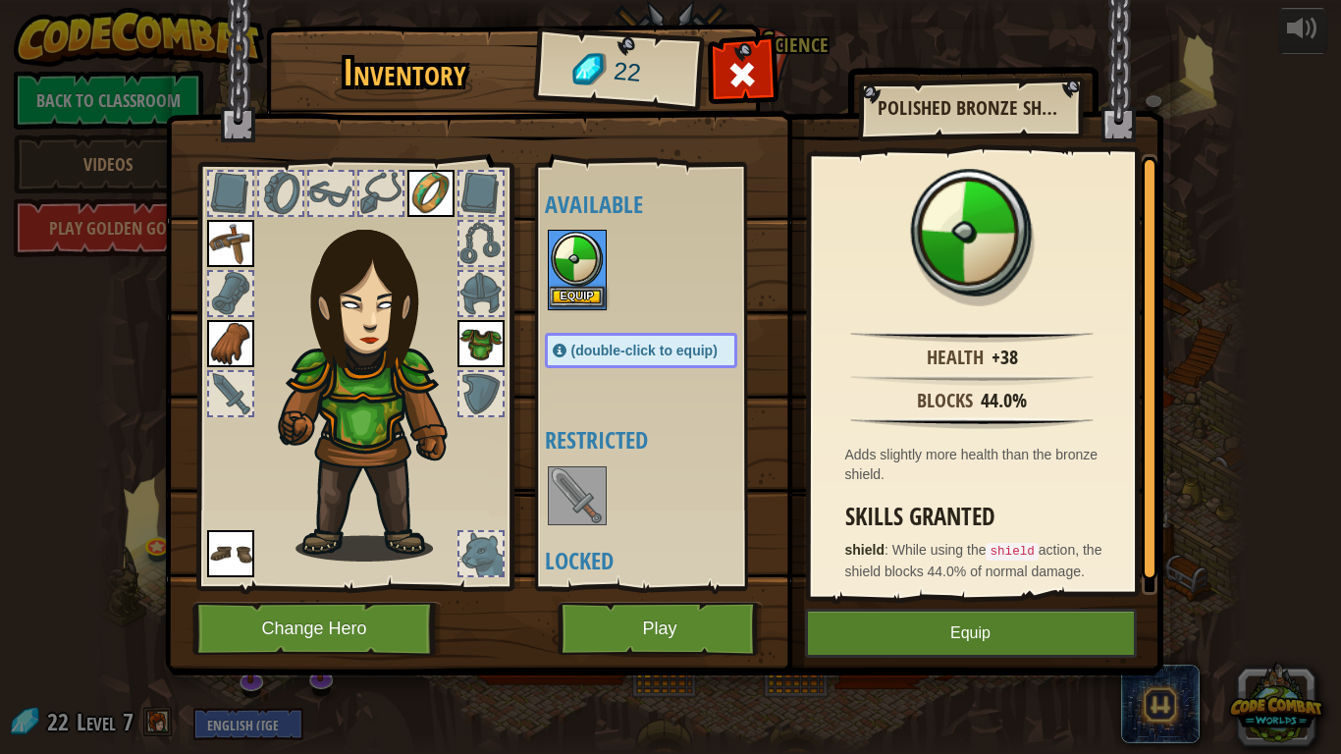
click at [576, 253] on img at bounding box center [577, 259] width 55 height 55
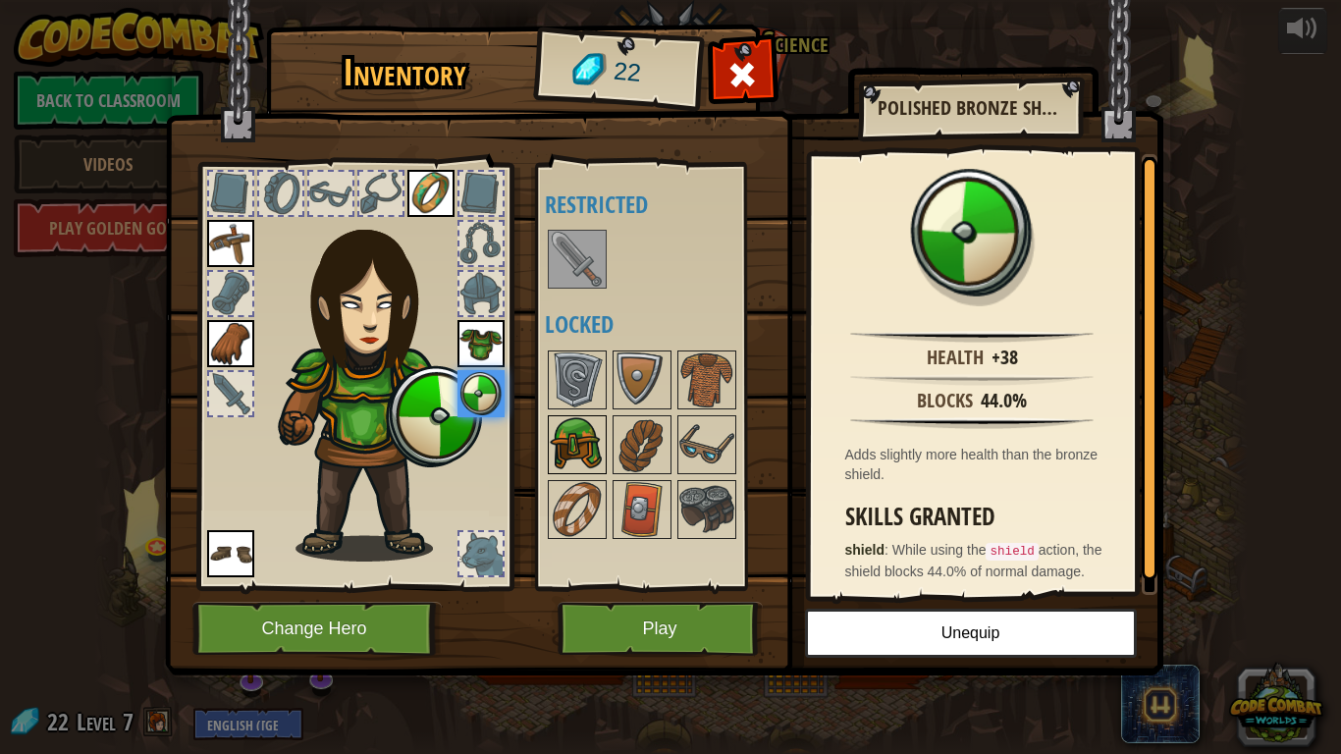
click at [583, 443] on img at bounding box center [577, 444] width 55 height 55
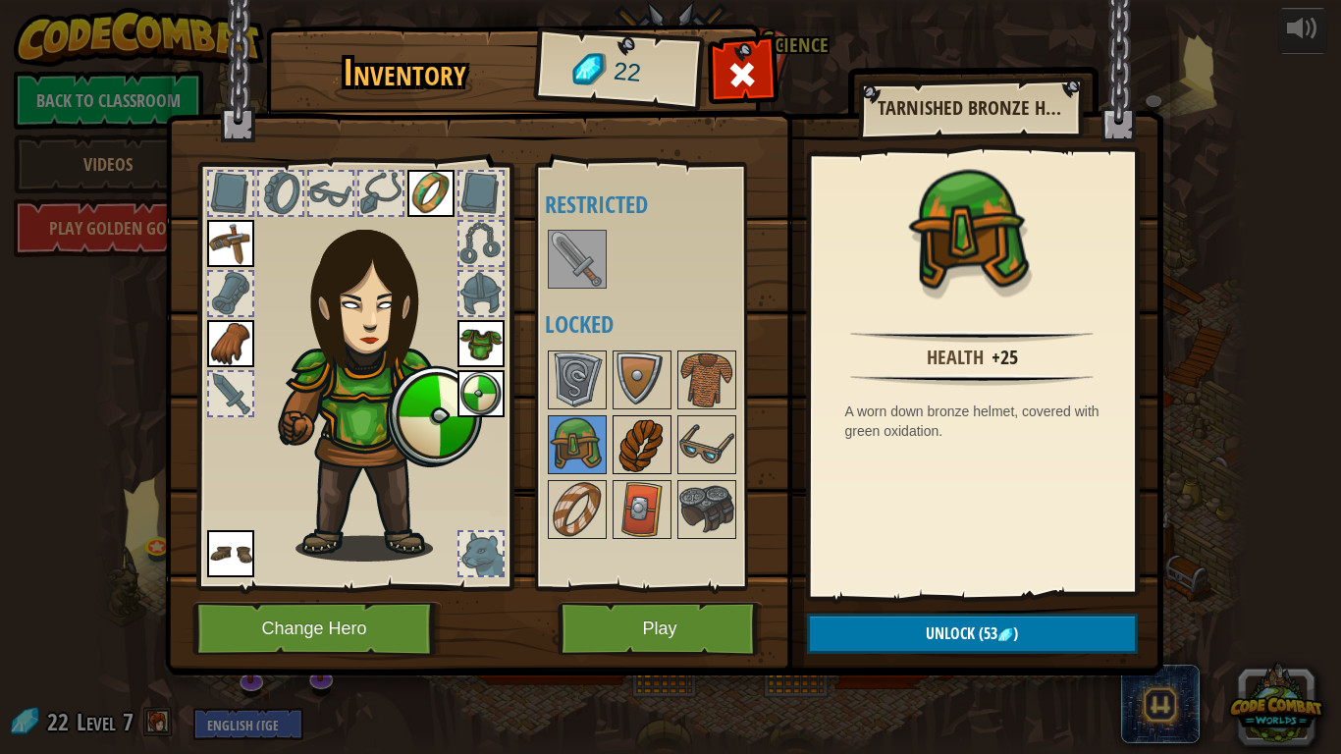
click at [645, 436] on img at bounding box center [641, 444] width 55 height 55
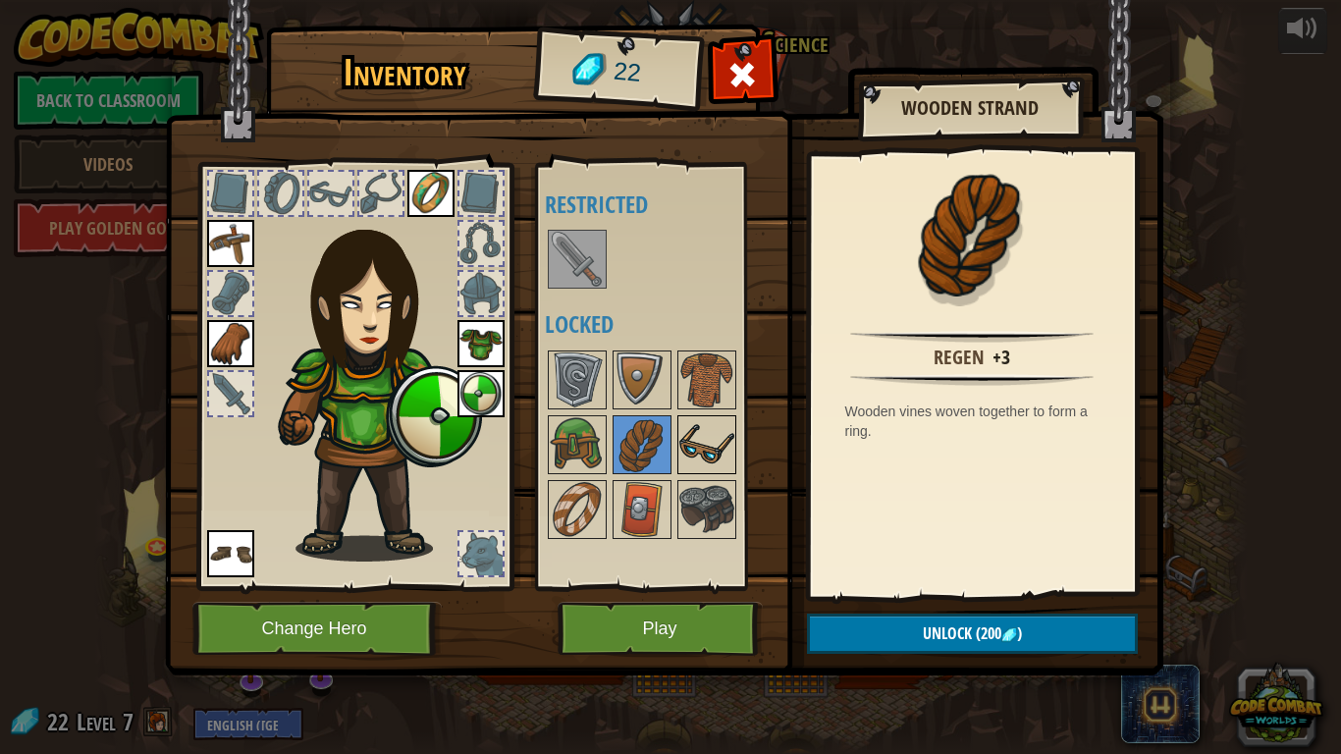
click at [686, 444] on img at bounding box center [706, 444] width 55 height 55
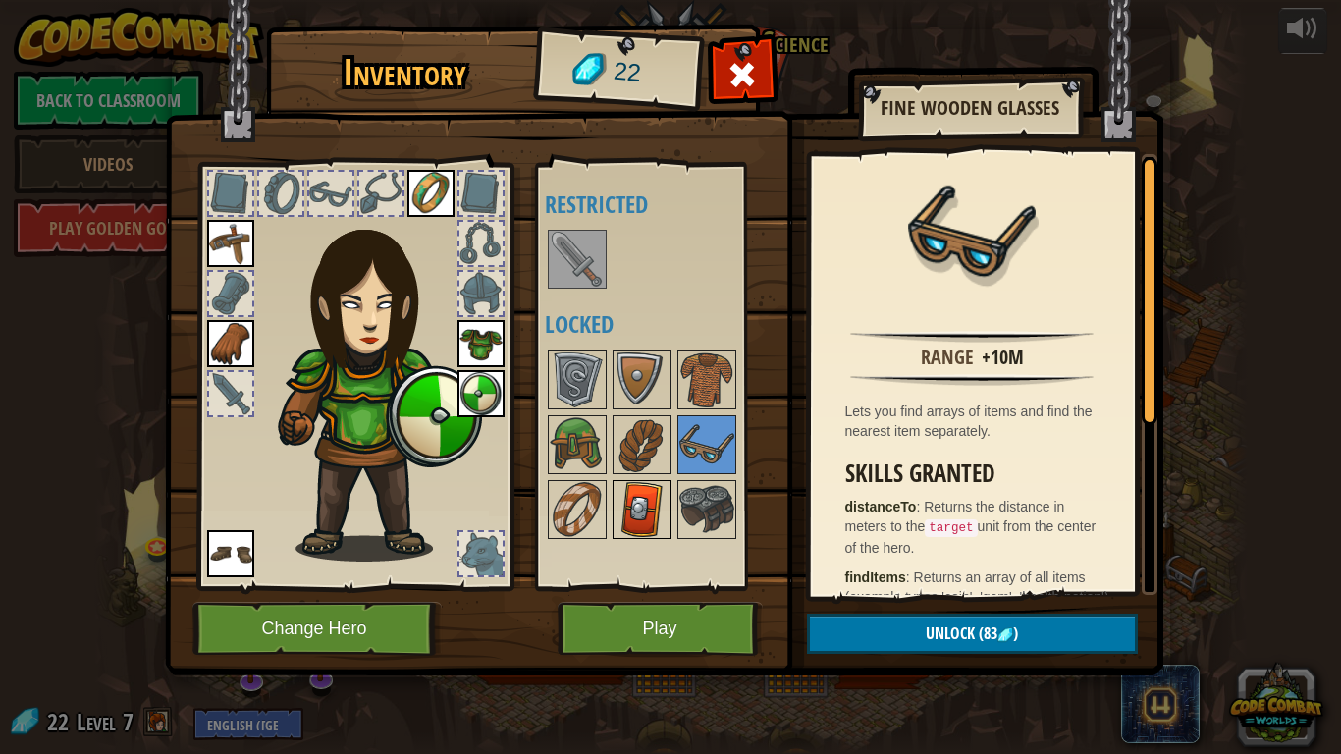
click at [662, 500] on img at bounding box center [641, 509] width 55 height 55
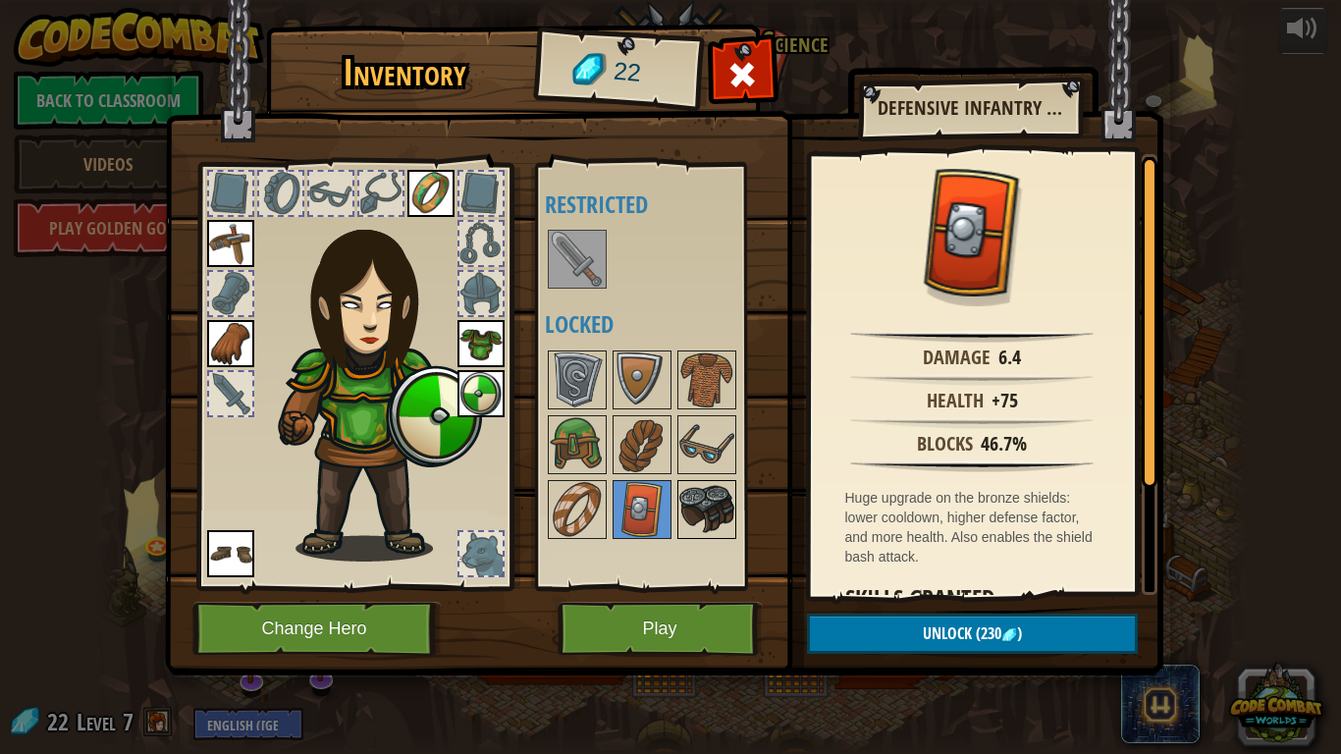
click at [697, 507] on img at bounding box center [706, 509] width 55 height 55
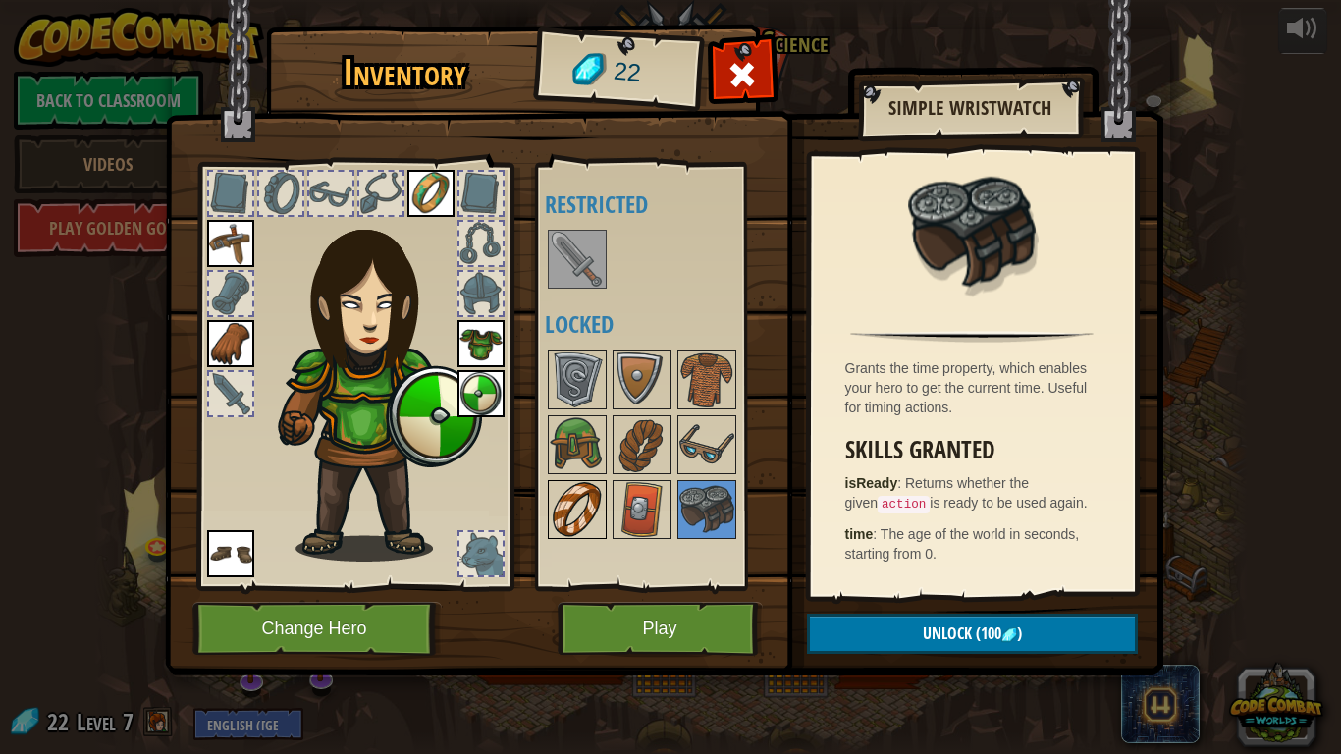
click at [570, 506] on img at bounding box center [577, 509] width 55 height 55
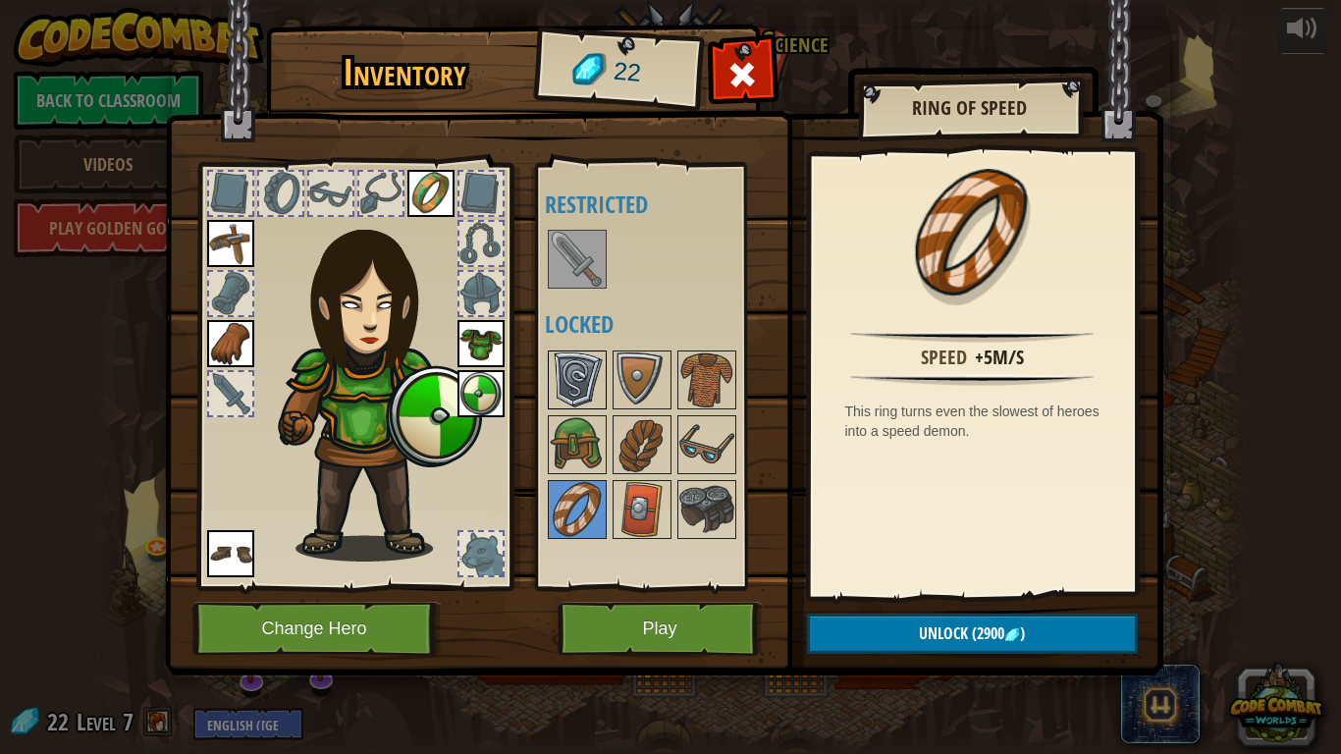
click at [583, 378] on img at bounding box center [577, 379] width 55 height 55
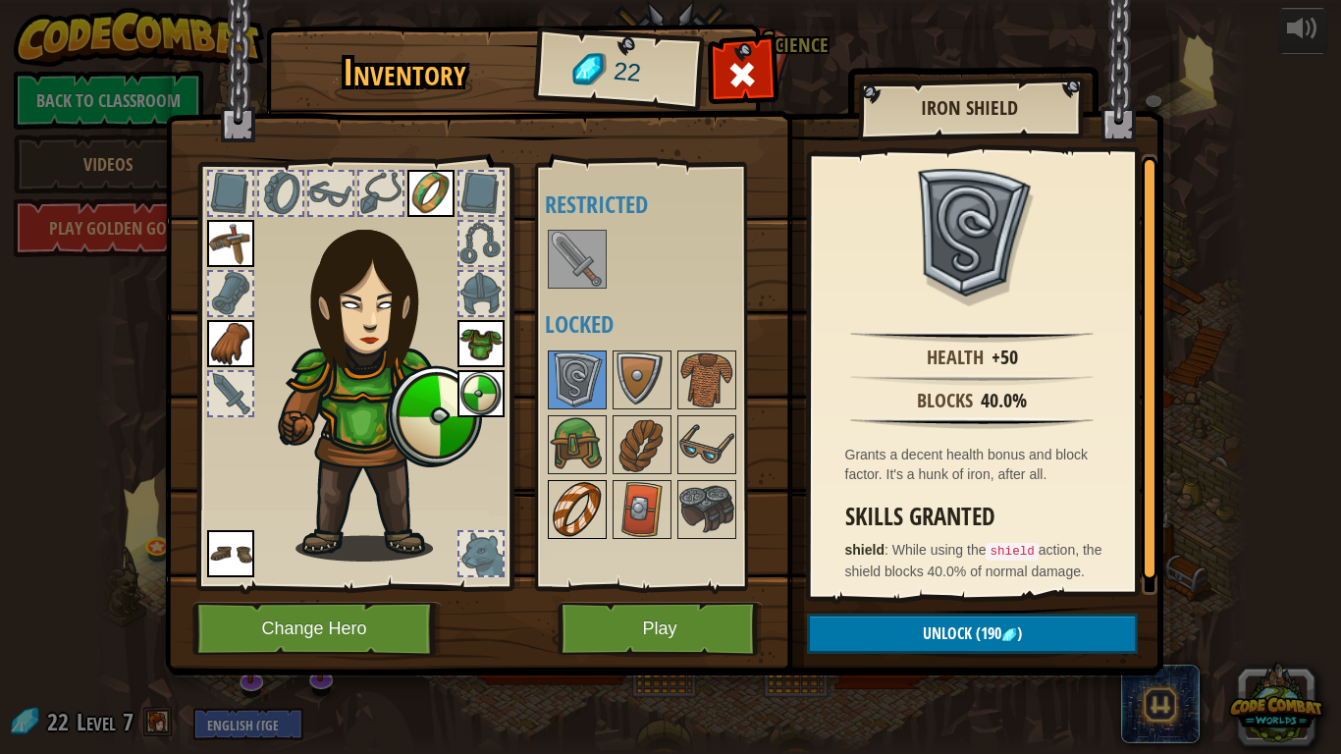
click at [582, 522] on img at bounding box center [577, 509] width 55 height 55
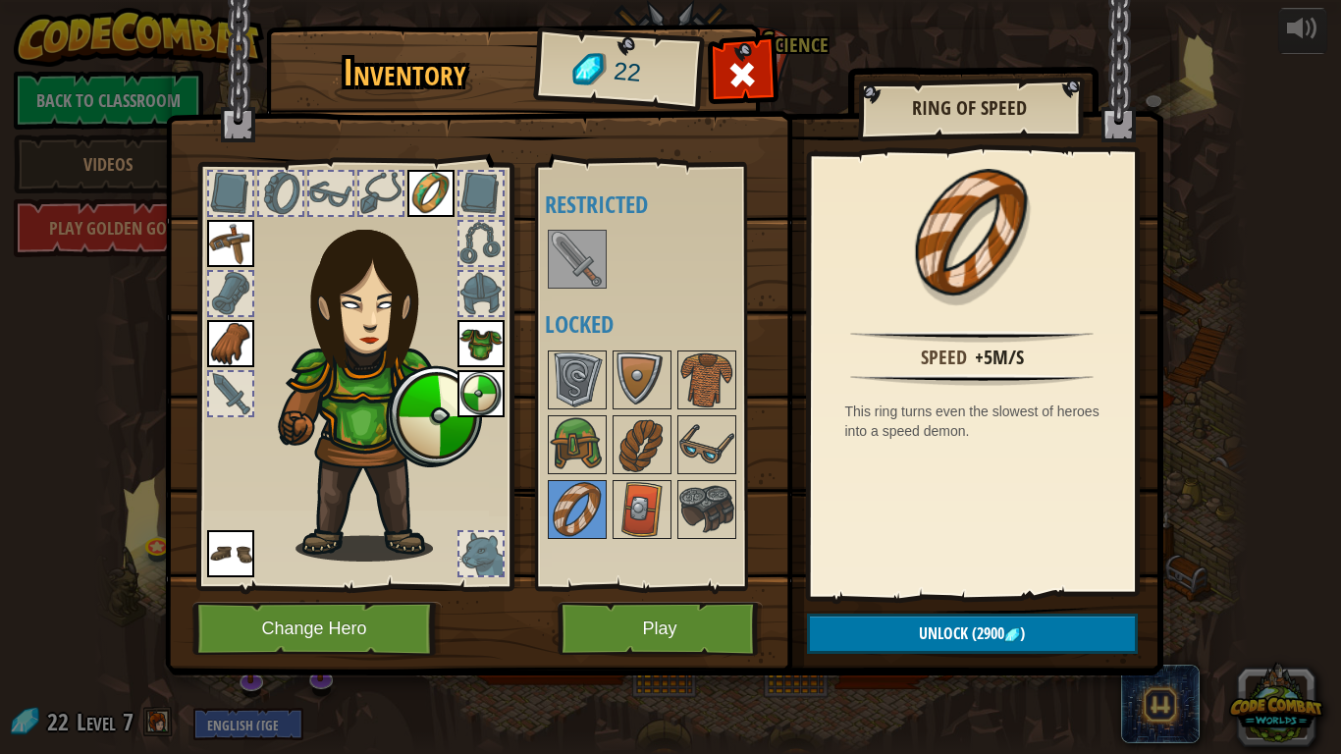
click at [671, 370] on div at bounding box center [661, 444] width 232 height 194
click at [715, 374] on img at bounding box center [706, 379] width 55 height 55
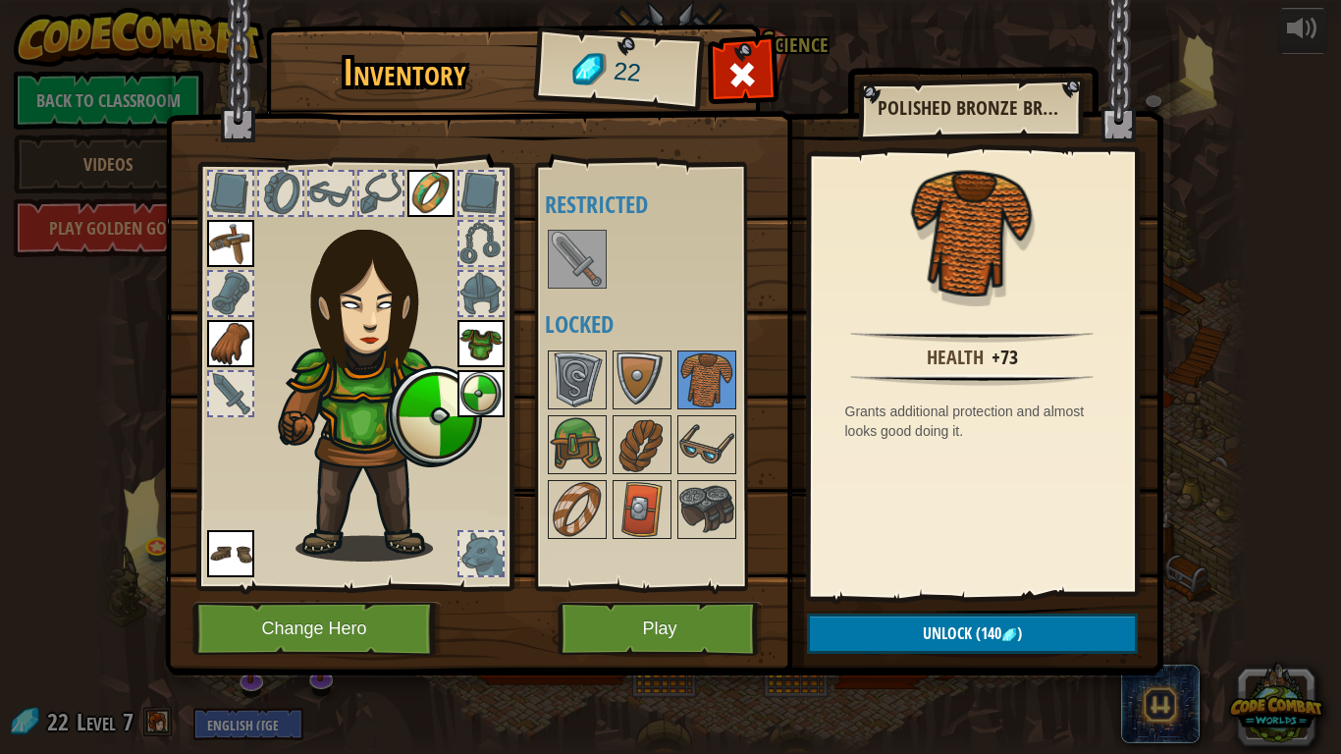
click at [483, 334] on img at bounding box center [480, 343] width 47 height 47
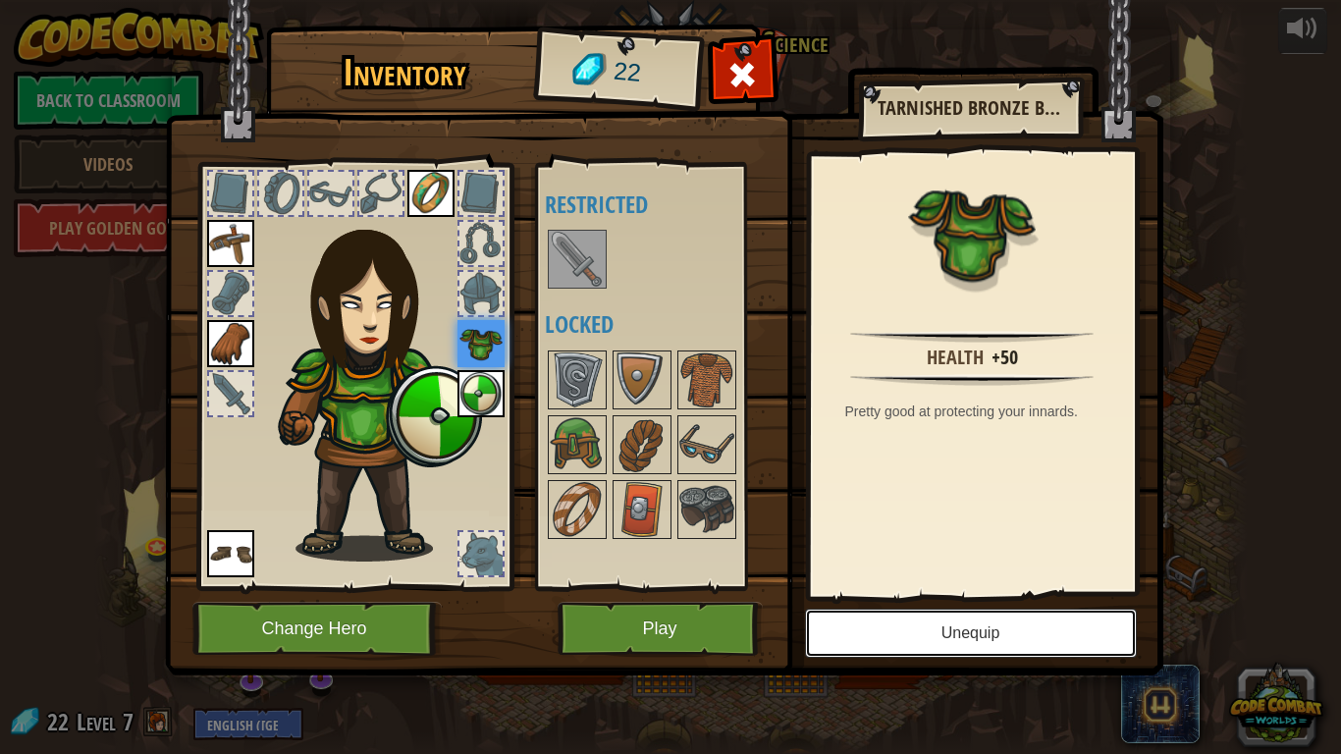
click at [979, 637] on button "Unequip" at bounding box center [971, 633] width 332 height 49
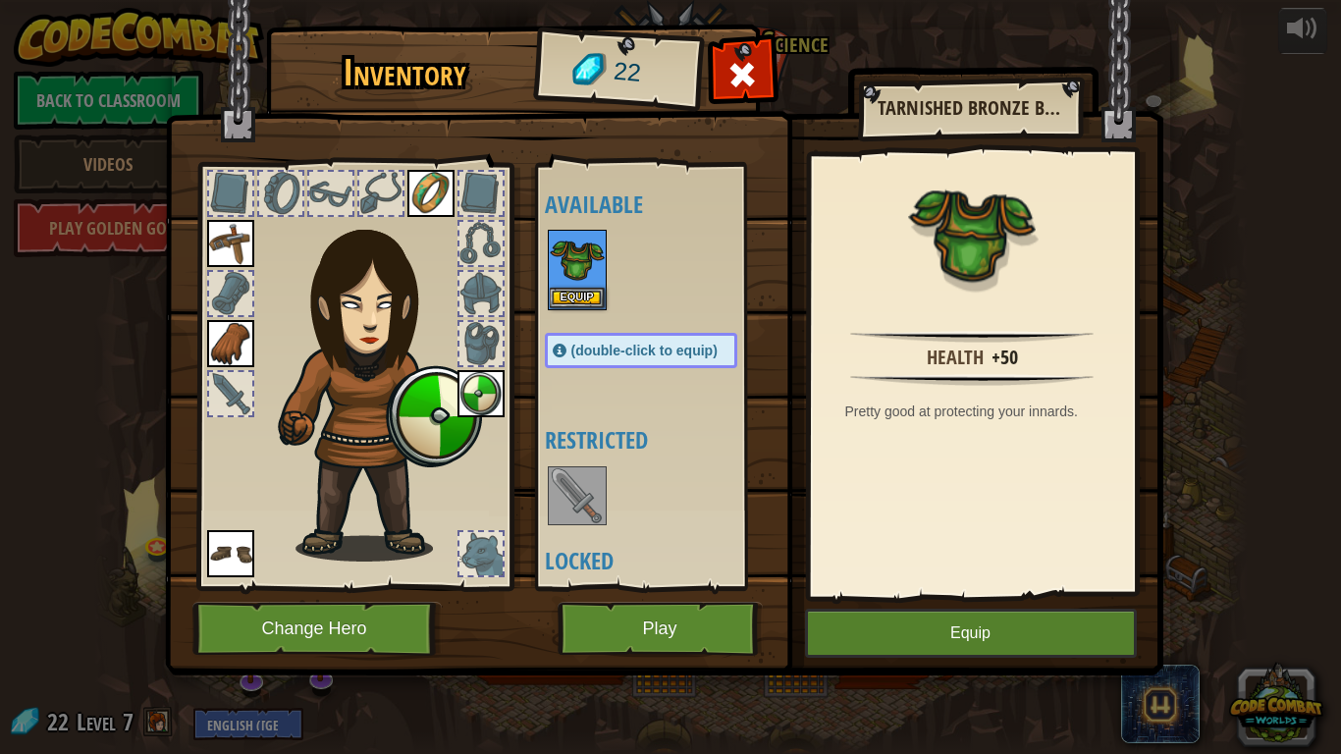
click at [486, 384] on img at bounding box center [480, 393] width 47 height 47
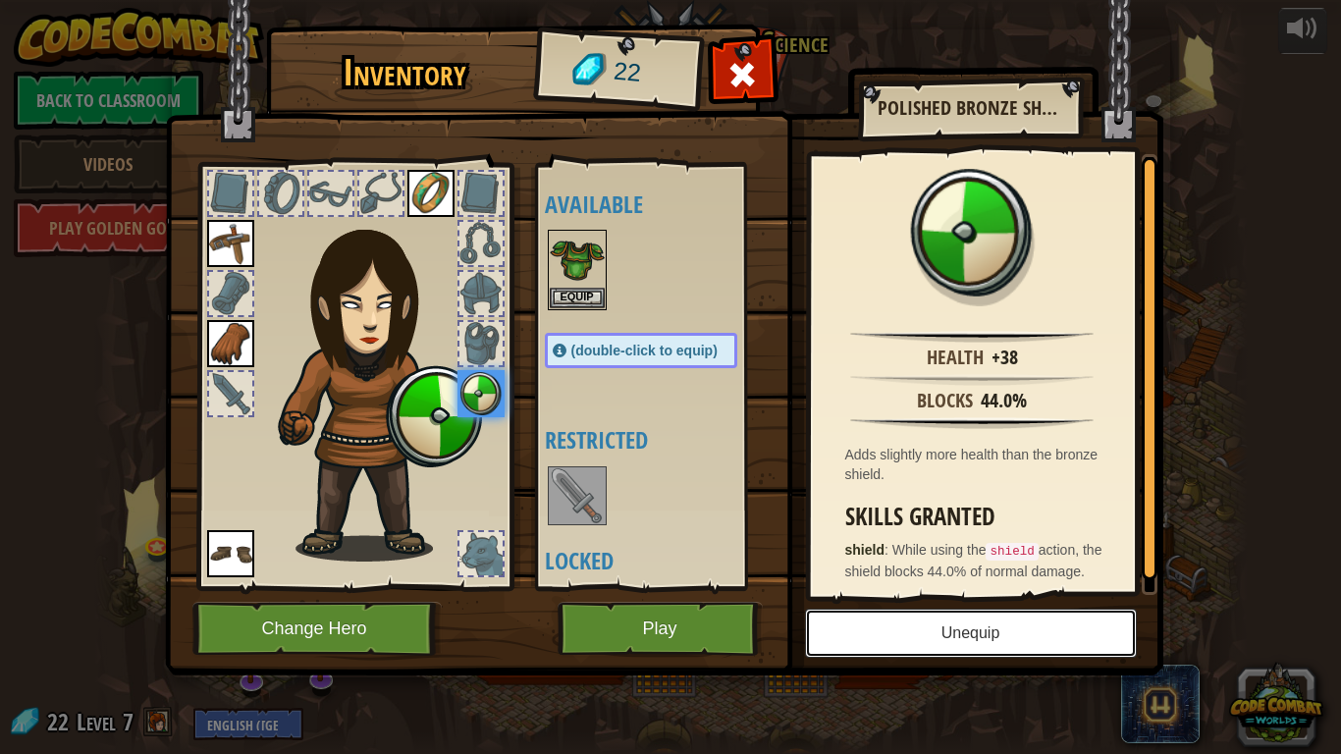
click at [895, 640] on button "Unequip" at bounding box center [971, 633] width 332 height 49
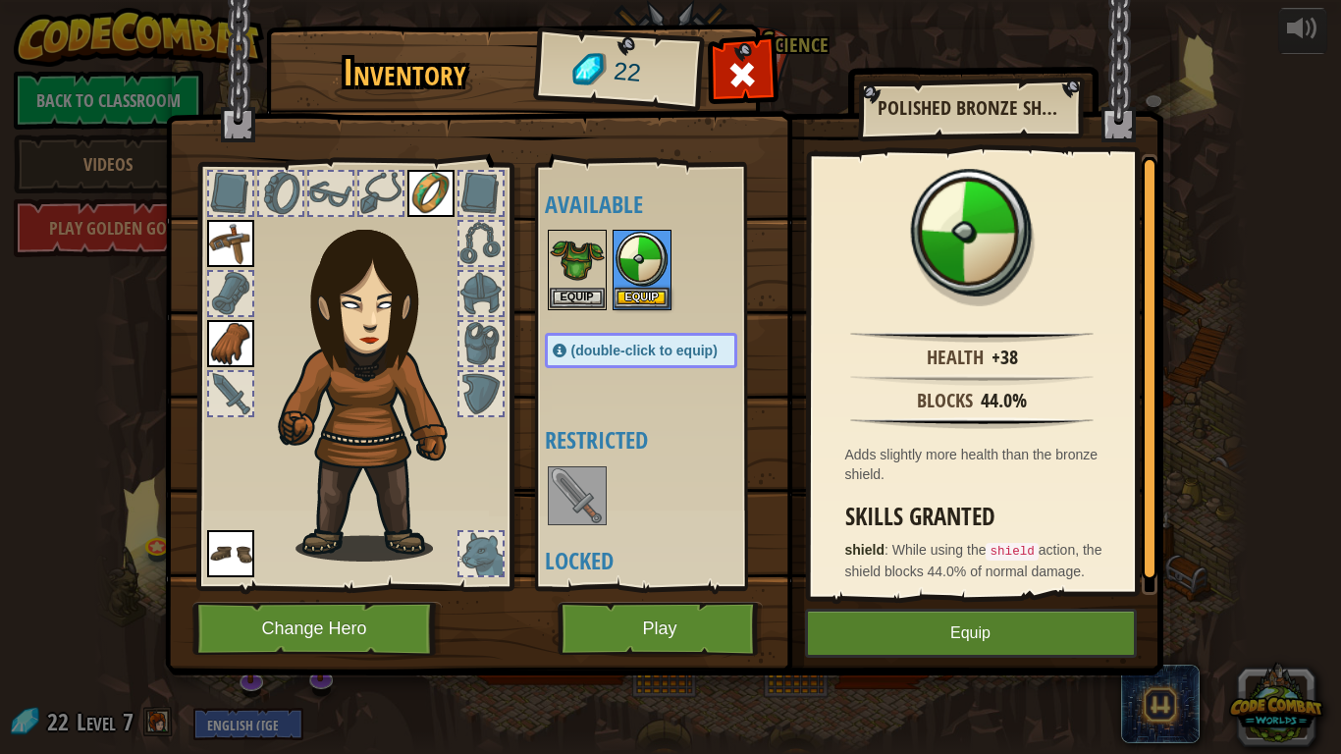
click at [419, 189] on img at bounding box center [430, 193] width 47 height 47
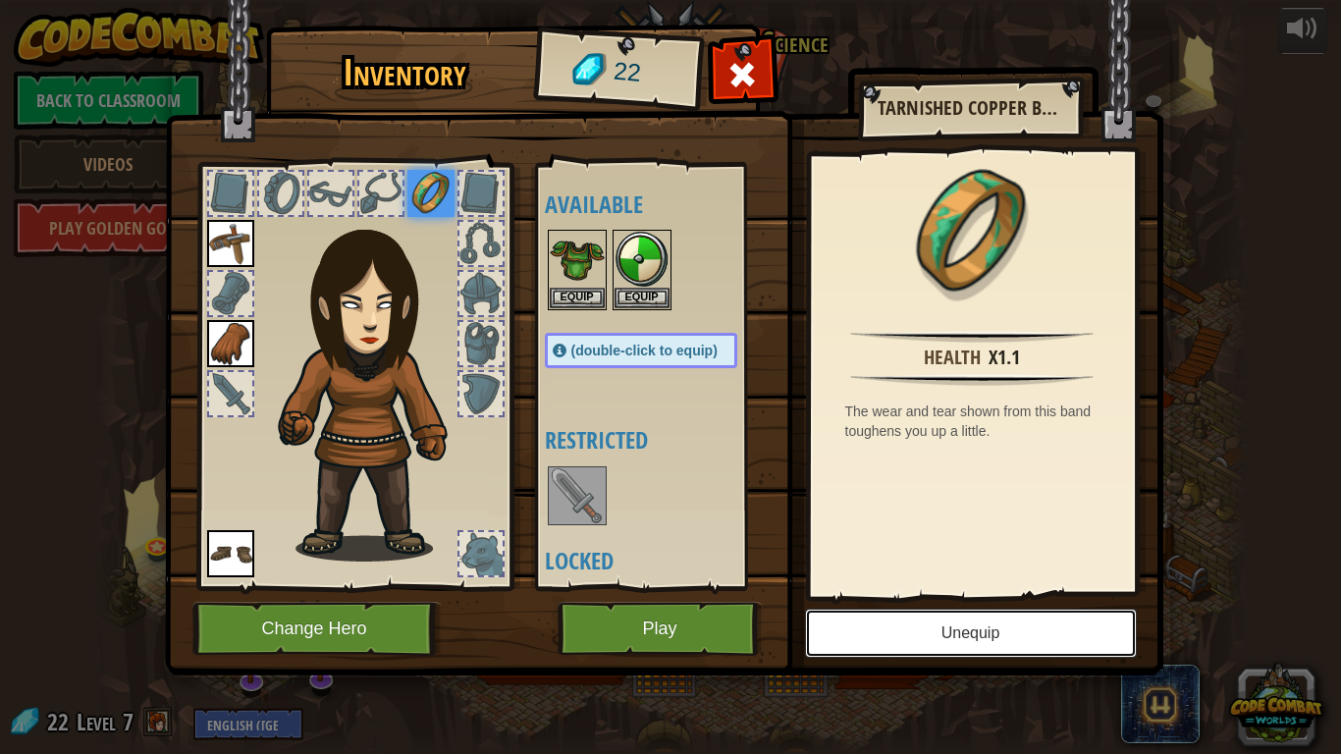
click at [960, 633] on button "Unequip" at bounding box center [971, 633] width 332 height 49
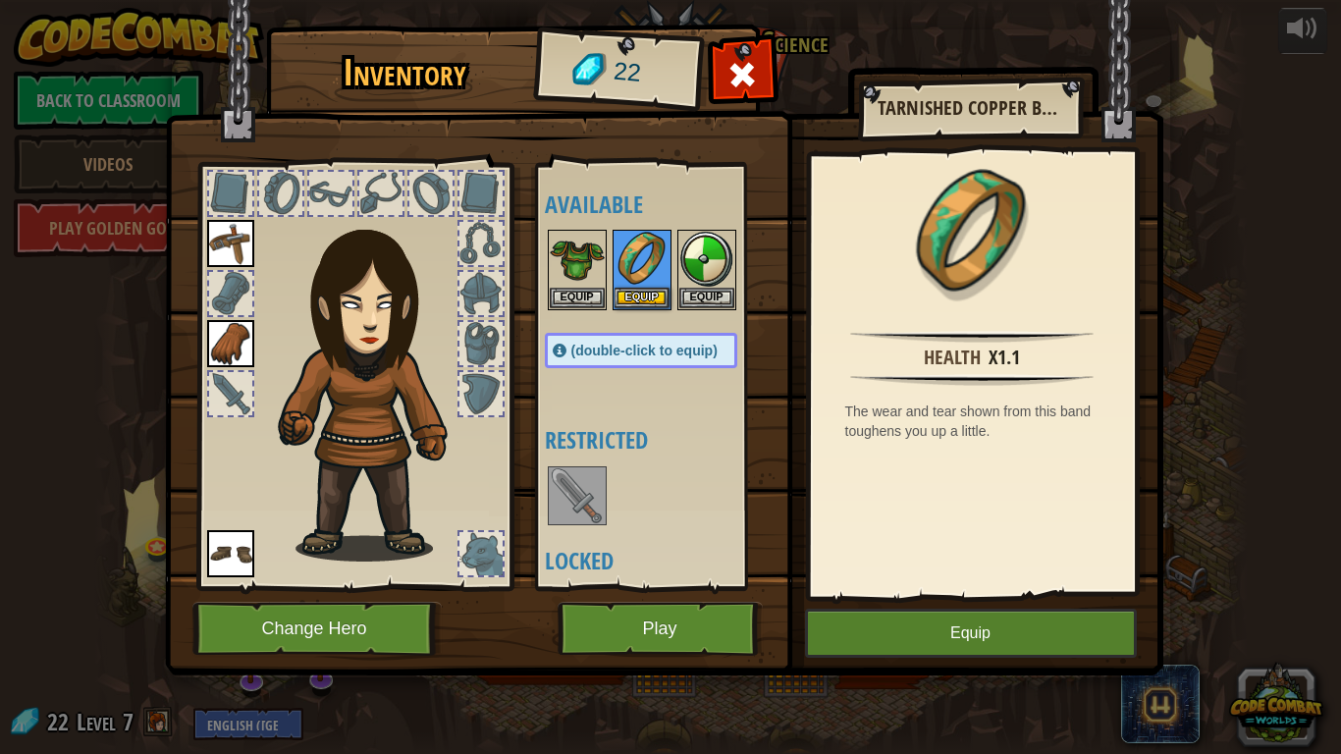
click at [245, 320] on img at bounding box center [230, 343] width 47 height 47
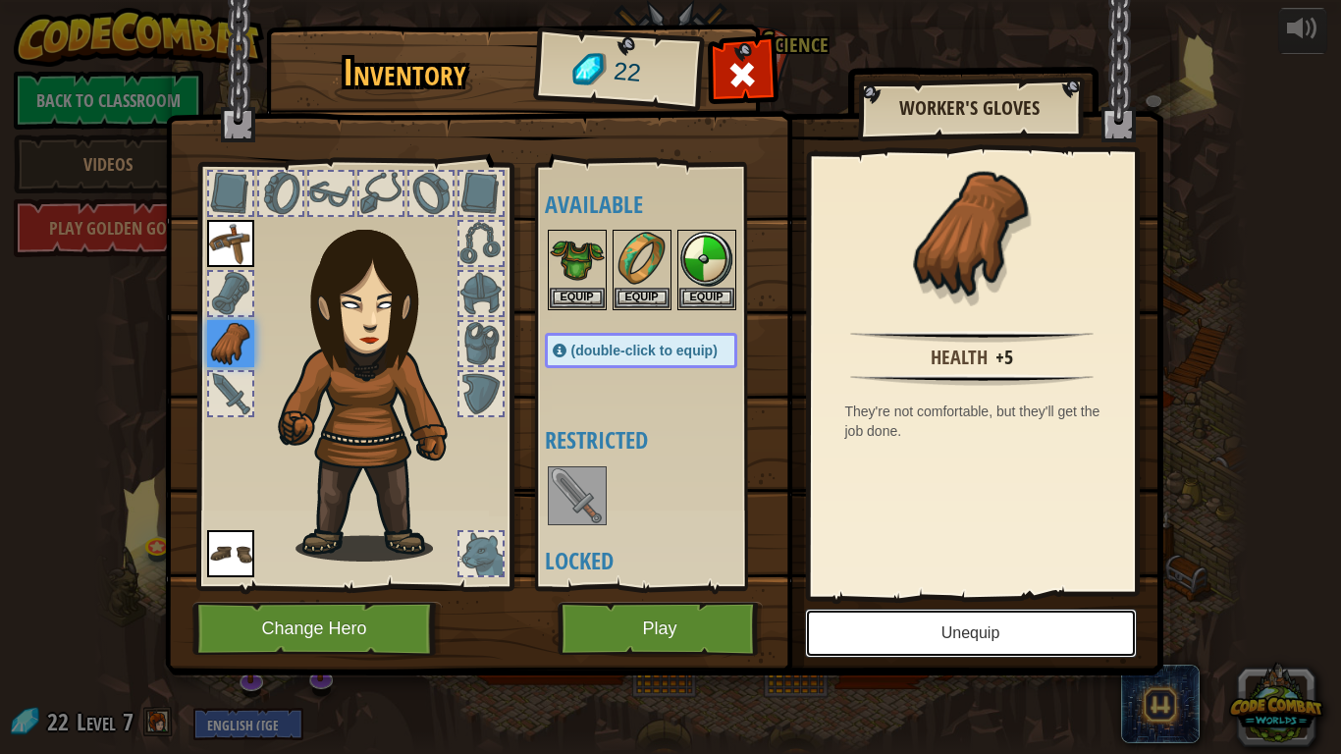
click at [938, 636] on button "Unequip" at bounding box center [971, 633] width 332 height 49
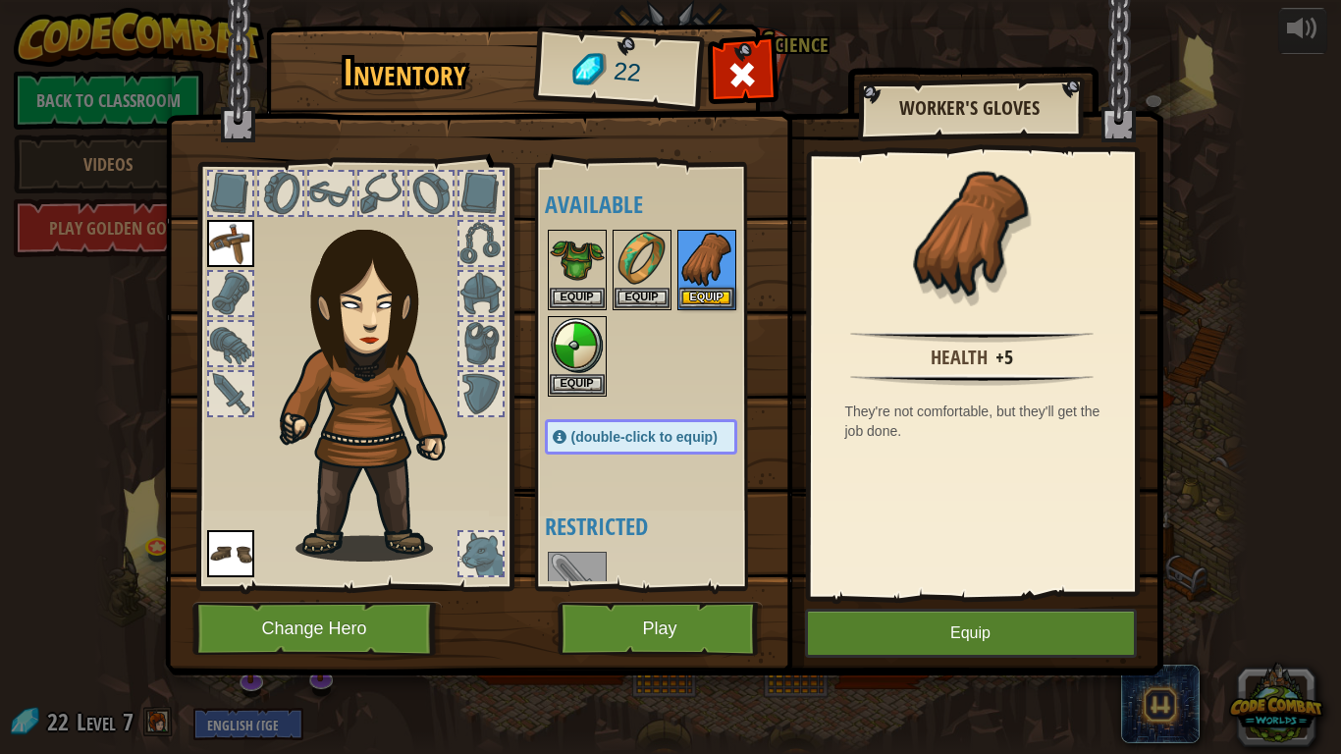
click at [230, 237] on img at bounding box center [230, 243] width 47 height 47
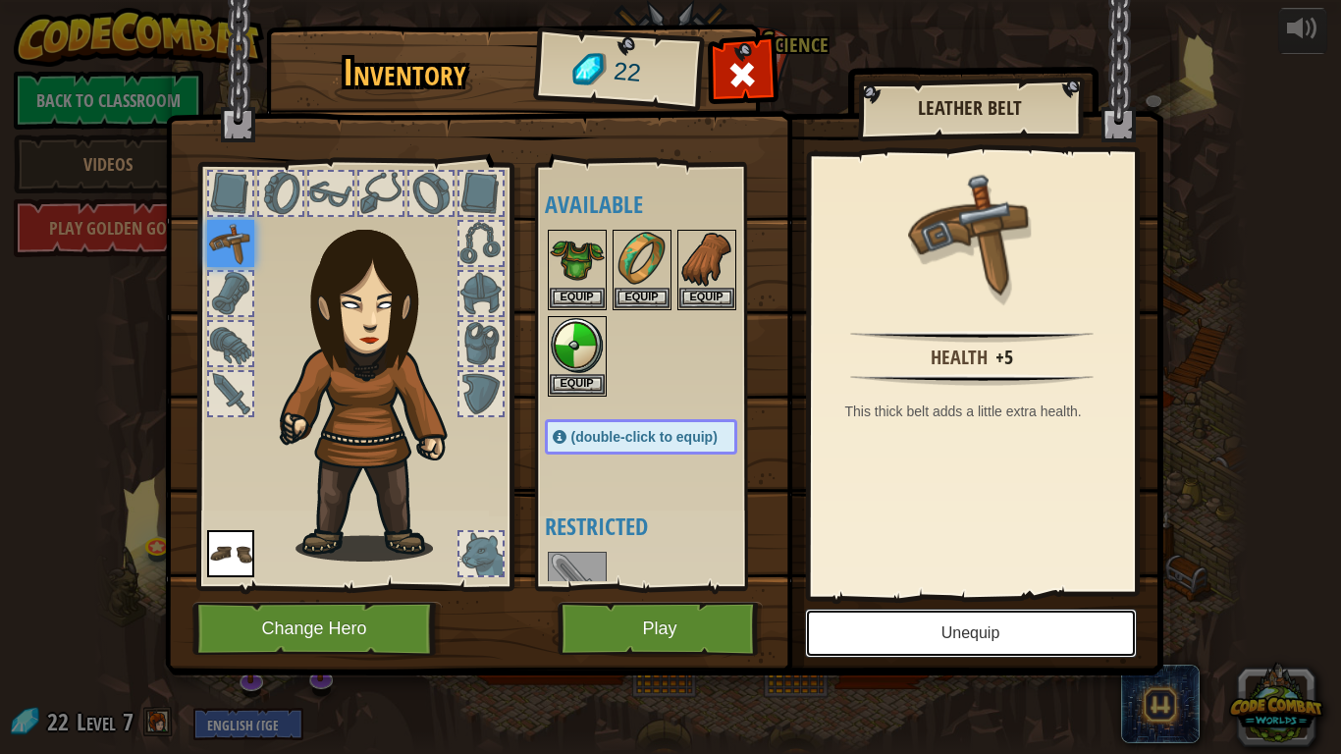
click at [936, 640] on button "Unequip" at bounding box center [971, 633] width 332 height 49
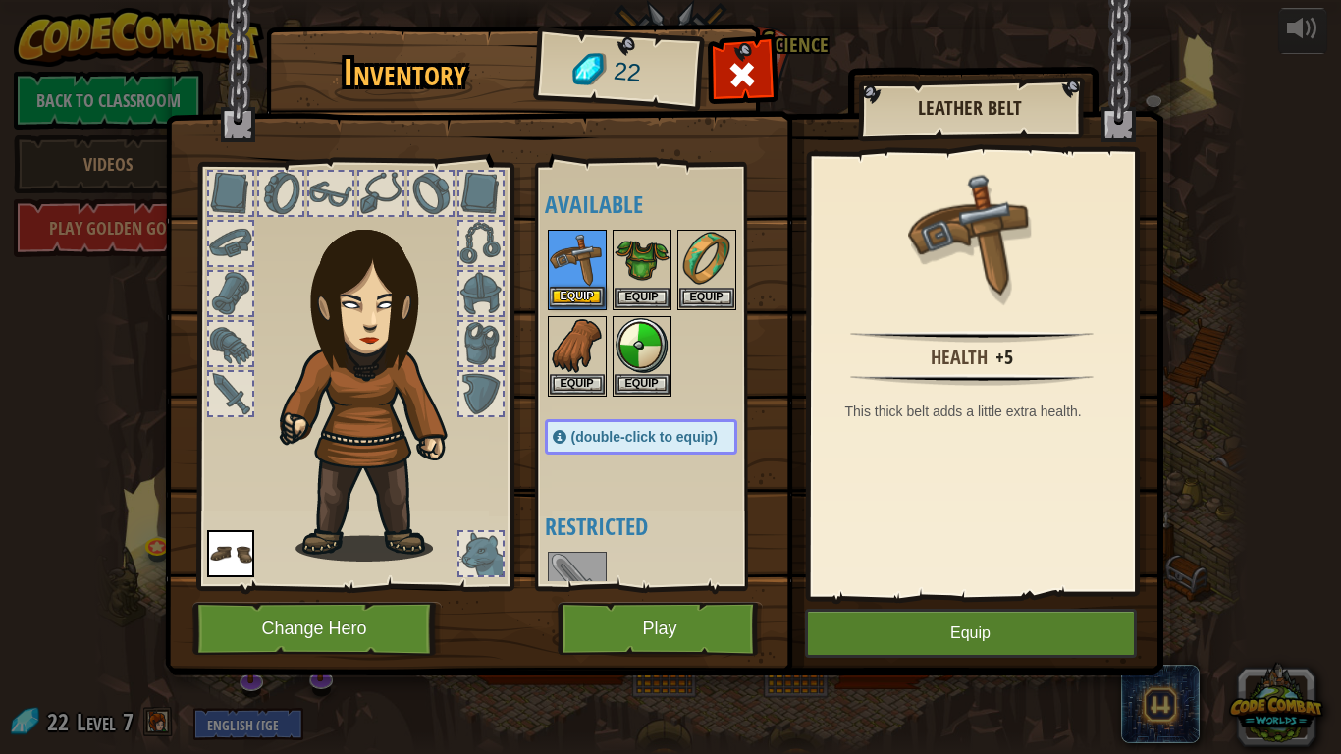
click at [580, 277] on img at bounding box center [577, 259] width 55 height 55
click at [582, 277] on img at bounding box center [577, 259] width 55 height 55
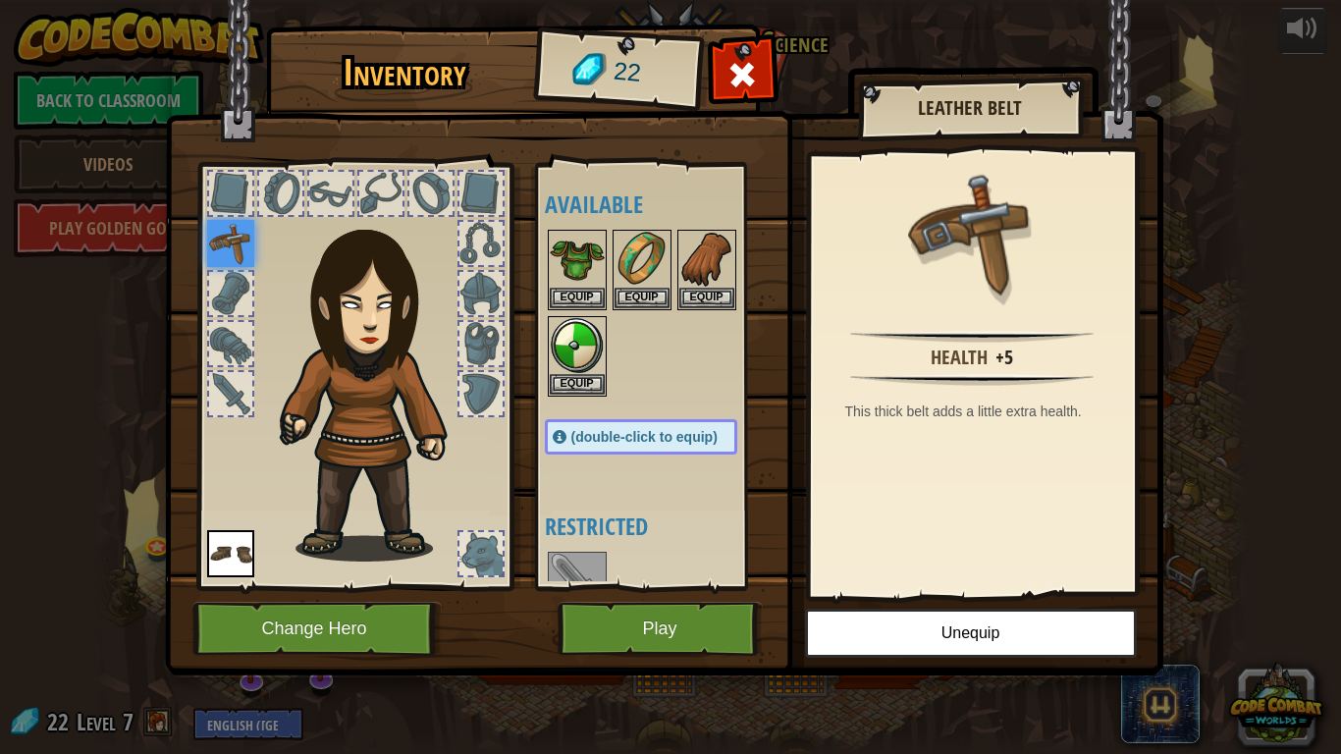
click at [606, 281] on div at bounding box center [661, 313] width 232 height 173
click at [596, 280] on img at bounding box center [577, 259] width 55 height 55
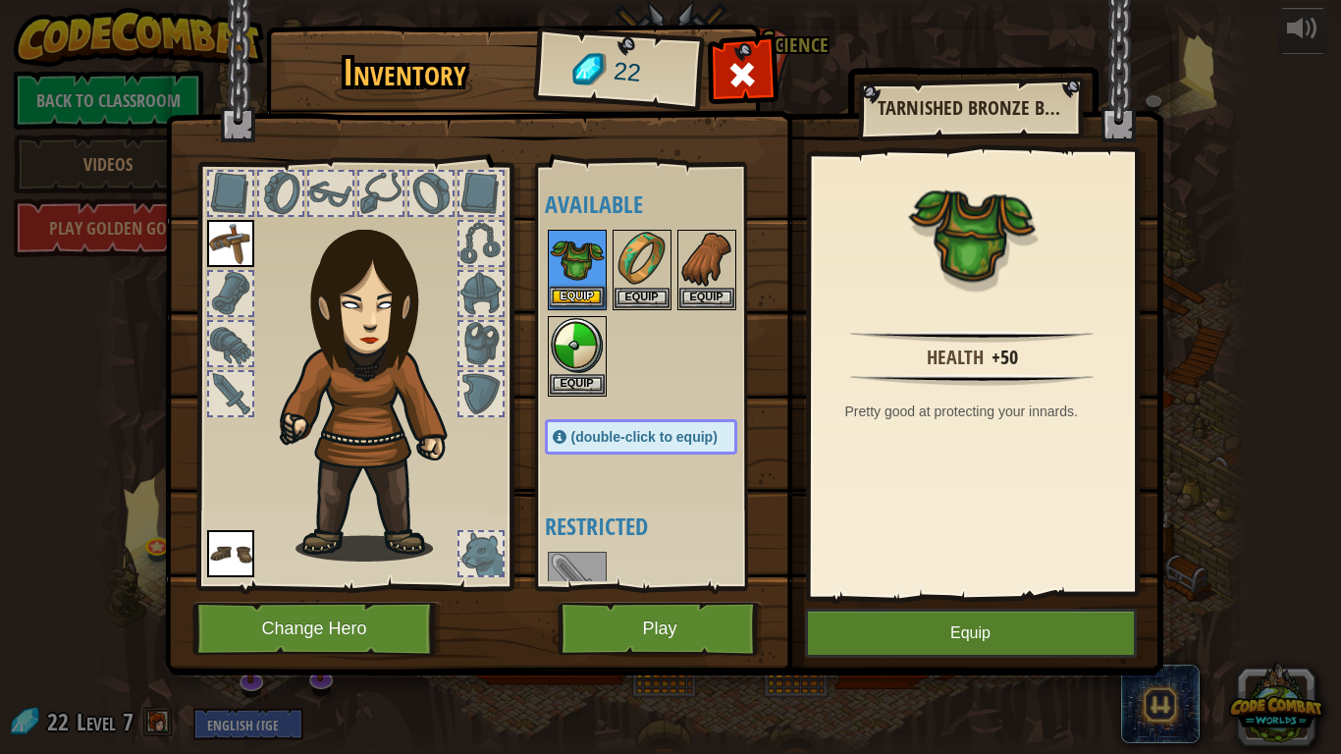
click at [596, 280] on img at bounding box center [577, 259] width 55 height 55
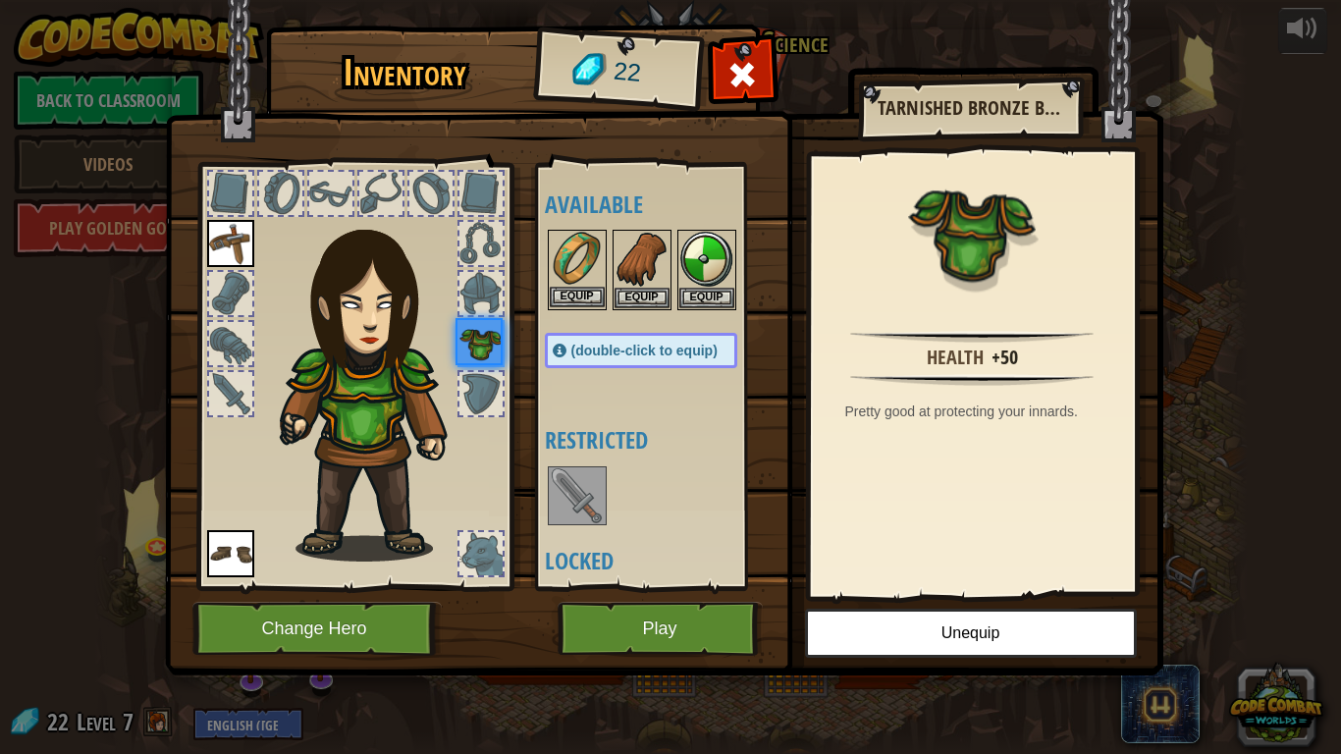
click at [600, 280] on img at bounding box center [577, 259] width 55 height 55
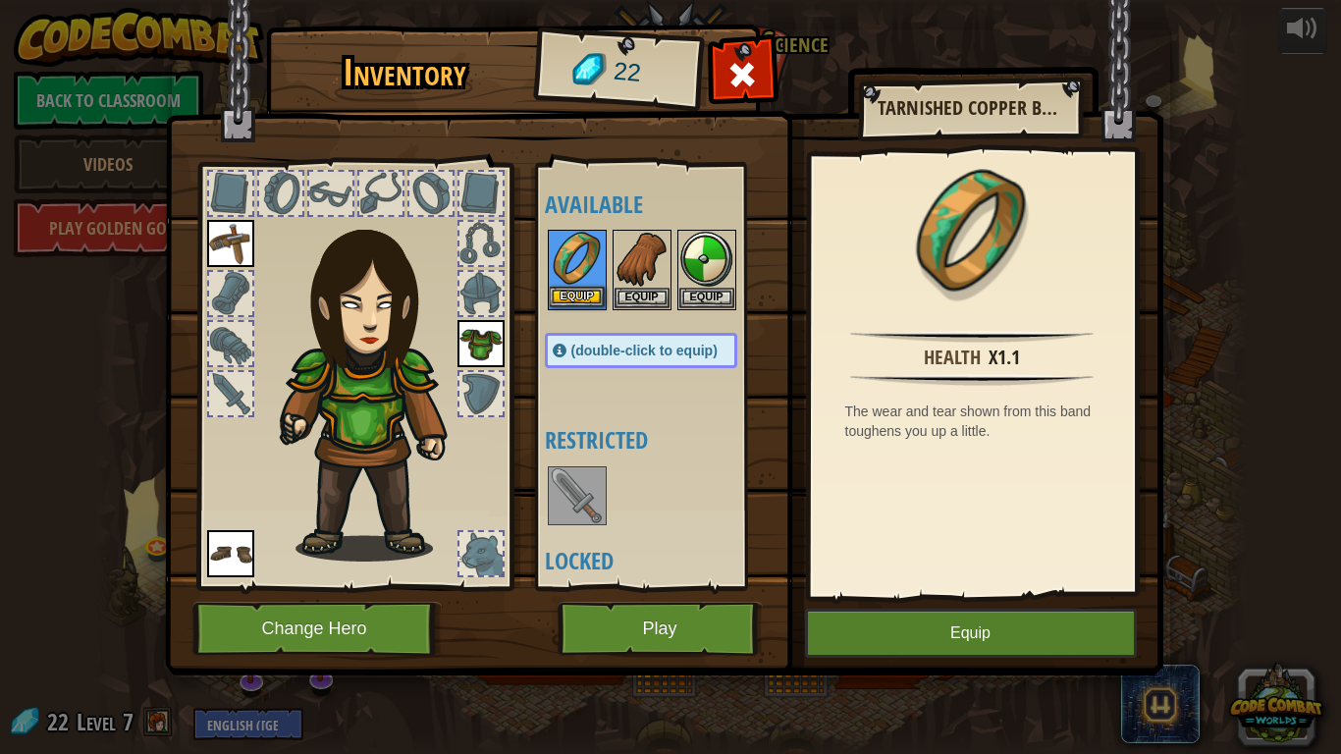
click at [600, 280] on img at bounding box center [577, 259] width 55 height 55
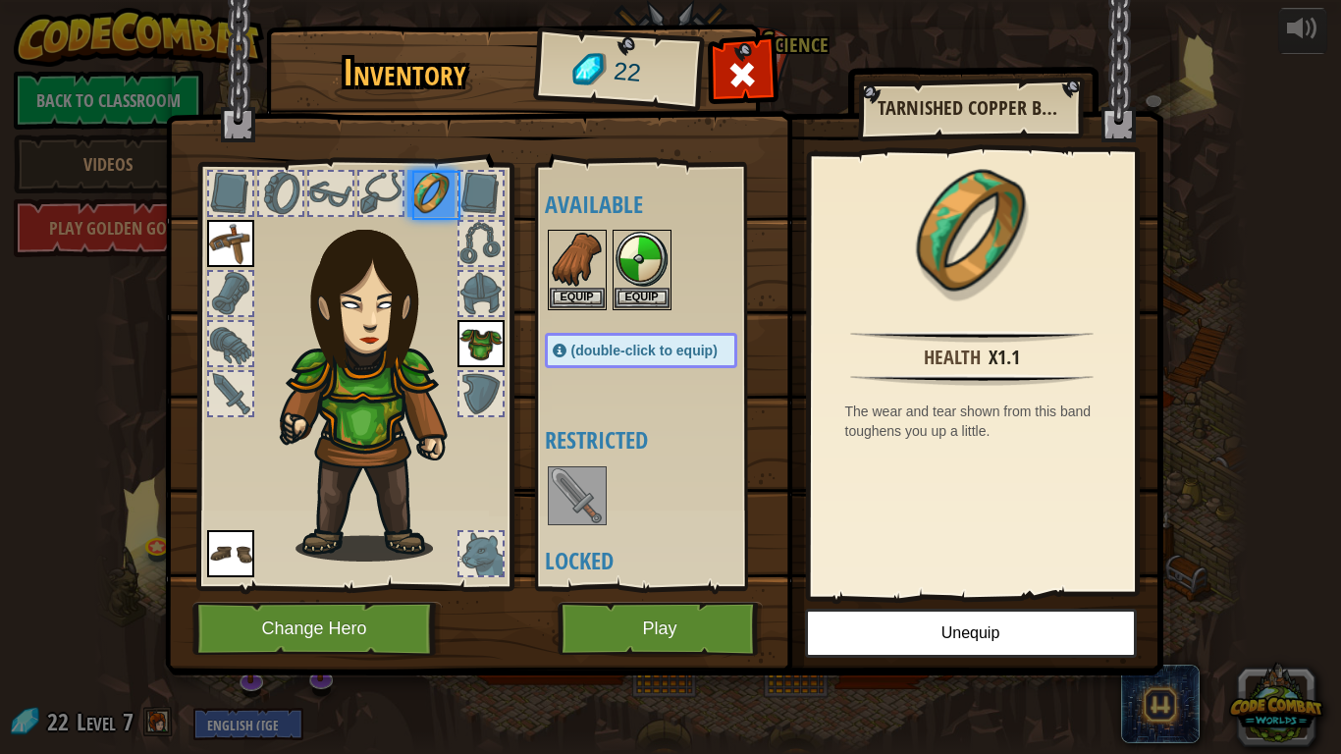
click at [600, 280] on img at bounding box center [577, 259] width 55 height 55
click at [591, 284] on img at bounding box center [577, 259] width 55 height 55
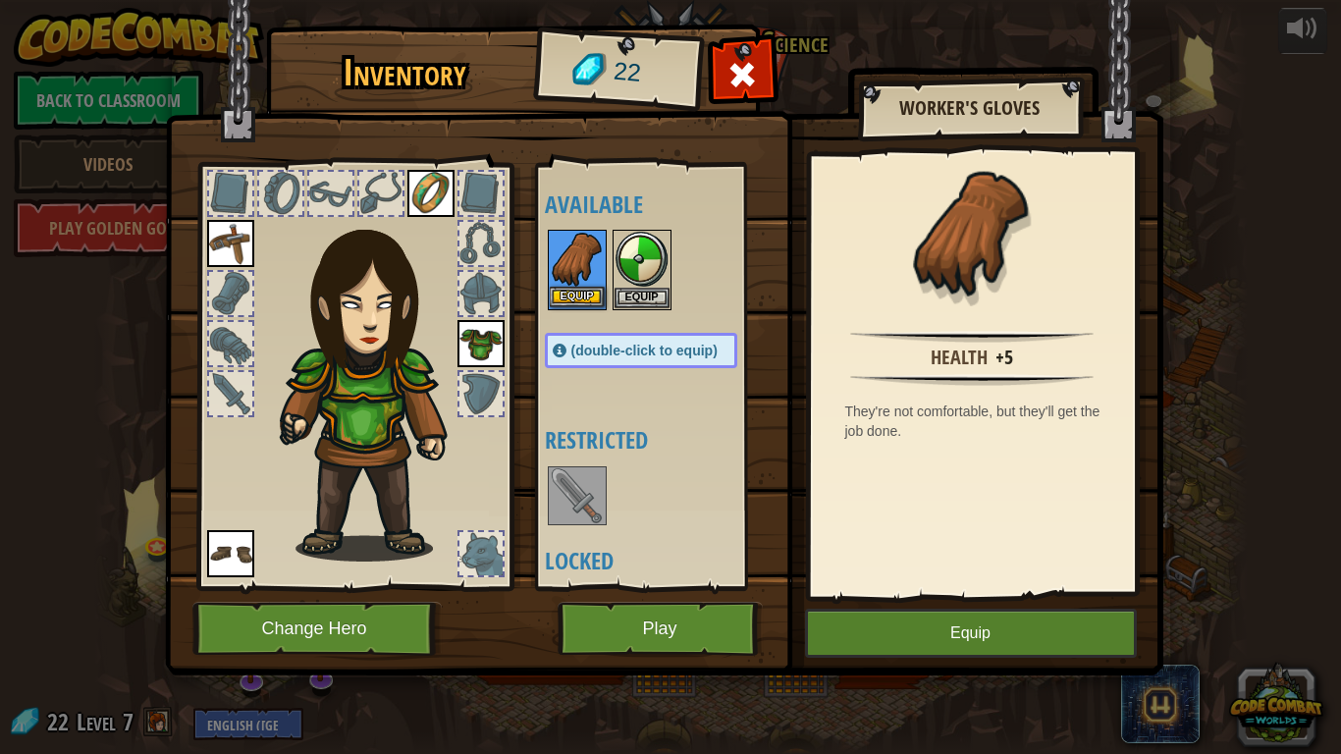
click at [591, 284] on img at bounding box center [577, 259] width 55 height 55
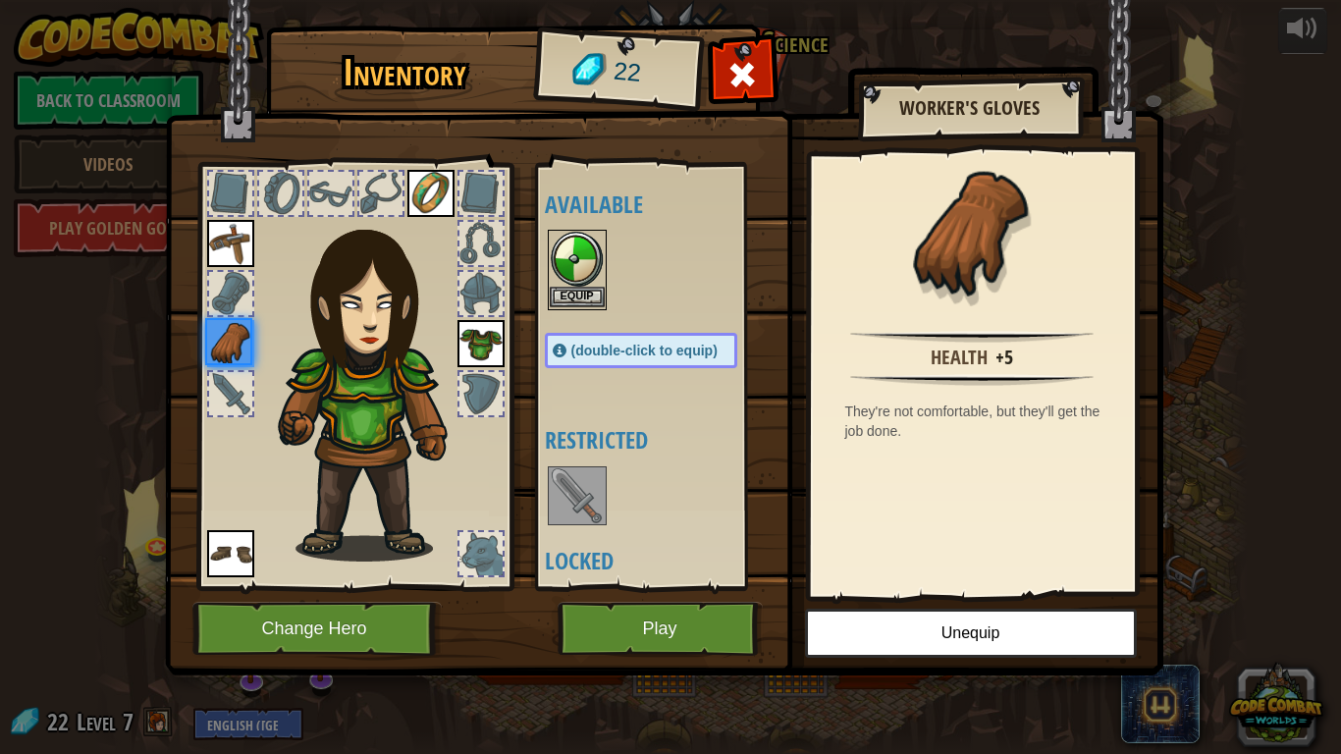
click at [593, 285] on img at bounding box center [577, 259] width 55 height 55
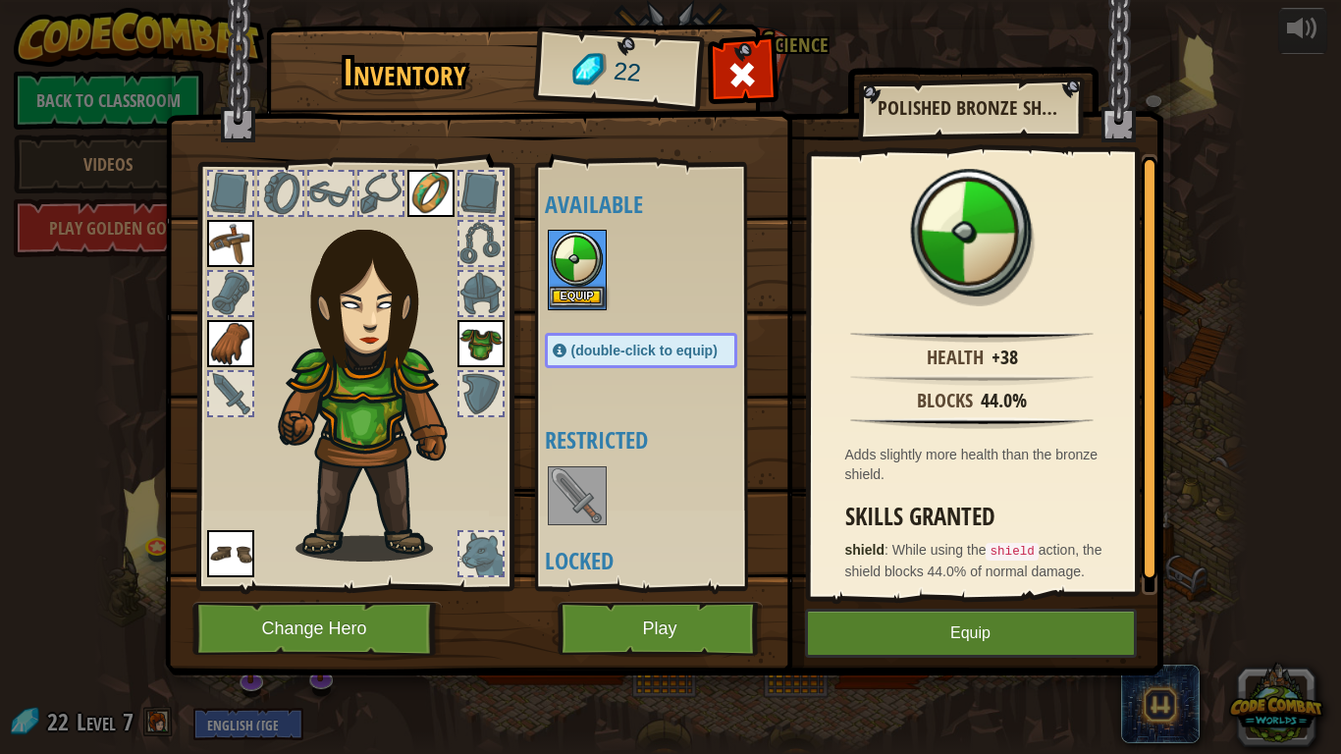
click at [593, 285] on img at bounding box center [577, 259] width 55 height 55
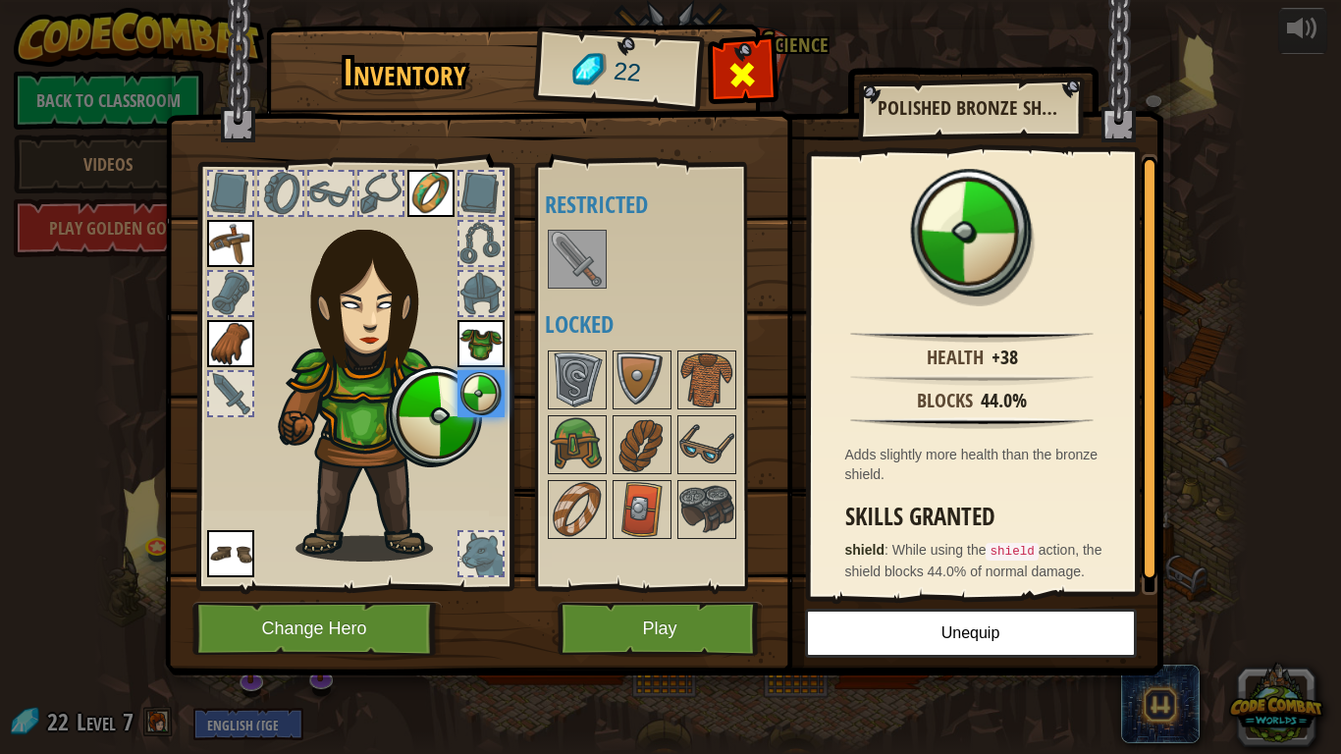
click at [735, 82] on span at bounding box center [741, 74] width 31 height 31
